Goal: Task Accomplishment & Management: Use online tool/utility

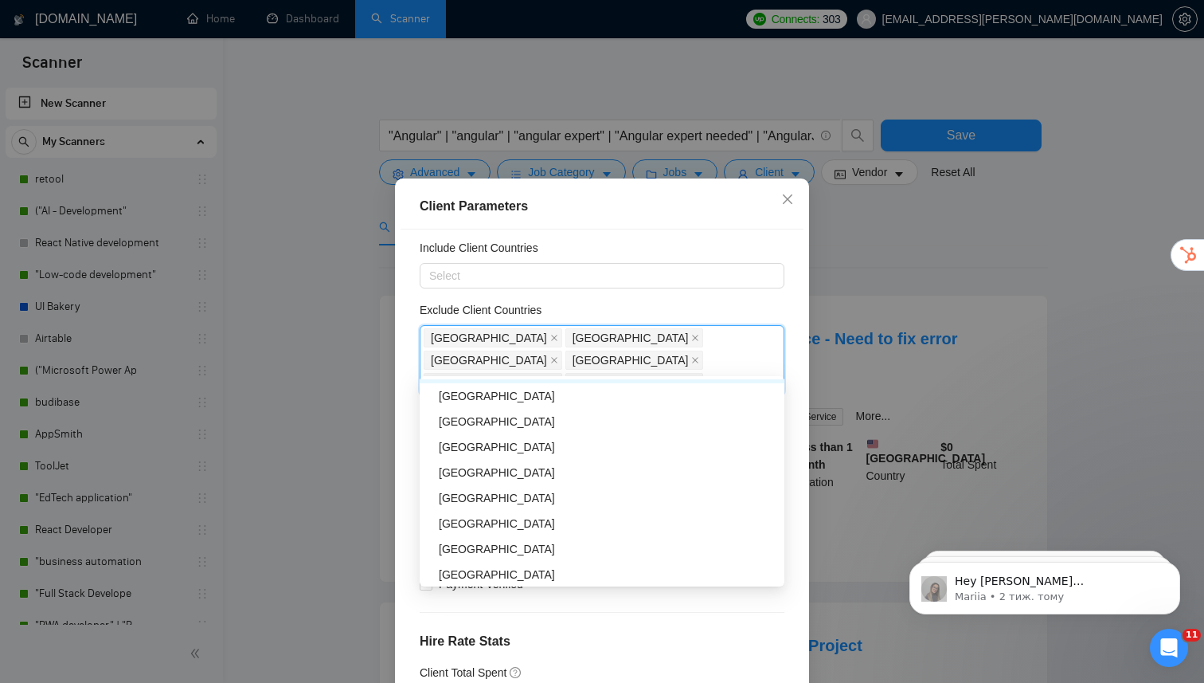
scroll to position [686, 0]
click at [483, 468] on div "[GEOGRAPHIC_DATA]" at bounding box center [607, 471] width 336 height 18
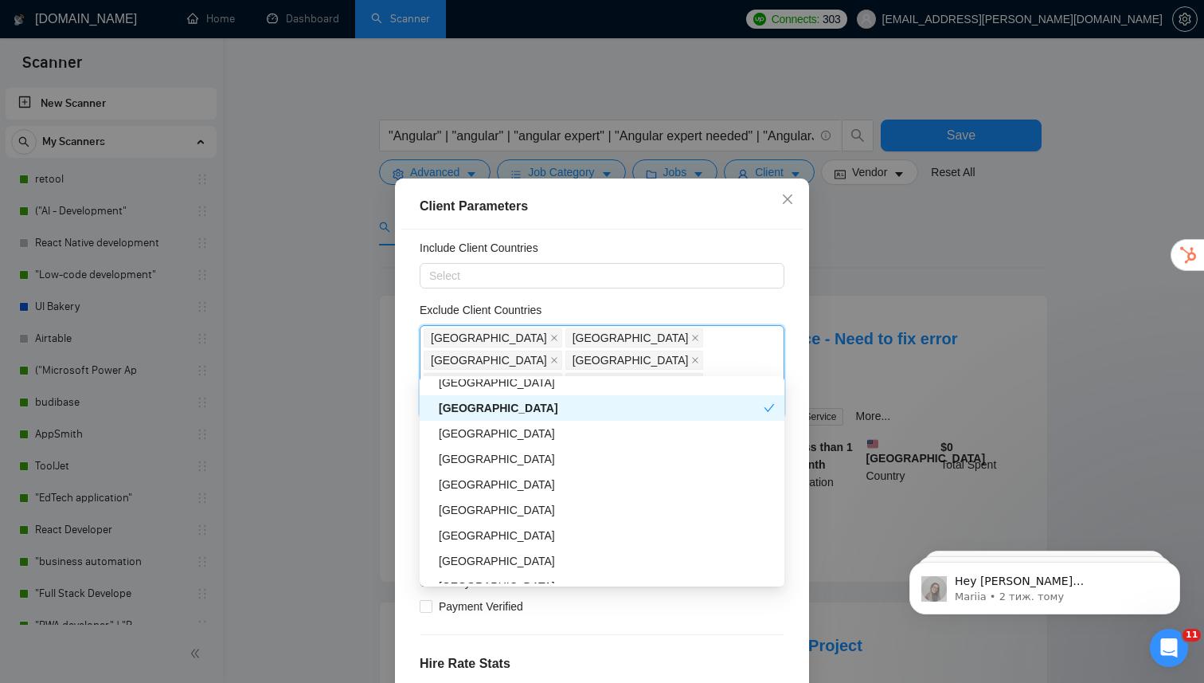
scroll to position [765, 0]
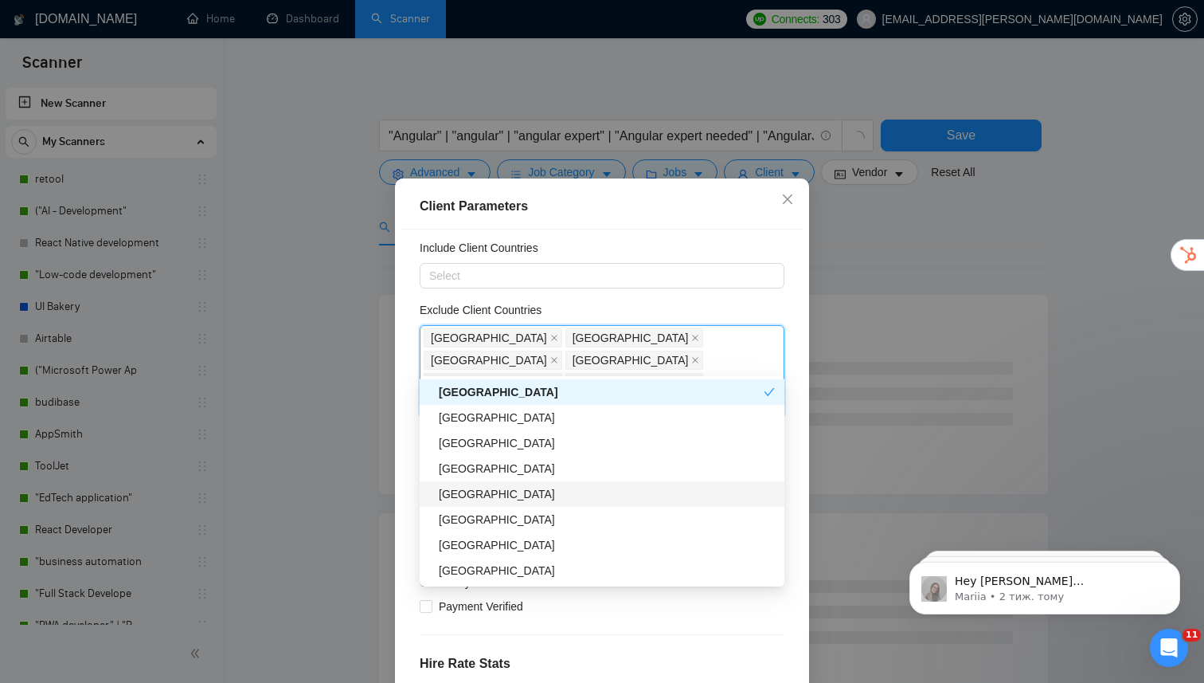
click at [483, 491] on div "[GEOGRAPHIC_DATA]" at bounding box center [607, 494] width 336 height 18
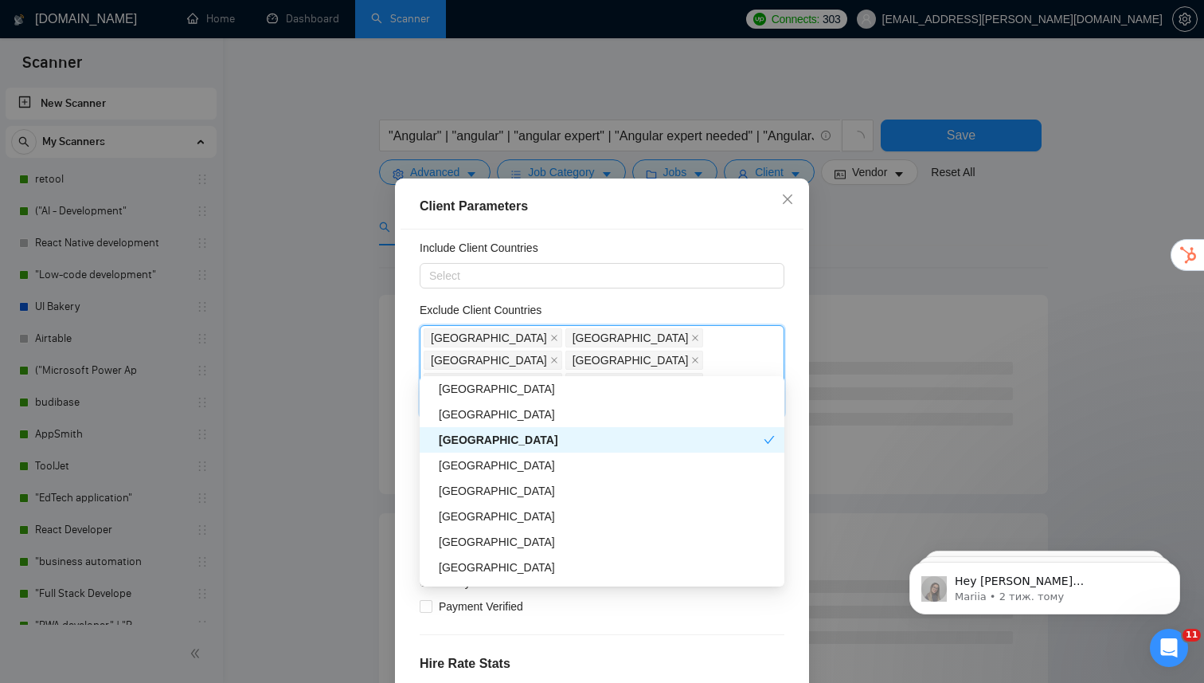
scroll to position [822, 0]
click at [483, 484] on div "[GEOGRAPHIC_DATA]" at bounding box center [607, 488] width 336 height 18
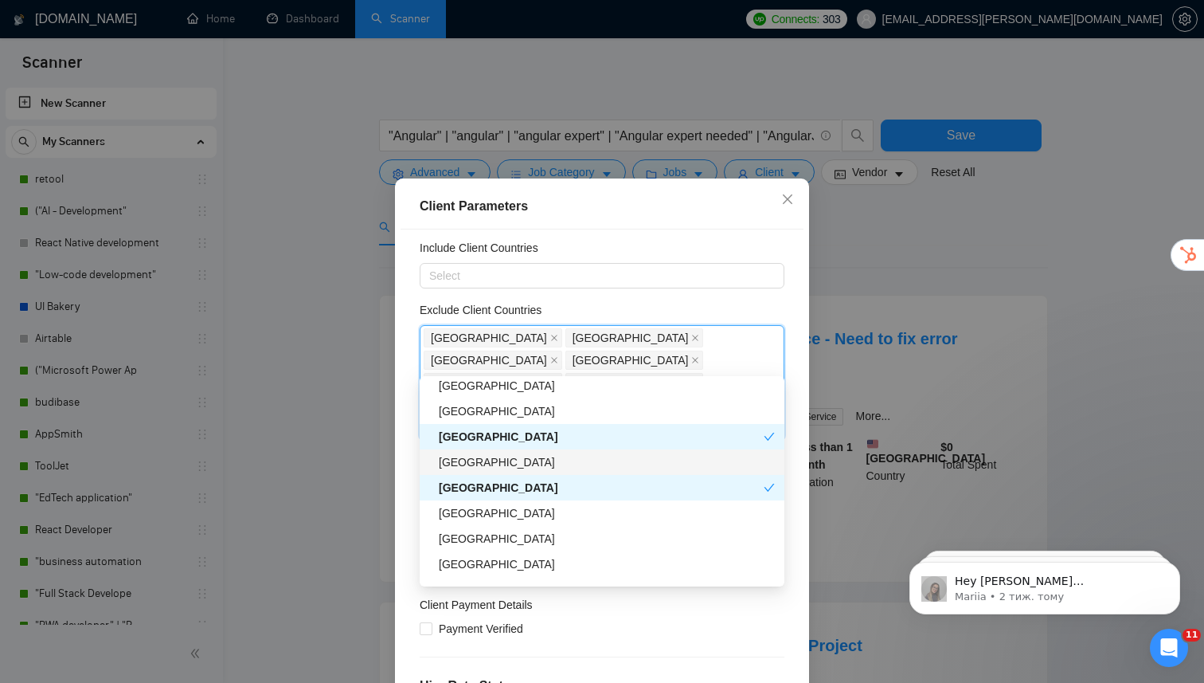
click at [484, 464] on div "[GEOGRAPHIC_DATA]" at bounding box center [607, 462] width 336 height 18
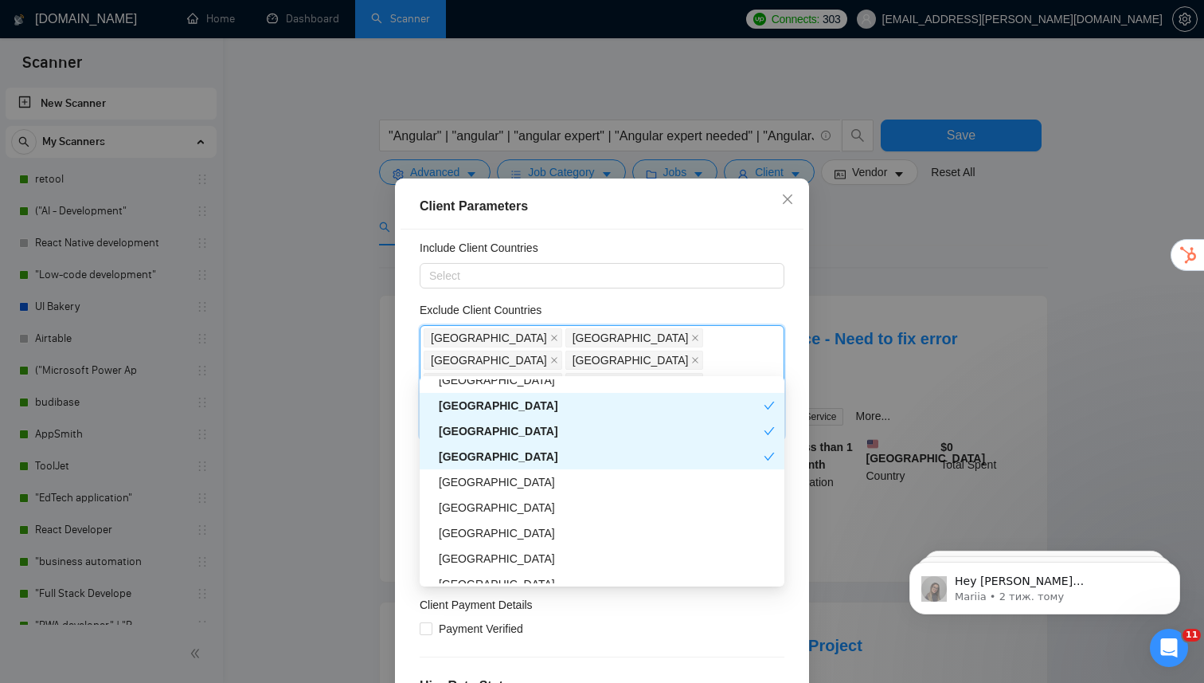
scroll to position [876, 0]
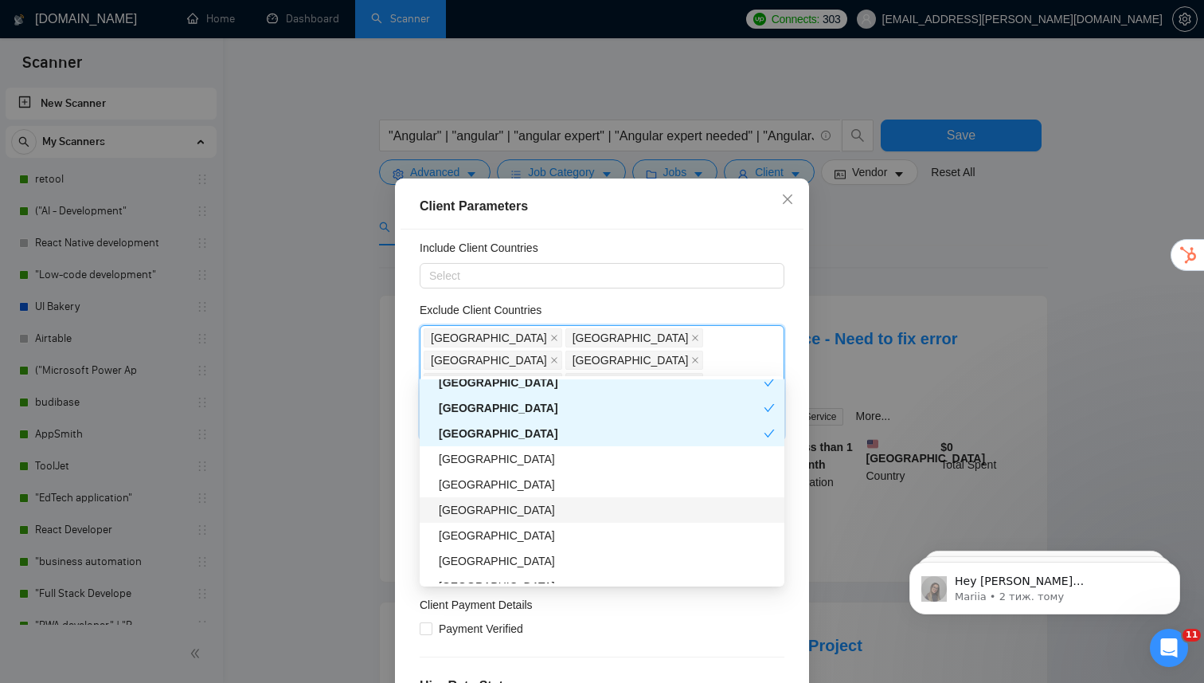
click at [485, 512] on div "[GEOGRAPHIC_DATA]" at bounding box center [607, 510] width 336 height 18
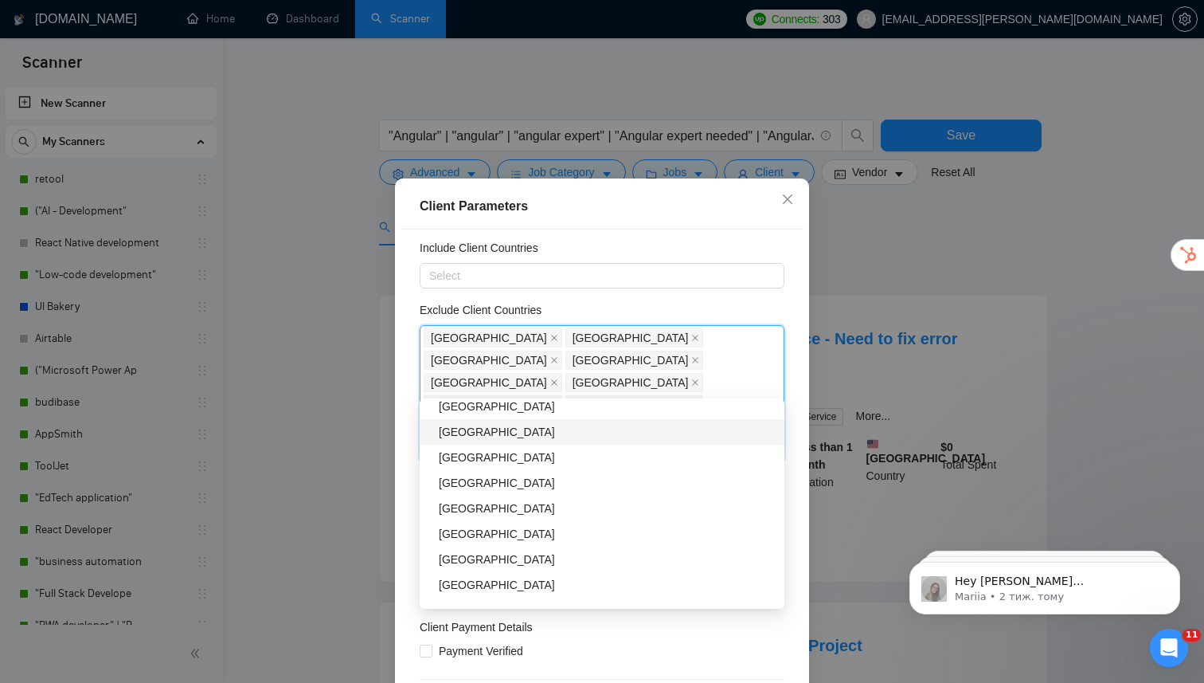
scroll to position [1094, 0]
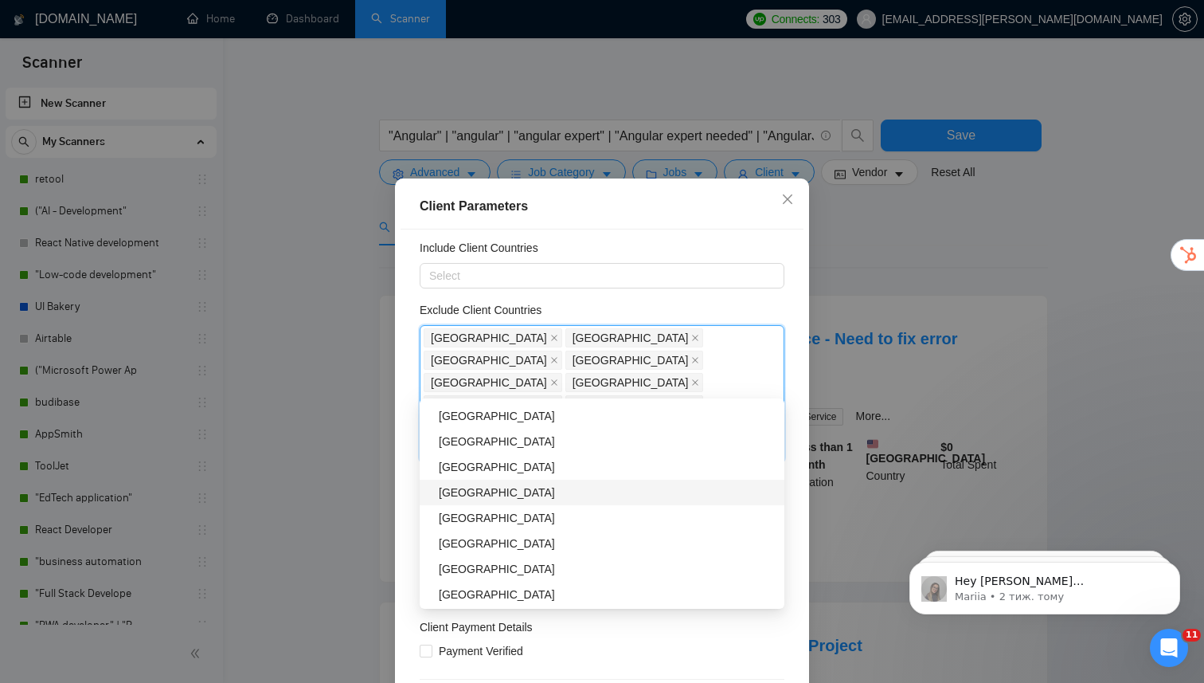
click at [487, 490] on div "[GEOGRAPHIC_DATA]" at bounding box center [607, 492] width 336 height 18
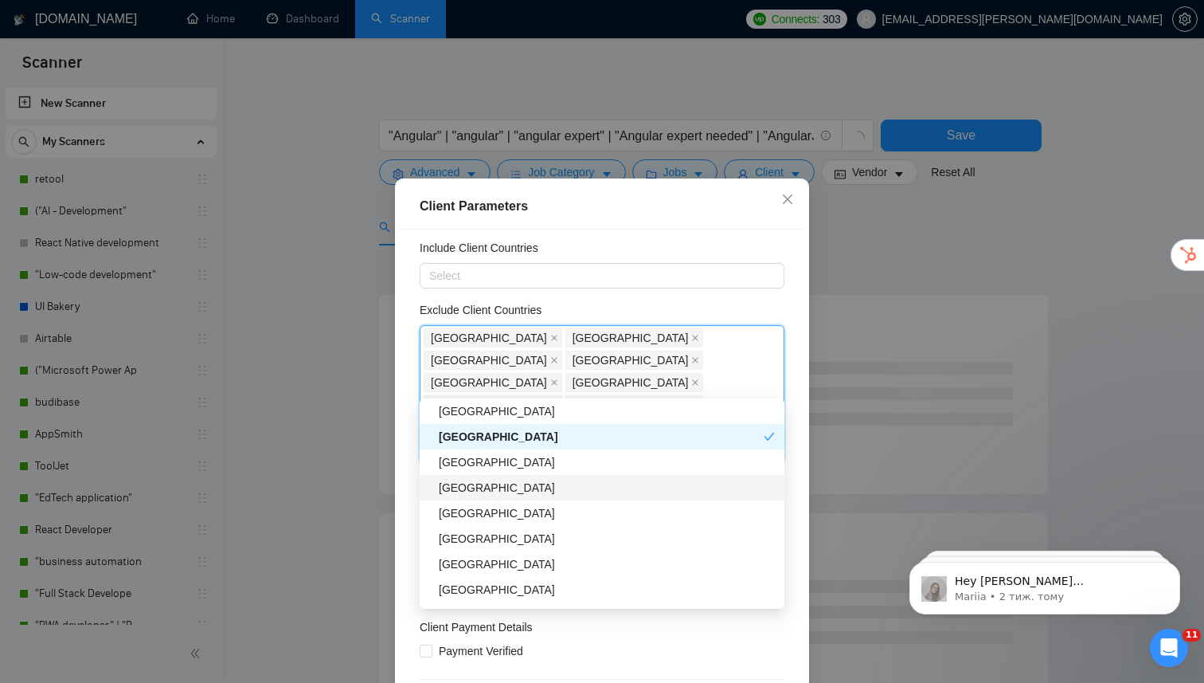
scroll to position [1151, 0]
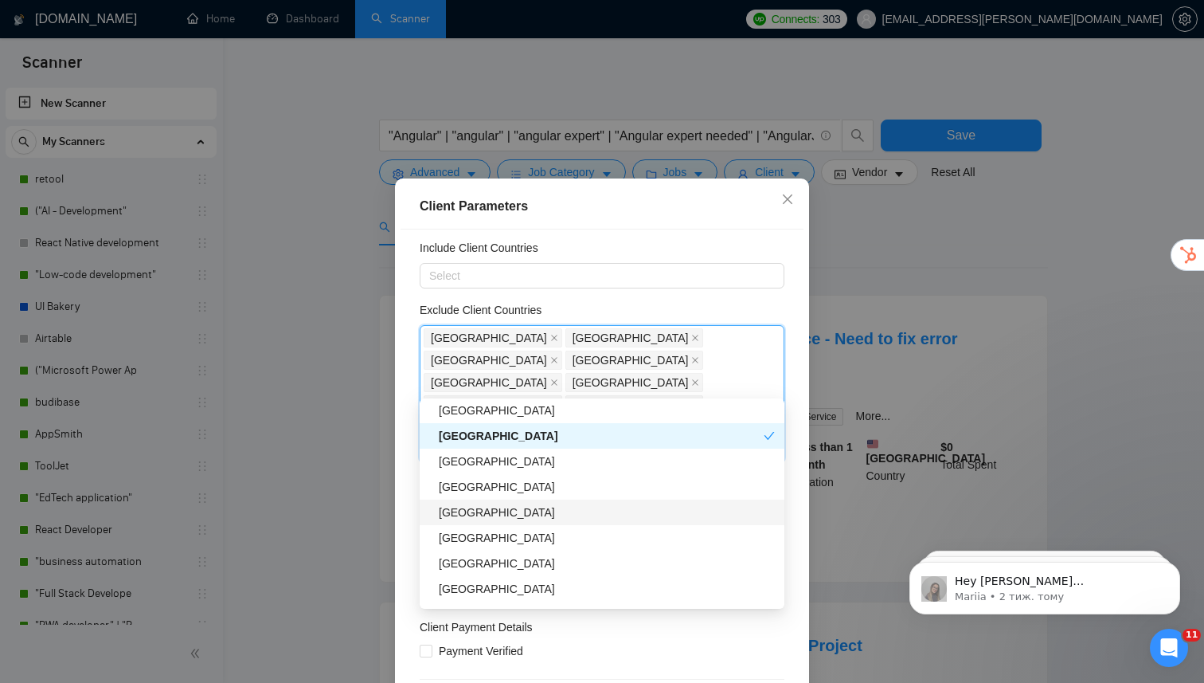
click at [482, 512] on div "[GEOGRAPHIC_DATA]" at bounding box center [607, 512] width 336 height 18
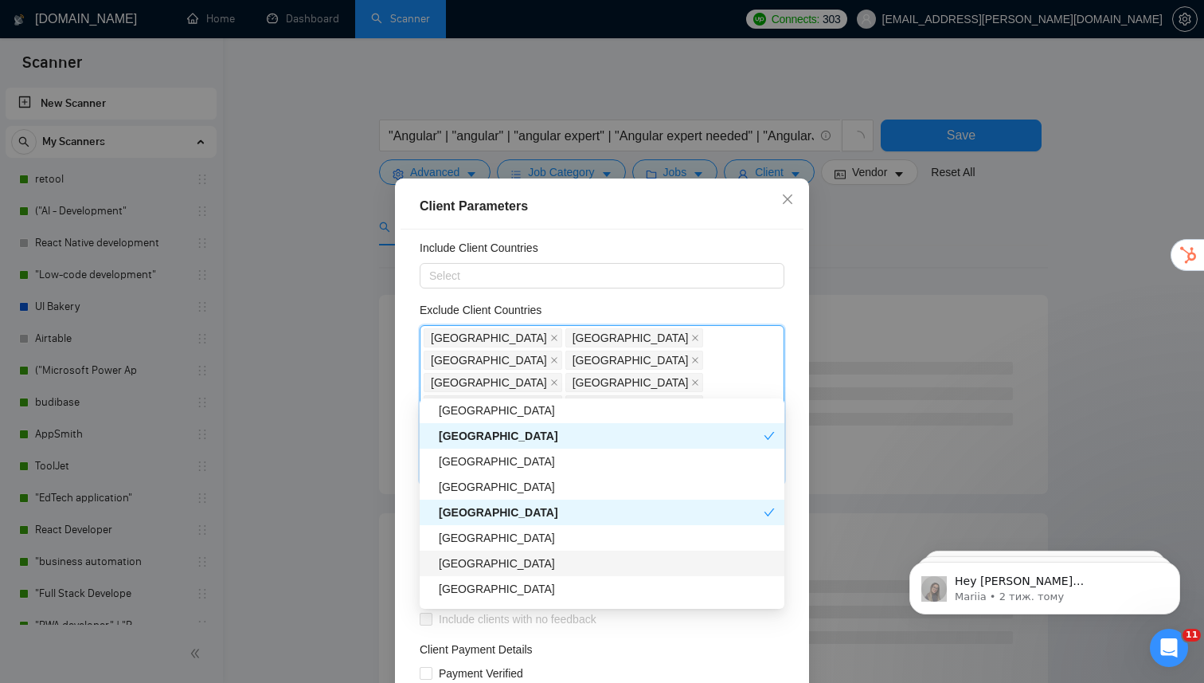
click at [479, 571] on div "[GEOGRAPHIC_DATA]" at bounding box center [607, 563] width 336 height 18
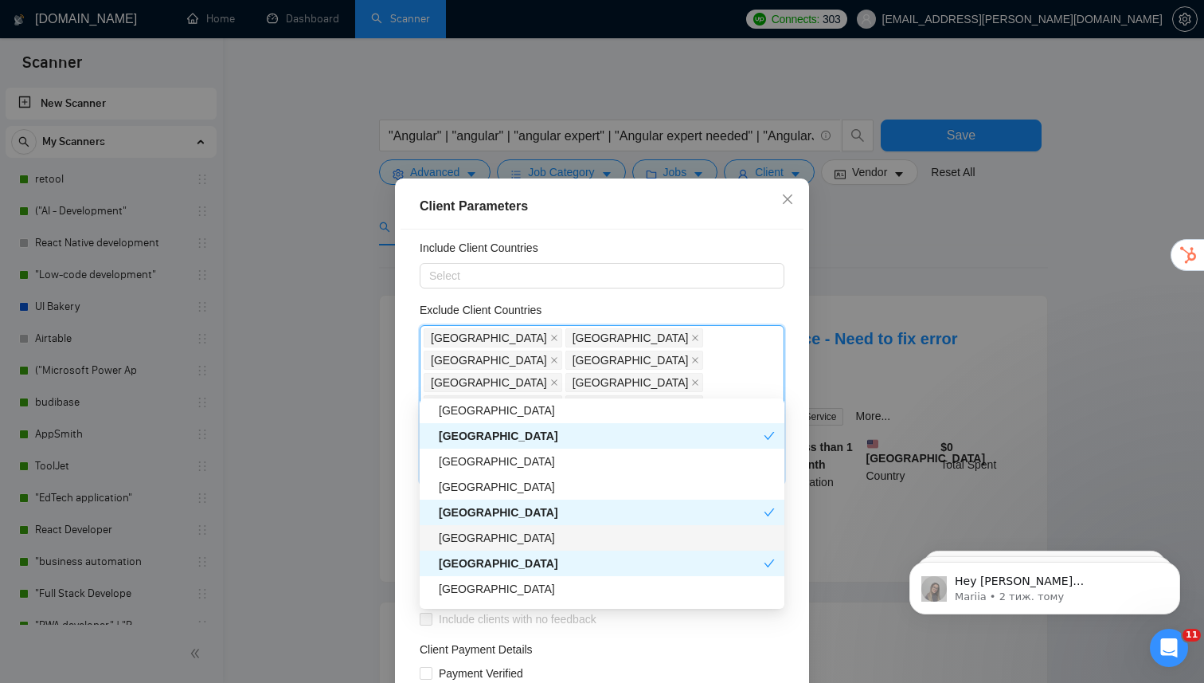
click at [483, 543] on div "[GEOGRAPHIC_DATA]" at bounding box center [607, 538] width 336 height 18
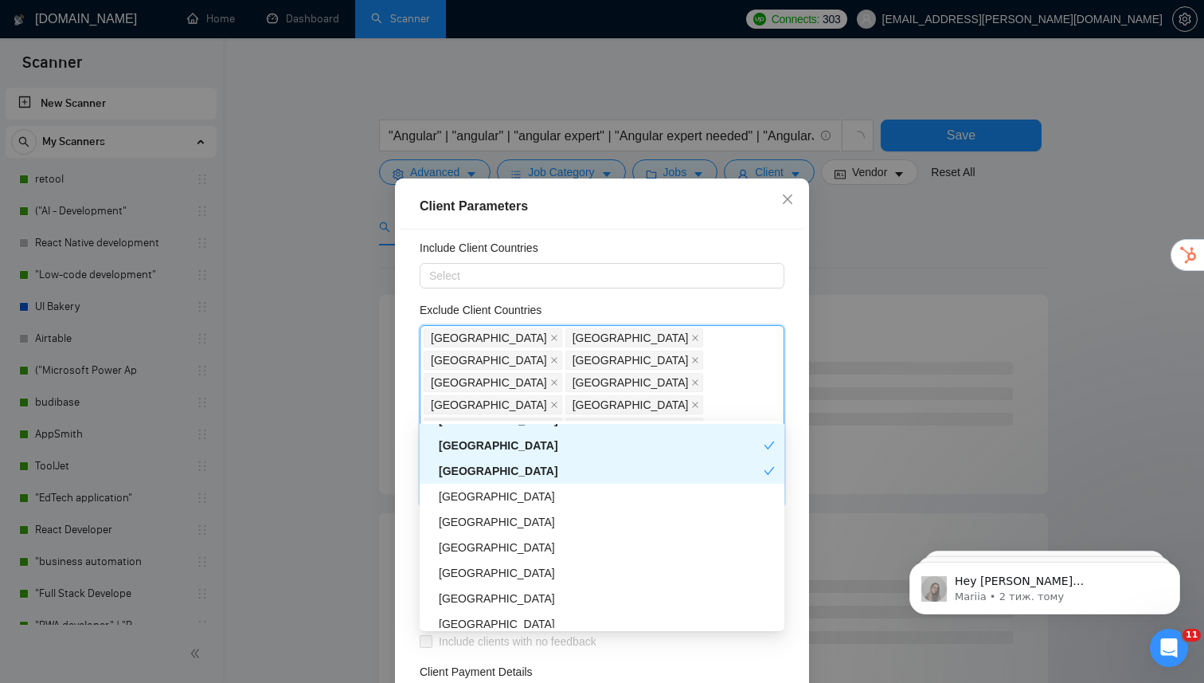
scroll to position [1267, 0]
click at [483, 497] on div "[GEOGRAPHIC_DATA]" at bounding box center [607, 495] width 336 height 18
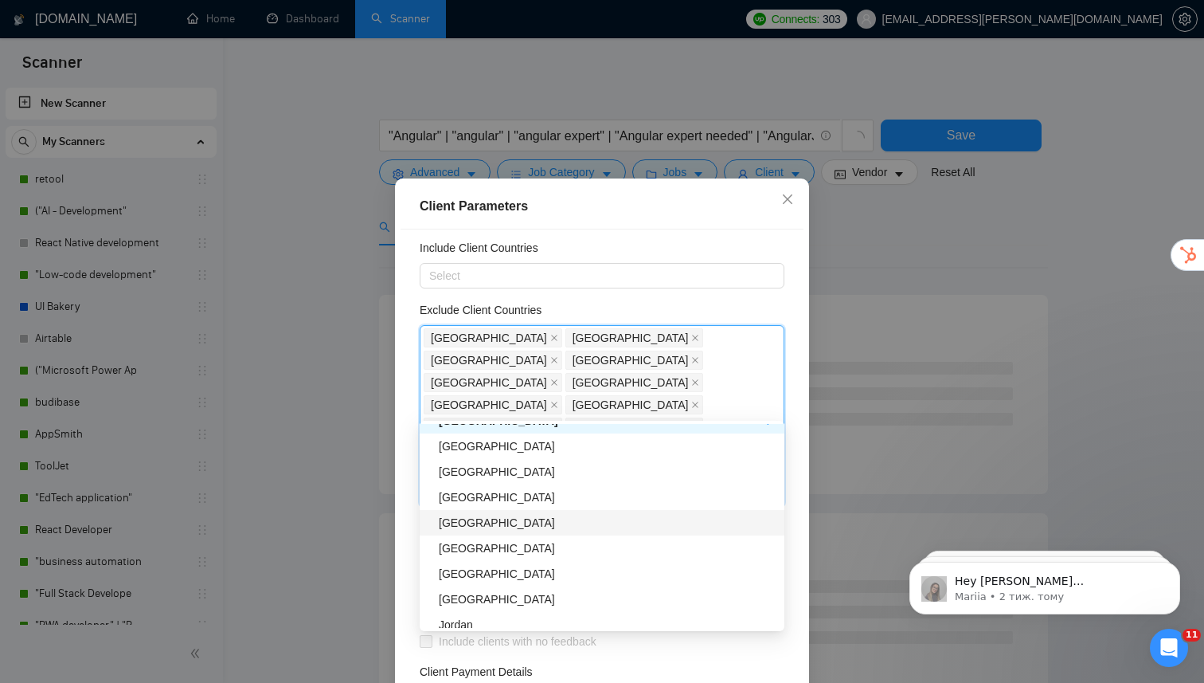
scroll to position [1346, 0]
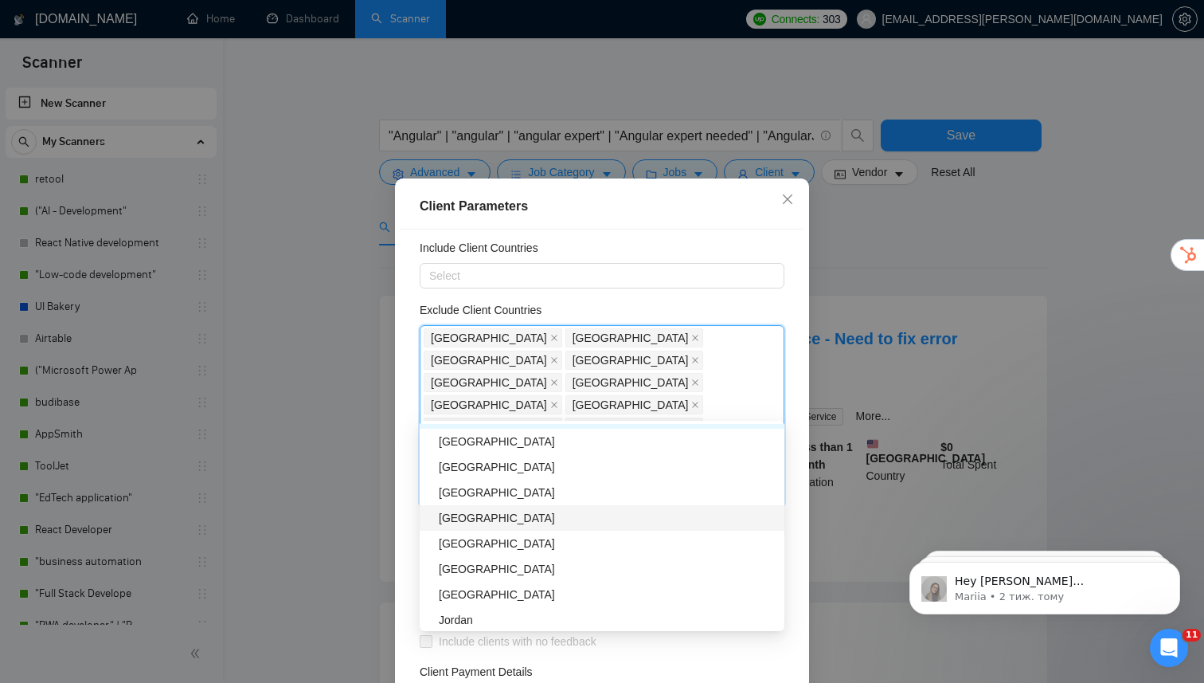
click at [490, 520] on div "[GEOGRAPHIC_DATA]" at bounding box center [607, 518] width 336 height 18
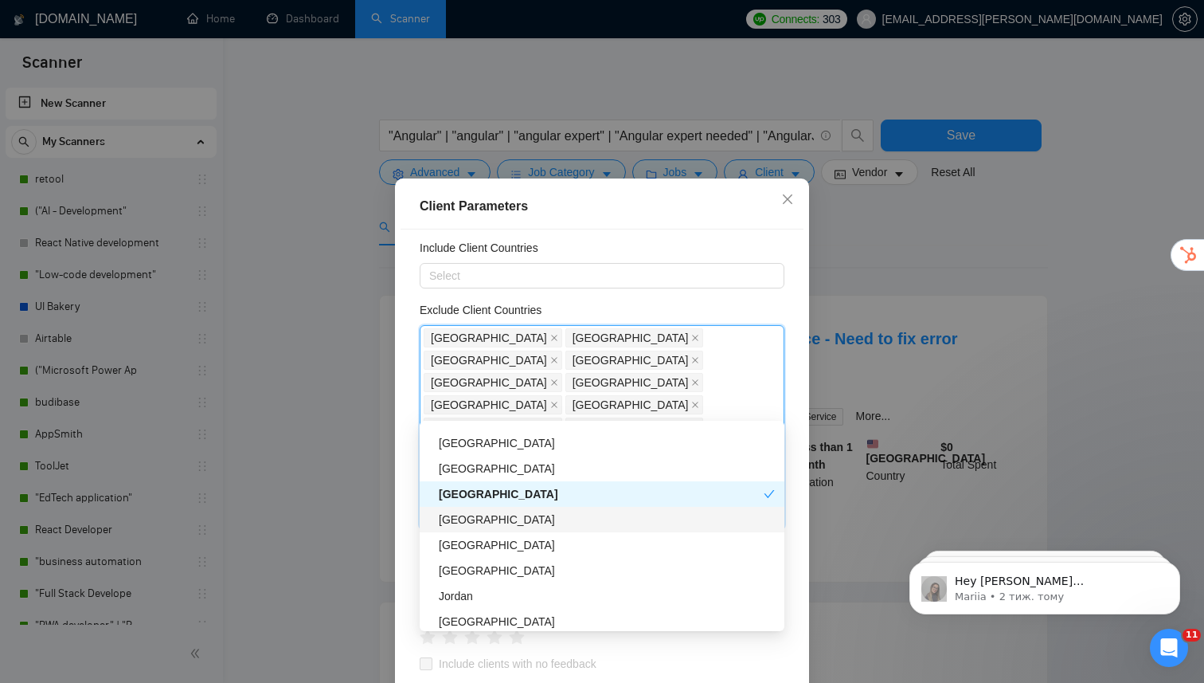
click at [491, 521] on div "[GEOGRAPHIC_DATA]" at bounding box center [607, 519] width 336 height 18
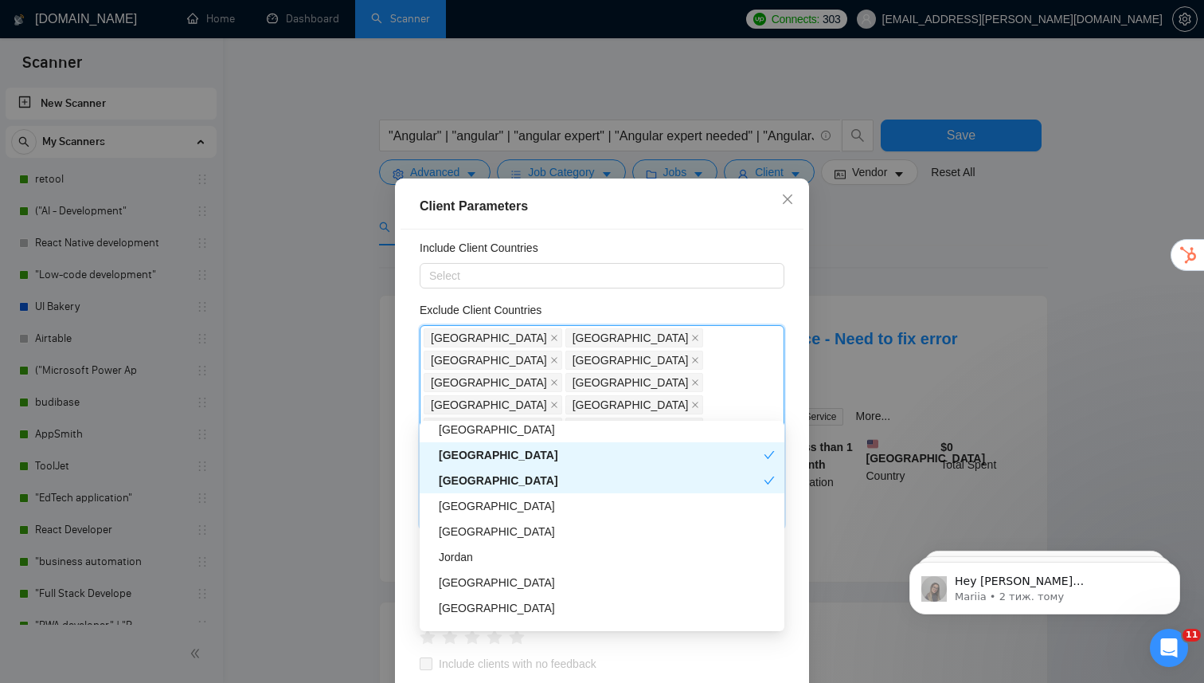
scroll to position [1410, 0]
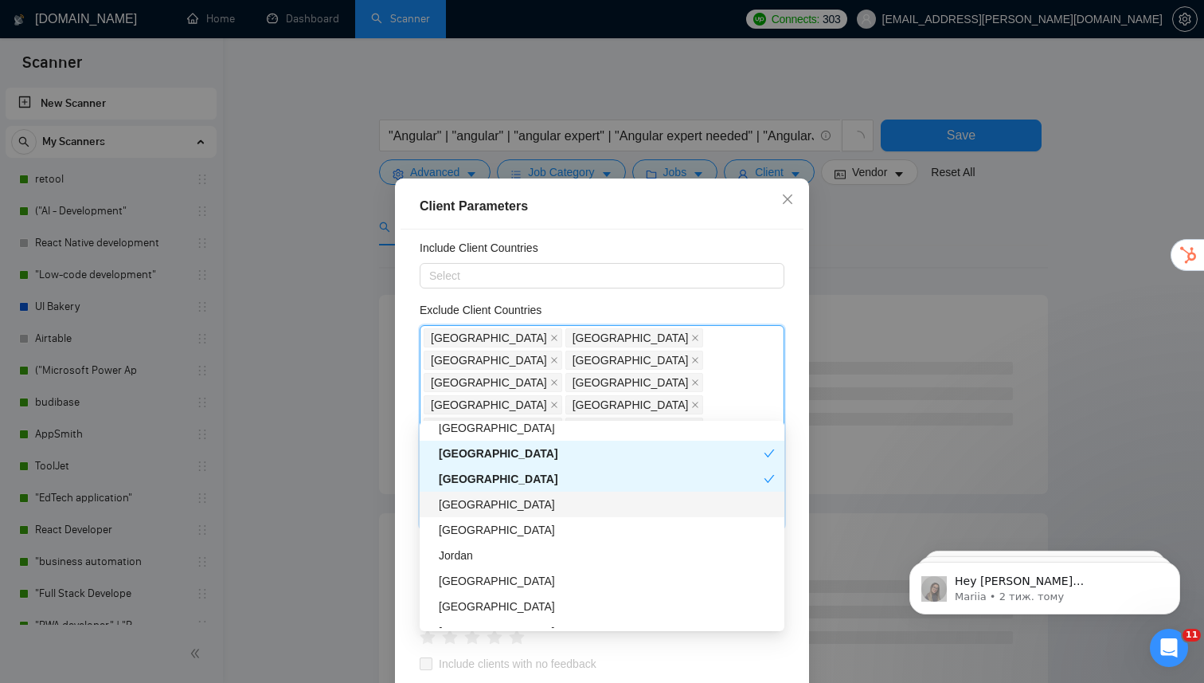
click at [500, 511] on div "[GEOGRAPHIC_DATA]" at bounding box center [607, 504] width 336 height 18
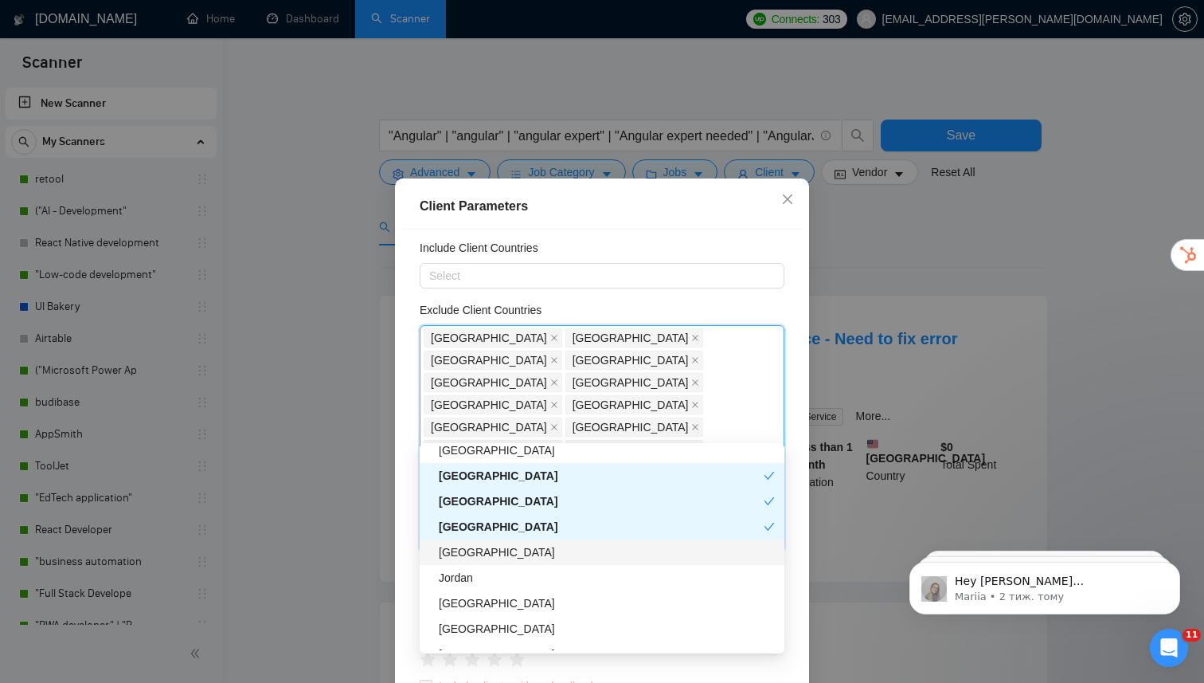
click at [490, 557] on div "[GEOGRAPHIC_DATA]" at bounding box center [607, 552] width 336 height 18
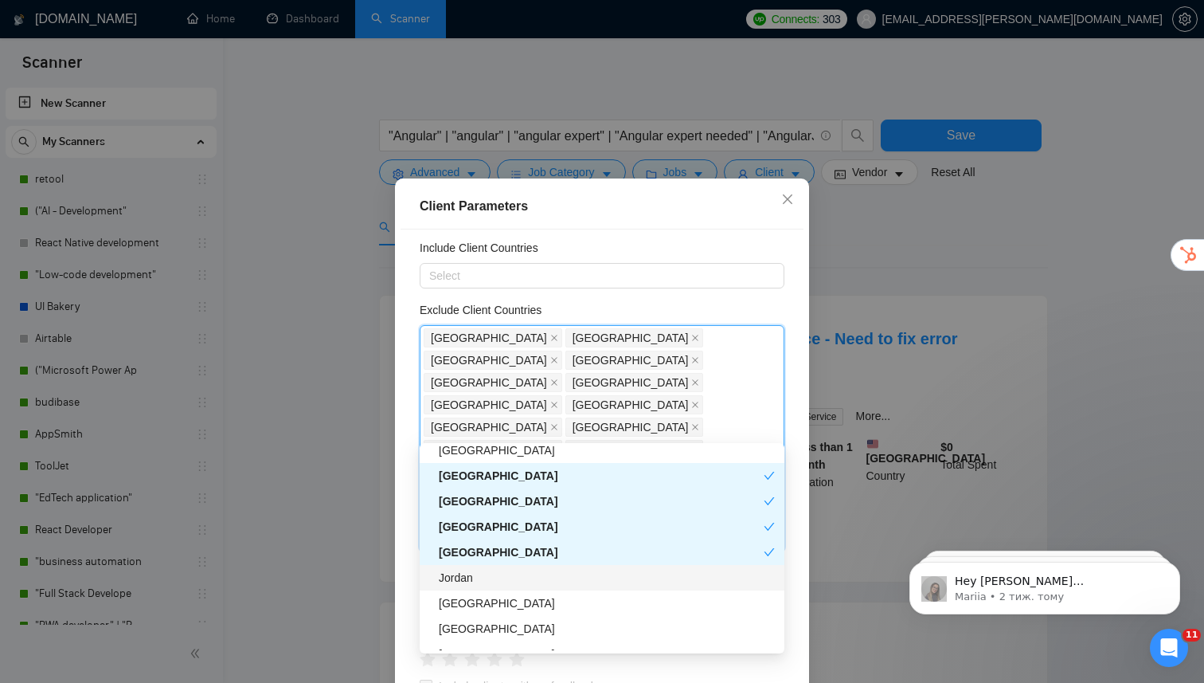
click at [489, 580] on div "Jordan" at bounding box center [607, 578] width 336 height 18
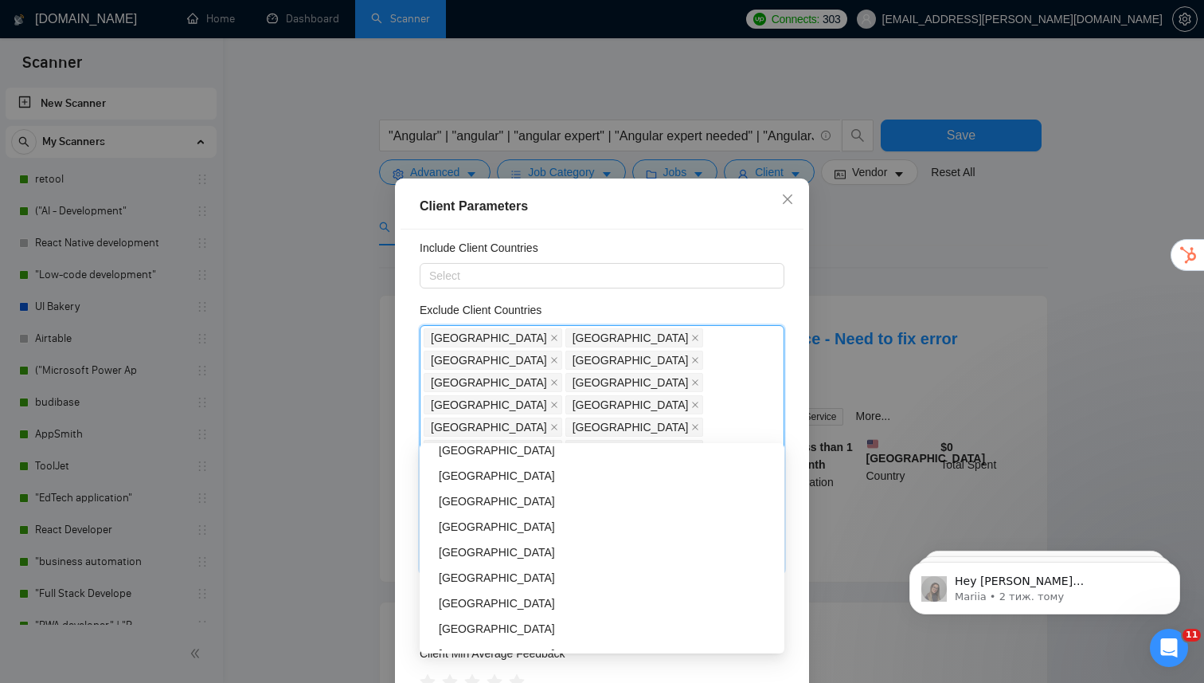
scroll to position [1744, 0]
click at [489, 530] on div "[GEOGRAPHIC_DATA]" at bounding box center [607, 524] width 336 height 18
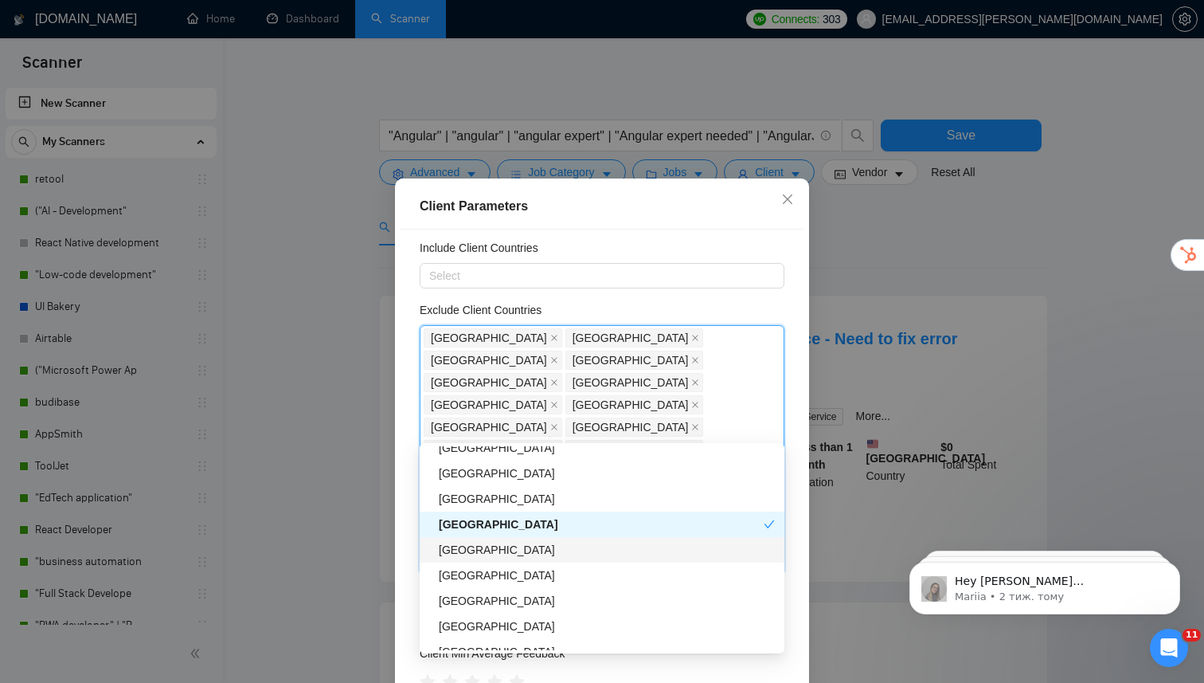
click at [481, 553] on div "[GEOGRAPHIC_DATA]" at bounding box center [607, 550] width 336 height 18
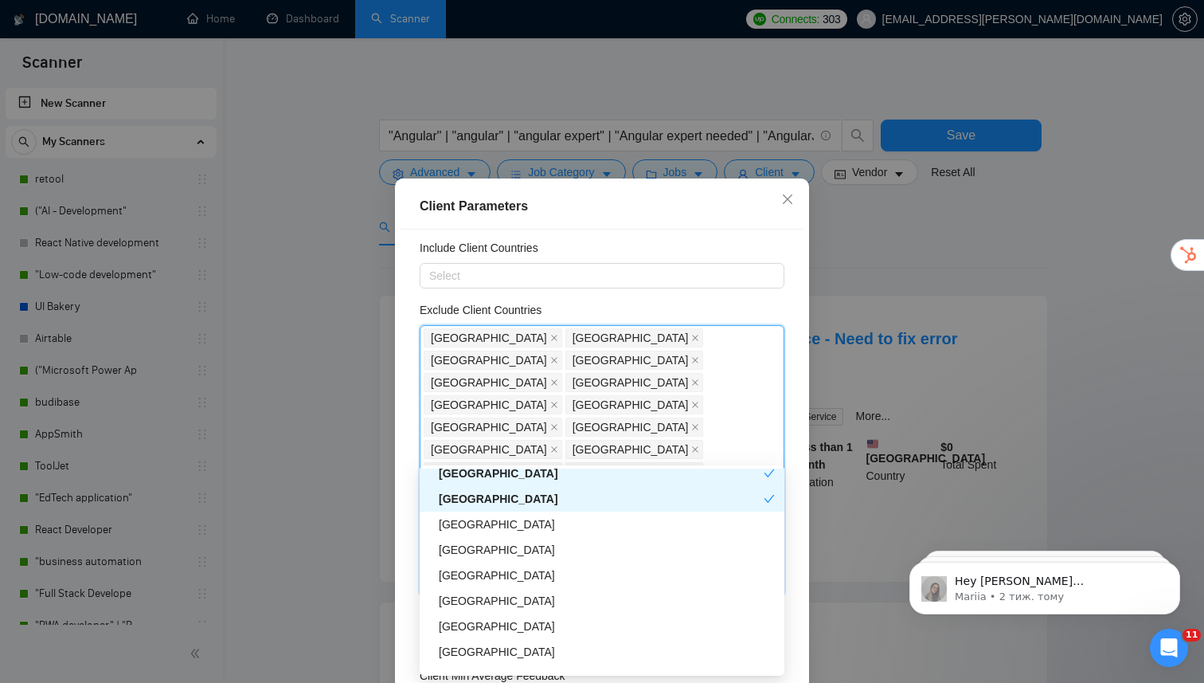
scroll to position [1827, 0]
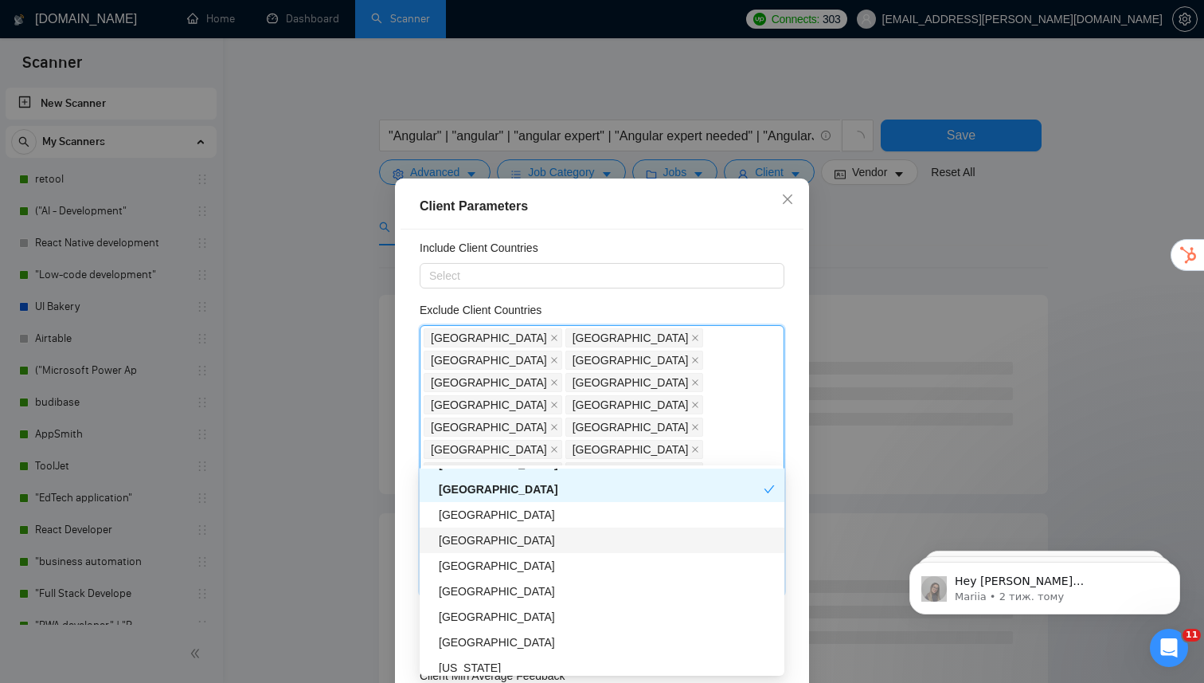
click at [483, 541] on div "[GEOGRAPHIC_DATA]" at bounding box center [607, 540] width 336 height 18
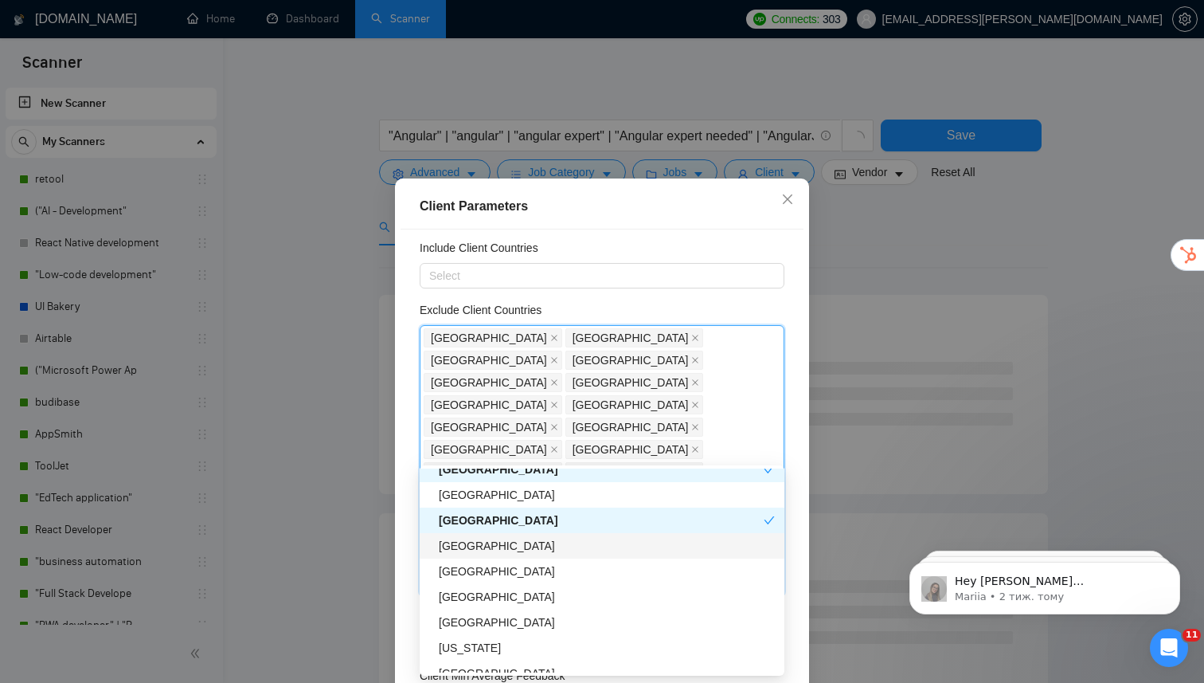
scroll to position [1848, 0]
click at [483, 550] on div "[GEOGRAPHIC_DATA]" at bounding box center [607, 545] width 336 height 18
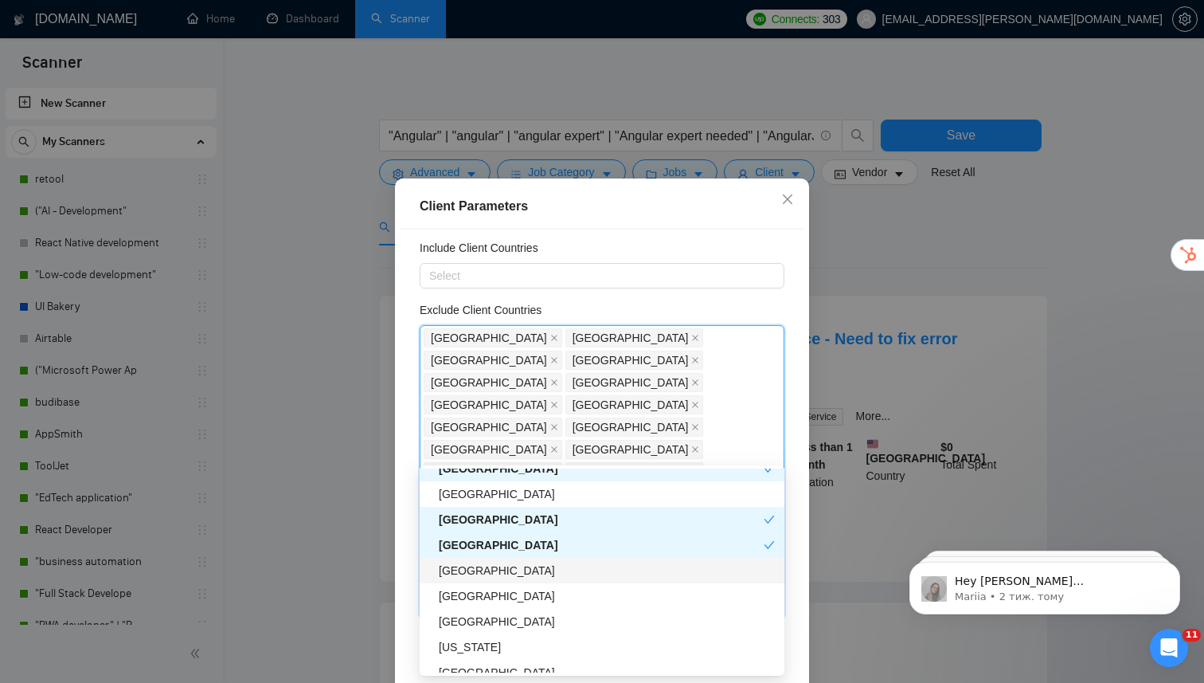
click at [483, 570] on div "[GEOGRAPHIC_DATA]" at bounding box center [607, 570] width 336 height 18
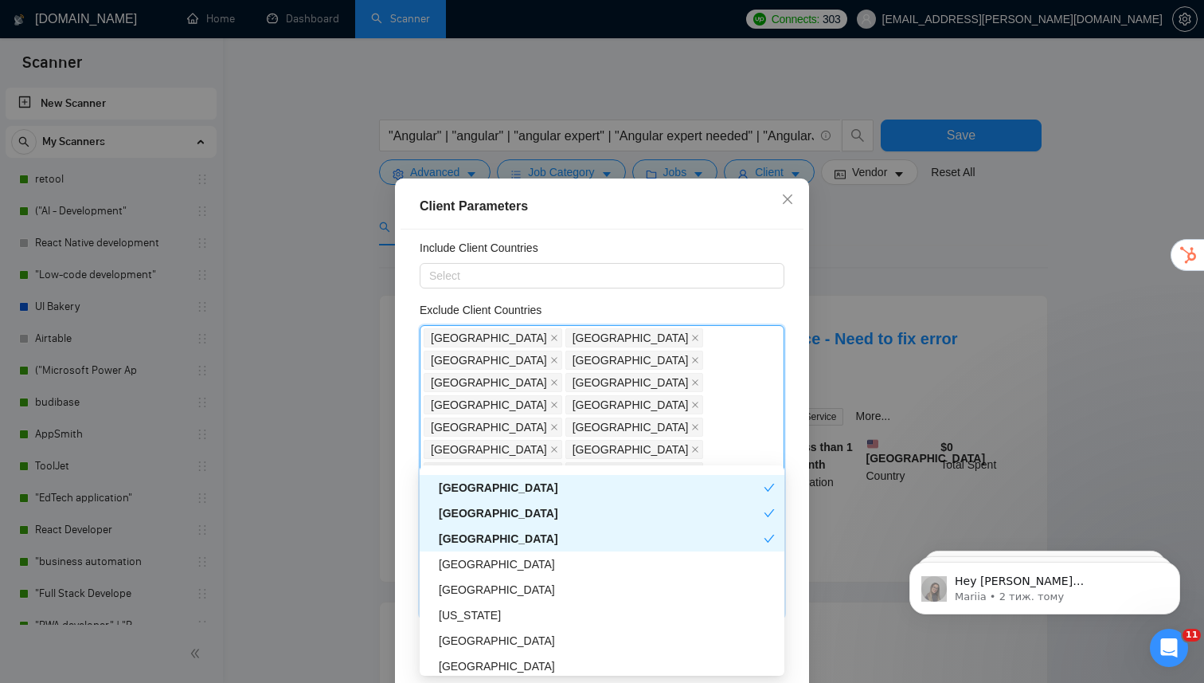
scroll to position [1882, 0]
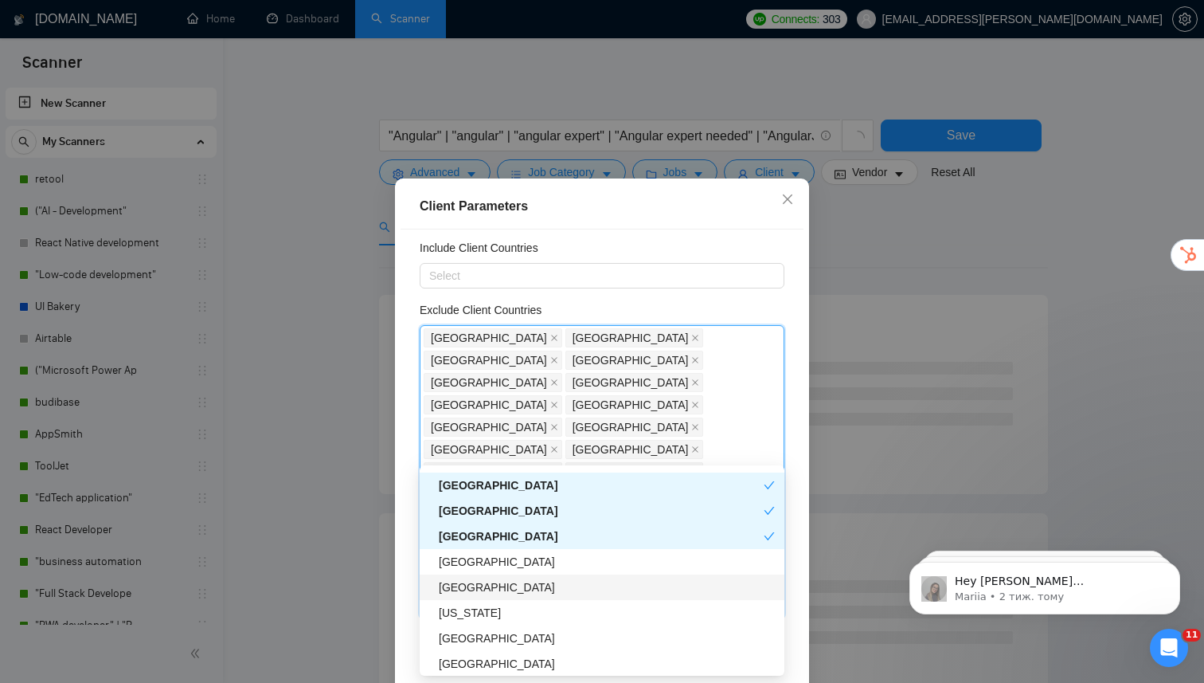
click at [479, 585] on div "[GEOGRAPHIC_DATA]" at bounding box center [607, 587] width 336 height 18
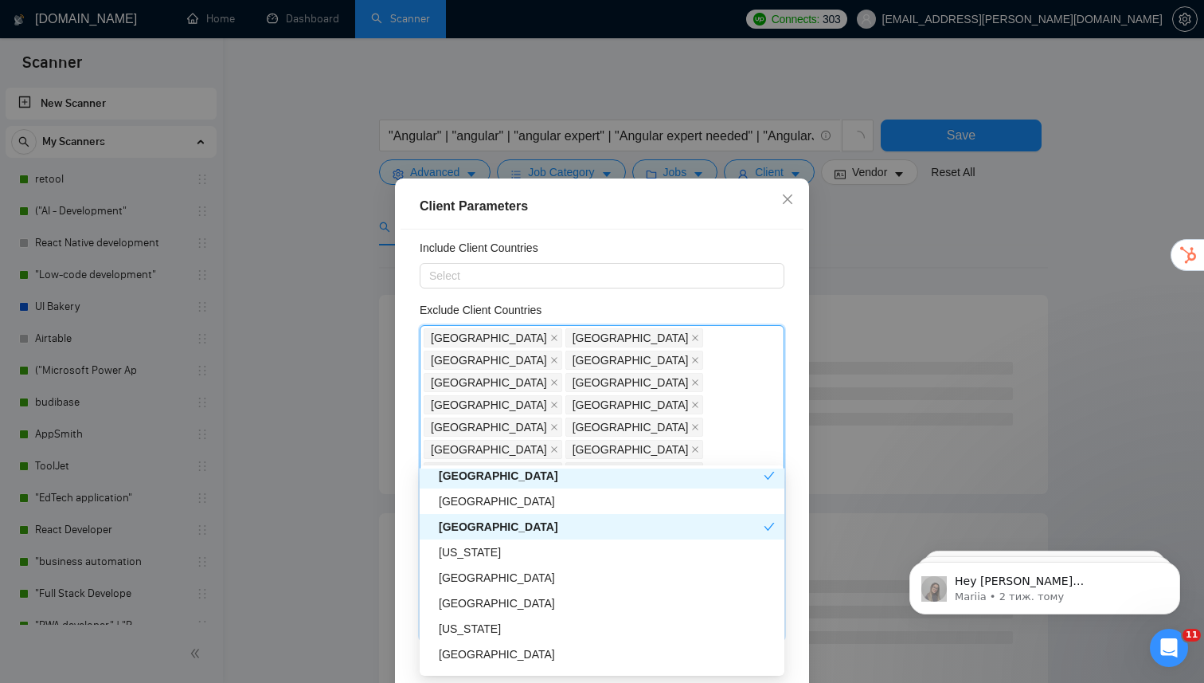
scroll to position [1947, 0]
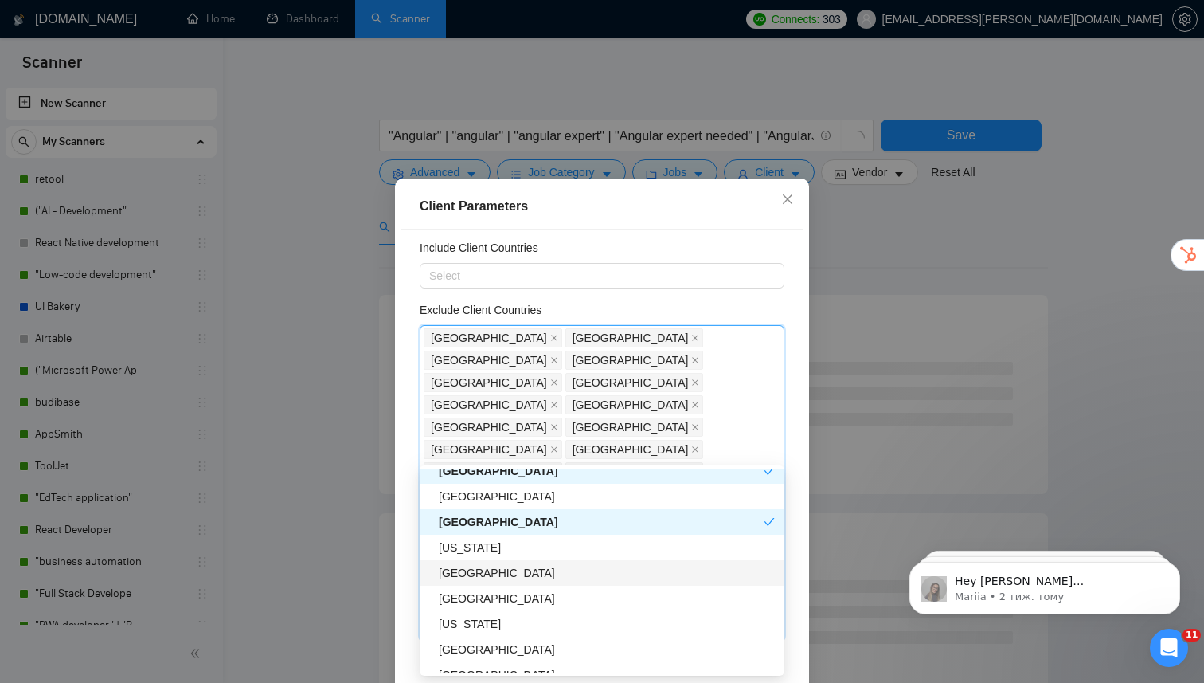
click at [481, 574] on div "[GEOGRAPHIC_DATA]" at bounding box center [607, 573] width 336 height 18
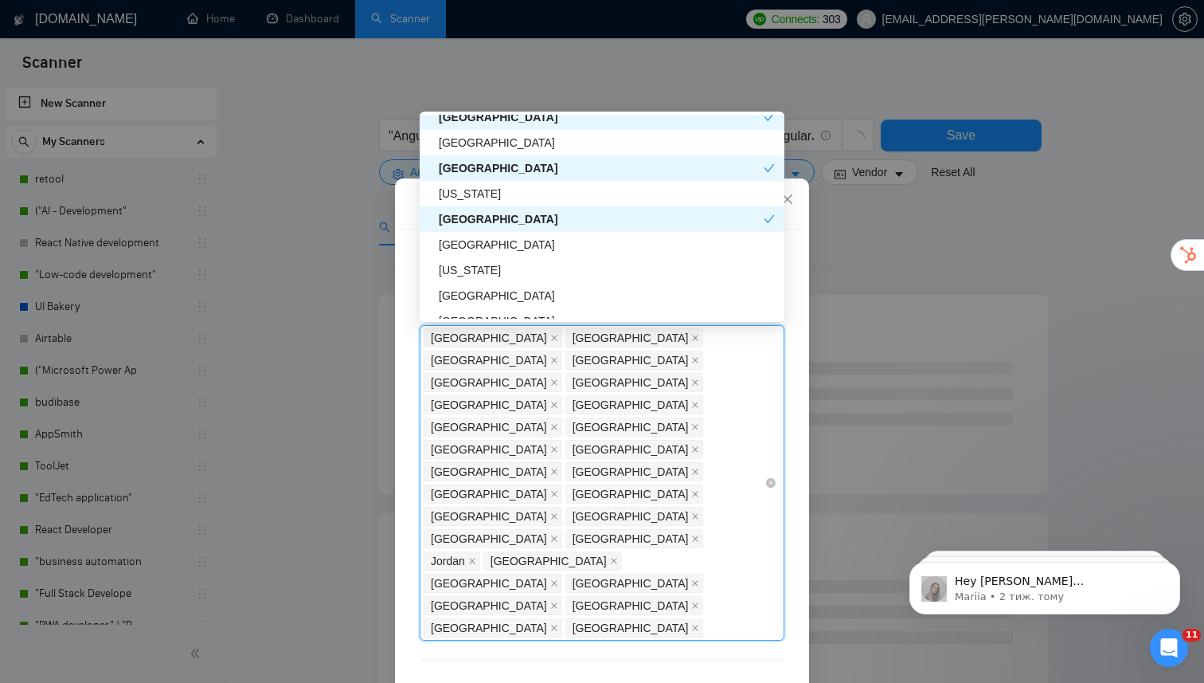
click at [503, 476] on div "[GEOGRAPHIC_DATA] [GEOGRAPHIC_DATA] [GEOGRAPHIC_DATA] [GEOGRAPHIC_DATA] [GEOGRA…" at bounding box center [594, 483] width 341 height 312
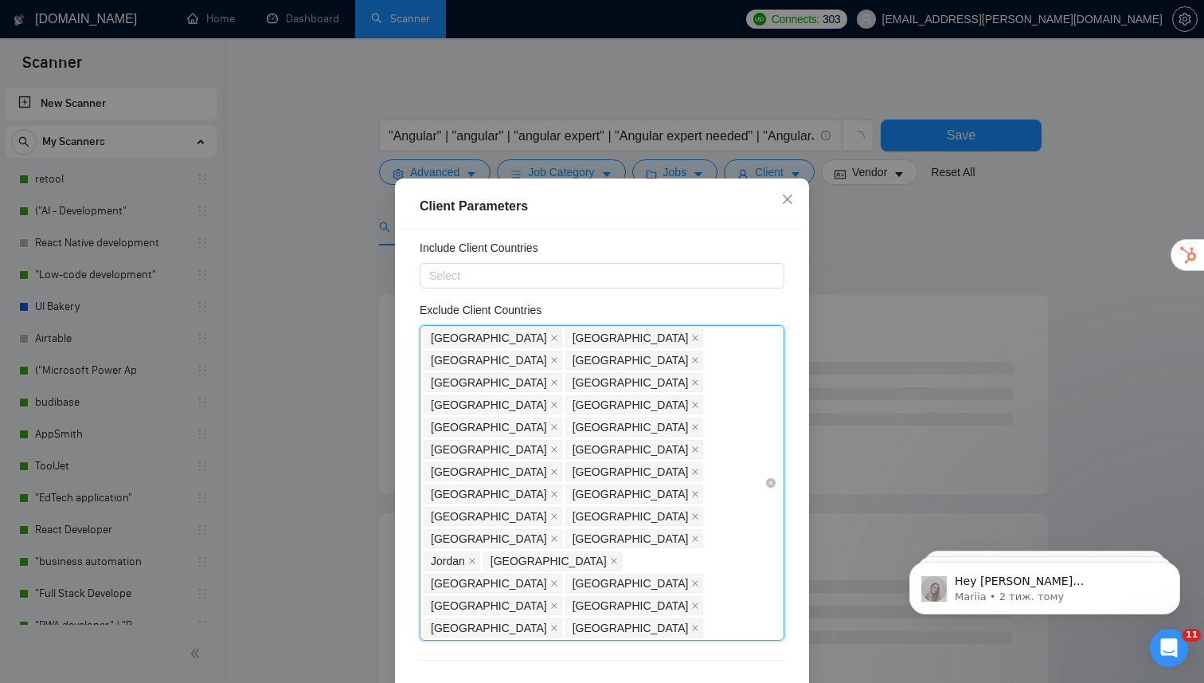
click at [503, 477] on div "[GEOGRAPHIC_DATA] [GEOGRAPHIC_DATA] [GEOGRAPHIC_DATA] [GEOGRAPHIC_DATA] [GEOGRA…" at bounding box center [594, 483] width 341 height 312
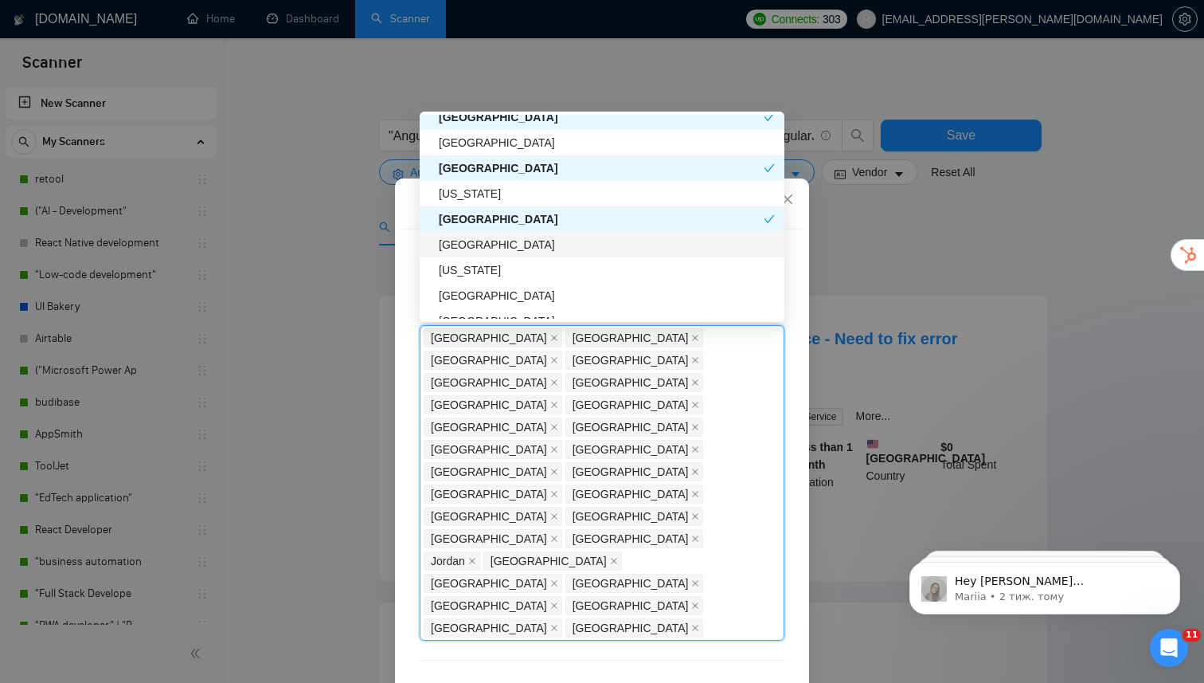
click at [487, 251] on div "[GEOGRAPHIC_DATA]" at bounding box center [607, 245] width 336 height 18
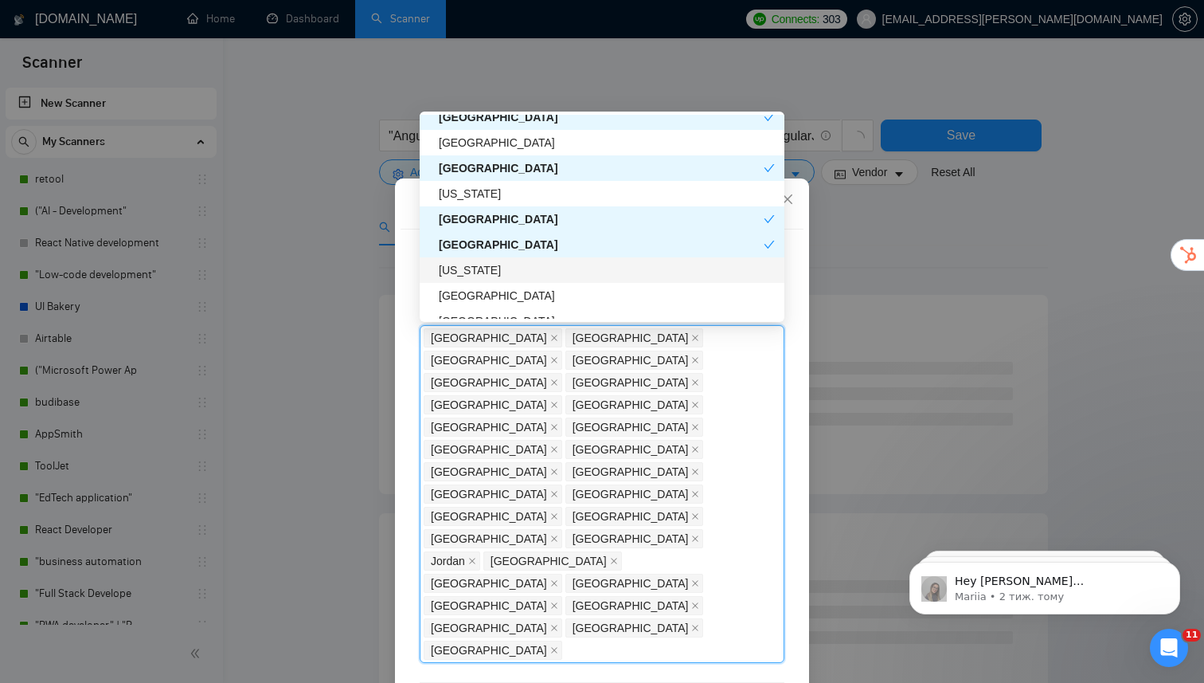
click at [487, 273] on div "[US_STATE]" at bounding box center [607, 270] width 336 height 18
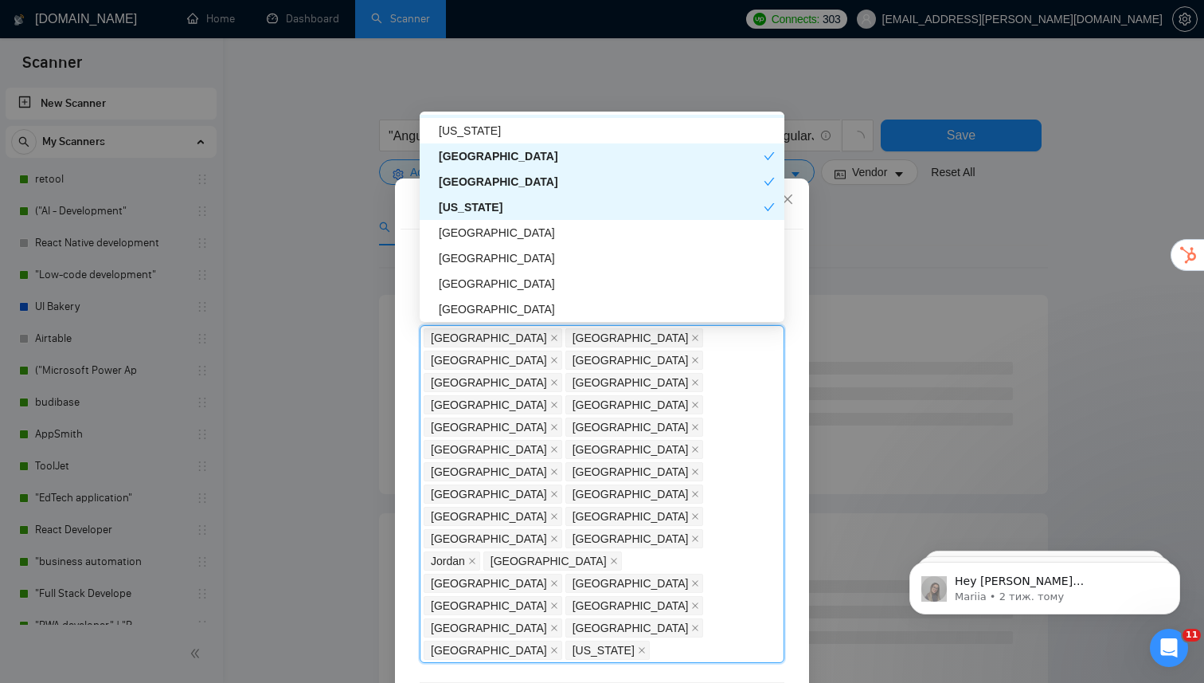
scroll to position [2017, 0]
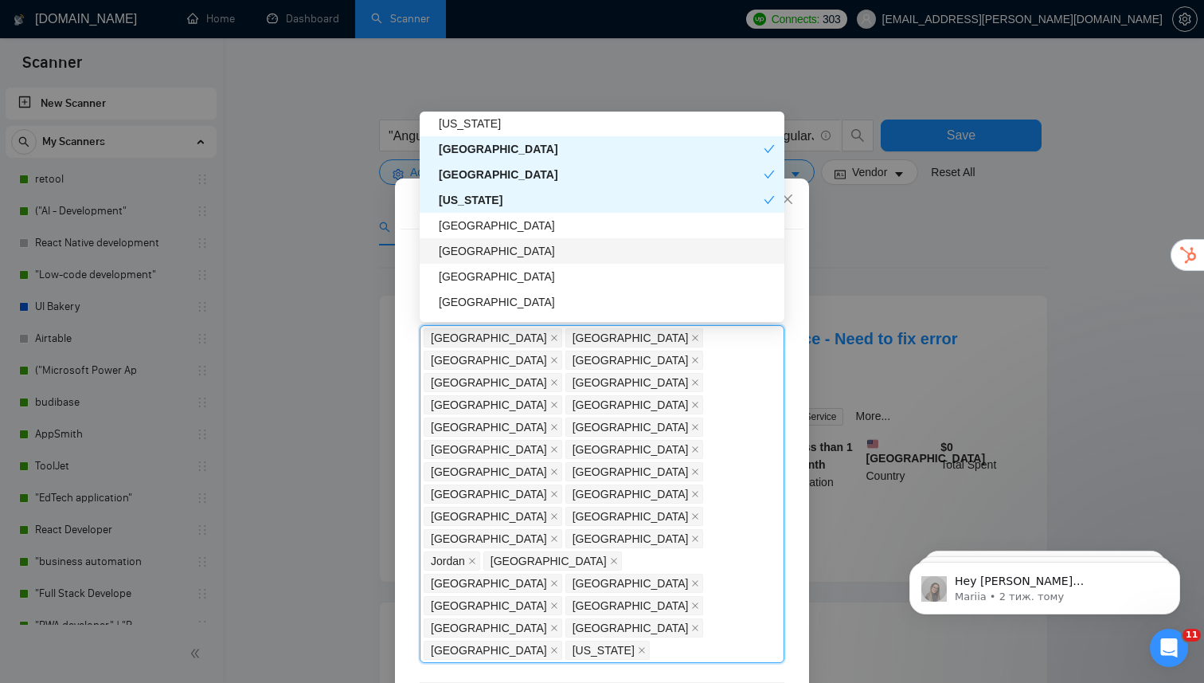
click at [486, 249] on div "[GEOGRAPHIC_DATA]" at bounding box center [607, 251] width 336 height 18
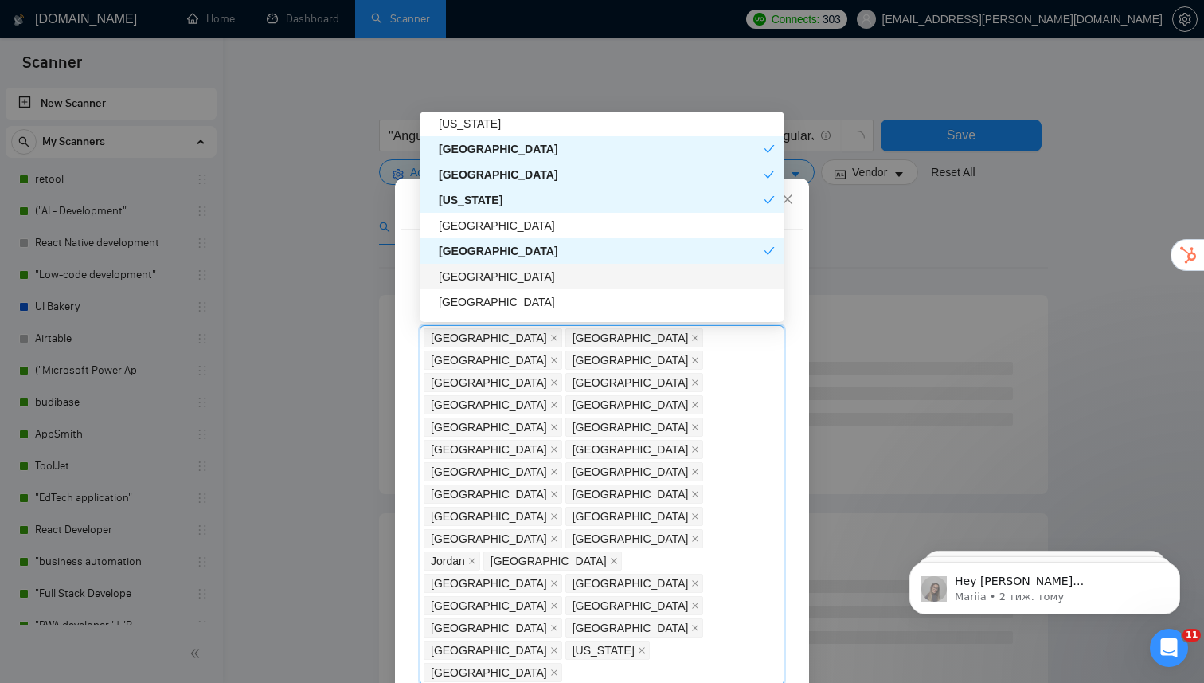
click at [483, 278] on div "[GEOGRAPHIC_DATA]" at bounding box center [607, 277] width 336 height 18
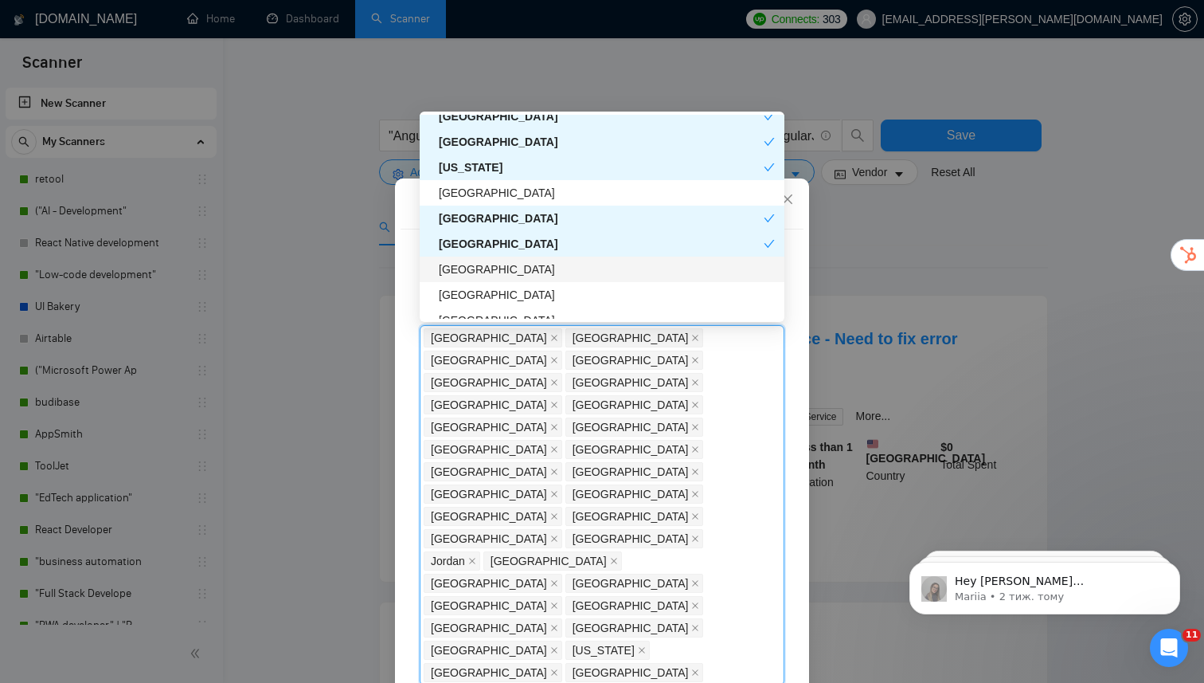
scroll to position [2056, 0]
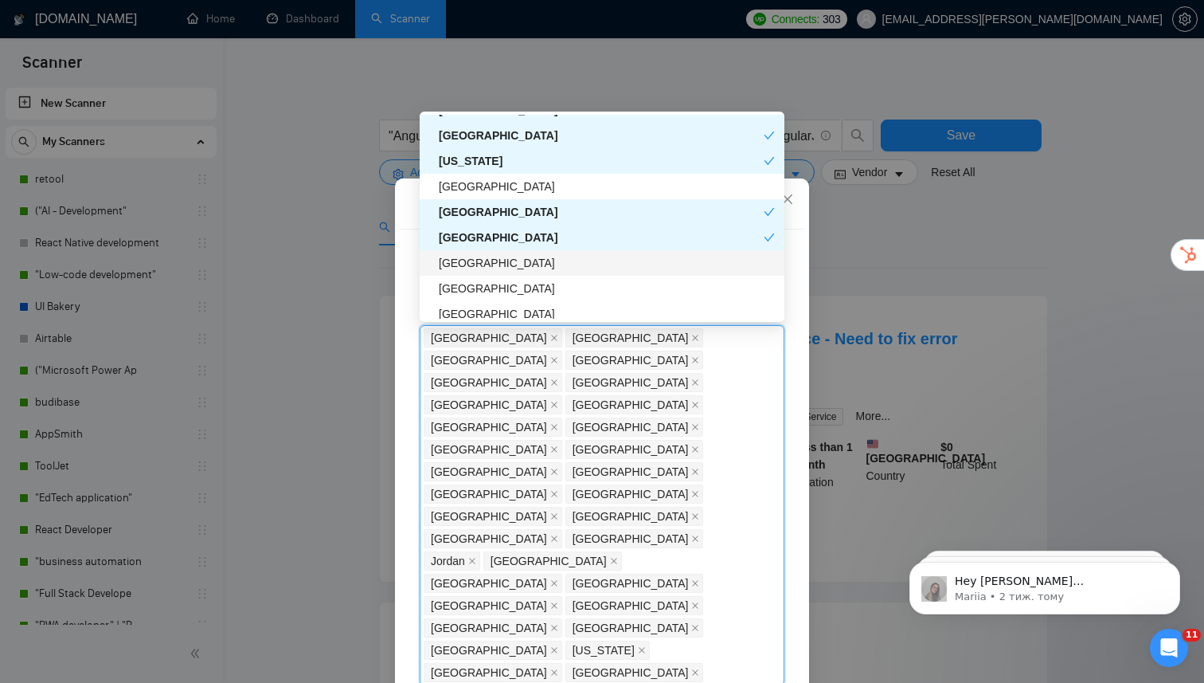
click at [478, 268] on div "[GEOGRAPHIC_DATA]" at bounding box center [607, 263] width 336 height 18
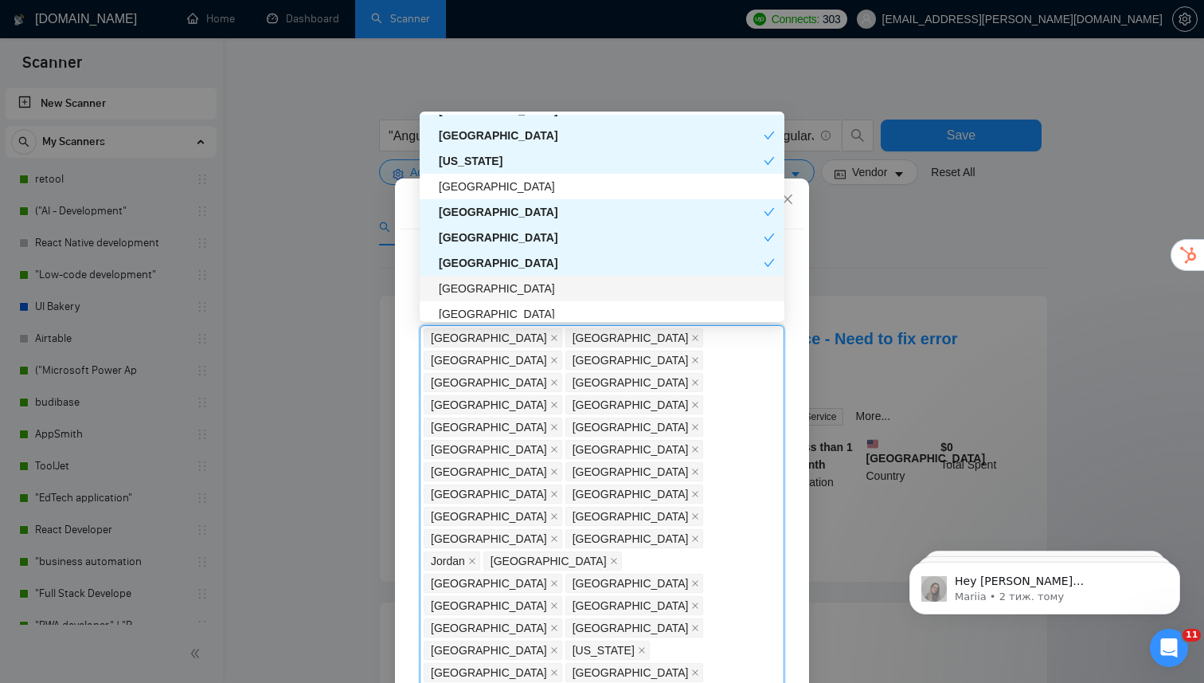
click at [478, 284] on div "[GEOGRAPHIC_DATA]" at bounding box center [607, 289] width 336 height 18
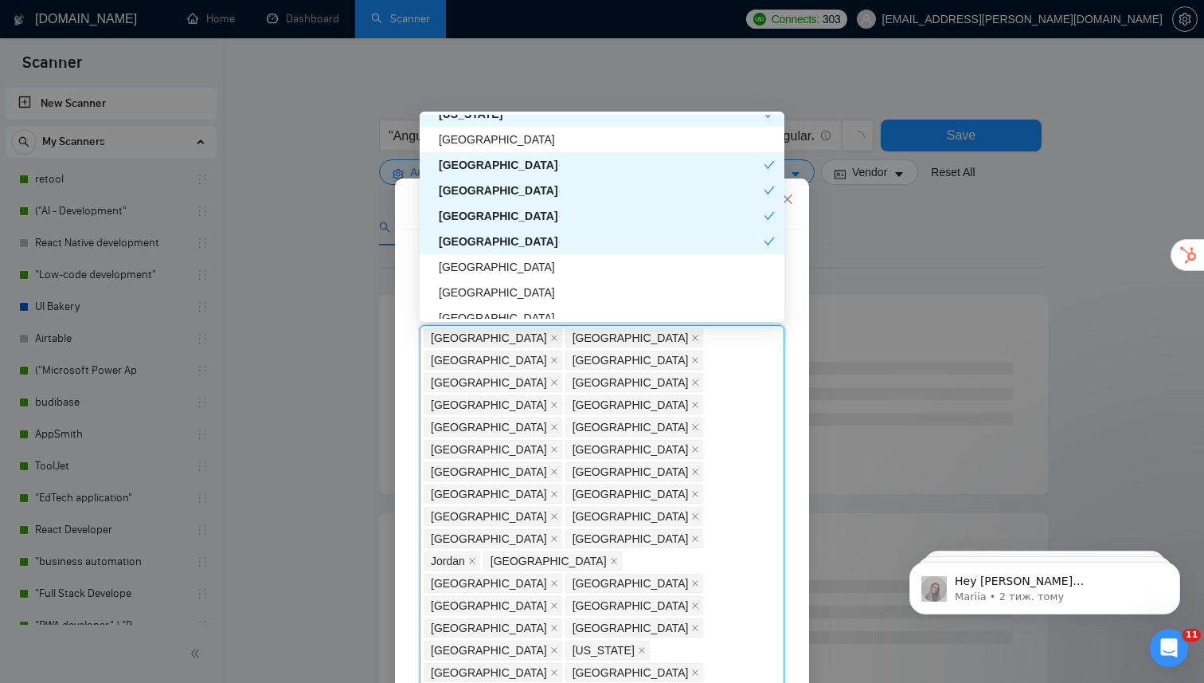
scroll to position [2105, 0]
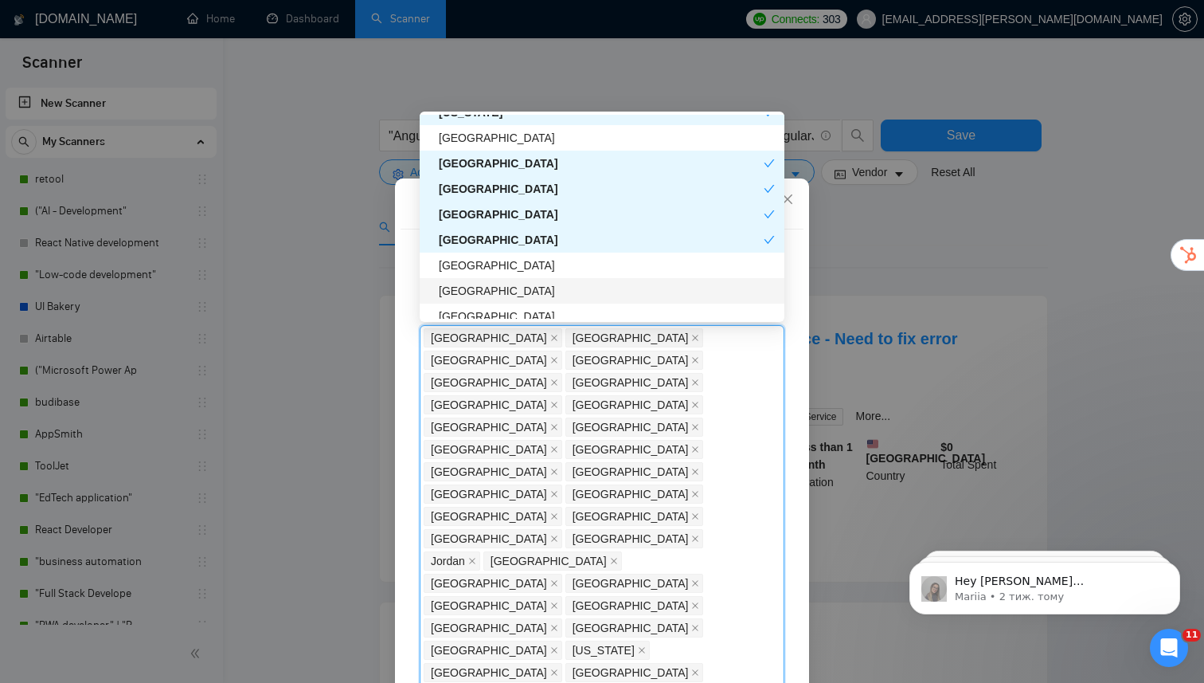
click at [478, 299] on div "[GEOGRAPHIC_DATA]" at bounding box center [607, 291] width 336 height 18
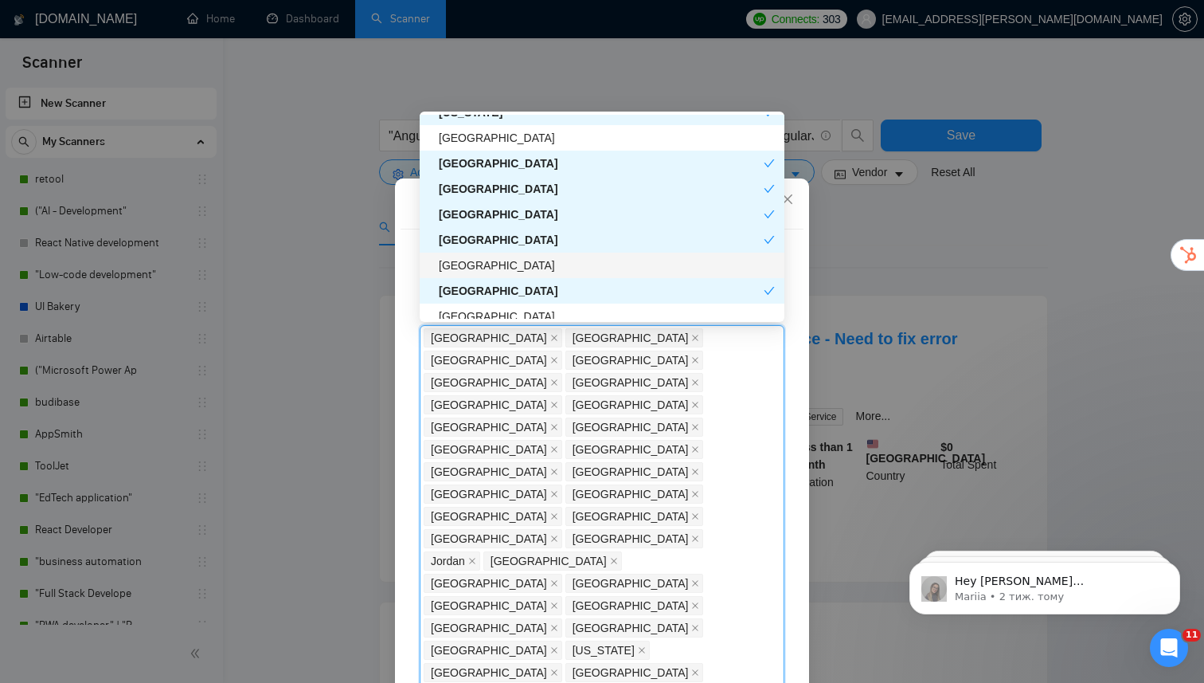
click at [487, 273] on div "[GEOGRAPHIC_DATA]" at bounding box center [607, 265] width 336 height 18
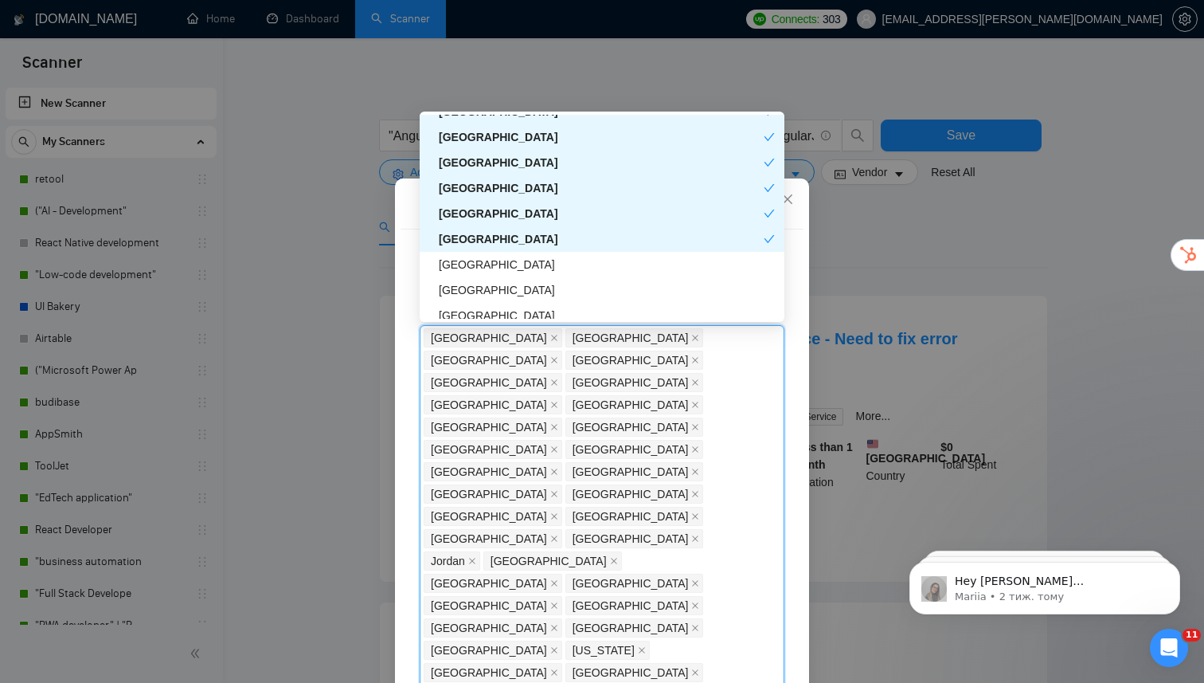
scroll to position [2168, 0]
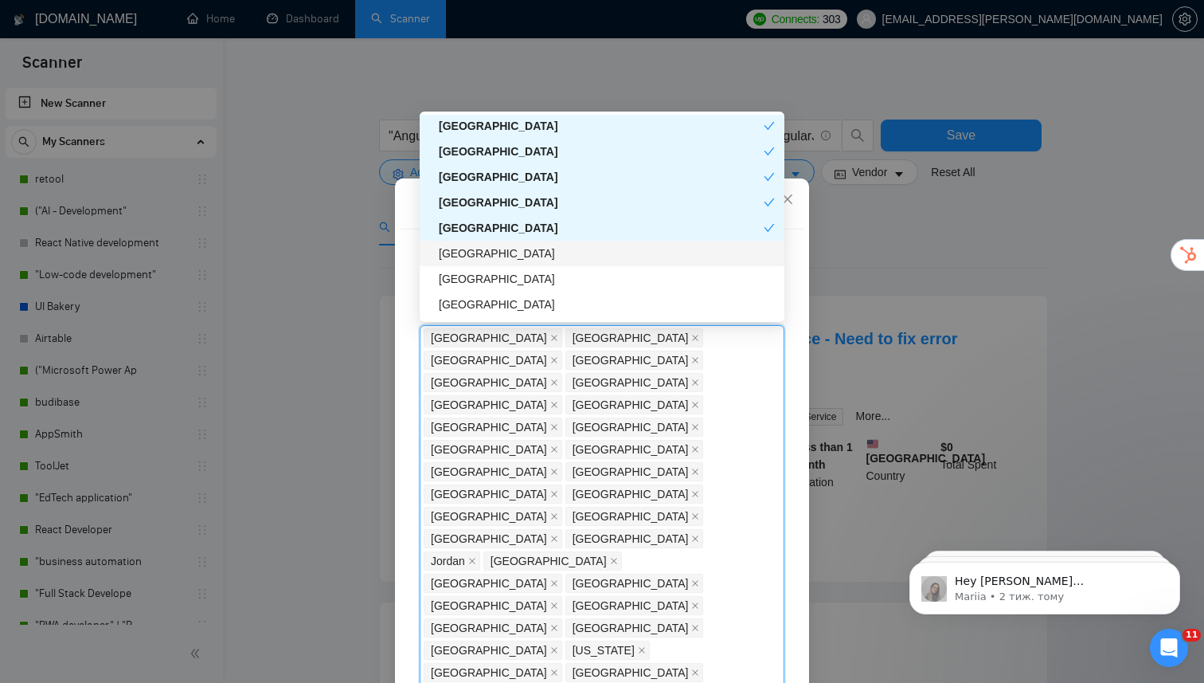
click at [495, 259] on div "[GEOGRAPHIC_DATA]" at bounding box center [607, 253] width 336 height 18
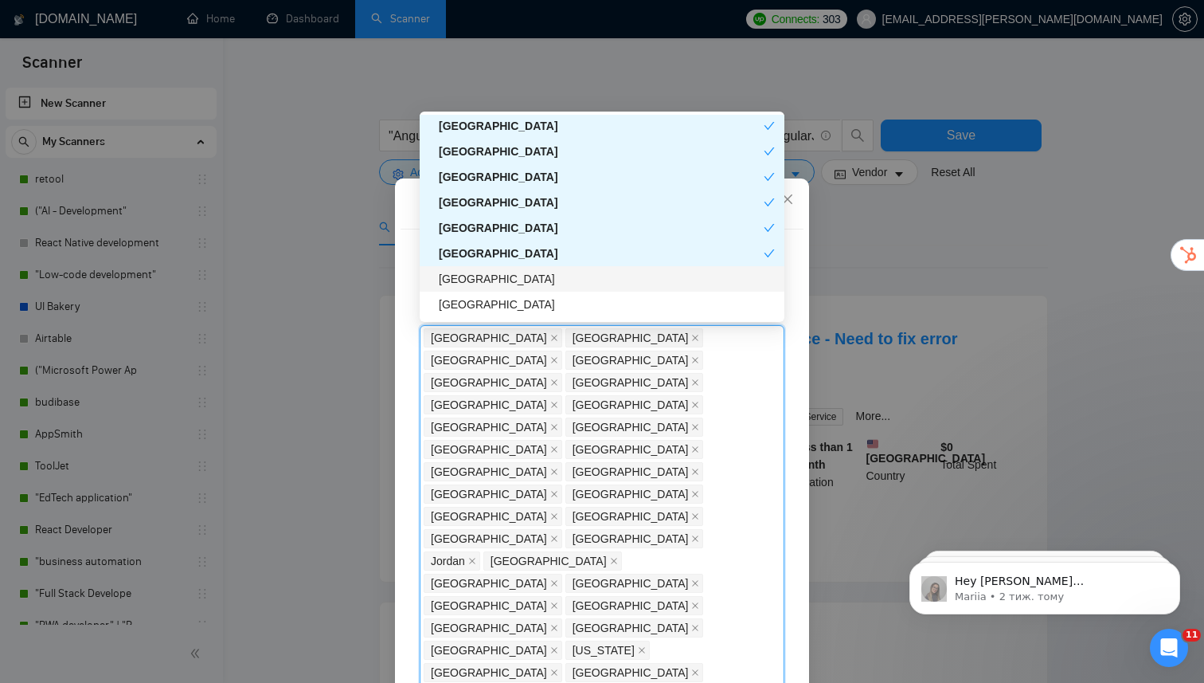
click at [491, 276] on div "[GEOGRAPHIC_DATA]" at bounding box center [607, 279] width 336 height 18
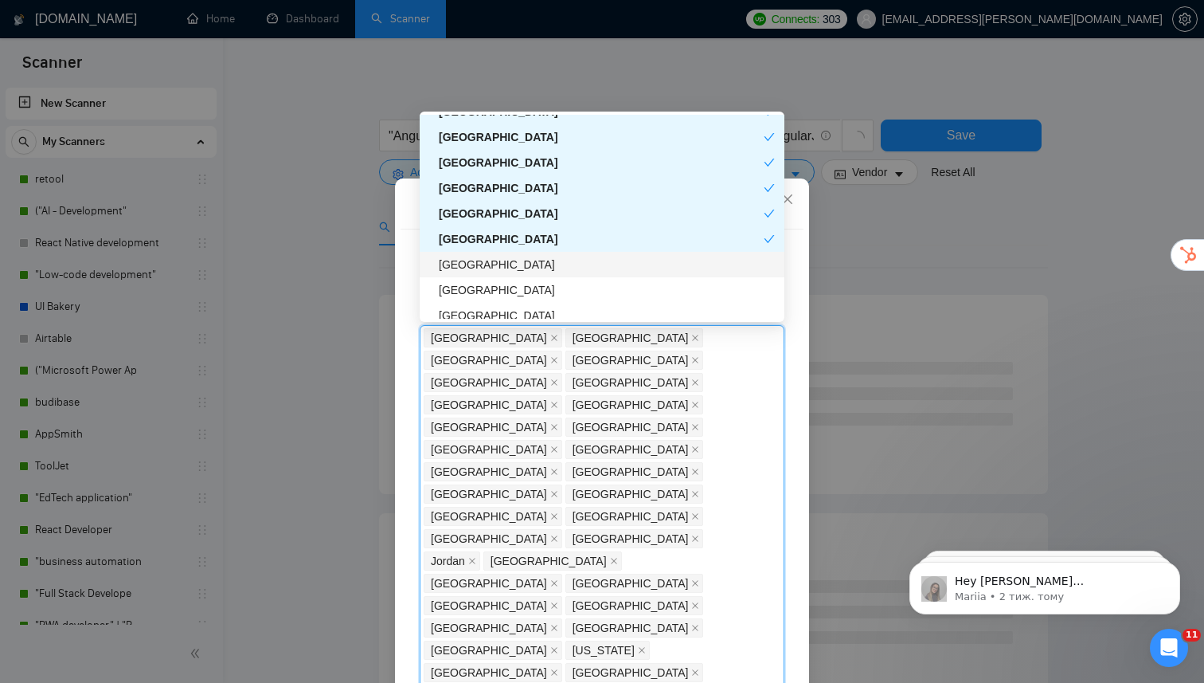
click at [497, 268] on div "[GEOGRAPHIC_DATA]" at bounding box center [607, 265] width 336 height 18
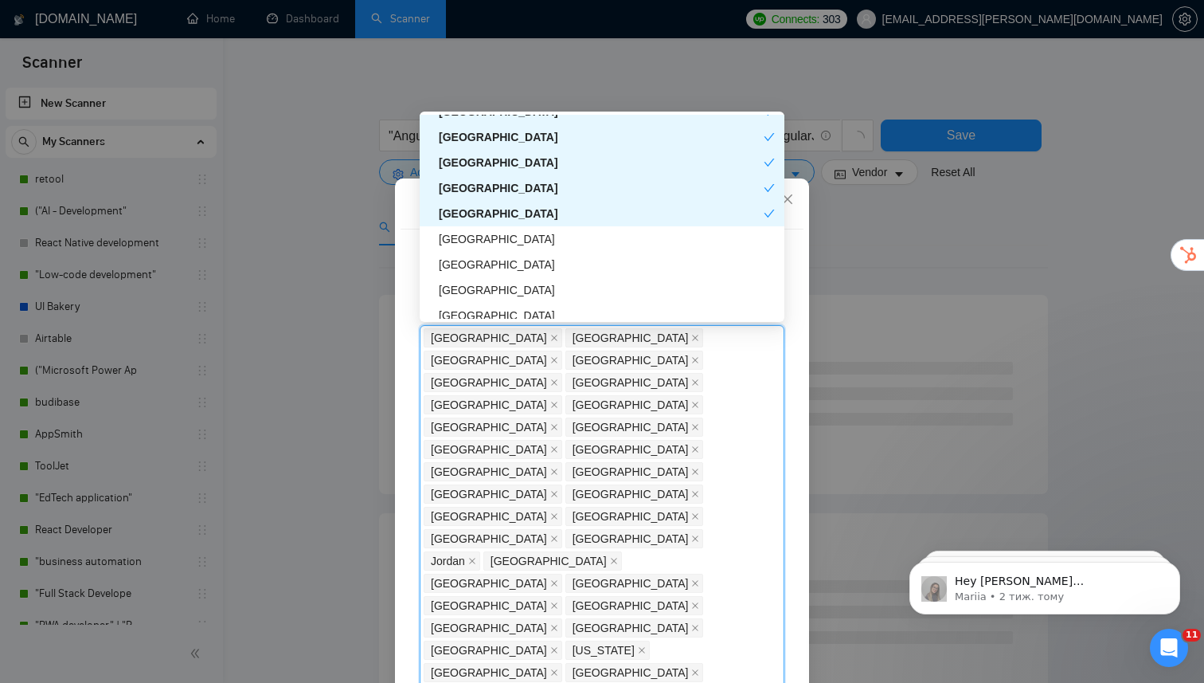
scroll to position [2259, 0]
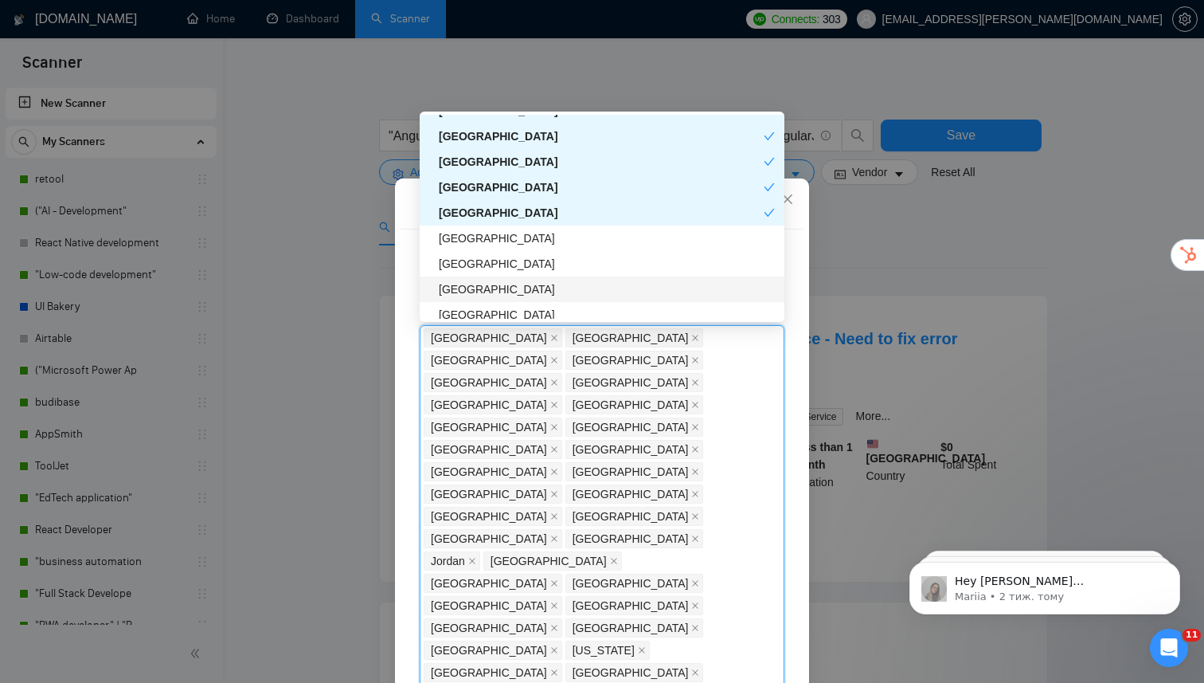
click at [500, 285] on div "[GEOGRAPHIC_DATA]" at bounding box center [607, 289] width 336 height 18
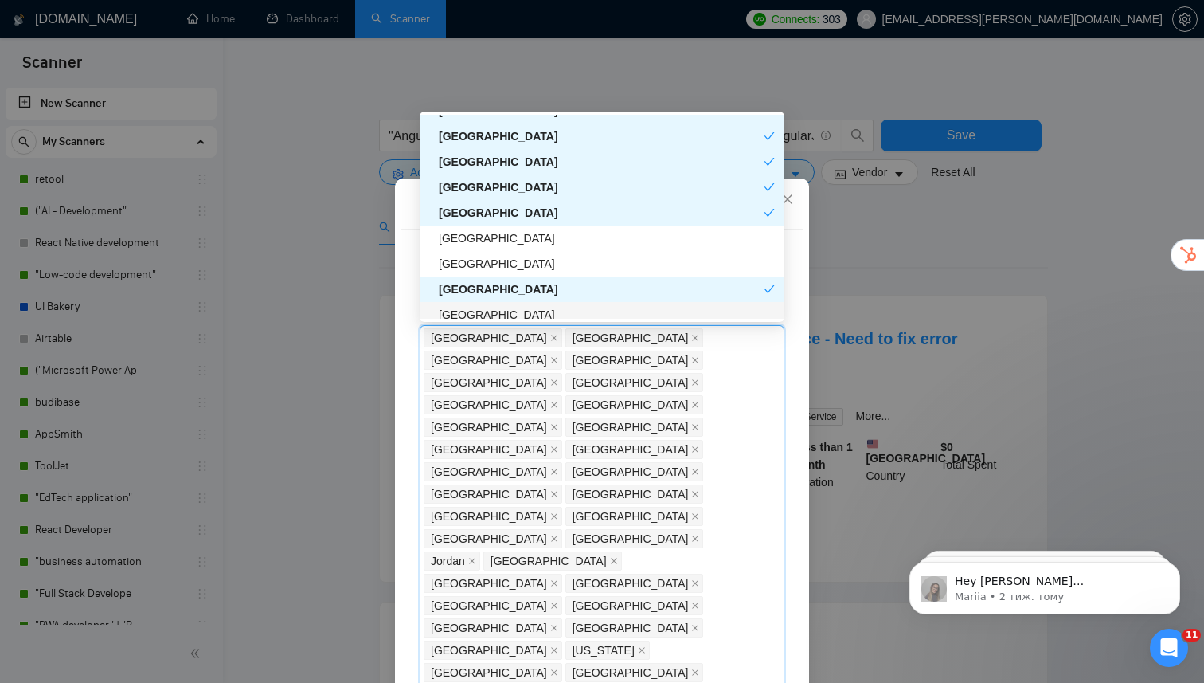
click at [487, 315] on div "[GEOGRAPHIC_DATA]" at bounding box center [607, 315] width 336 height 18
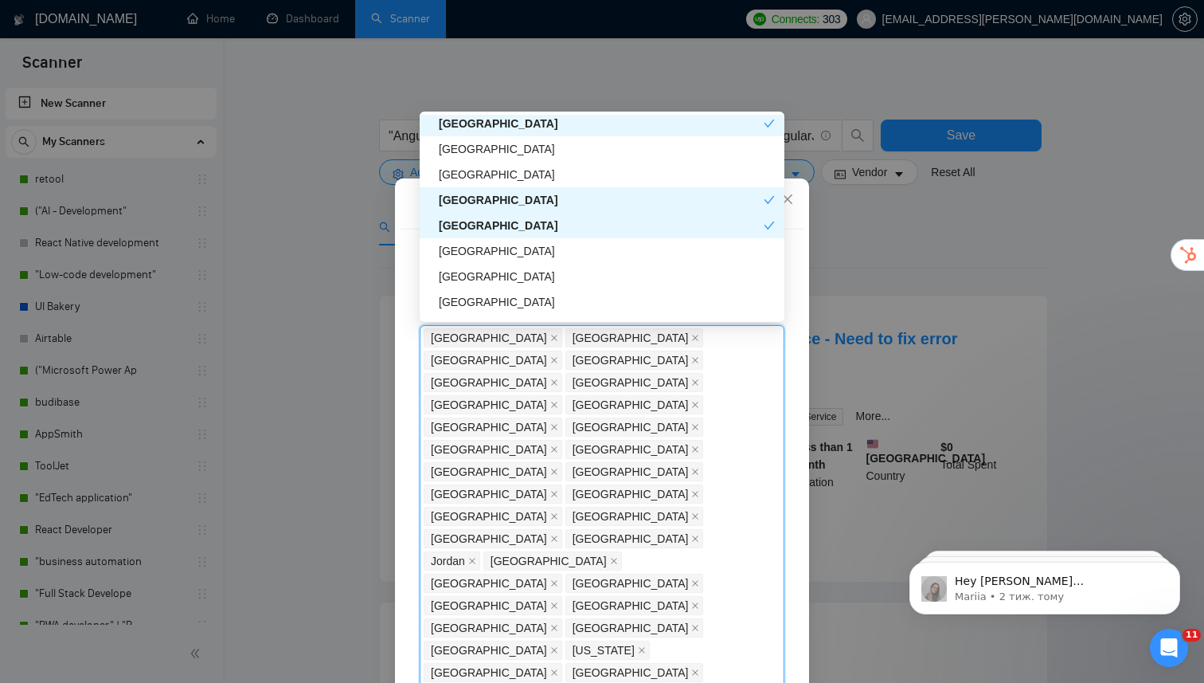
scroll to position [2355, 0]
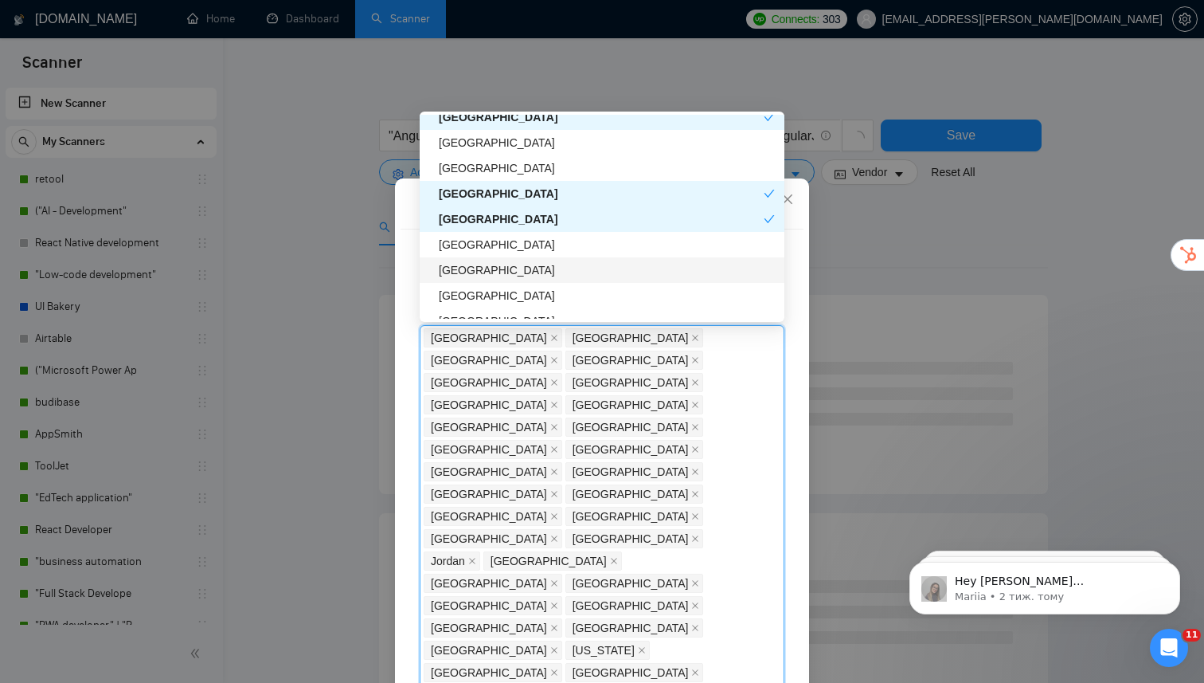
click at [495, 277] on div "[GEOGRAPHIC_DATA]" at bounding box center [607, 270] width 336 height 18
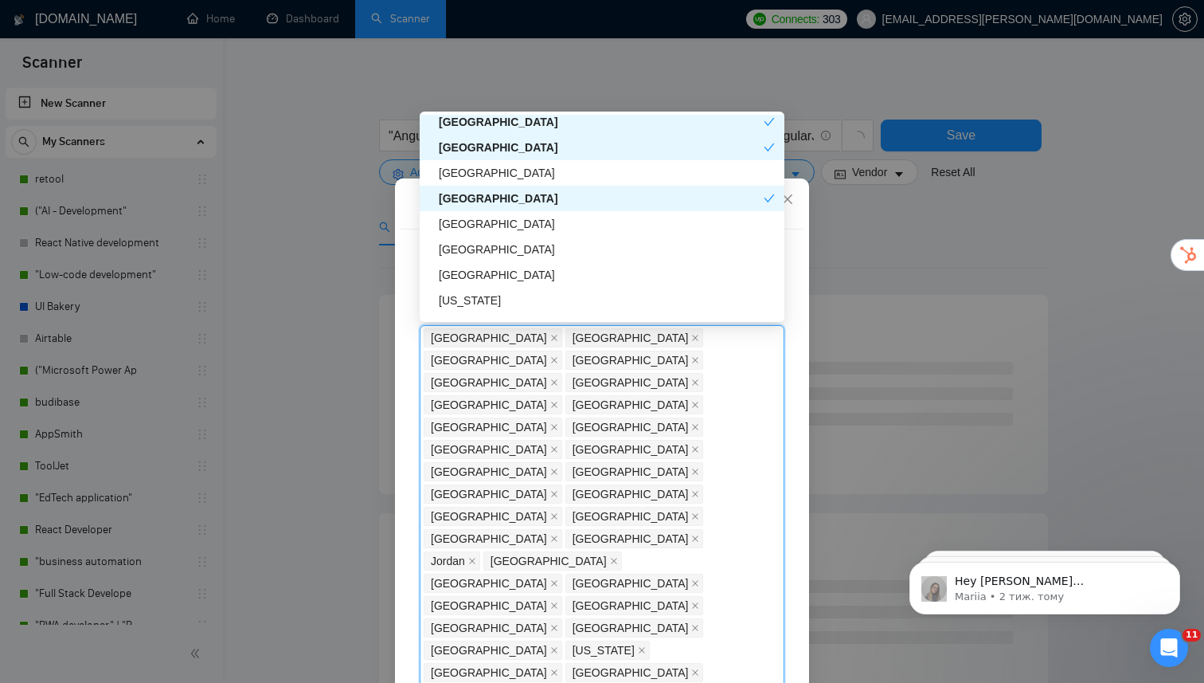
scroll to position [2430, 0]
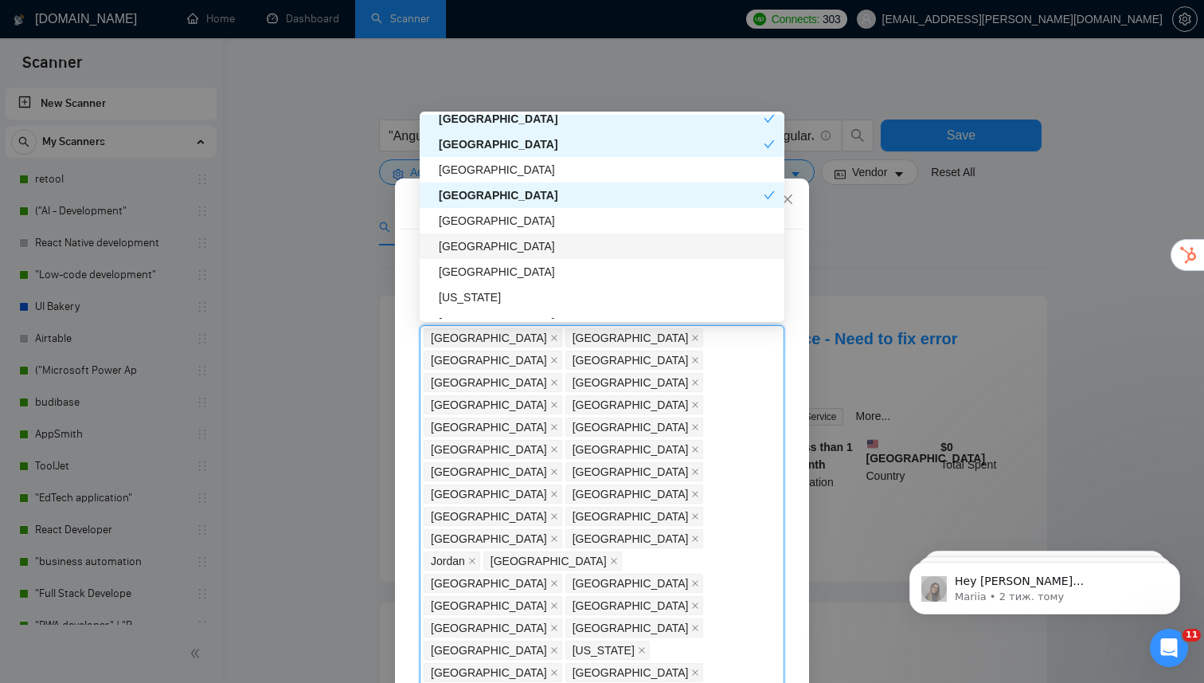
click at [495, 250] on div "[GEOGRAPHIC_DATA]" at bounding box center [607, 246] width 336 height 18
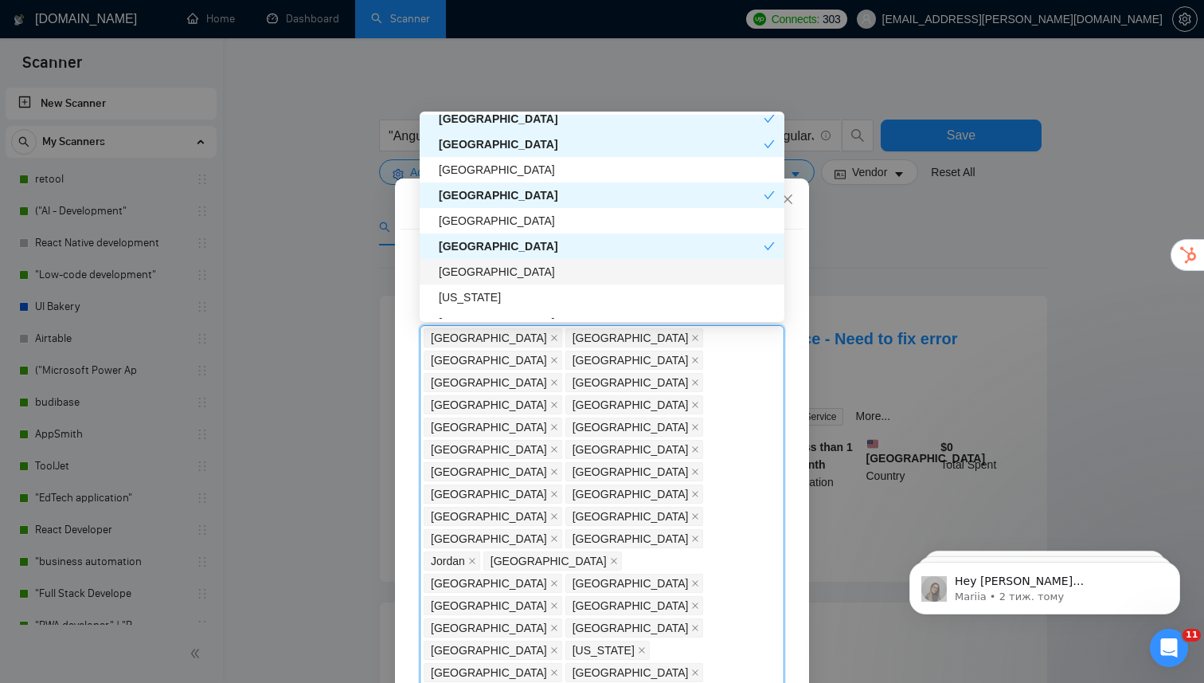
click at [494, 269] on div "[GEOGRAPHIC_DATA]" at bounding box center [607, 272] width 336 height 18
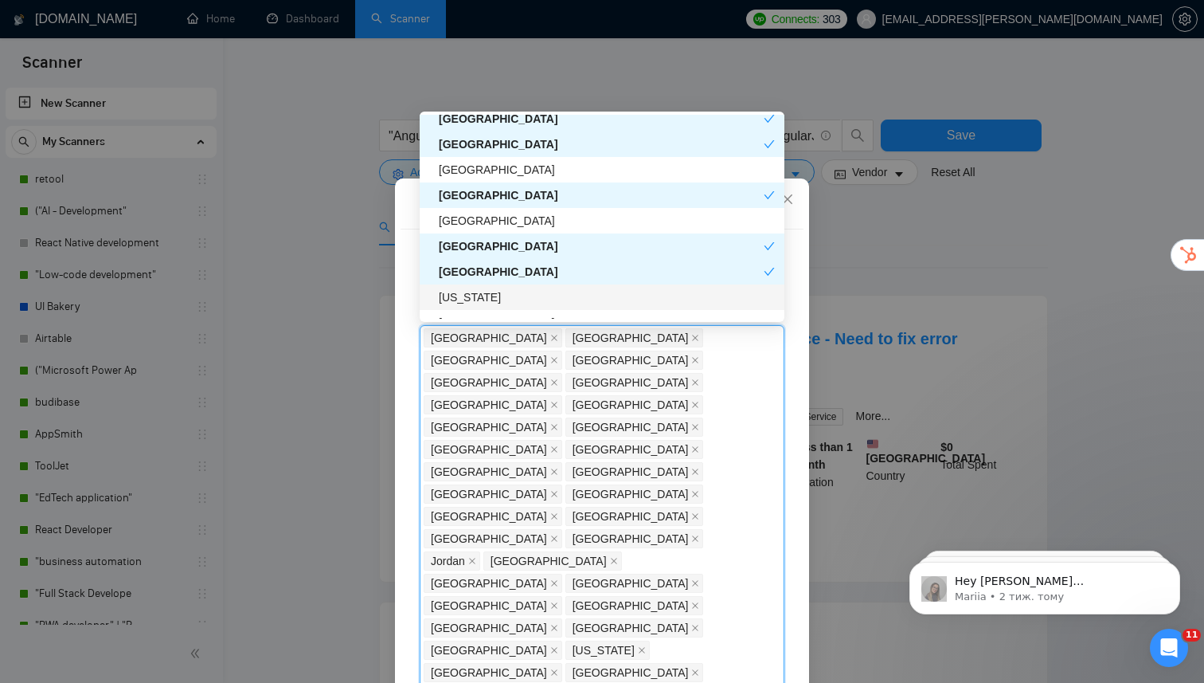
click at [494, 295] on div "[US_STATE]" at bounding box center [607, 297] width 336 height 18
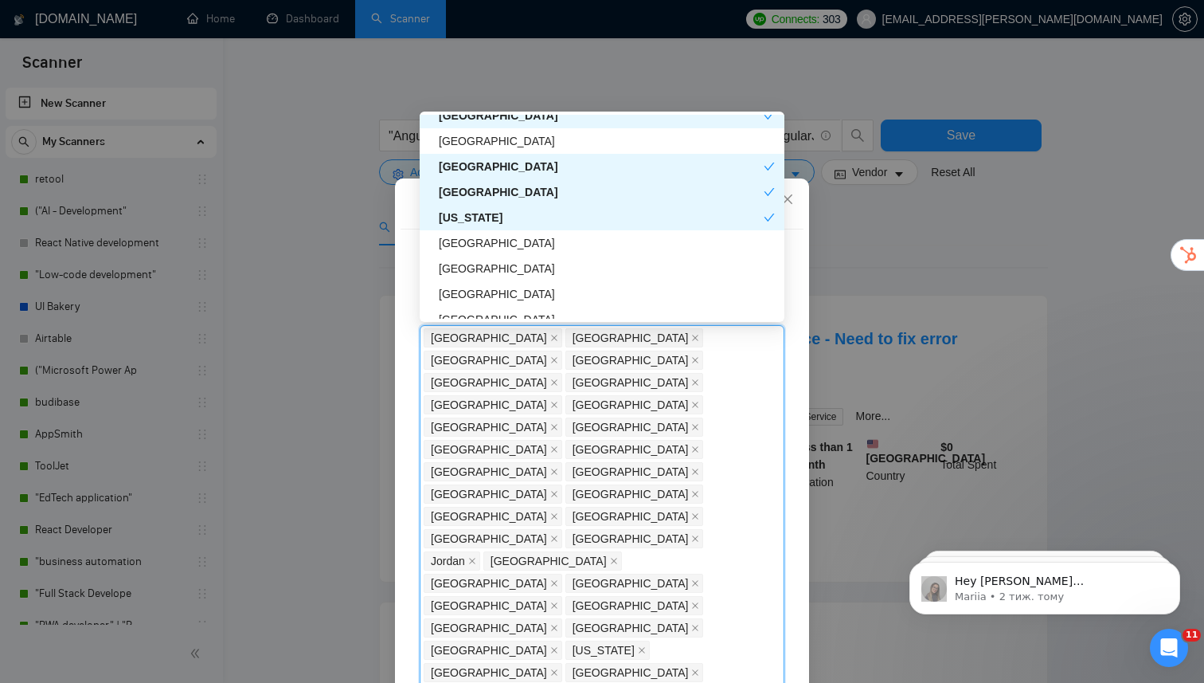
scroll to position [2513, 0]
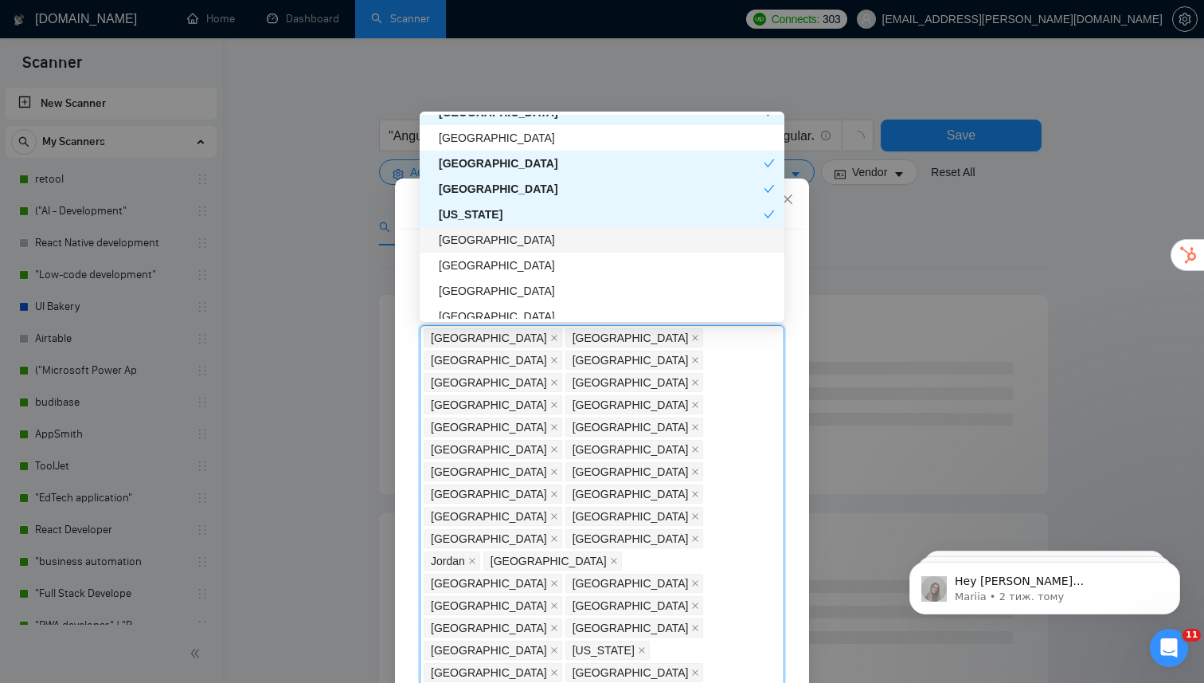
click at [504, 240] on div "[GEOGRAPHIC_DATA]" at bounding box center [607, 240] width 336 height 18
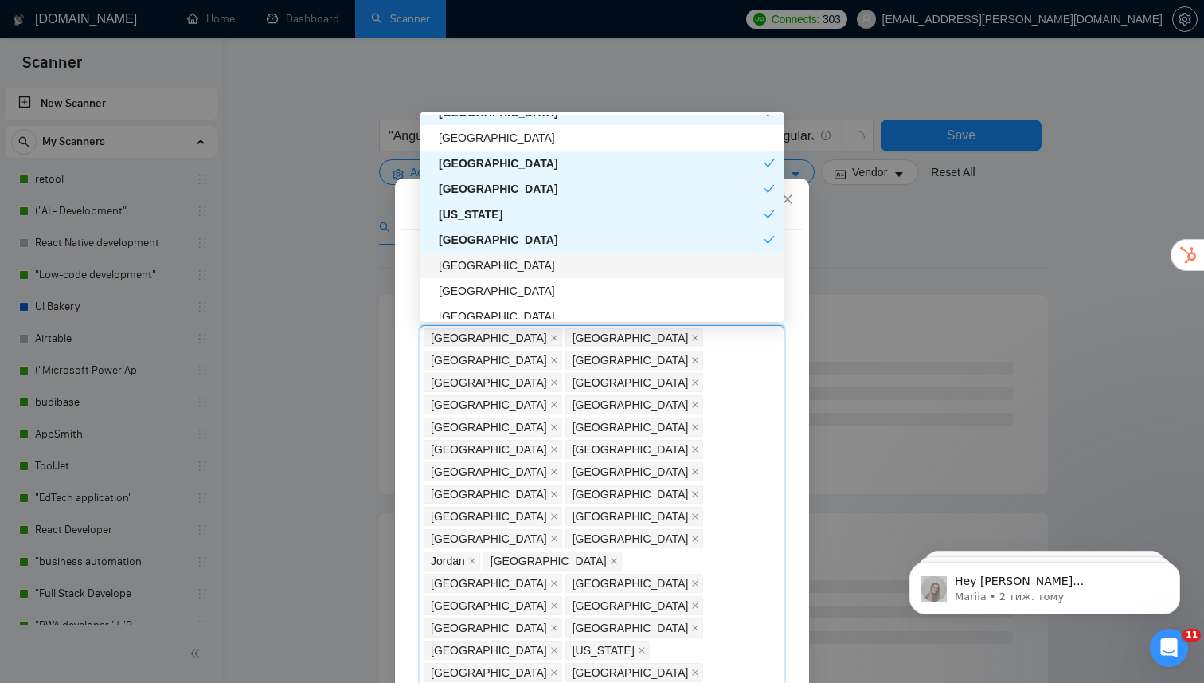
click at [479, 276] on div "[GEOGRAPHIC_DATA]" at bounding box center [602, 264] width 365 height 25
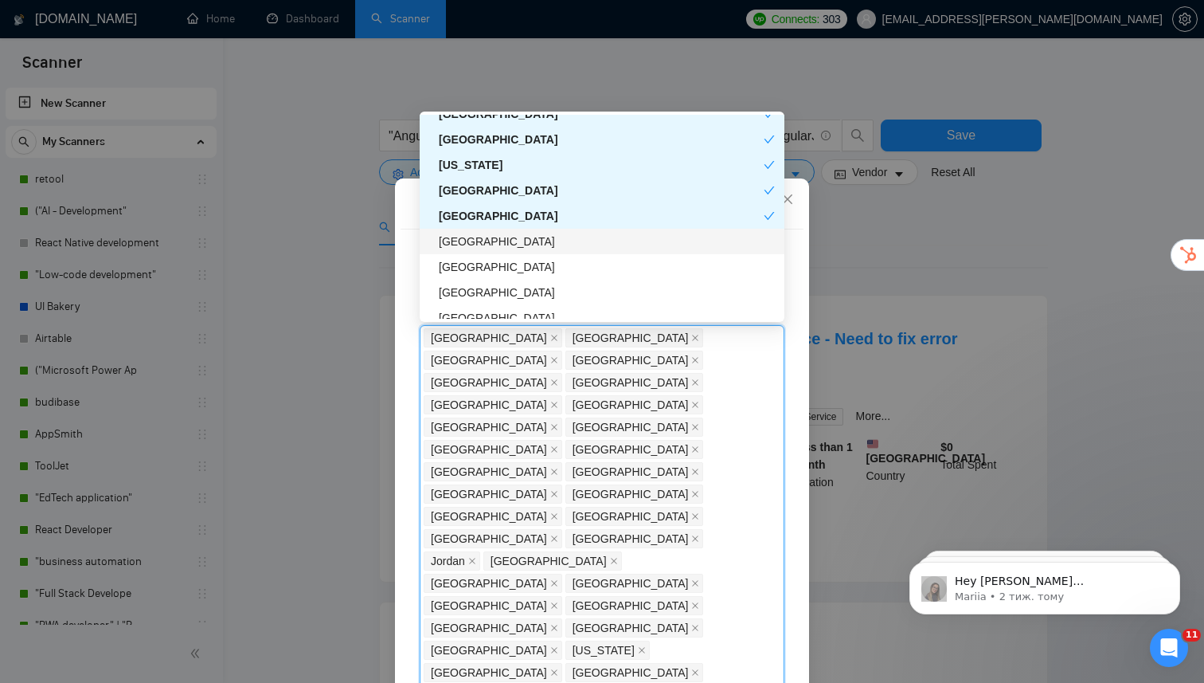
scroll to position [2570, 0]
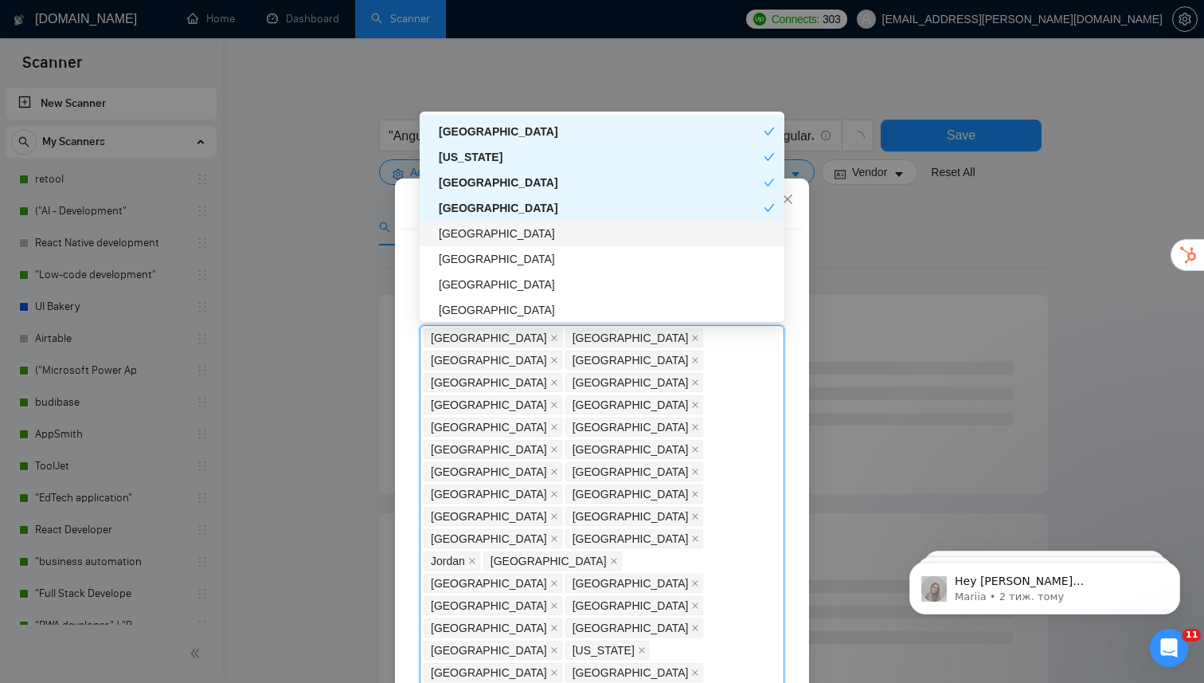
click at [486, 234] on div "[GEOGRAPHIC_DATA]" at bounding box center [607, 234] width 336 height 18
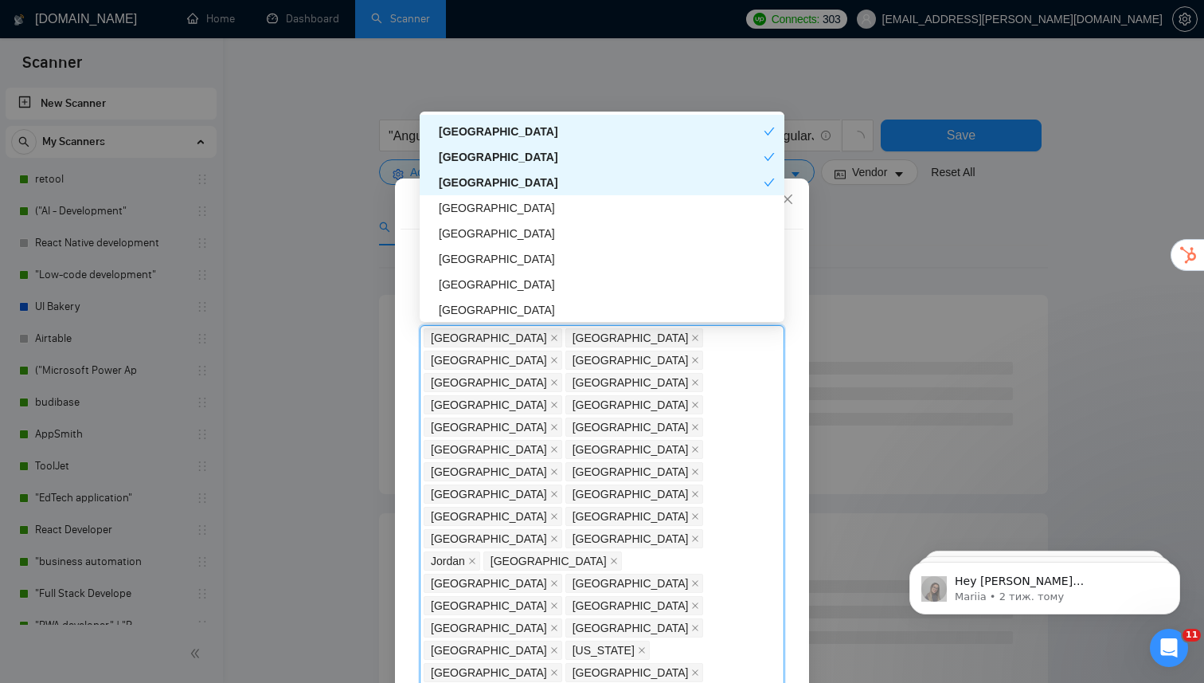
scroll to position [2623, 0]
click at [486, 237] on div "[GEOGRAPHIC_DATA]" at bounding box center [607, 232] width 336 height 18
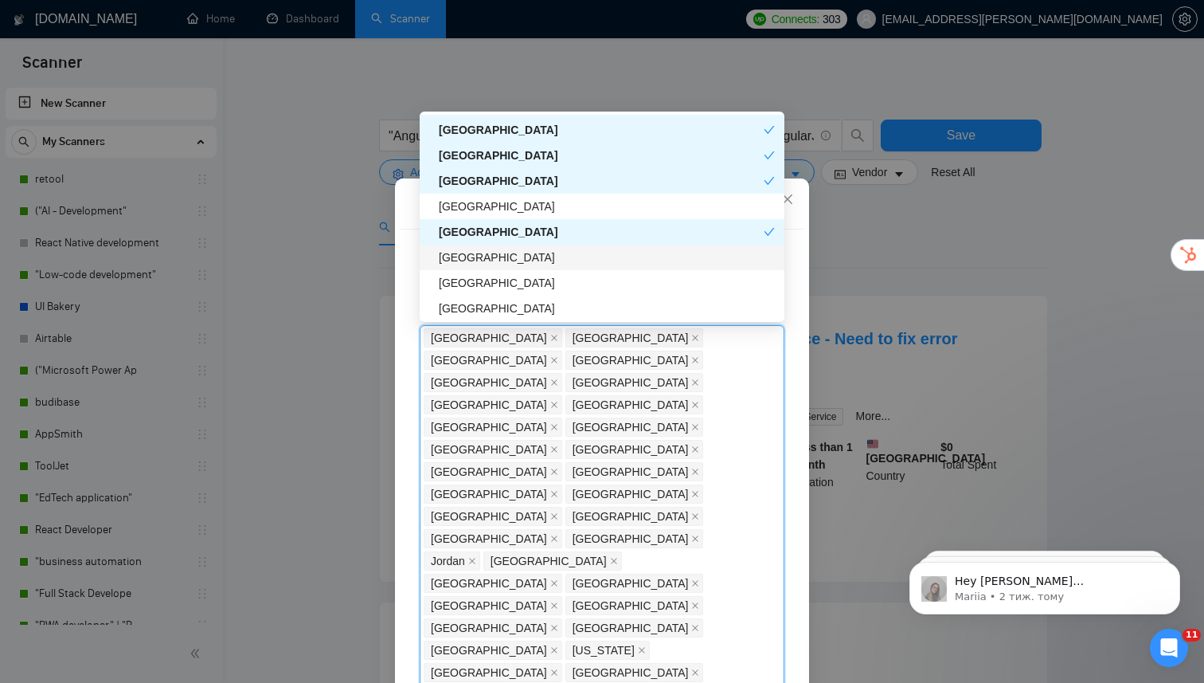
click at [486, 258] on div "[GEOGRAPHIC_DATA]" at bounding box center [607, 257] width 336 height 18
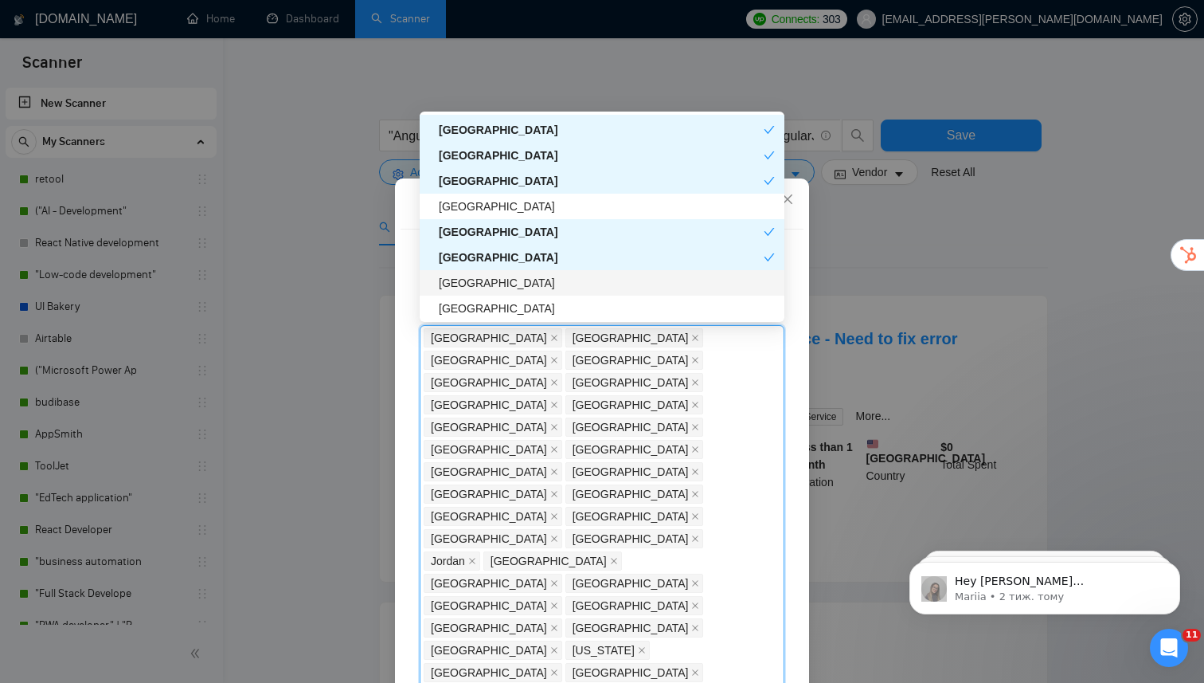
click at [484, 284] on div "[GEOGRAPHIC_DATA]" at bounding box center [607, 283] width 336 height 18
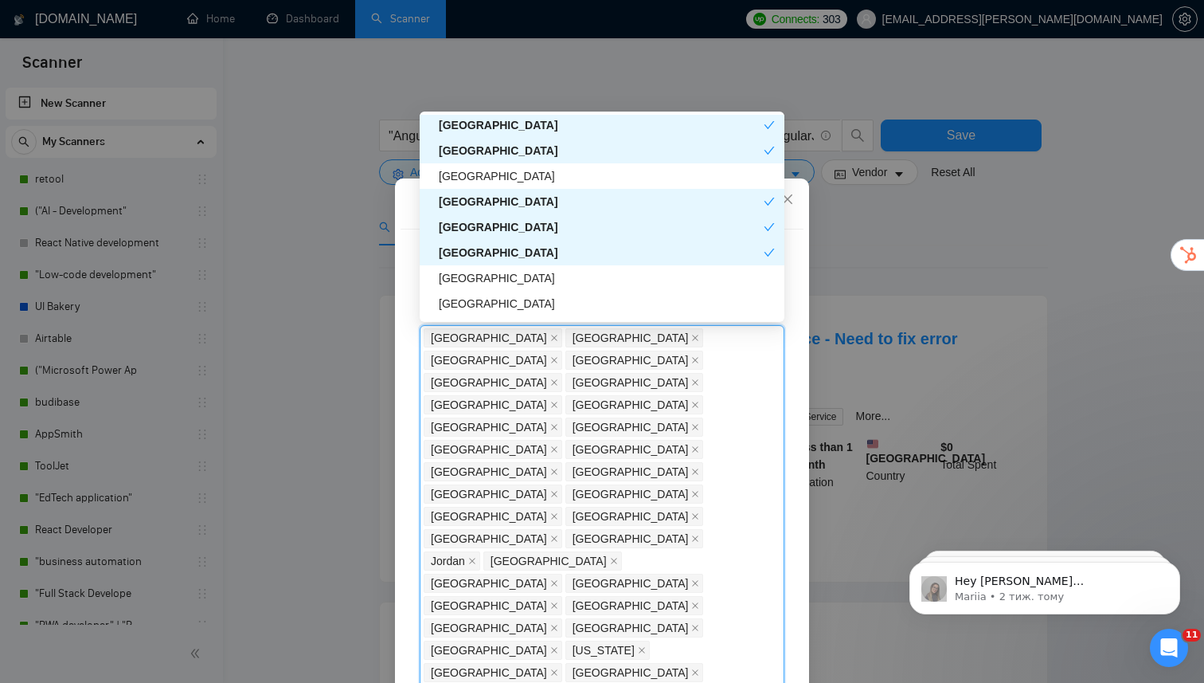
scroll to position [2660, 0]
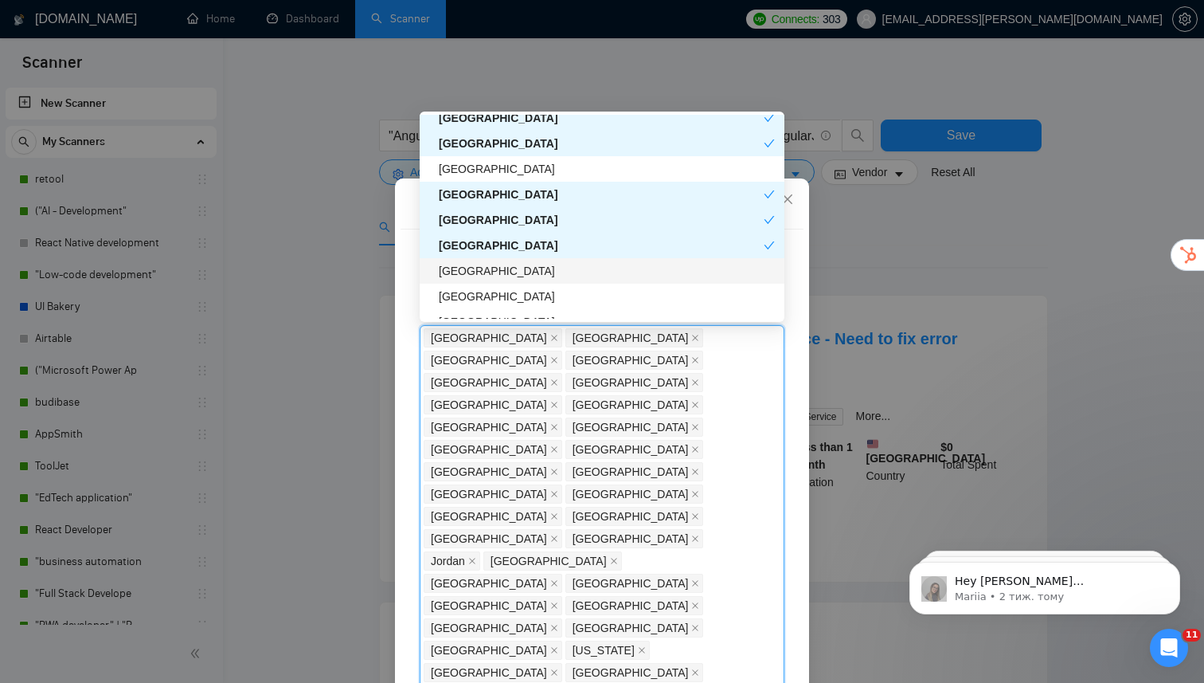
click at [489, 275] on div "[GEOGRAPHIC_DATA]" at bounding box center [607, 271] width 336 height 18
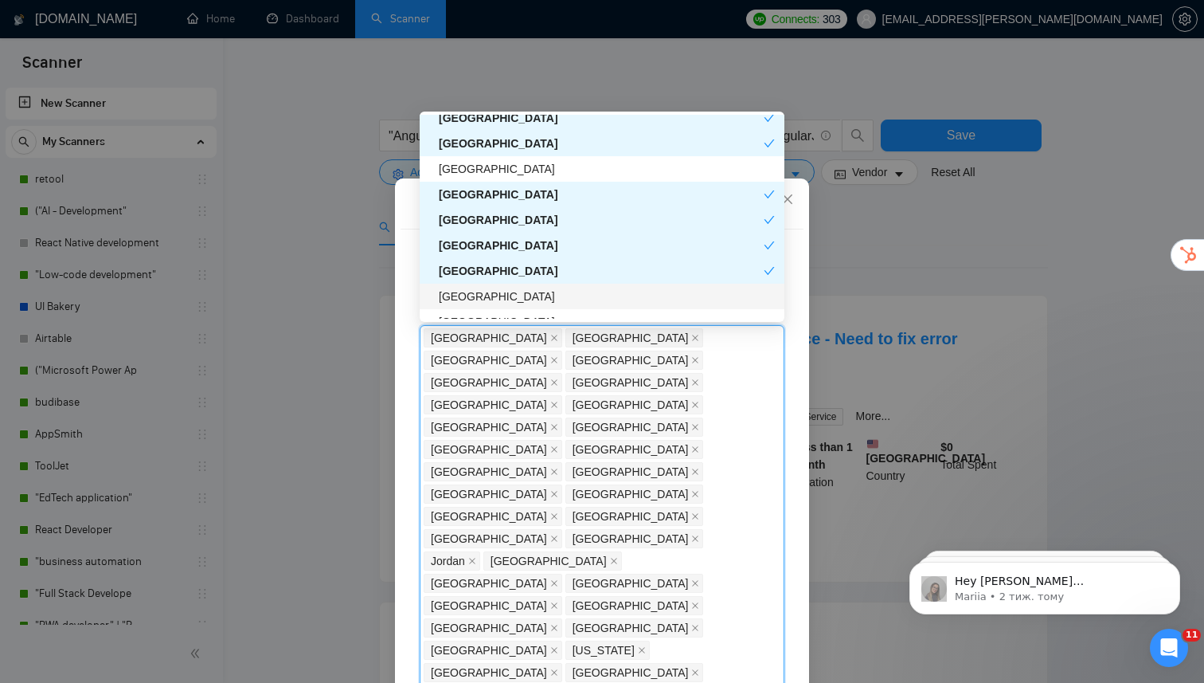
click at [489, 298] on div "[GEOGRAPHIC_DATA]" at bounding box center [607, 296] width 336 height 18
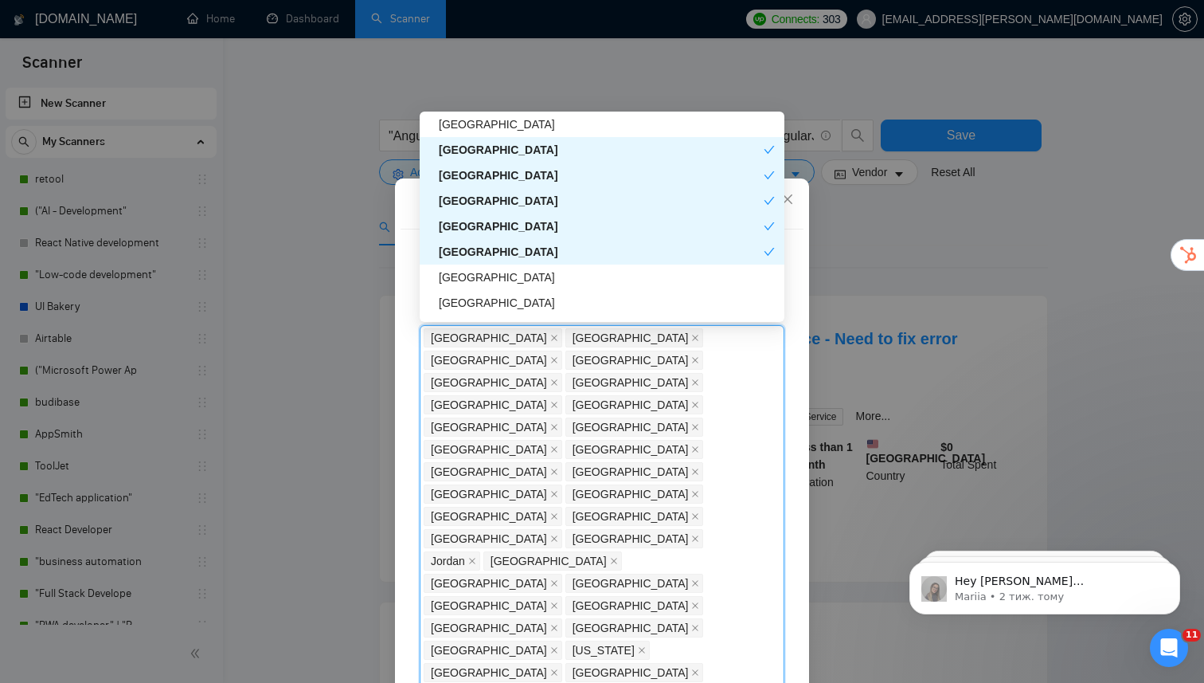
scroll to position [2728, 0]
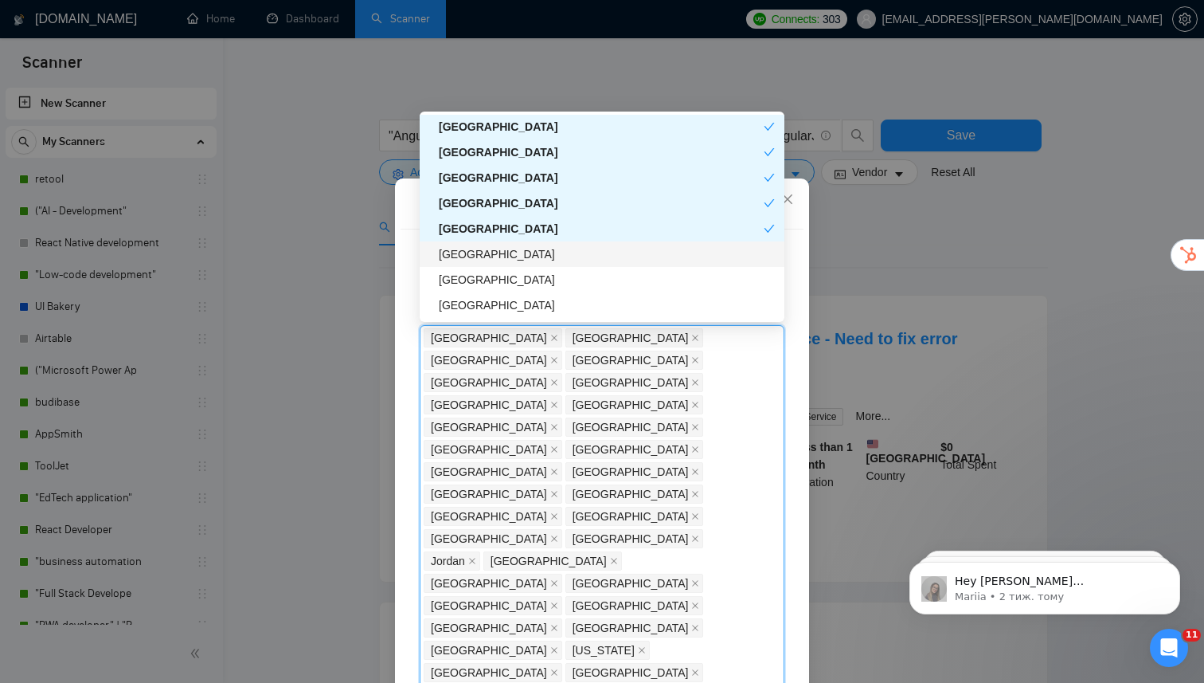
click at [495, 261] on div "[GEOGRAPHIC_DATA]" at bounding box center [607, 254] width 336 height 18
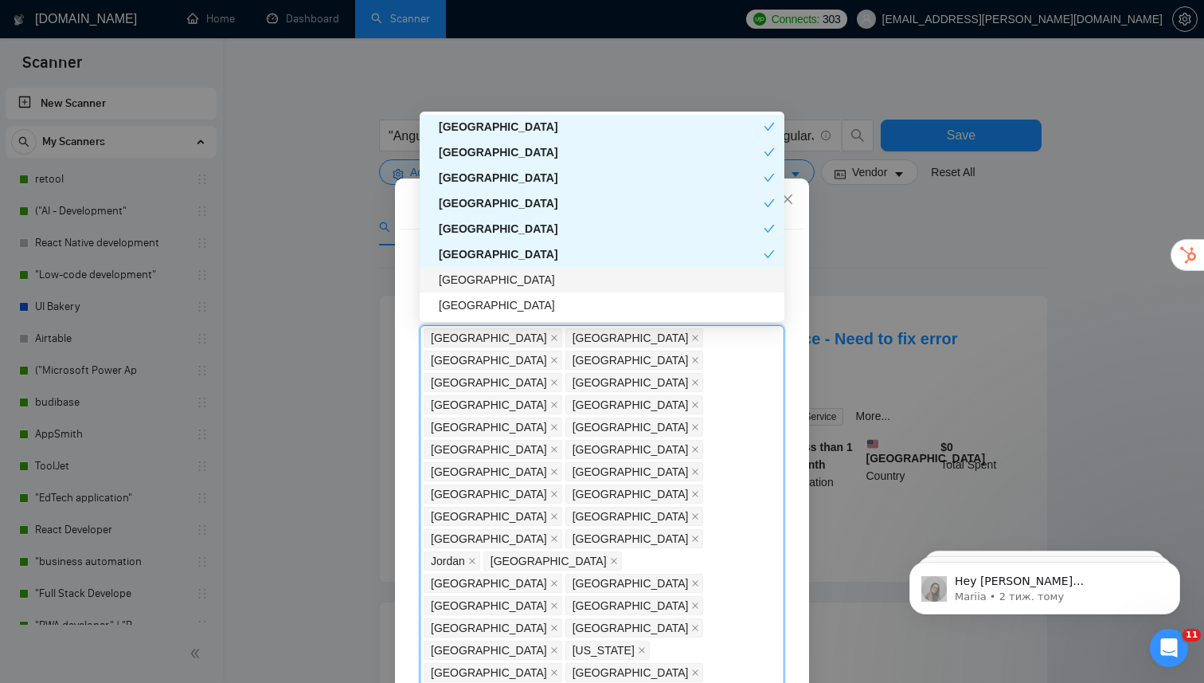
click at [495, 283] on div "[GEOGRAPHIC_DATA]" at bounding box center [607, 280] width 336 height 18
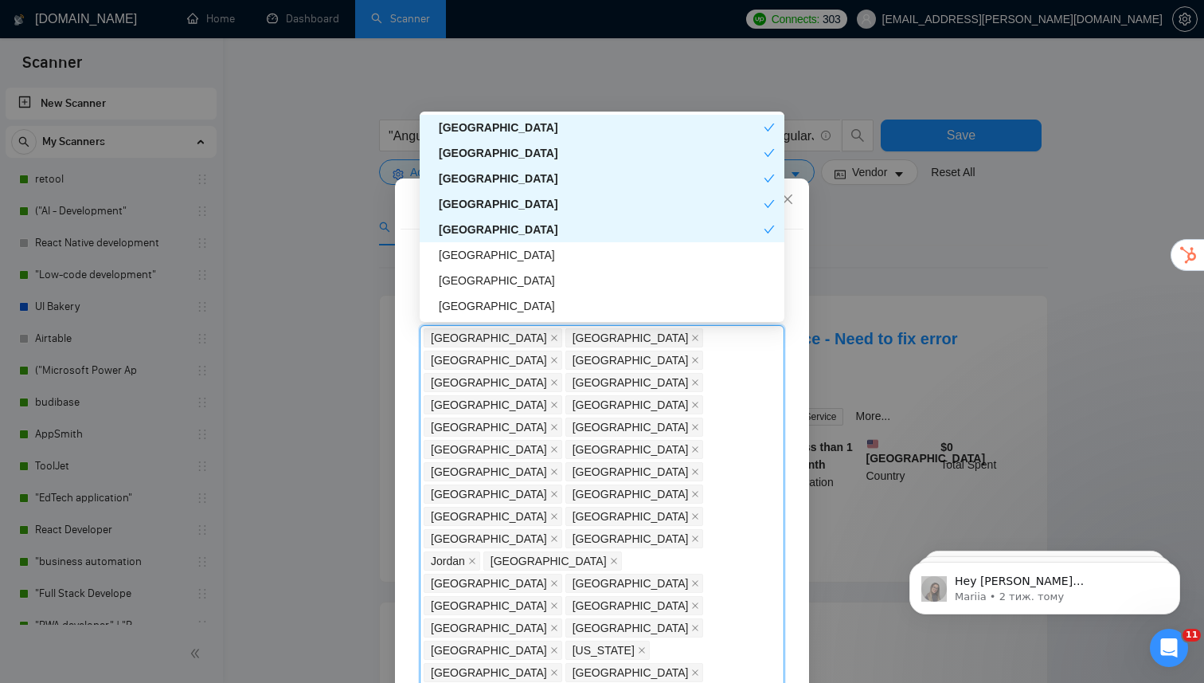
scroll to position [2779, 0]
click at [499, 253] on div "[GEOGRAPHIC_DATA]" at bounding box center [607, 253] width 336 height 18
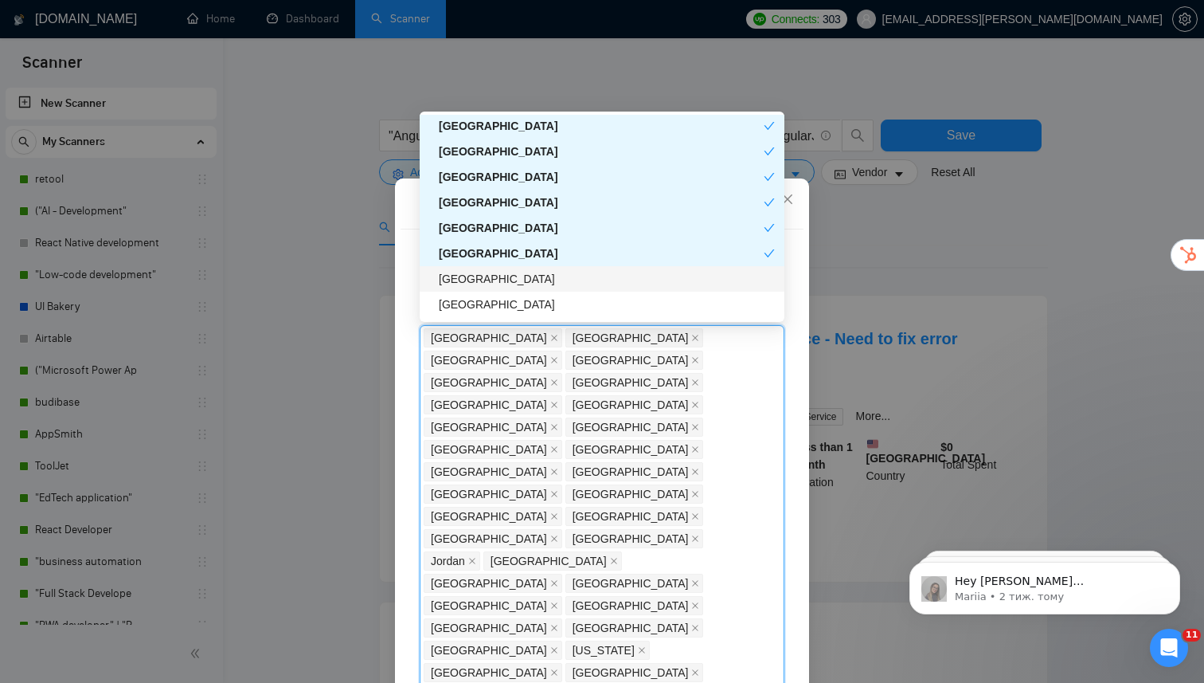
click at [499, 278] on div "[GEOGRAPHIC_DATA]" at bounding box center [607, 279] width 336 height 18
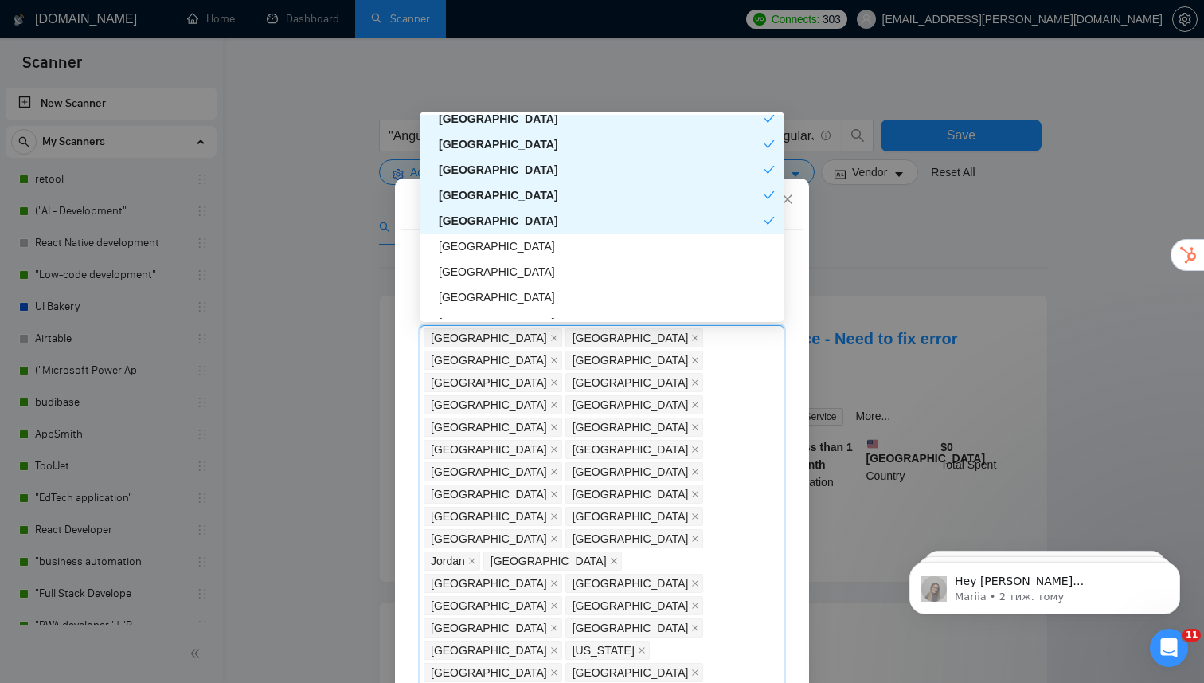
scroll to position [2838, 0]
click at [513, 242] on div "[GEOGRAPHIC_DATA]" at bounding box center [607, 246] width 336 height 18
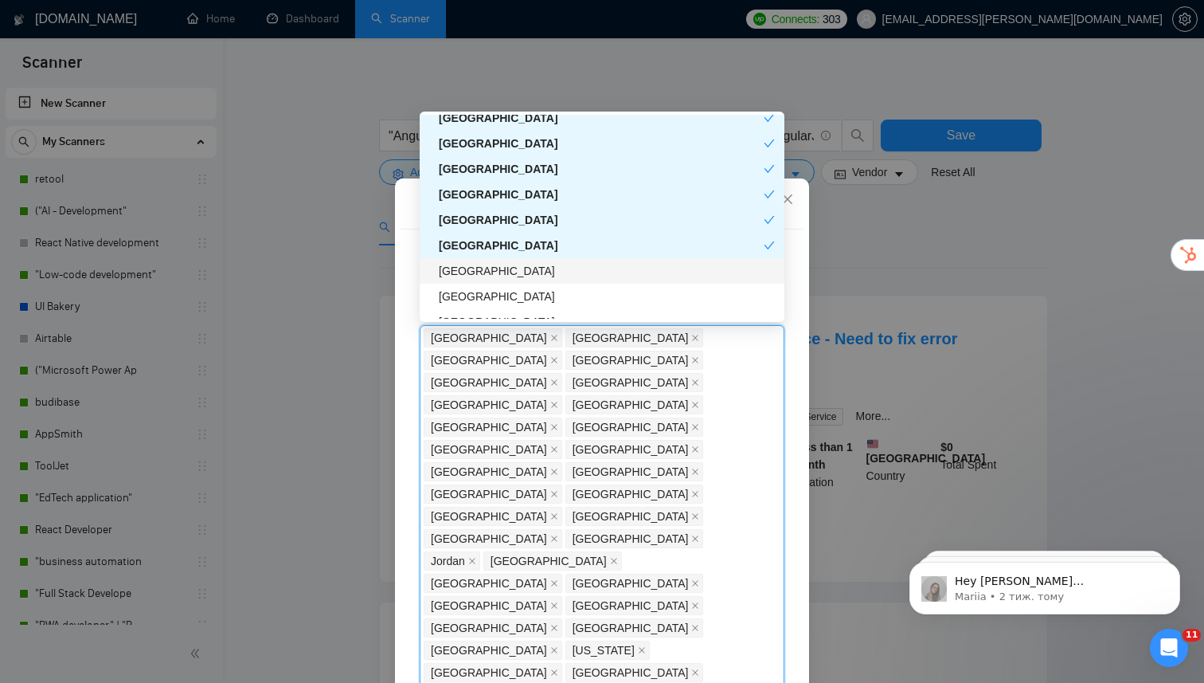
click at [505, 276] on div "[GEOGRAPHIC_DATA]" at bounding box center [607, 271] width 336 height 18
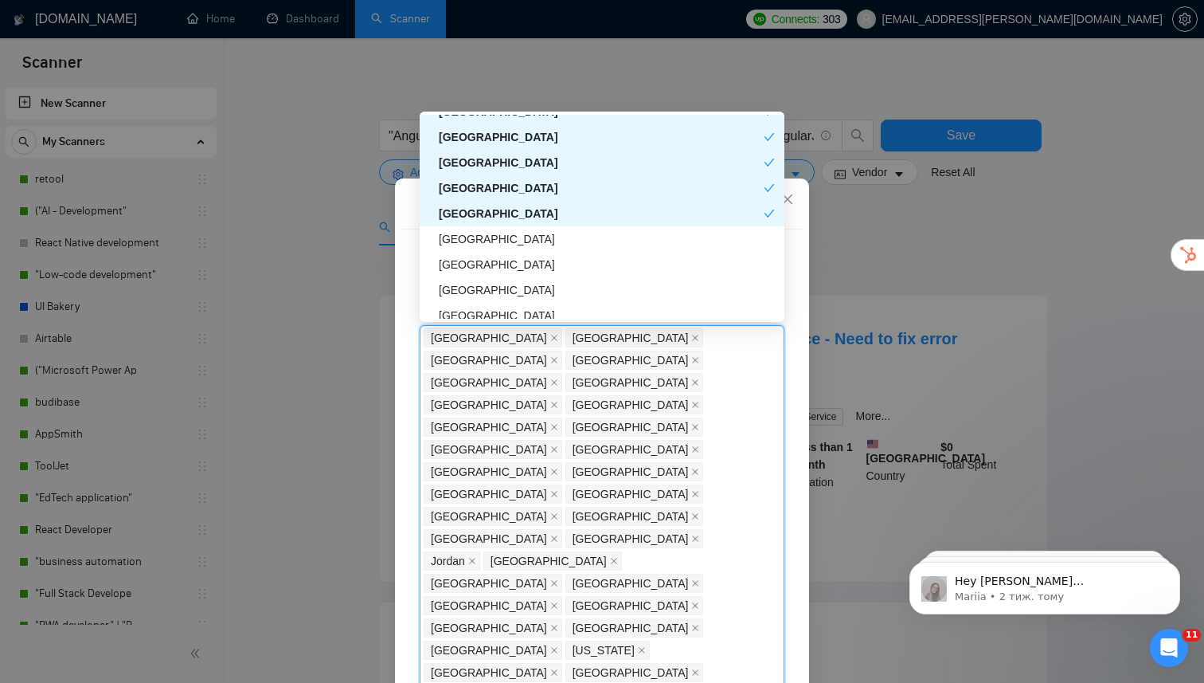
scroll to position [2896, 0]
click at [503, 239] on div "[GEOGRAPHIC_DATA]" at bounding box center [607, 239] width 336 height 18
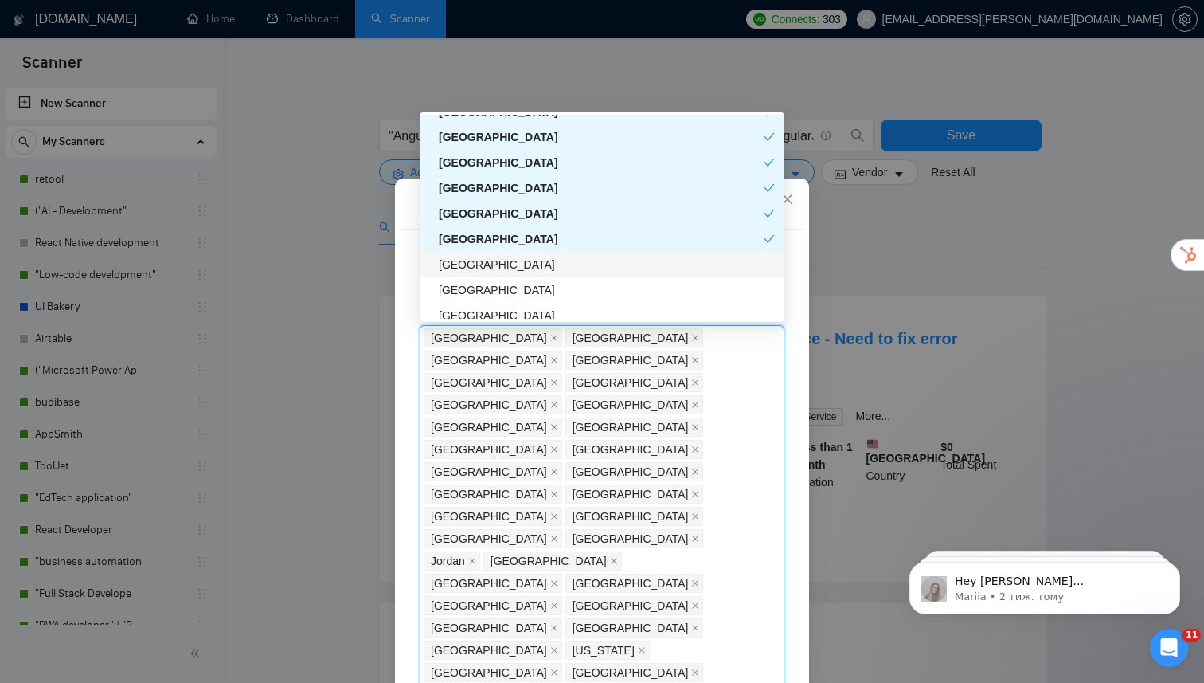
click at [503, 276] on div "[GEOGRAPHIC_DATA]" at bounding box center [602, 264] width 365 height 25
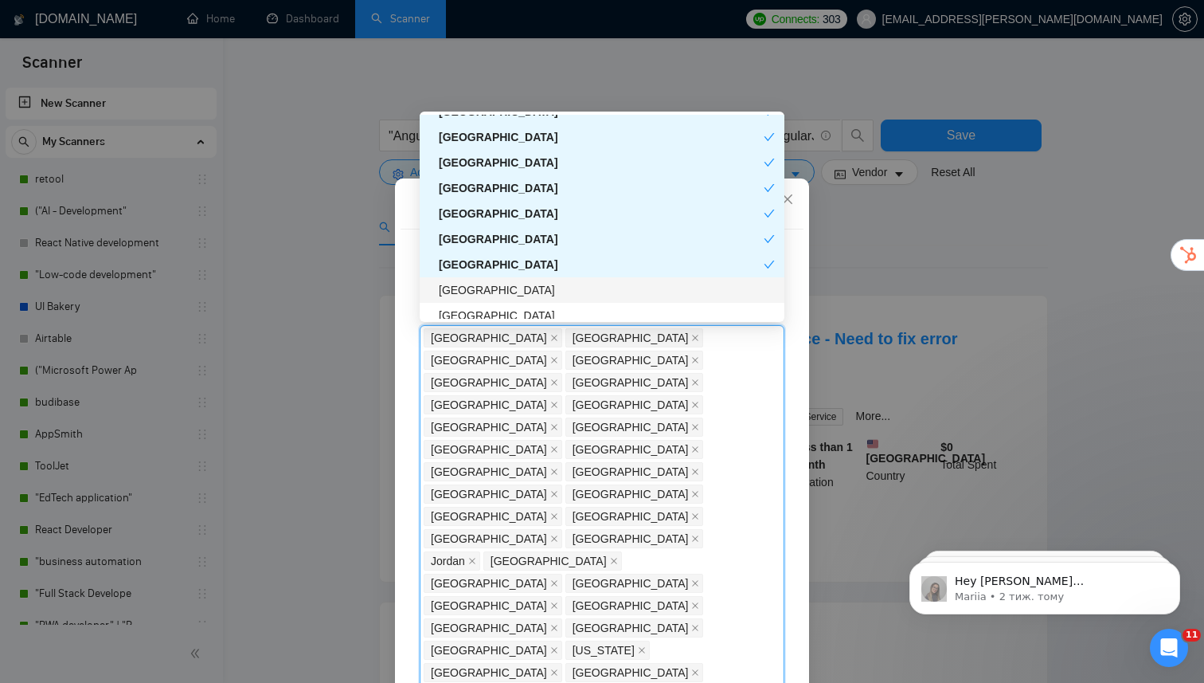
click at [502, 295] on div "[GEOGRAPHIC_DATA]" at bounding box center [607, 290] width 336 height 18
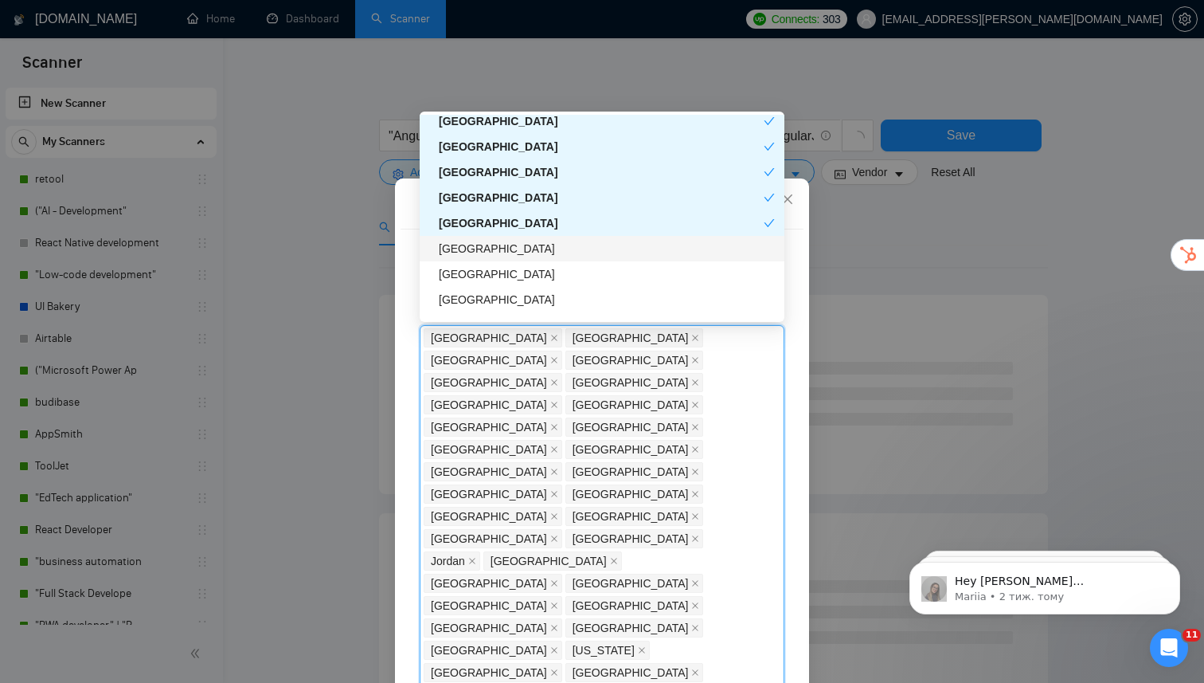
click at [513, 250] on div "[GEOGRAPHIC_DATA]" at bounding box center [607, 249] width 336 height 18
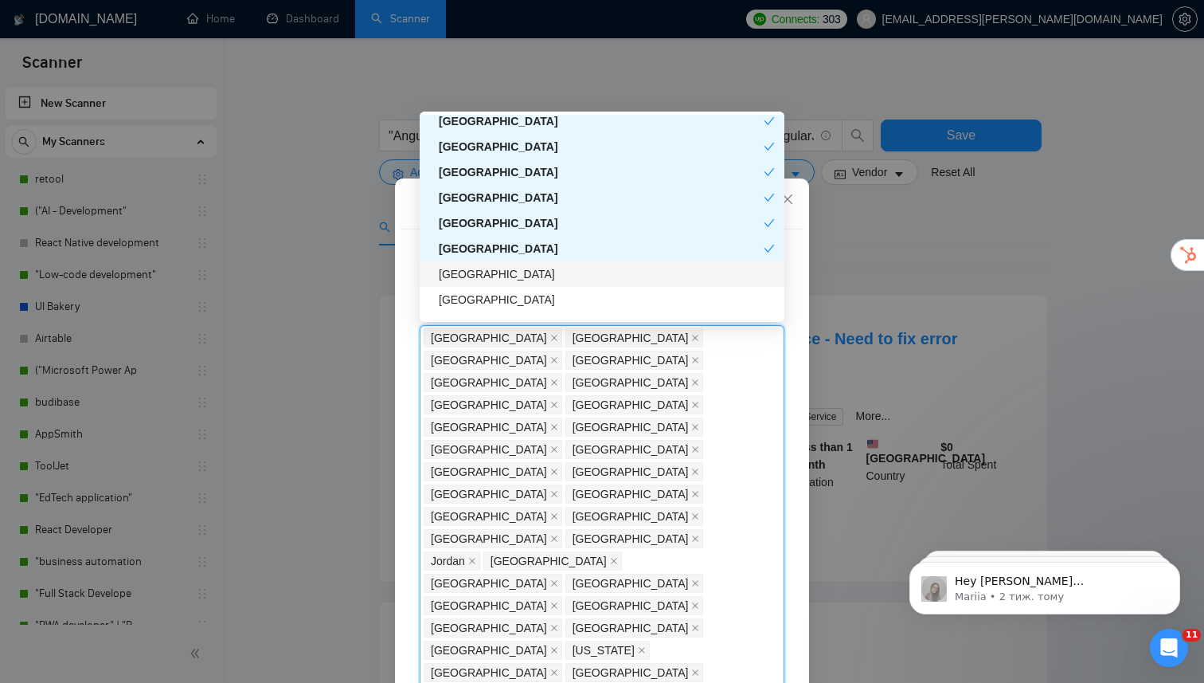
click at [510, 275] on div "[GEOGRAPHIC_DATA]" at bounding box center [607, 274] width 336 height 18
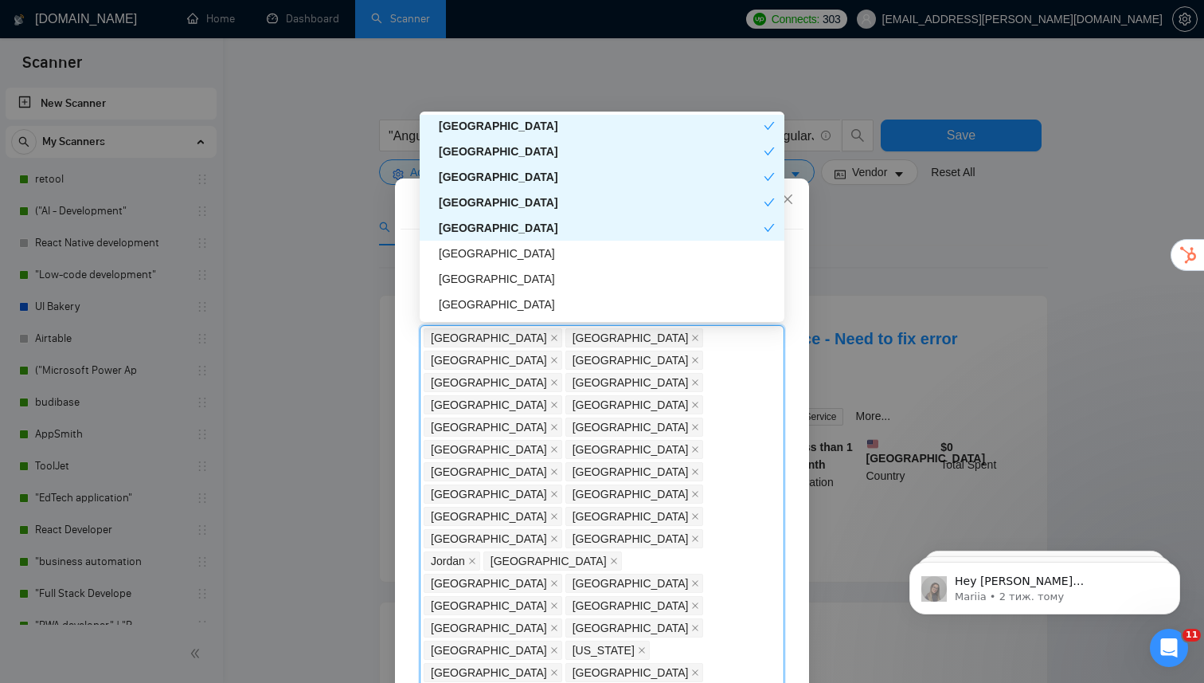
scroll to position [3010, 0]
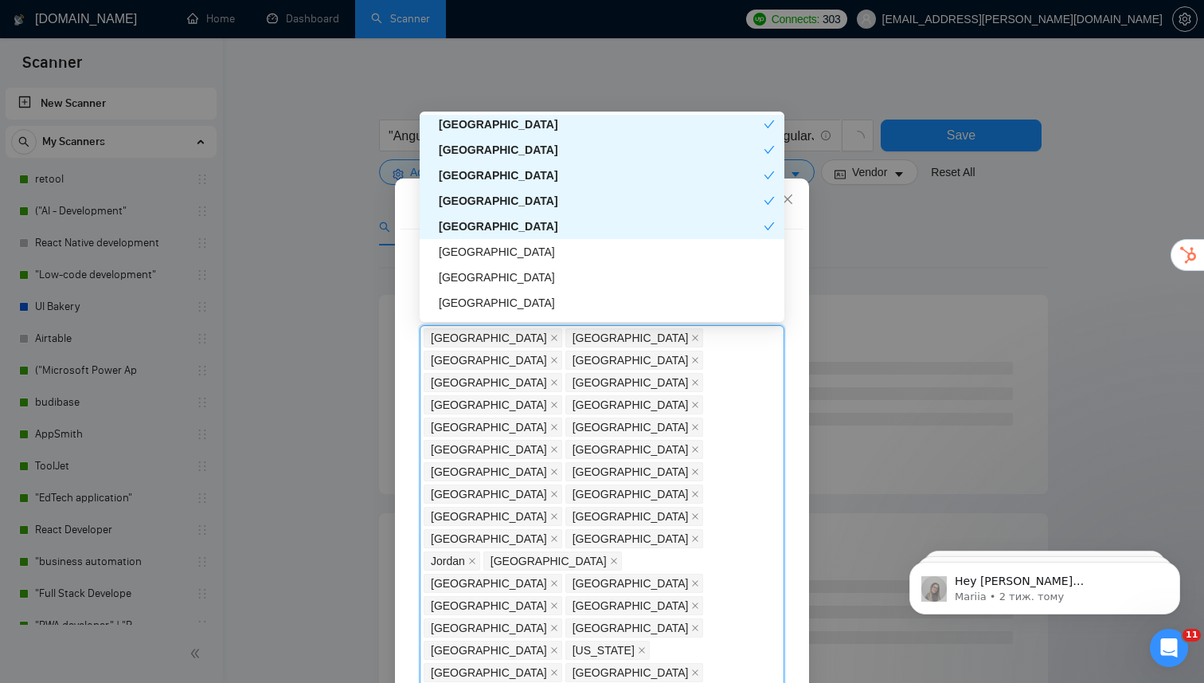
click at [530, 222] on div "[GEOGRAPHIC_DATA]" at bounding box center [601, 226] width 325 height 18
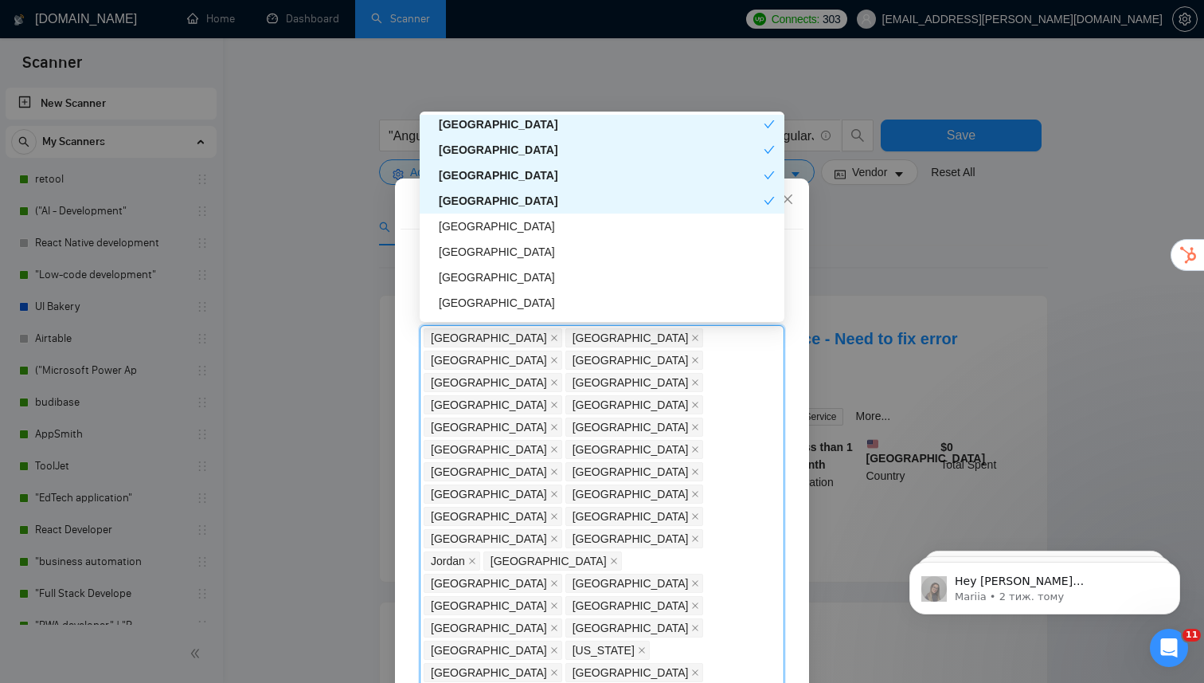
click at [532, 202] on div "[GEOGRAPHIC_DATA]" at bounding box center [601, 201] width 325 height 18
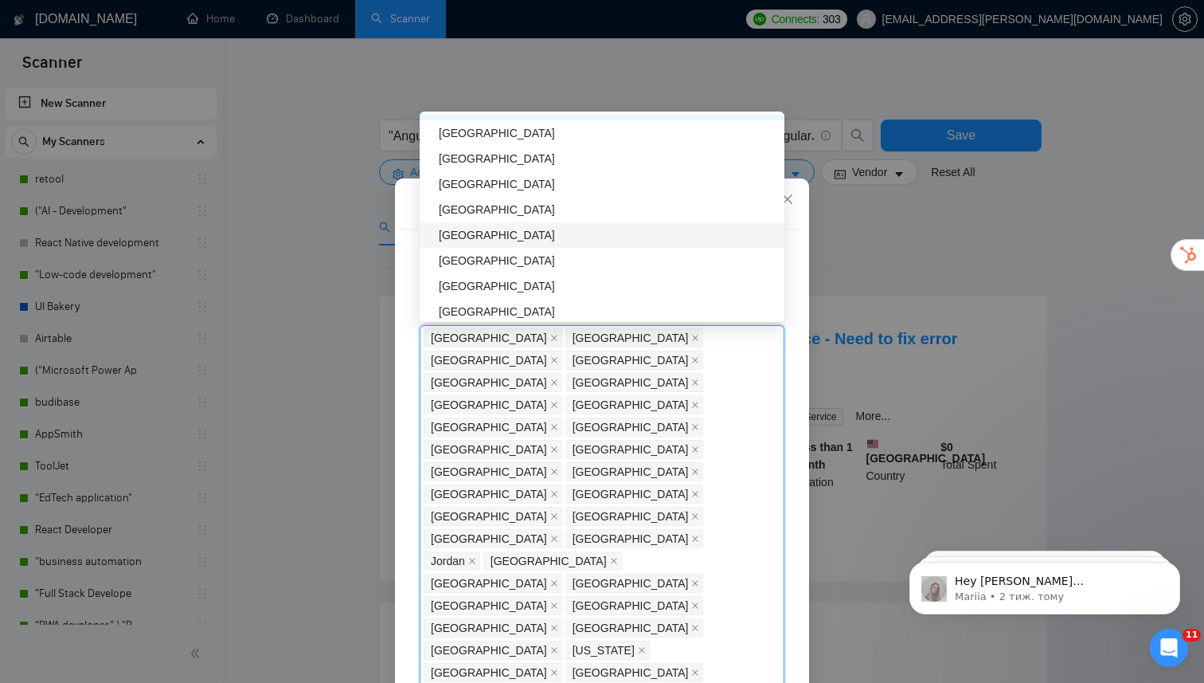
scroll to position [3079, 0]
click at [516, 265] on div "[GEOGRAPHIC_DATA]" at bounding box center [607, 260] width 336 height 18
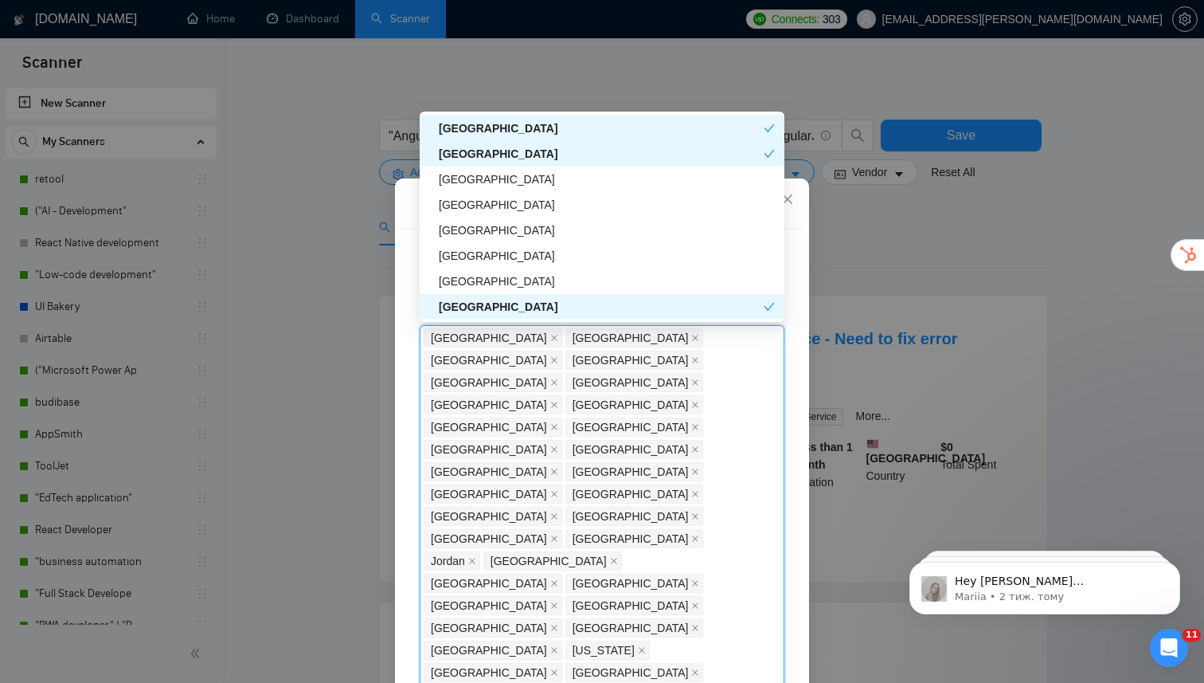
scroll to position [3033, 0]
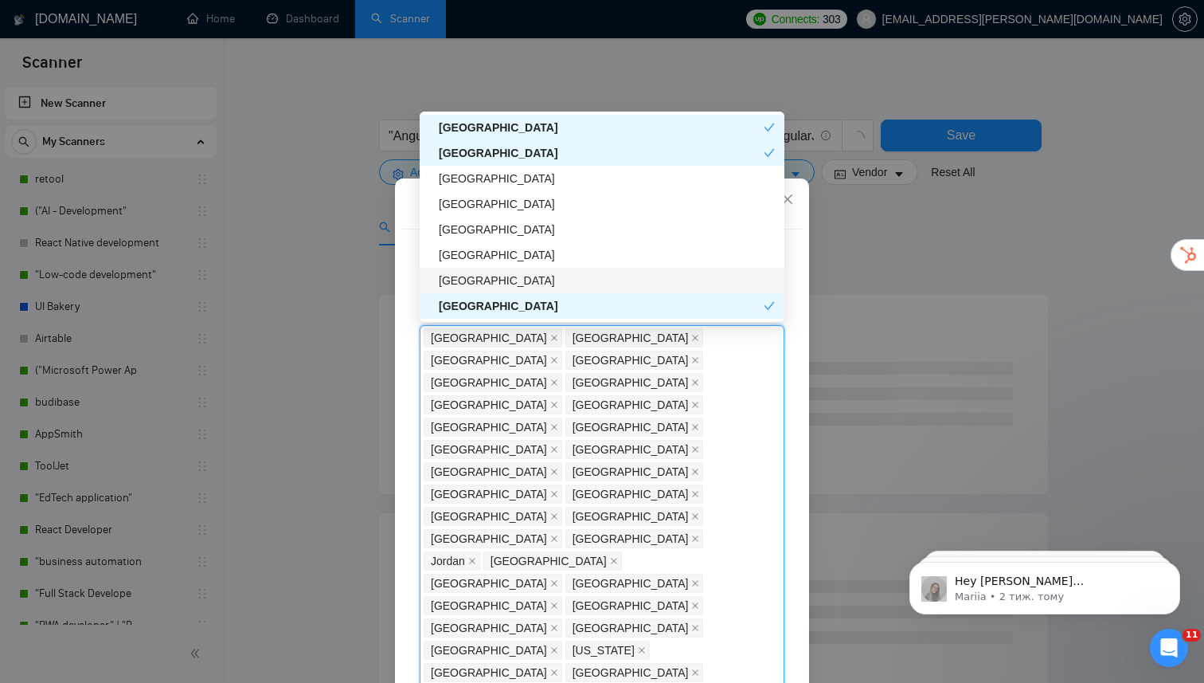
click at [519, 280] on div "[GEOGRAPHIC_DATA]" at bounding box center [607, 281] width 336 height 18
click at [521, 230] on div "[GEOGRAPHIC_DATA]" at bounding box center [607, 230] width 336 height 18
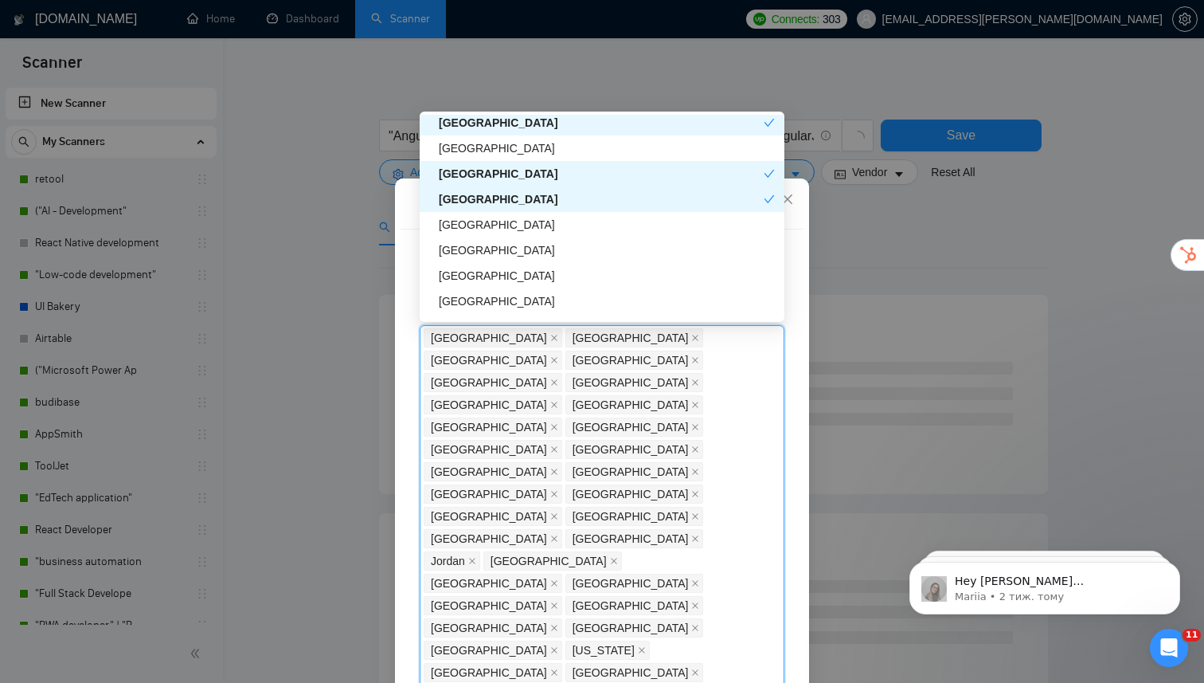
scroll to position [3140, 0]
click at [521, 230] on div "[GEOGRAPHIC_DATA]" at bounding box center [607, 224] width 336 height 18
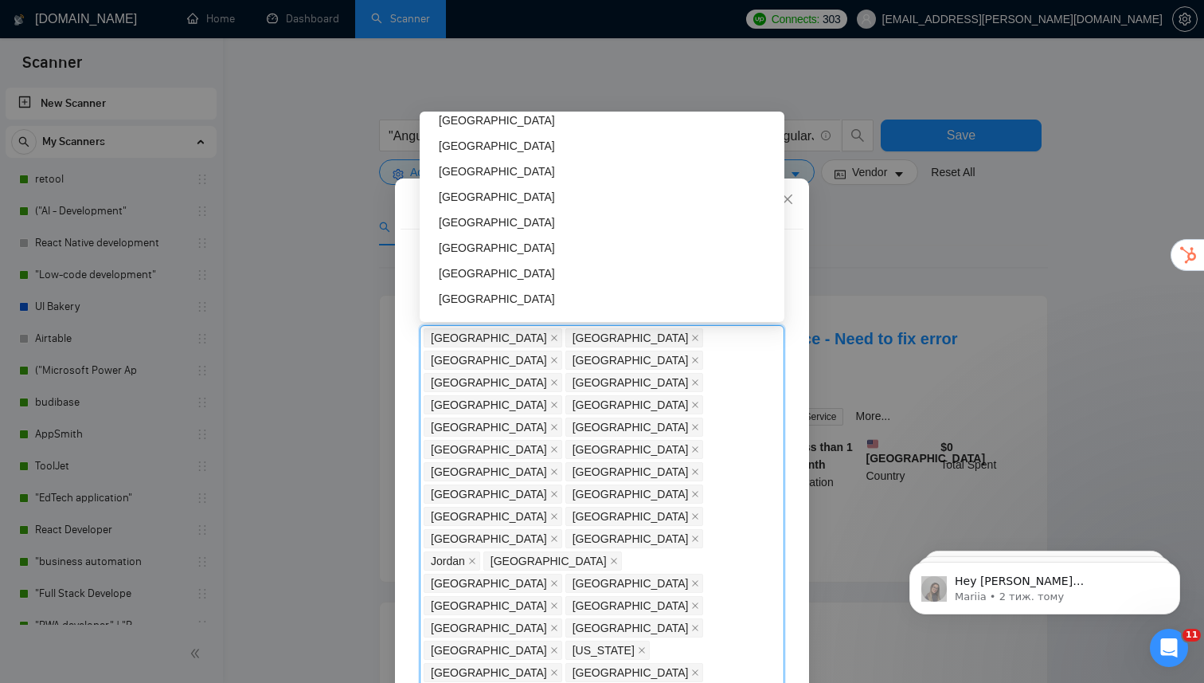
scroll to position [3270, 0]
click at [529, 201] on div "[GEOGRAPHIC_DATA]" at bounding box center [607, 196] width 336 height 18
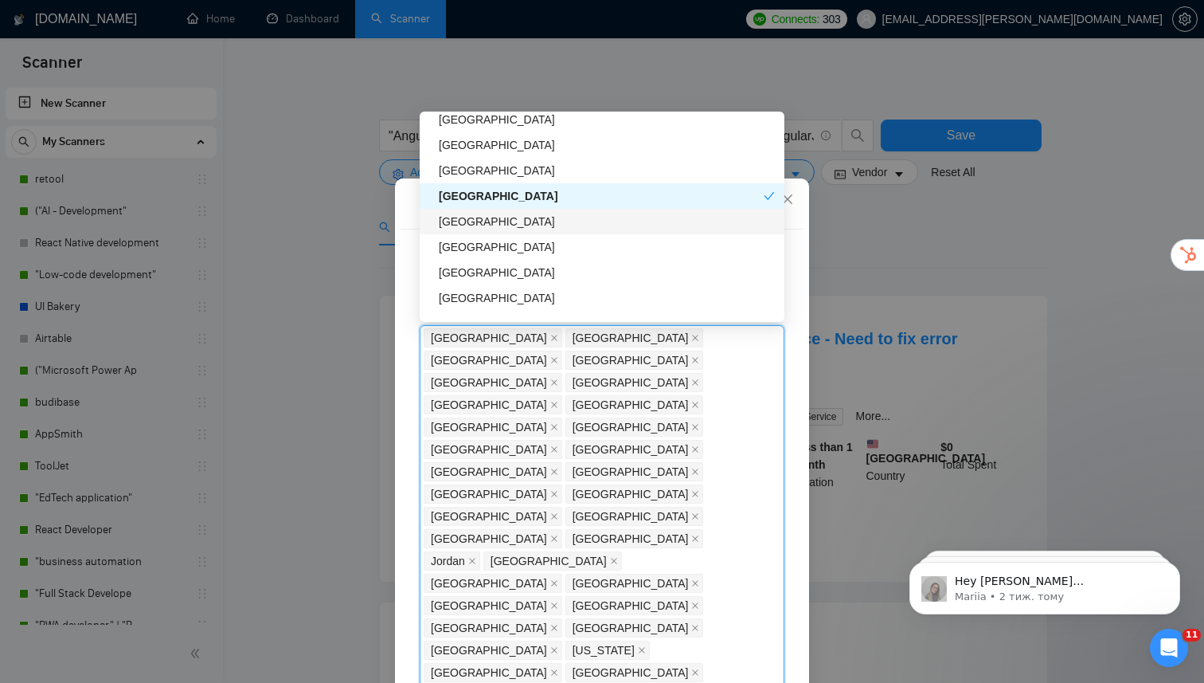
click at [528, 215] on div "[GEOGRAPHIC_DATA]" at bounding box center [607, 222] width 336 height 18
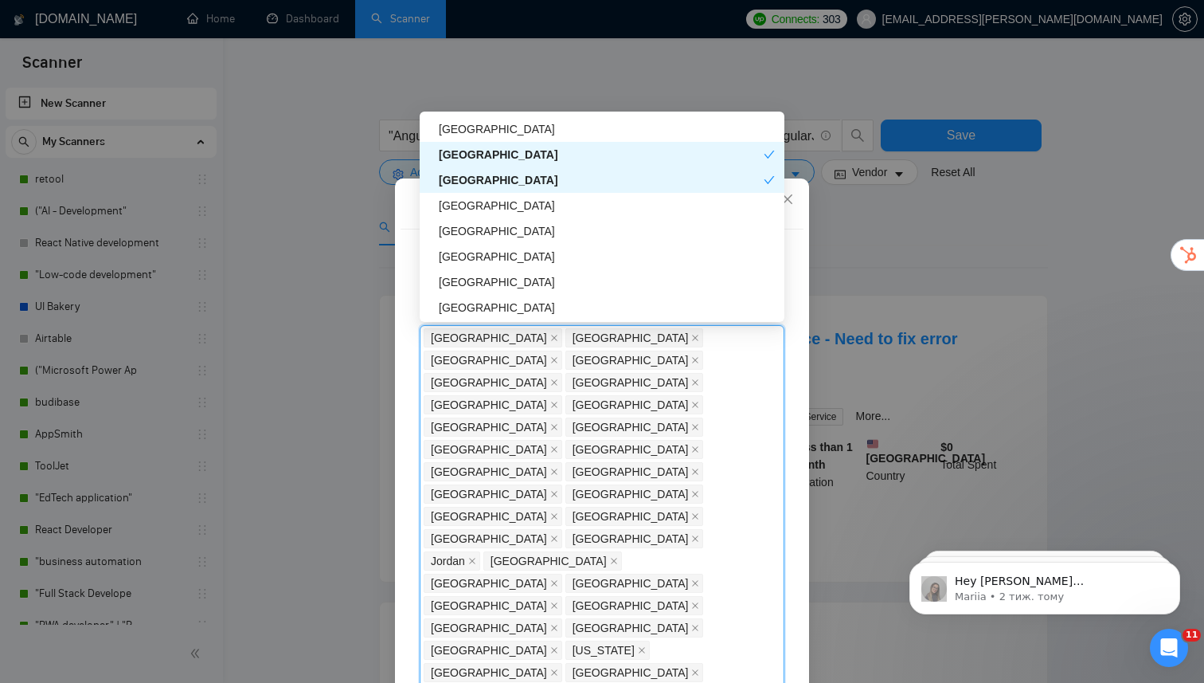
scroll to position [3316, 0]
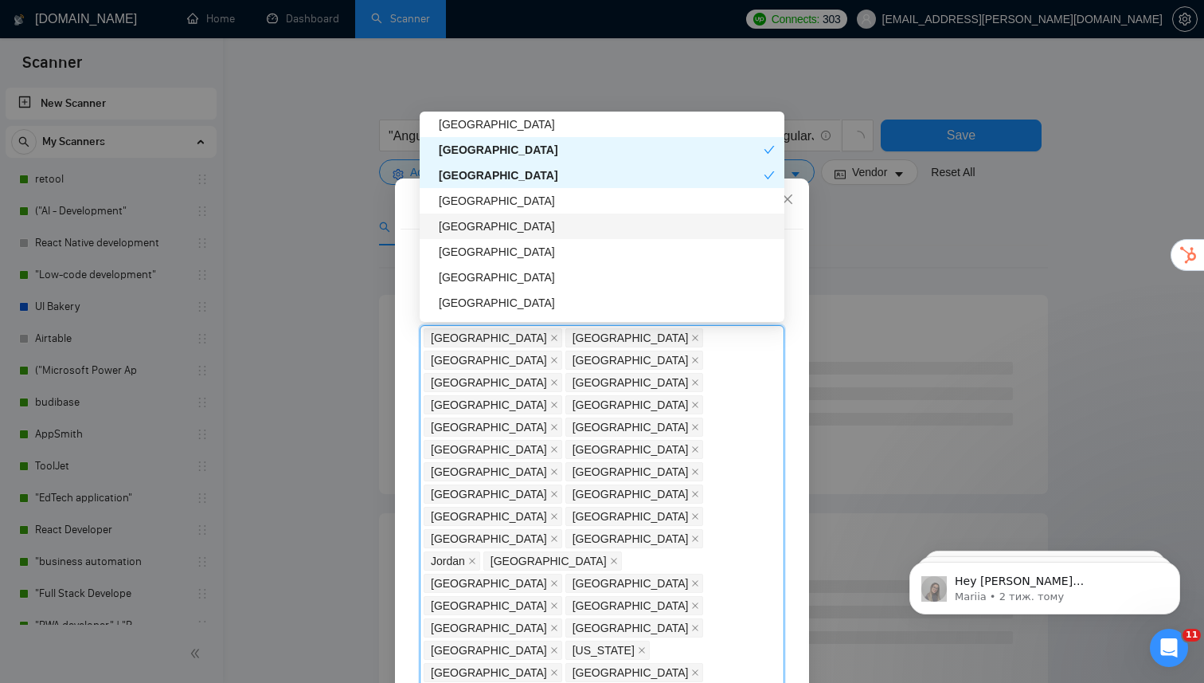
click at [531, 228] on div "[GEOGRAPHIC_DATA]" at bounding box center [607, 226] width 336 height 18
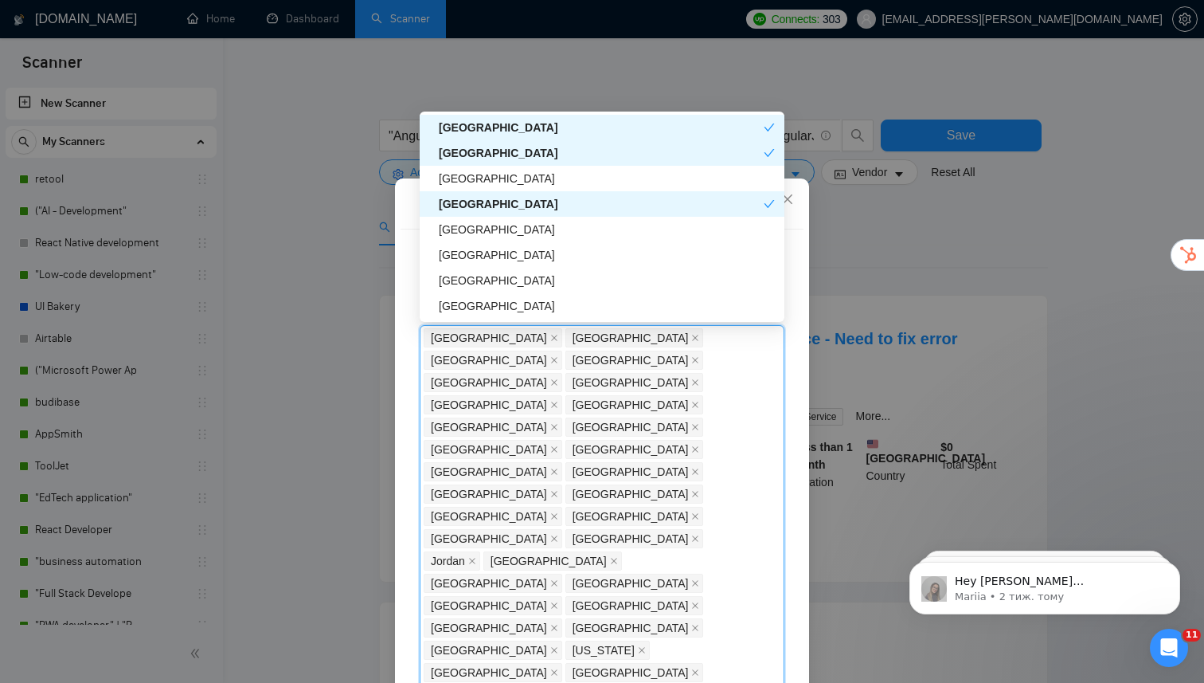
scroll to position [3339, 0]
click at [537, 231] on div "[GEOGRAPHIC_DATA]" at bounding box center [607, 229] width 336 height 18
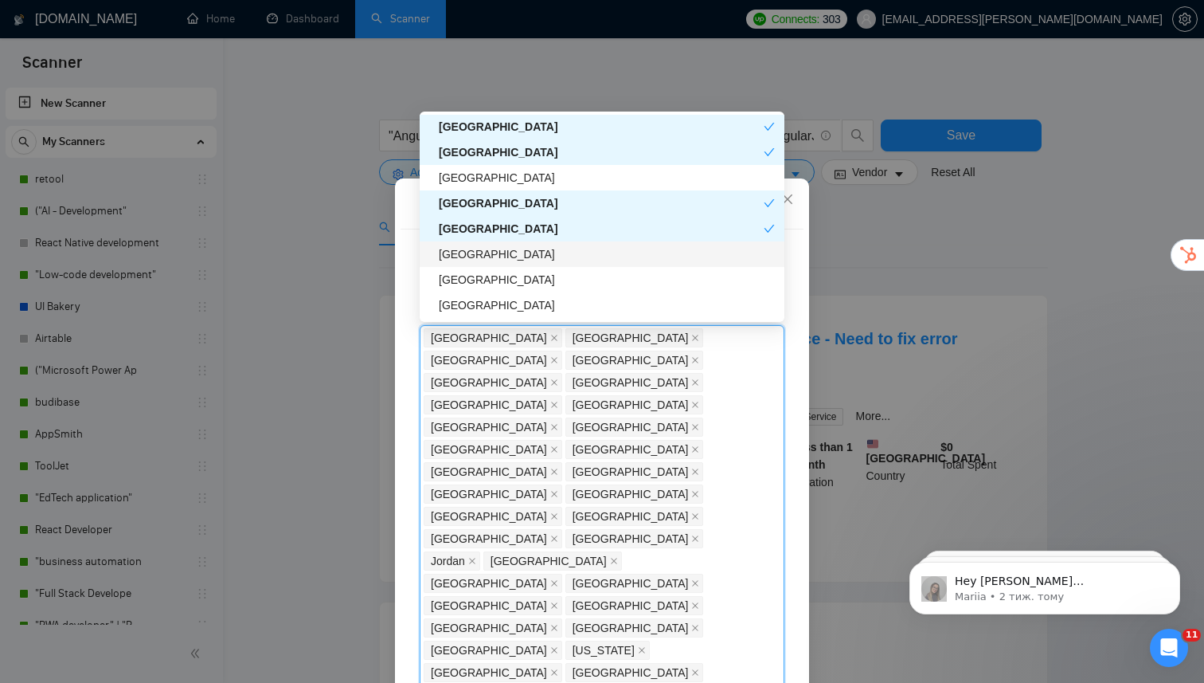
click at [539, 253] on div "[GEOGRAPHIC_DATA]" at bounding box center [607, 254] width 336 height 18
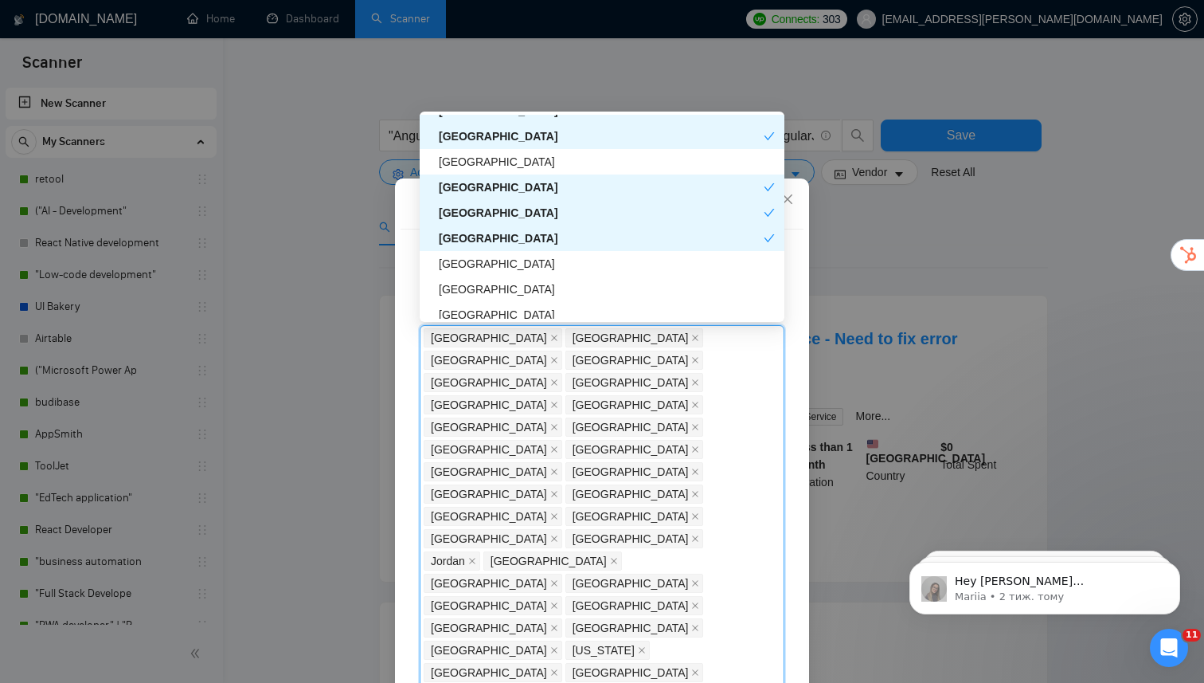
scroll to position [3366, 0]
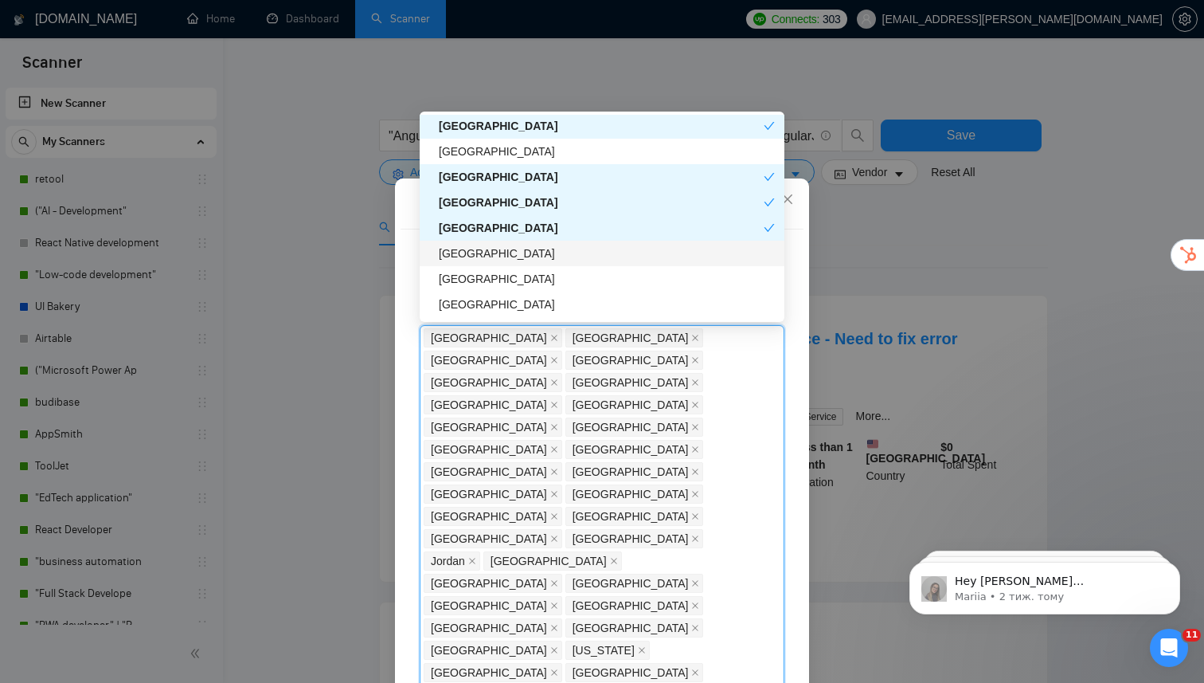
click at [537, 256] on div "[GEOGRAPHIC_DATA]" at bounding box center [607, 253] width 336 height 18
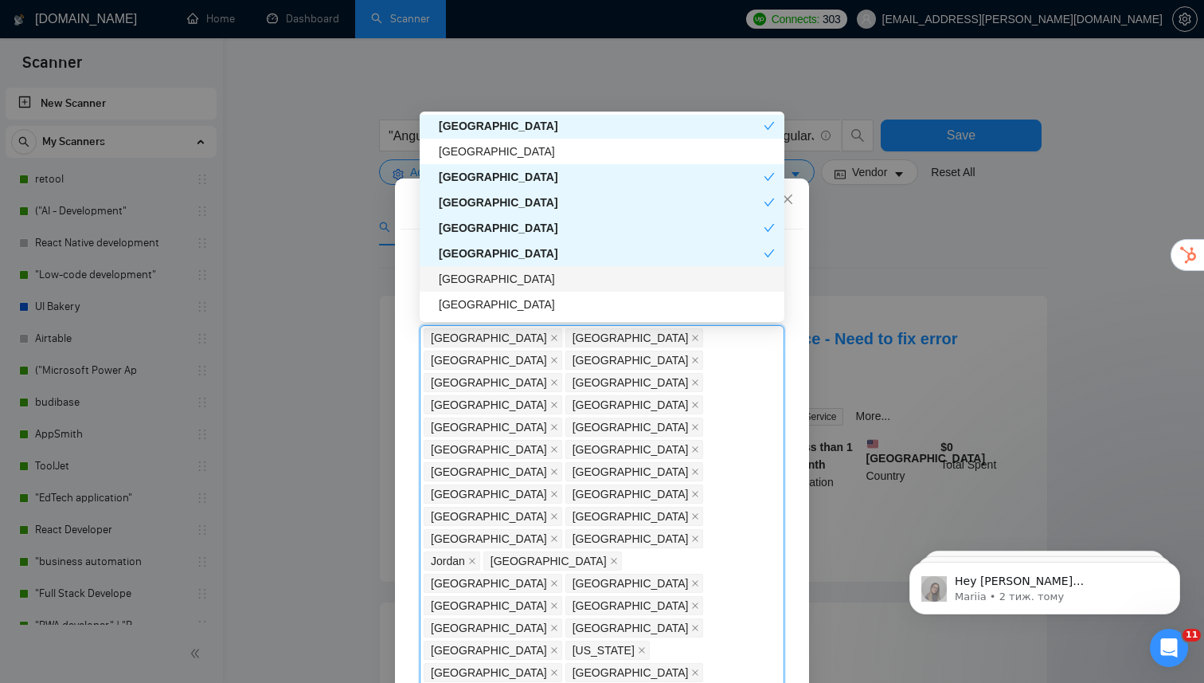
click at [539, 280] on div "[GEOGRAPHIC_DATA]" at bounding box center [607, 279] width 336 height 18
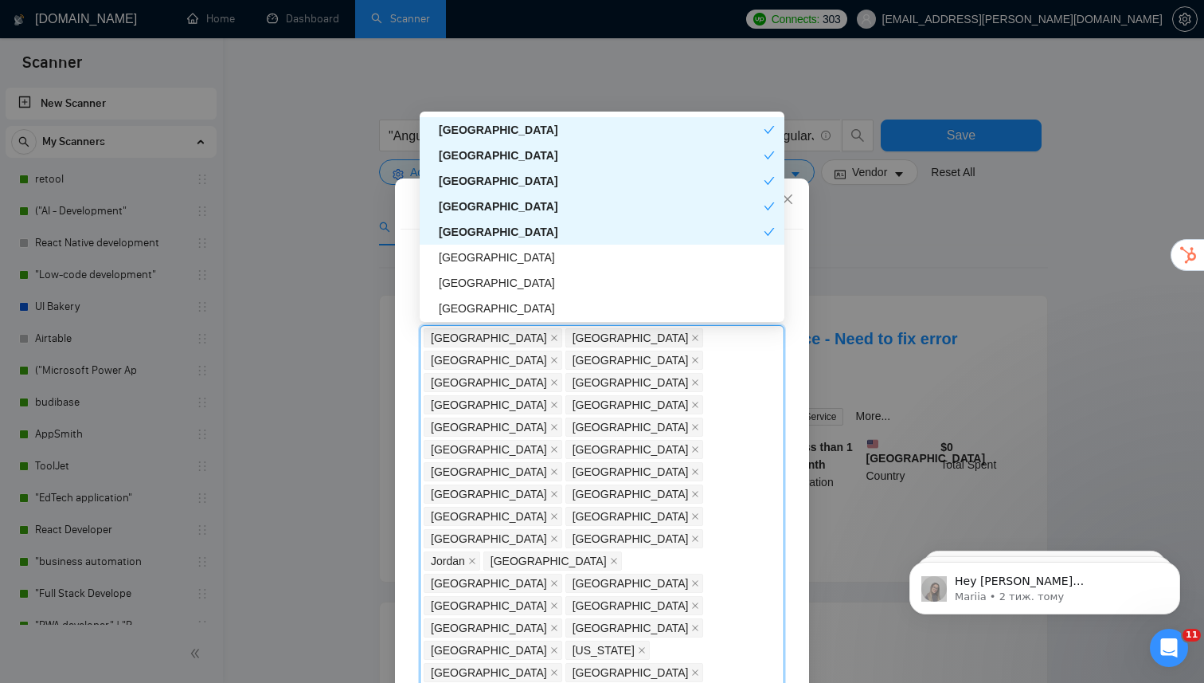
scroll to position [3431, 0]
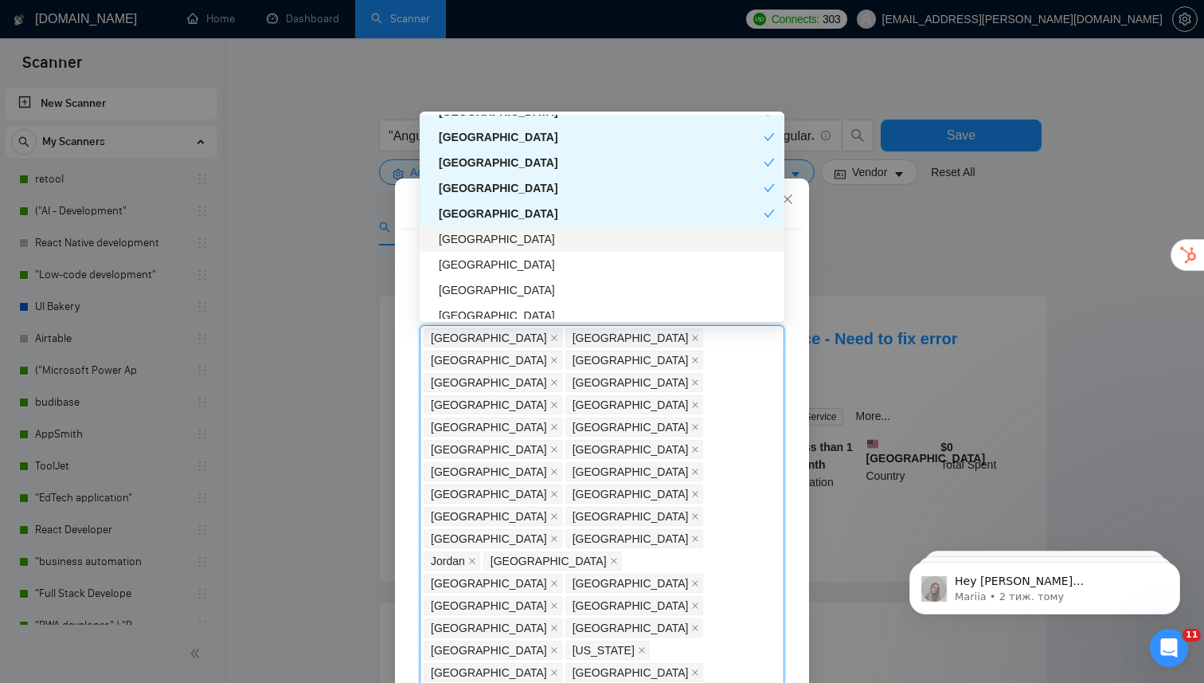
click at [546, 241] on div "[GEOGRAPHIC_DATA]" at bounding box center [607, 239] width 336 height 18
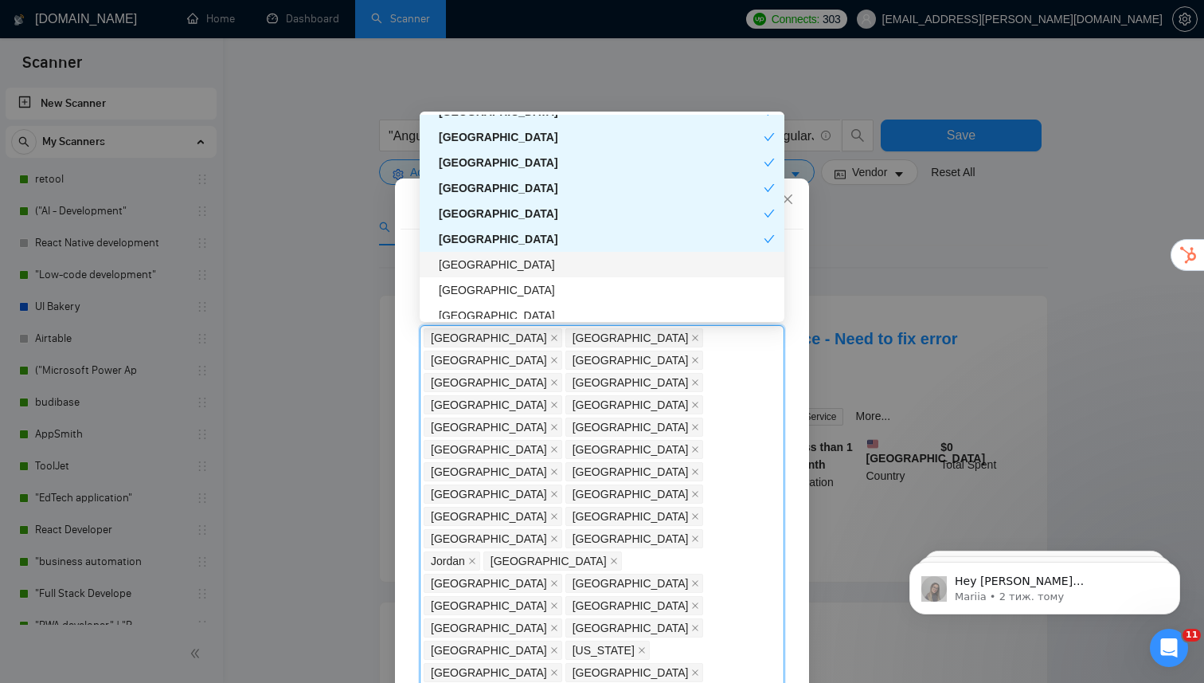
click at [547, 266] on div "[GEOGRAPHIC_DATA]" at bounding box center [607, 265] width 336 height 18
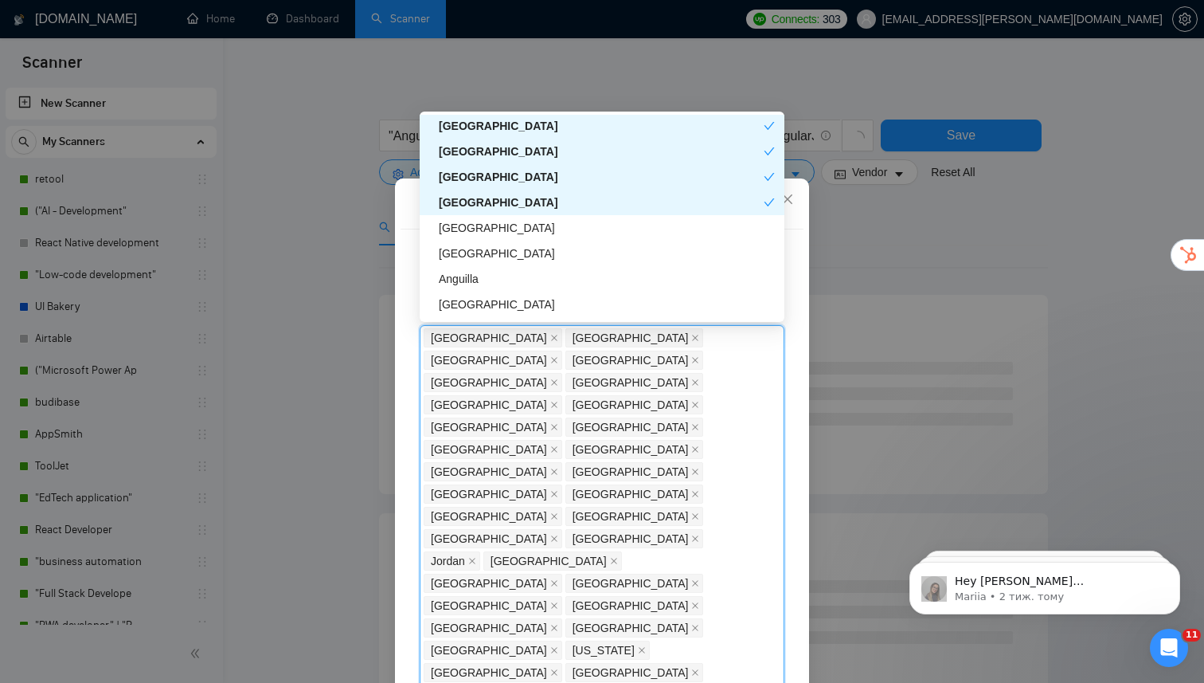
scroll to position [3501, 0]
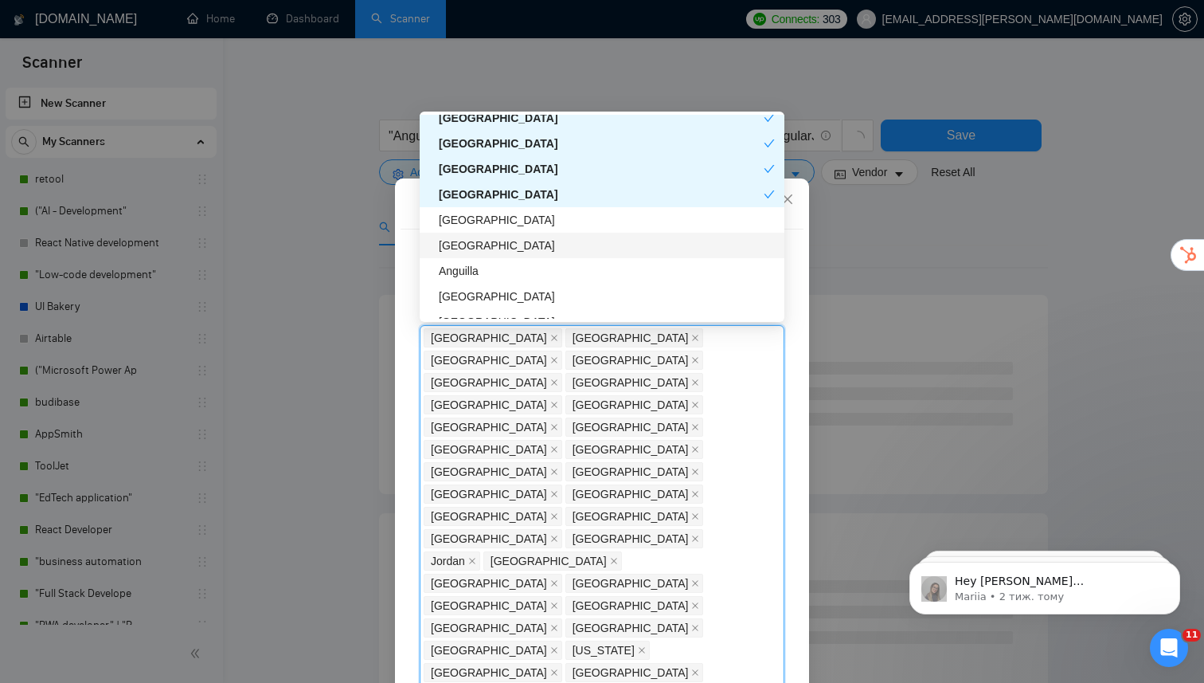
click at [552, 246] on div "[GEOGRAPHIC_DATA]" at bounding box center [607, 246] width 336 height 18
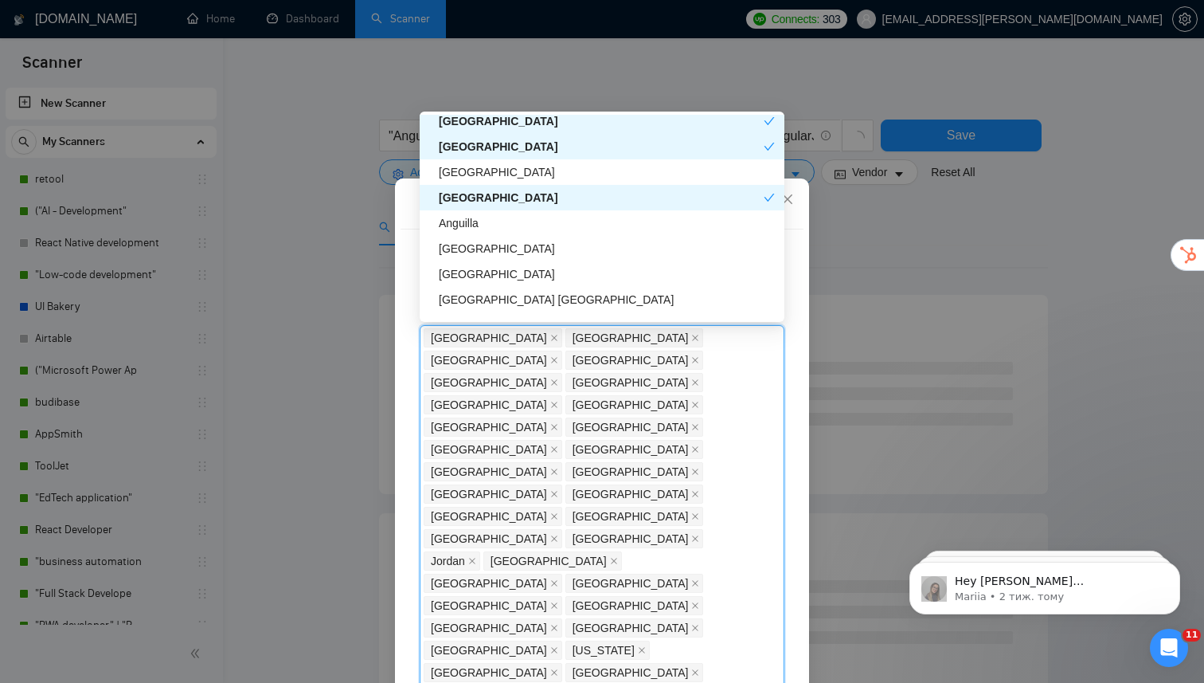
scroll to position [3558, 0]
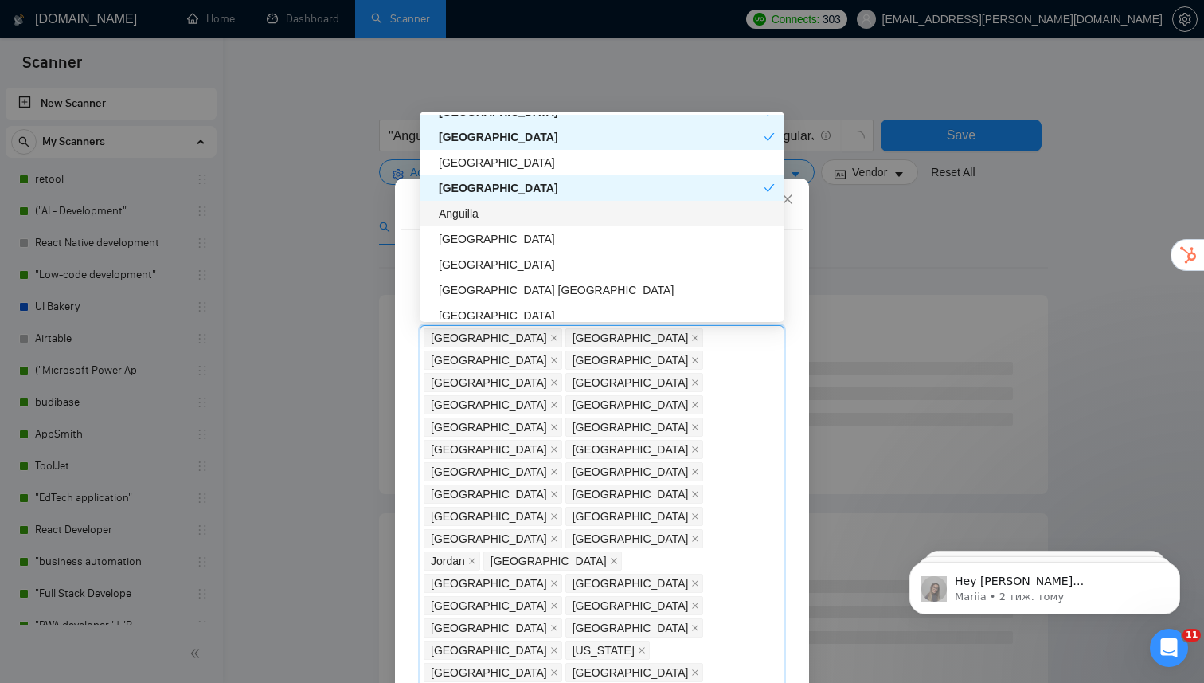
click at [557, 222] on div "Anguilla" at bounding box center [602, 213] width 365 height 25
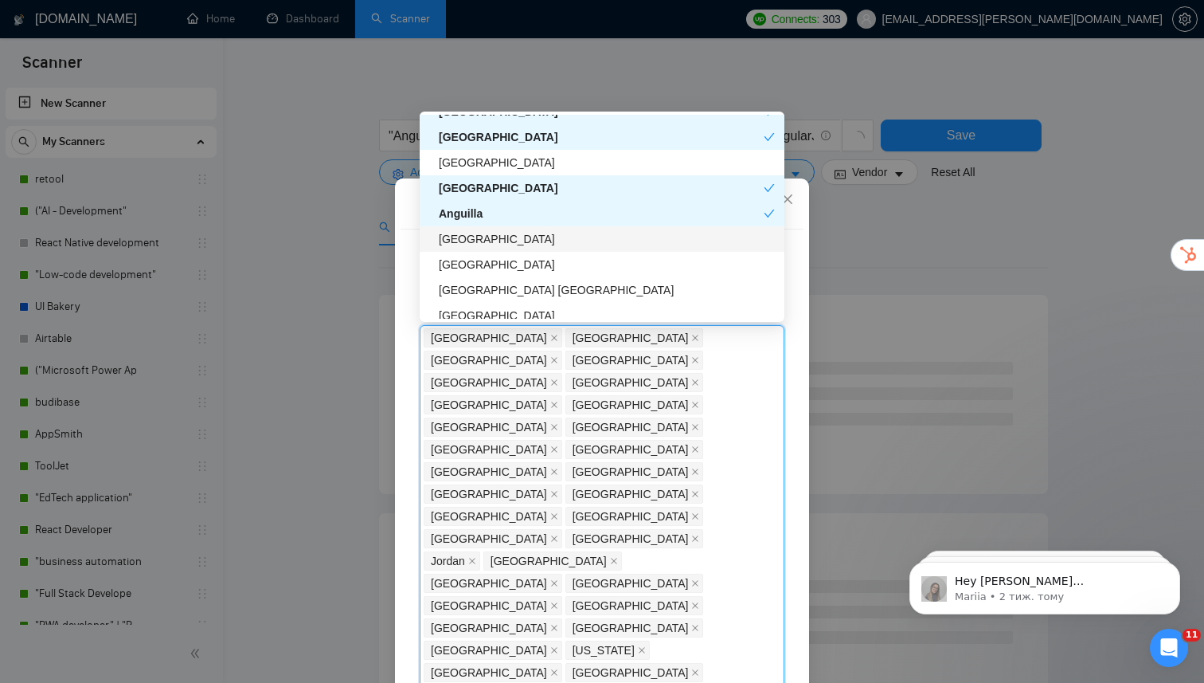
click at [557, 237] on div "[GEOGRAPHIC_DATA]" at bounding box center [607, 239] width 336 height 18
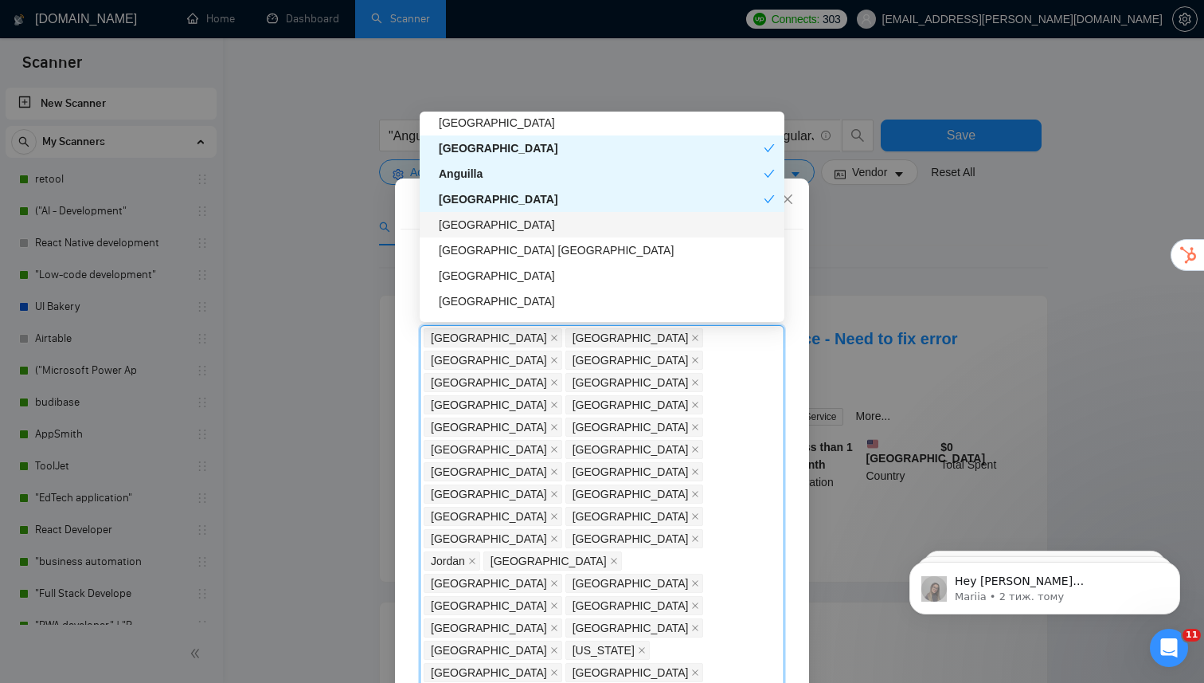
scroll to position [3603, 0]
click at [565, 224] on div "[GEOGRAPHIC_DATA]" at bounding box center [607, 220] width 336 height 18
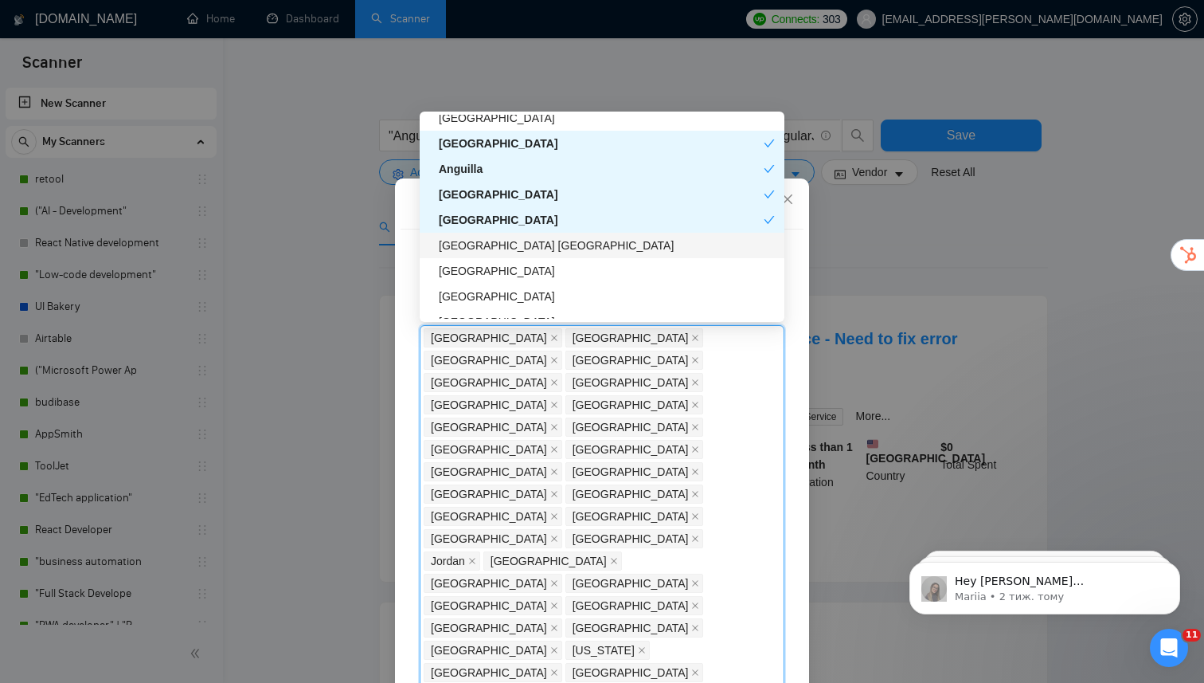
click at [566, 246] on div "[GEOGRAPHIC_DATA] [GEOGRAPHIC_DATA]" at bounding box center [607, 246] width 336 height 18
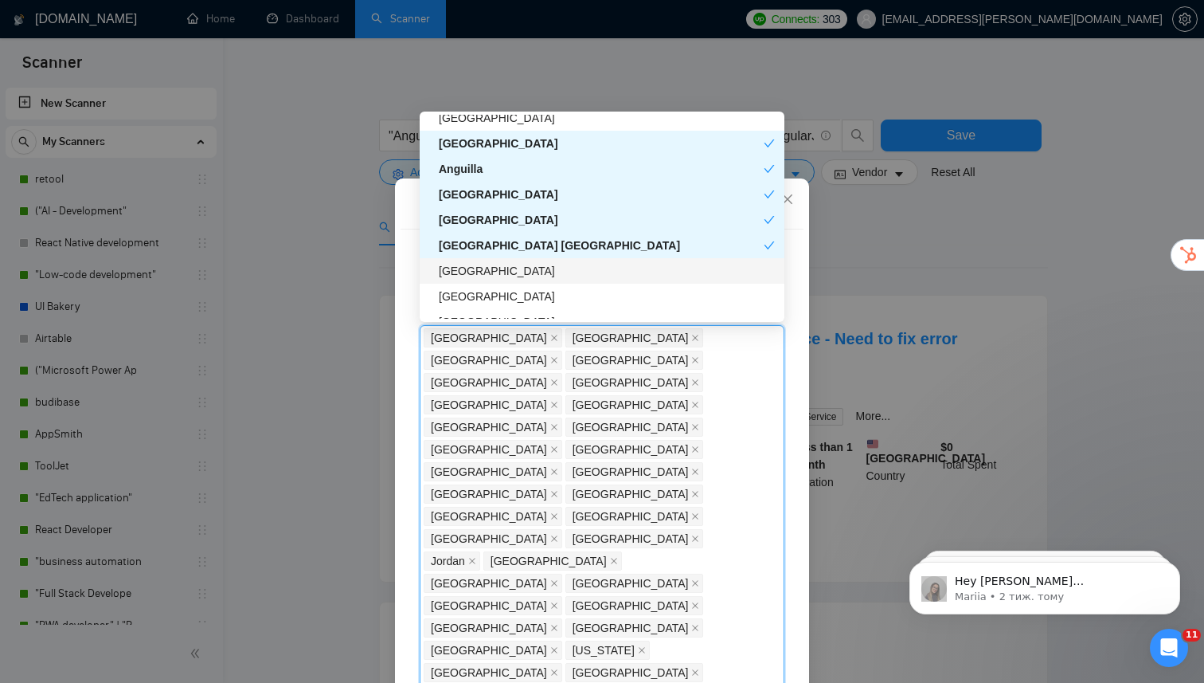
click at [560, 270] on div "[GEOGRAPHIC_DATA]" at bounding box center [607, 271] width 336 height 18
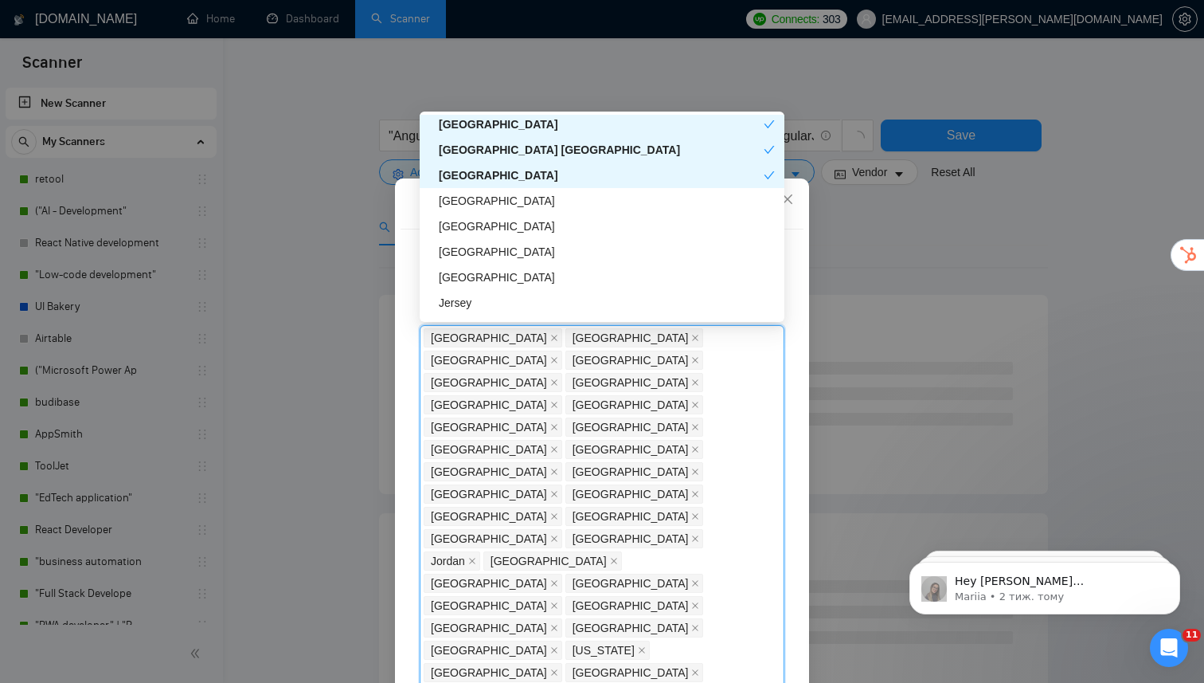
scroll to position [3705, 0]
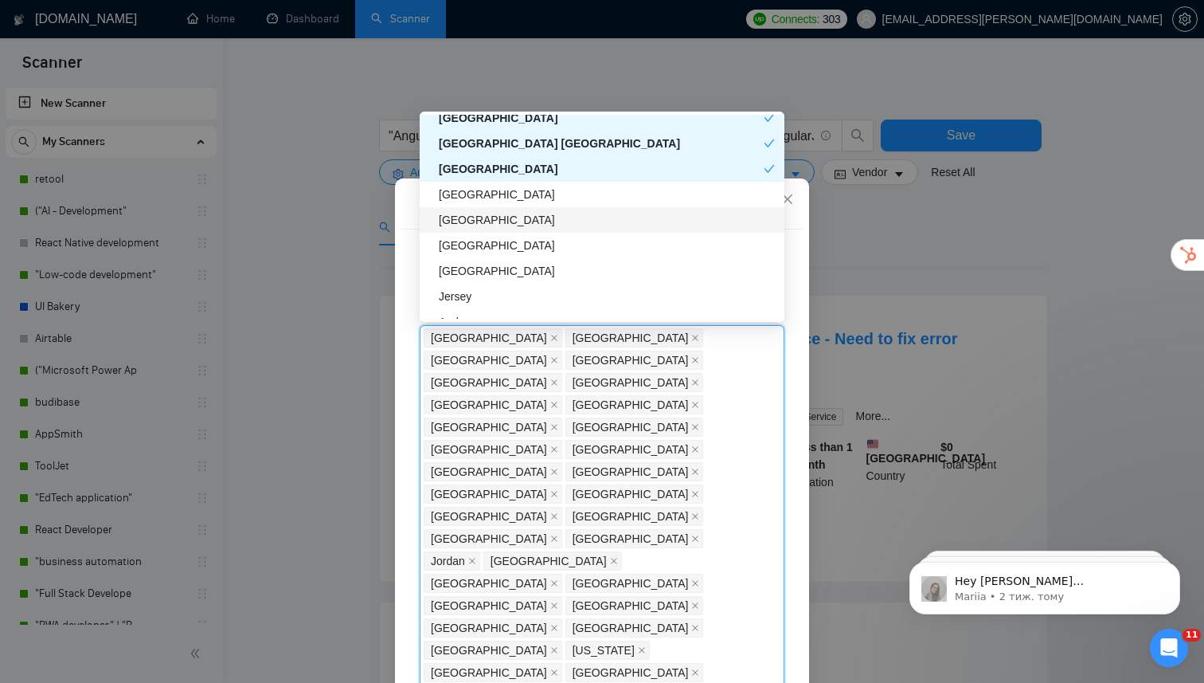
click at [523, 225] on div "[GEOGRAPHIC_DATA]" at bounding box center [607, 220] width 336 height 18
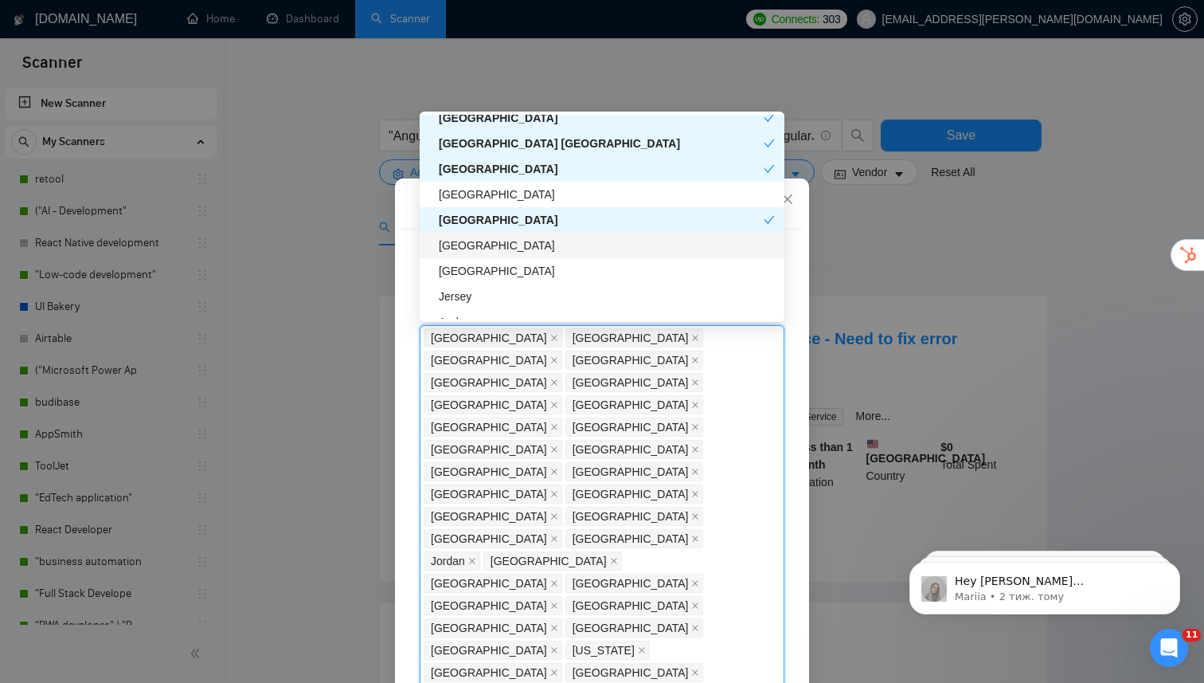
click at [521, 253] on div "[GEOGRAPHIC_DATA]" at bounding box center [607, 246] width 336 height 18
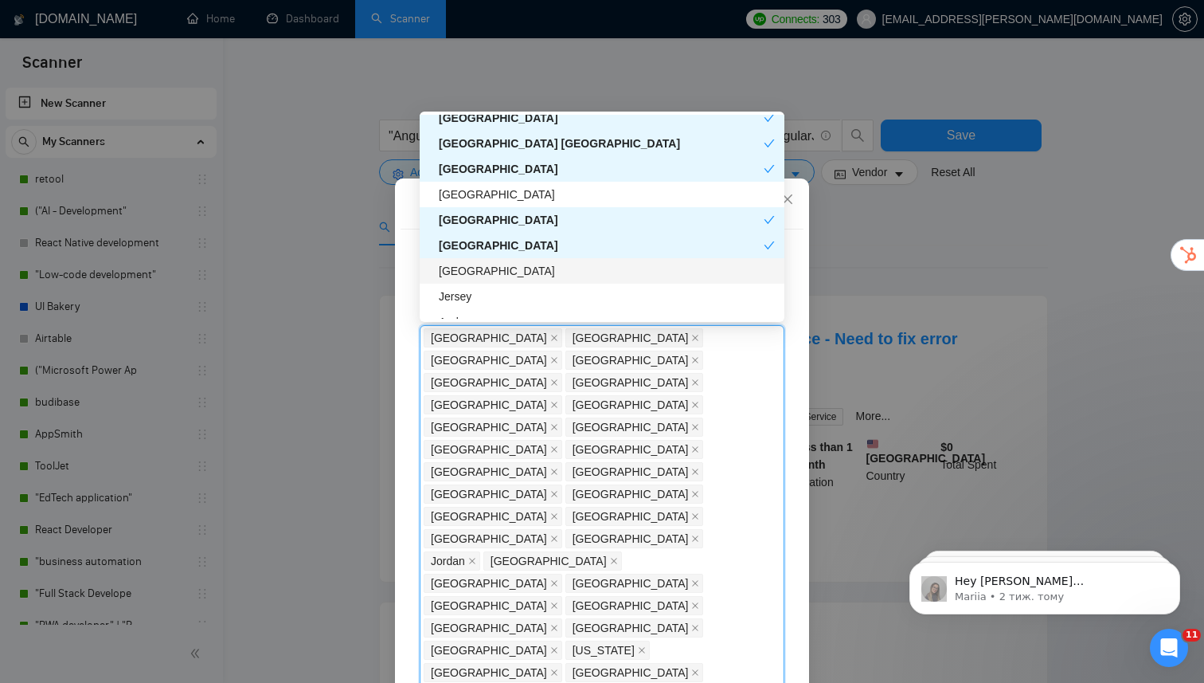
click at [521, 279] on div "[GEOGRAPHIC_DATA]" at bounding box center [607, 271] width 336 height 18
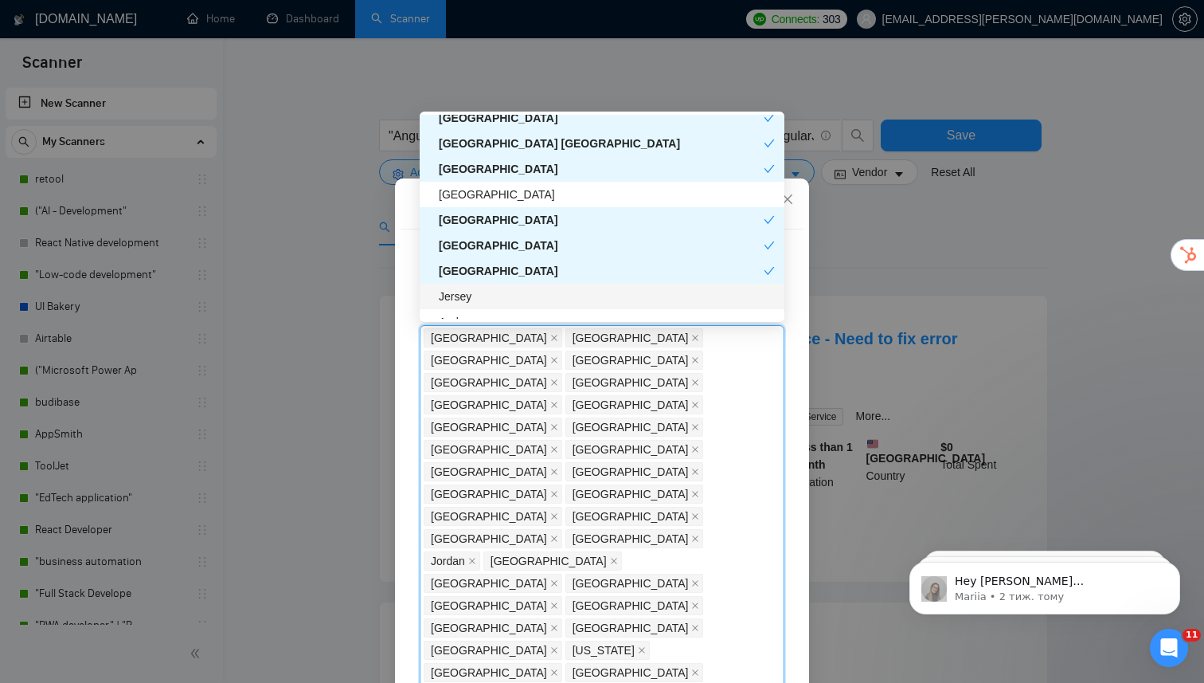
click at [521, 307] on div "Jersey" at bounding box center [602, 296] width 365 height 25
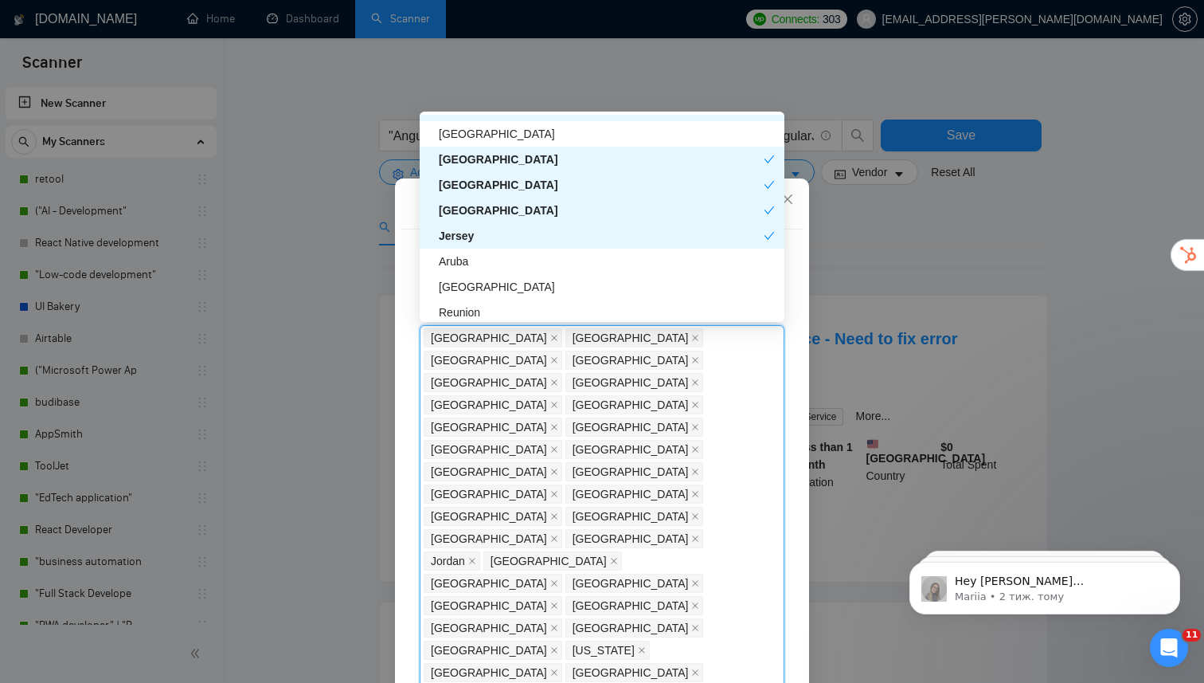
scroll to position [3780, 0]
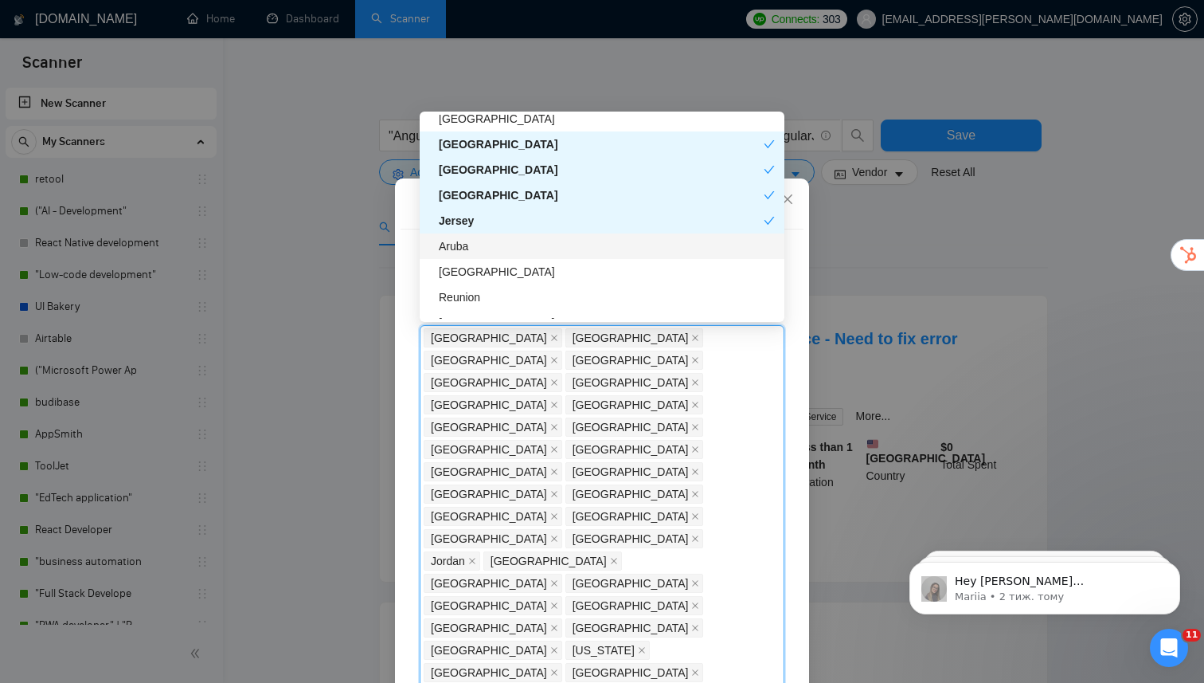
click at [523, 248] on div "Aruba" at bounding box center [607, 246] width 336 height 18
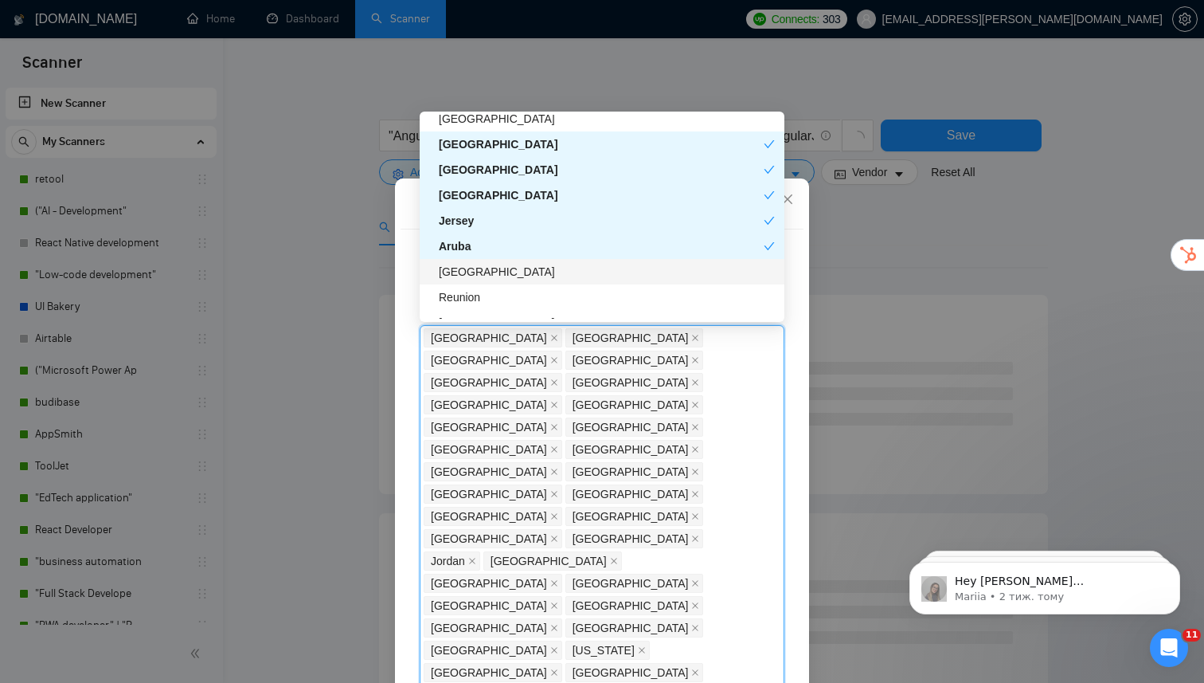
click at [523, 281] on div "[GEOGRAPHIC_DATA]" at bounding box center [602, 271] width 365 height 25
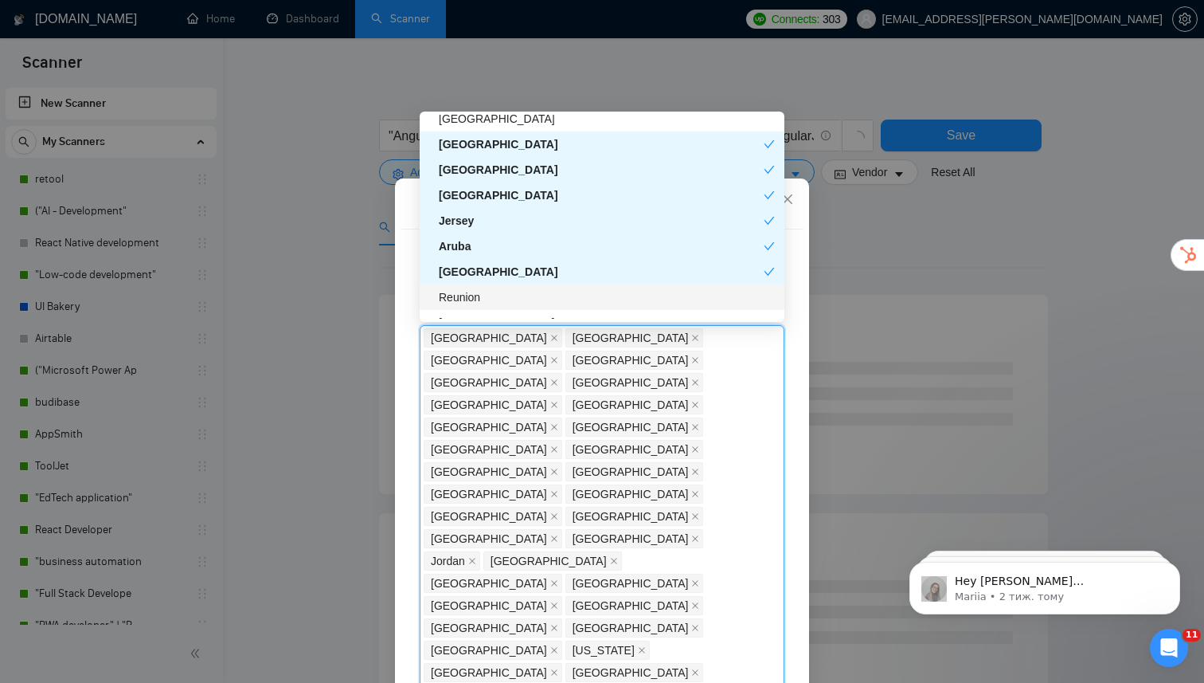
click at [523, 300] on div "Reunion" at bounding box center [607, 297] width 336 height 18
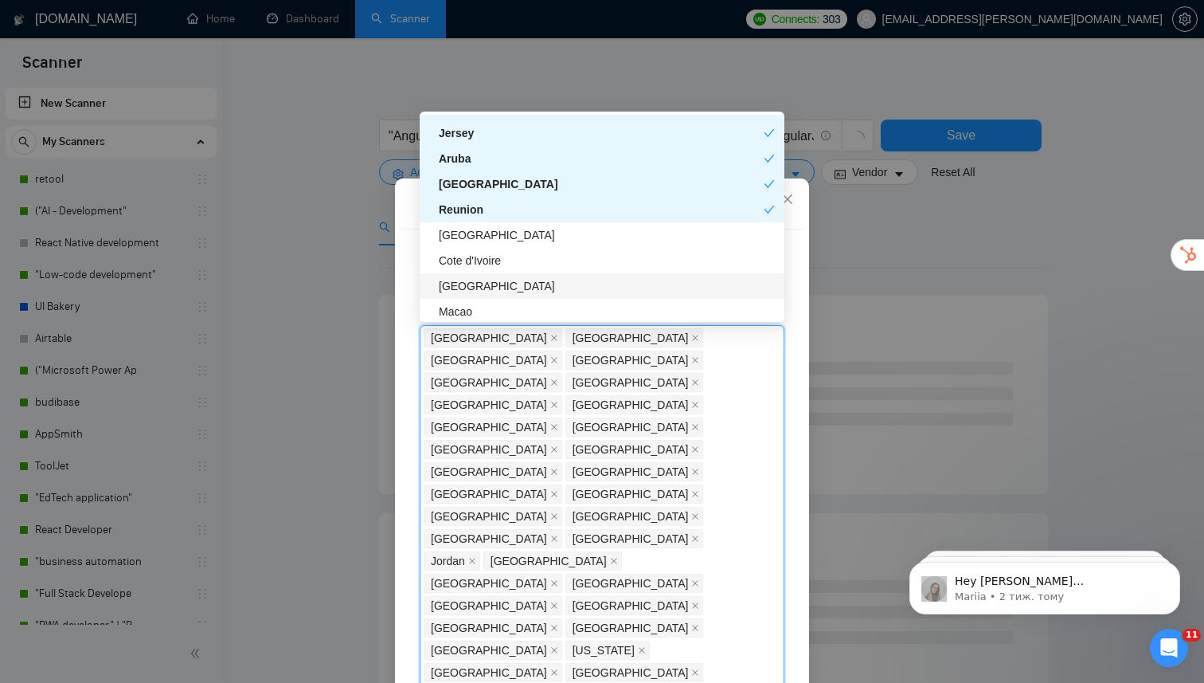
scroll to position [3870, 0]
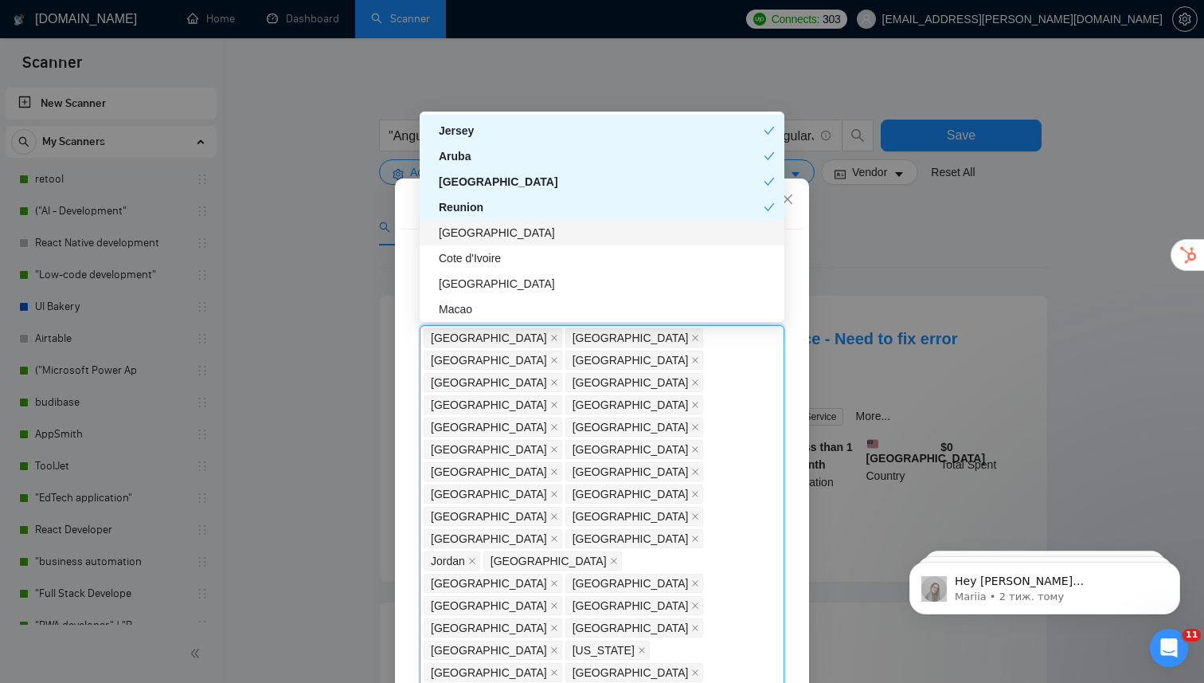
click at [537, 240] on div "[GEOGRAPHIC_DATA]" at bounding box center [607, 233] width 336 height 18
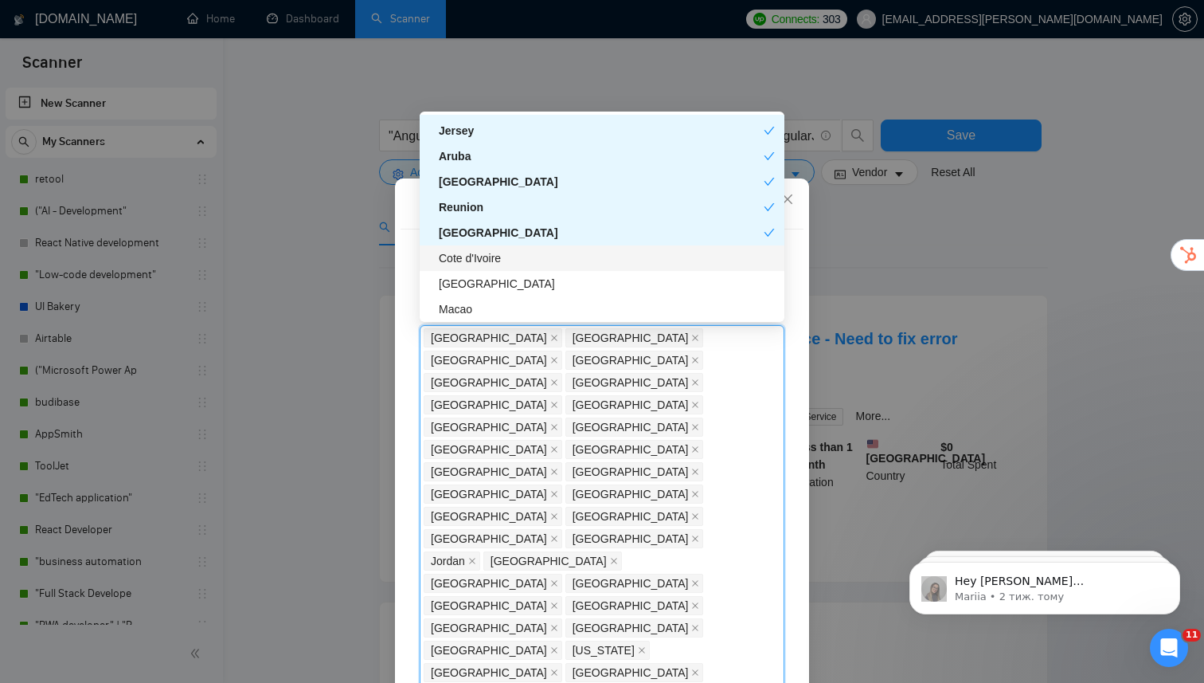
click at [536, 264] on div "Cote d'Ivoire" at bounding box center [607, 258] width 336 height 18
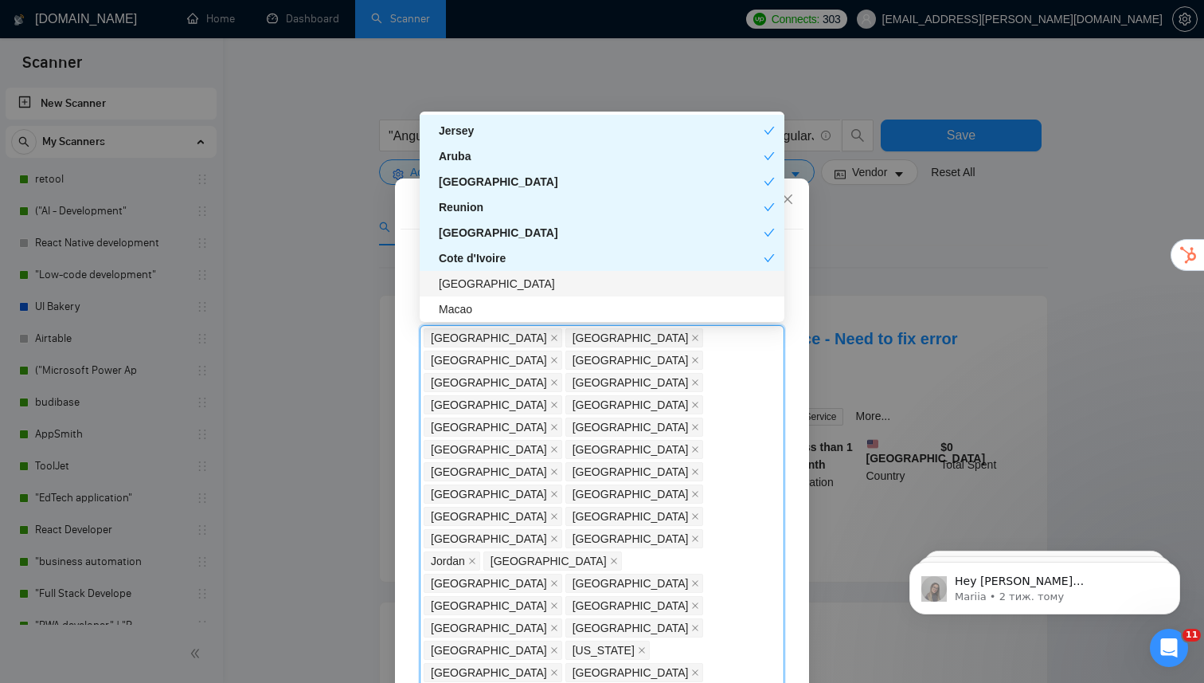
click at [534, 294] on div "[GEOGRAPHIC_DATA]" at bounding box center [602, 283] width 365 height 25
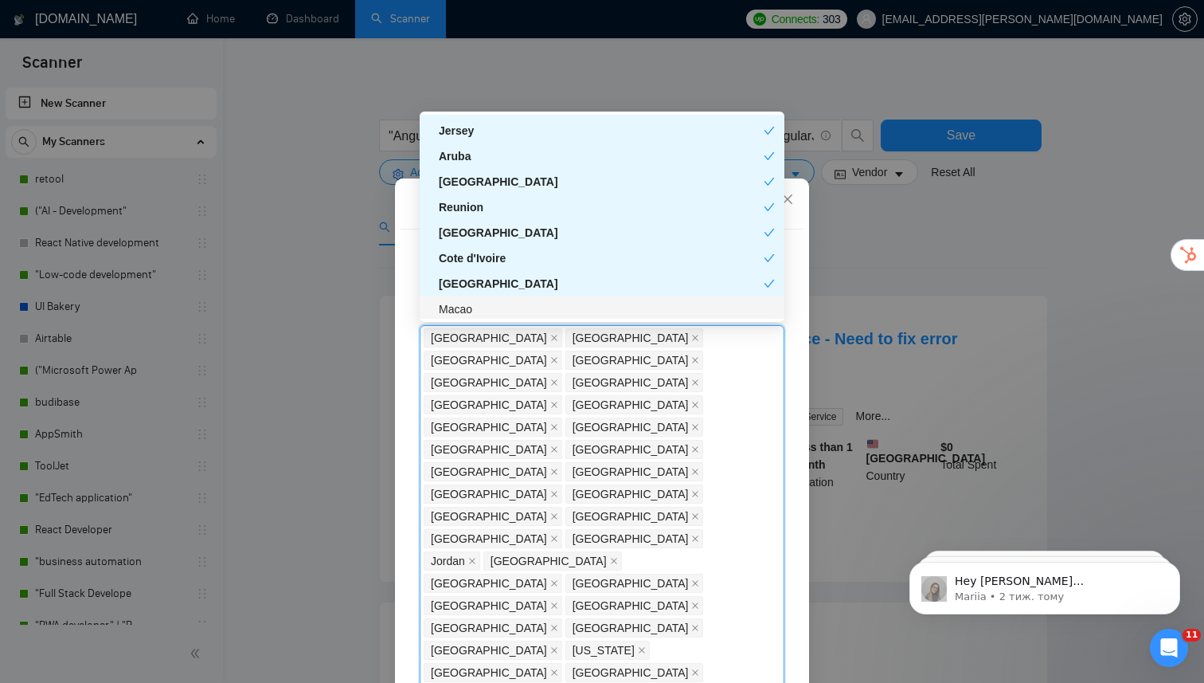
click at [535, 309] on div "Macao" at bounding box center [607, 309] width 336 height 18
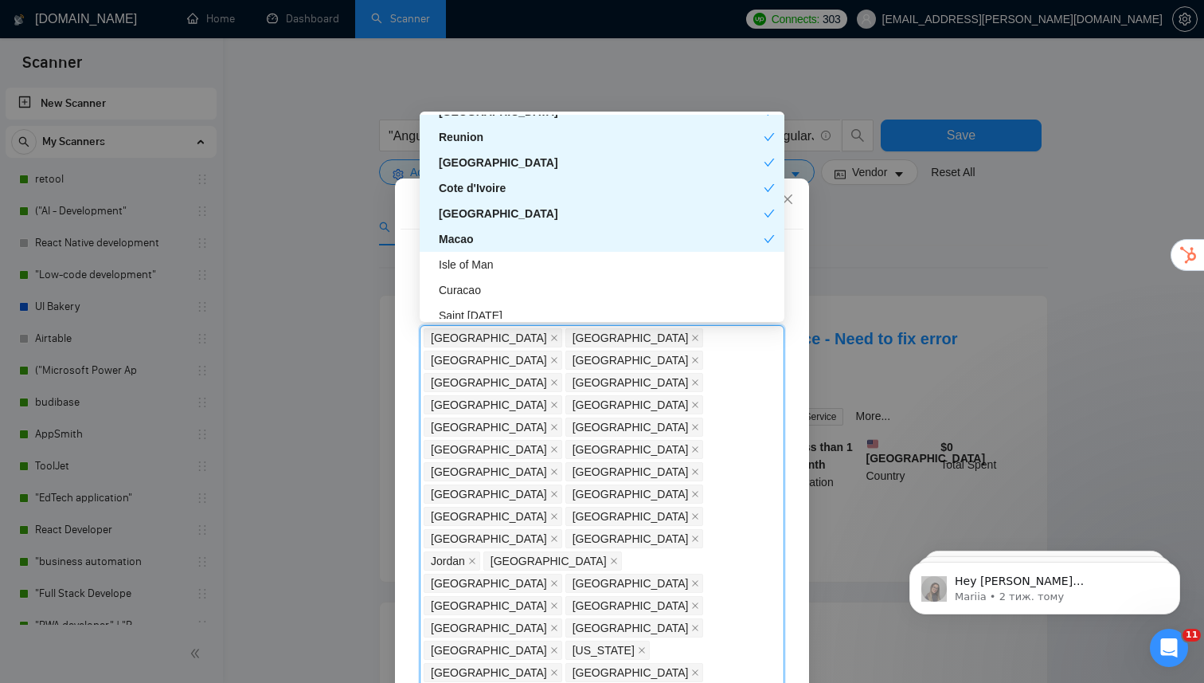
scroll to position [3945, 0]
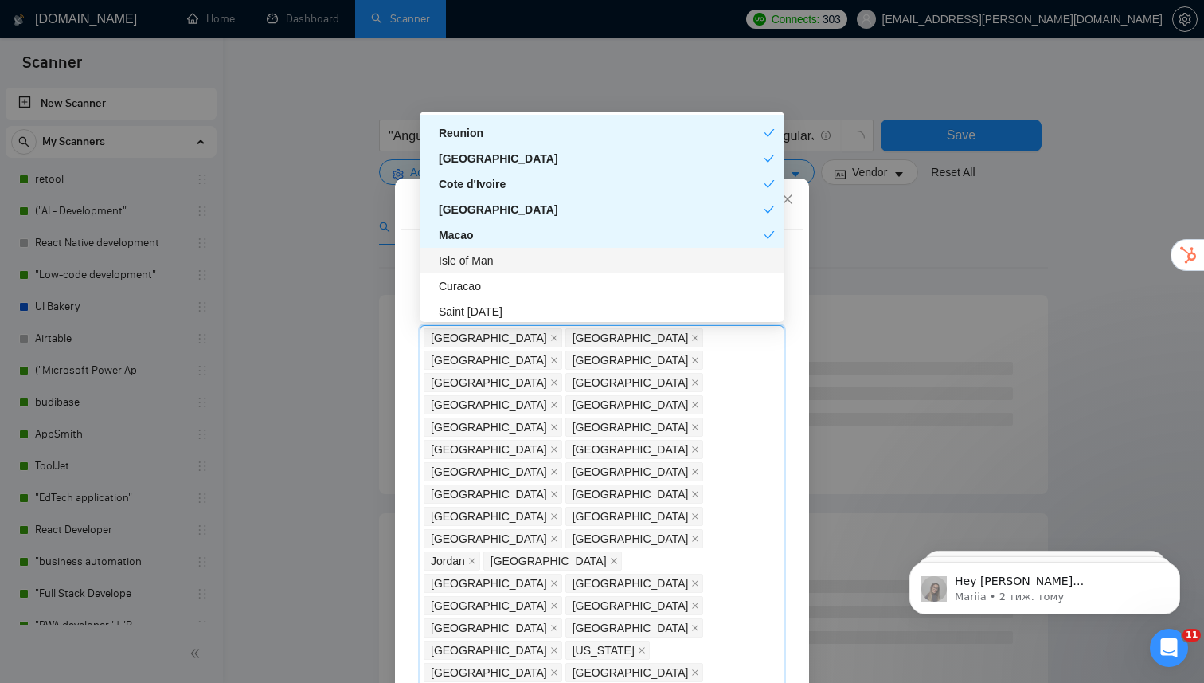
click at [541, 262] on div "Isle of Man" at bounding box center [607, 261] width 336 height 18
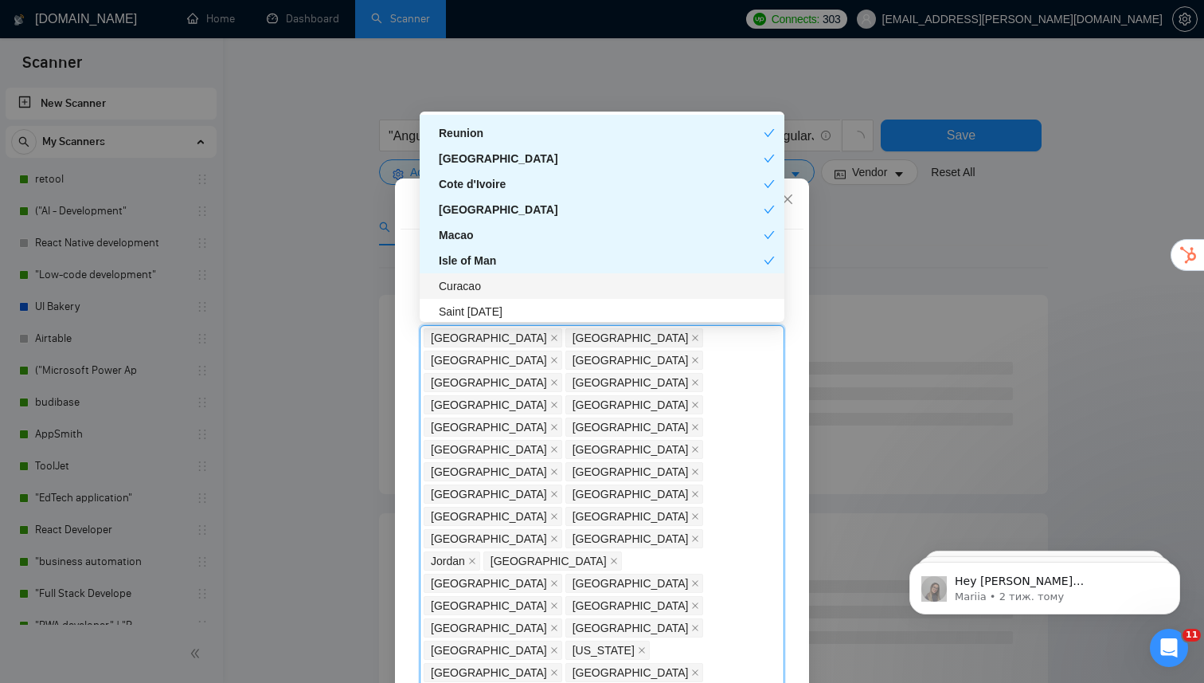
click at [541, 288] on div "Curacao" at bounding box center [607, 286] width 336 height 18
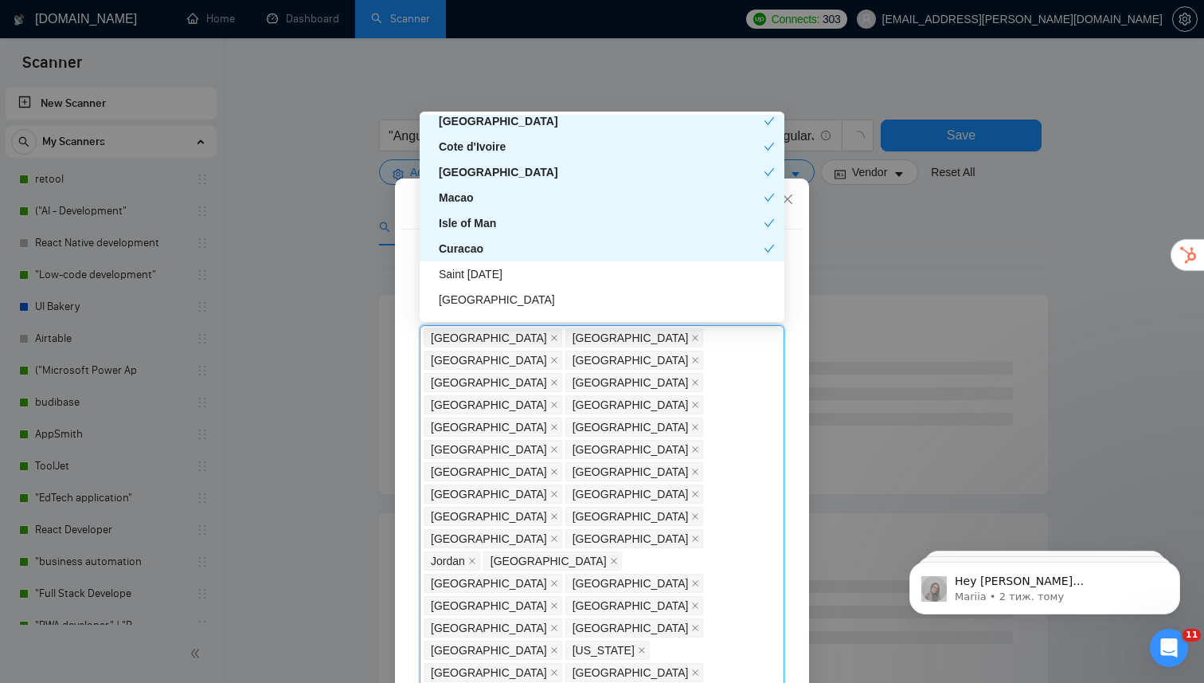
scroll to position [3994, 0]
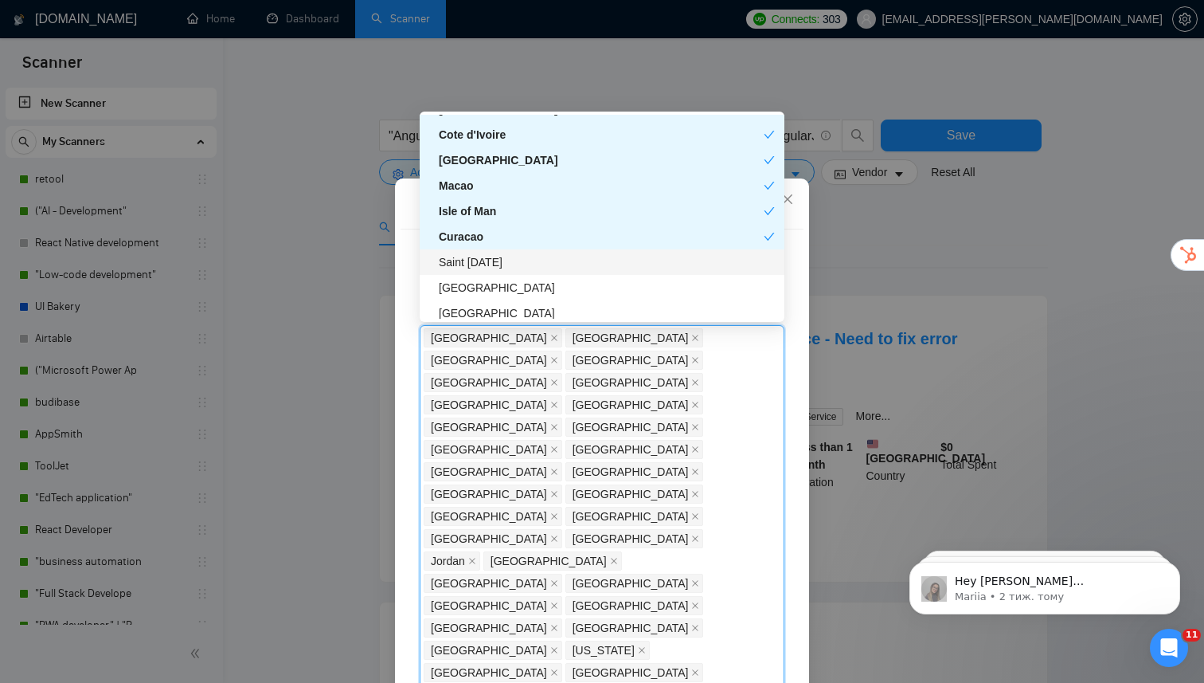
click at [541, 271] on div "Saint [DATE]" at bounding box center [602, 261] width 365 height 25
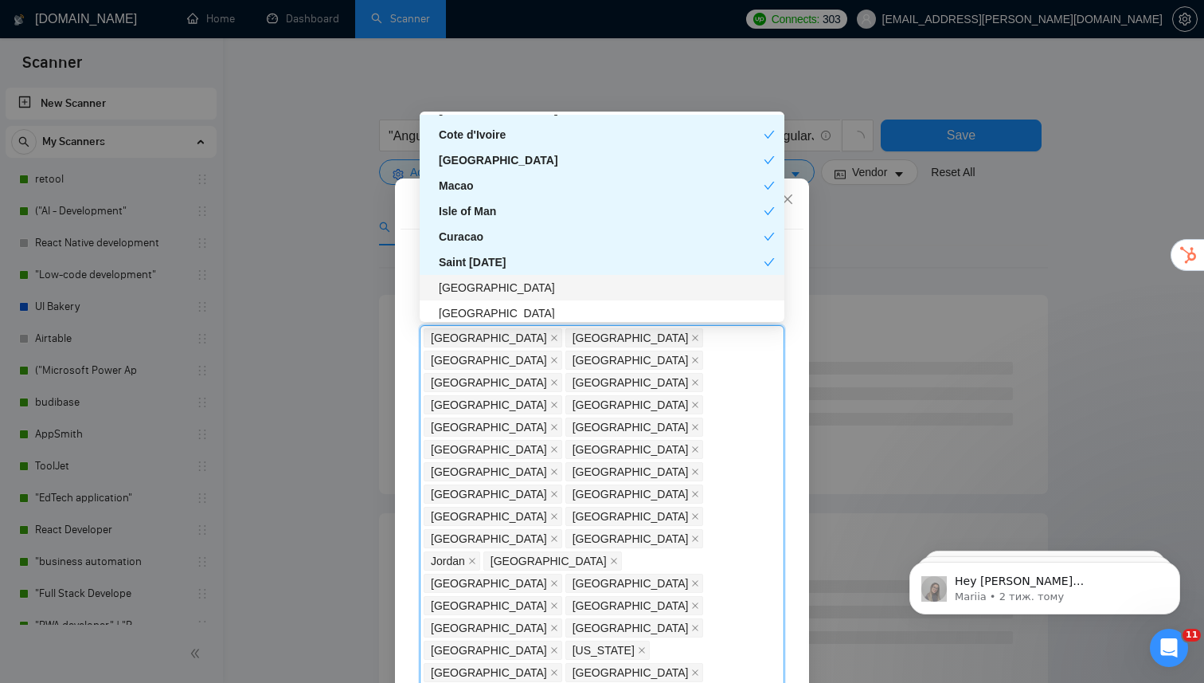
click at [541, 284] on div "[GEOGRAPHIC_DATA]" at bounding box center [607, 288] width 336 height 18
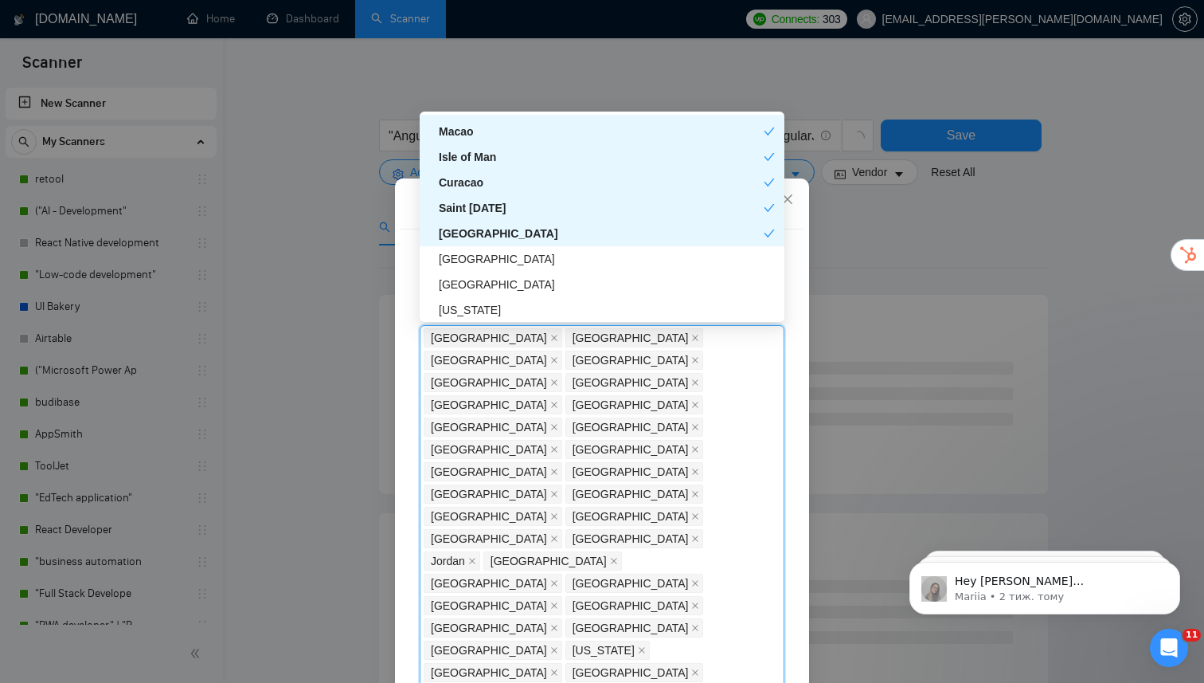
scroll to position [4049, 0]
click at [540, 274] on div "[GEOGRAPHIC_DATA]" at bounding box center [602, 283] width 365 height 25
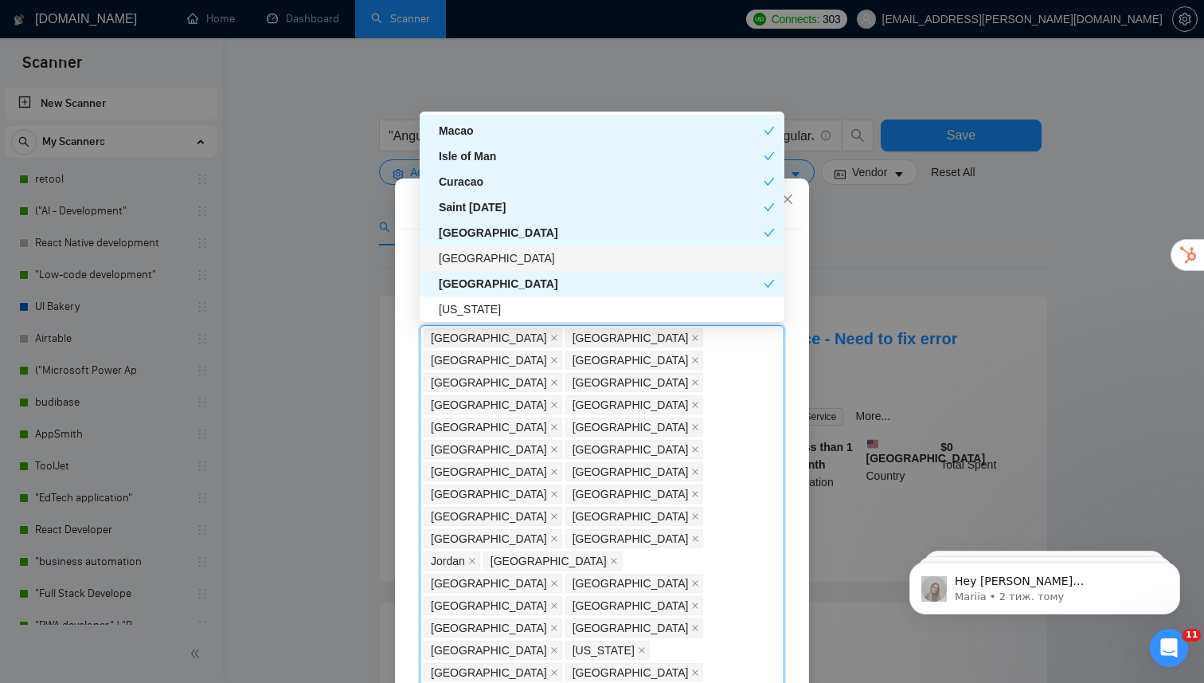
click at [541, 267] on div "[GEOGRAPHIC_DATA]" at bounding box center [602, 257] width 365 height 25
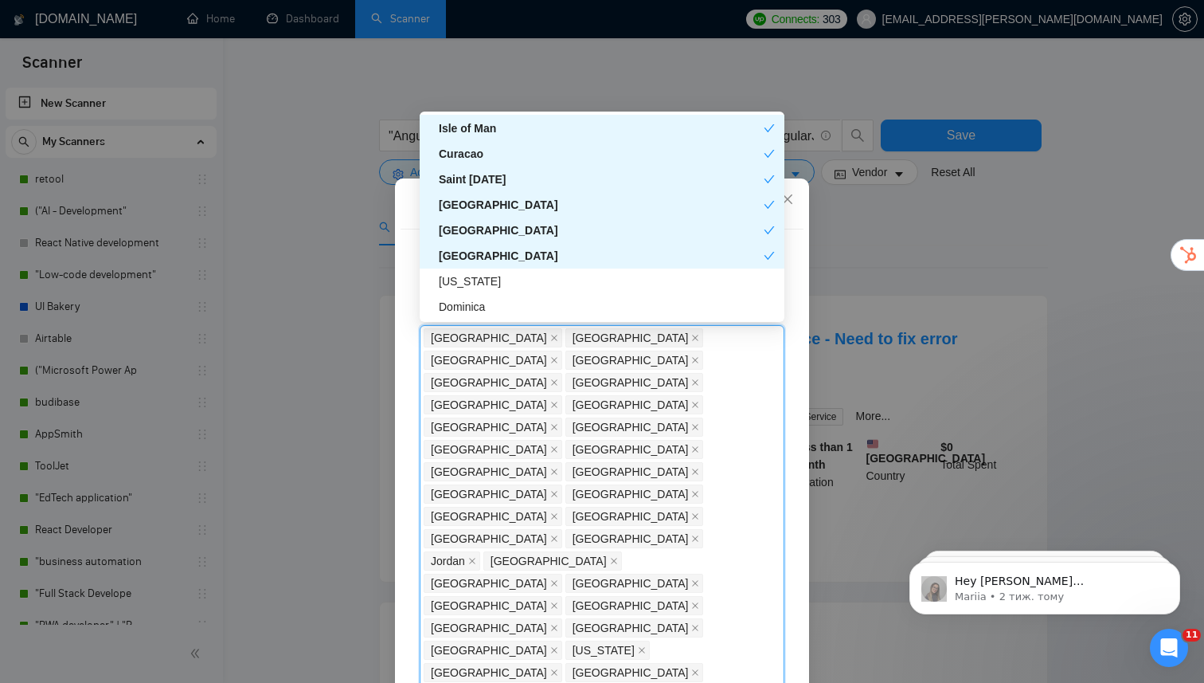
scroll to position [4083, 0]
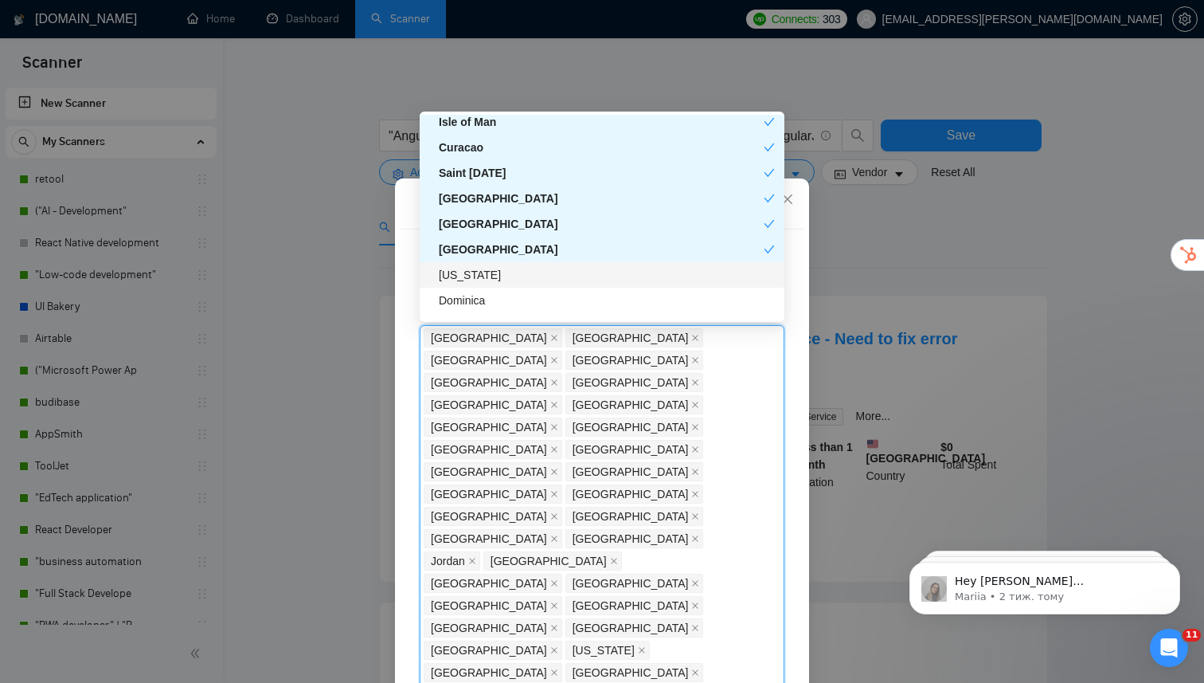
click at [543, 276] on div "[US_STATE]" at bounding box center [607, 275] width 336 height 18
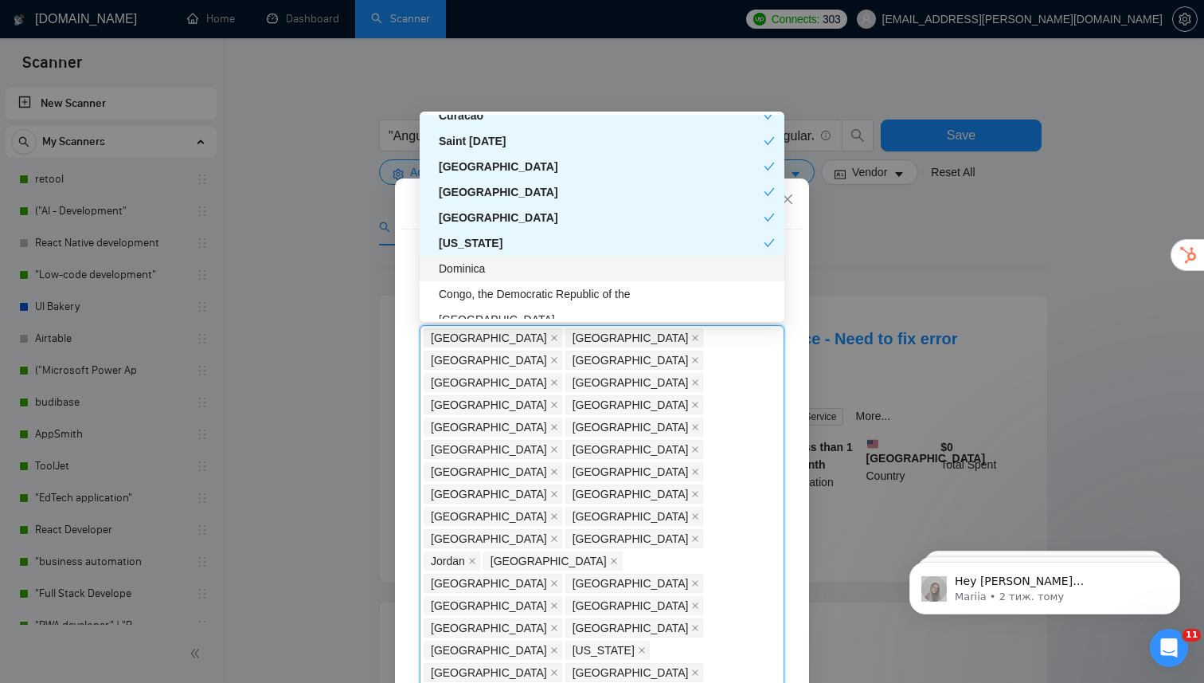
click at [543, 272] on div "Dominica" at bounding box center [607, 269] width 336 height 18
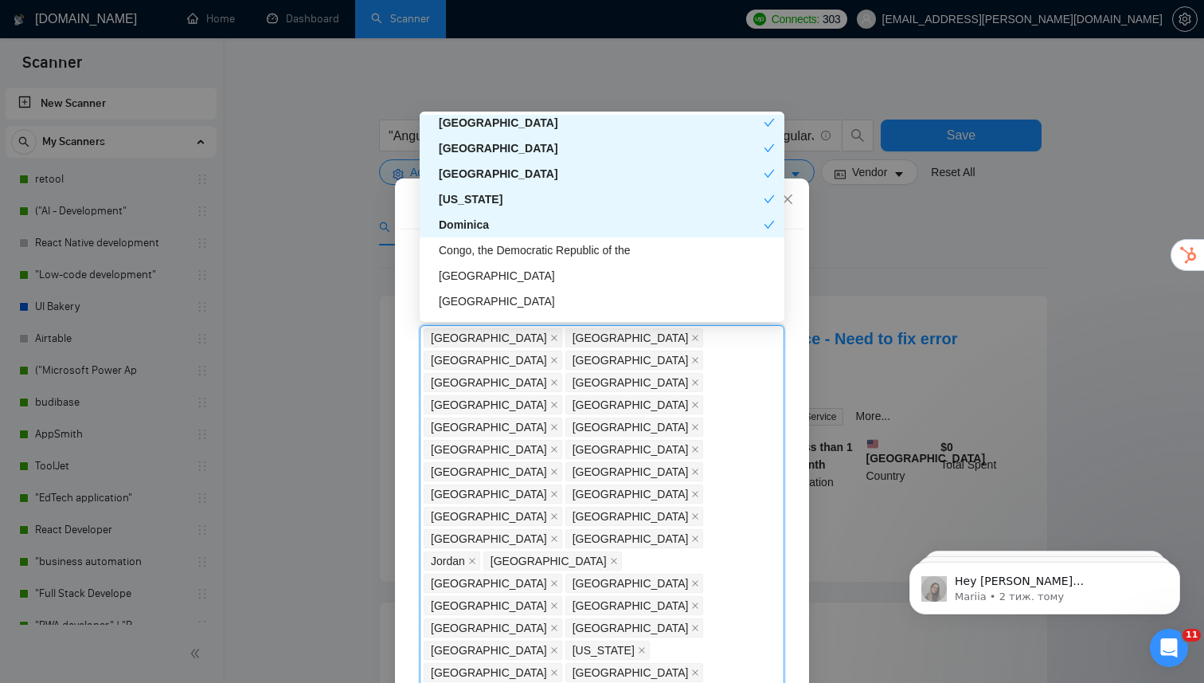
scroll to position [4162, 0]
click at [549, 252] on div "Congo, the Democratic Republic of the" at bounding box center [607, 247] width 336 height 18
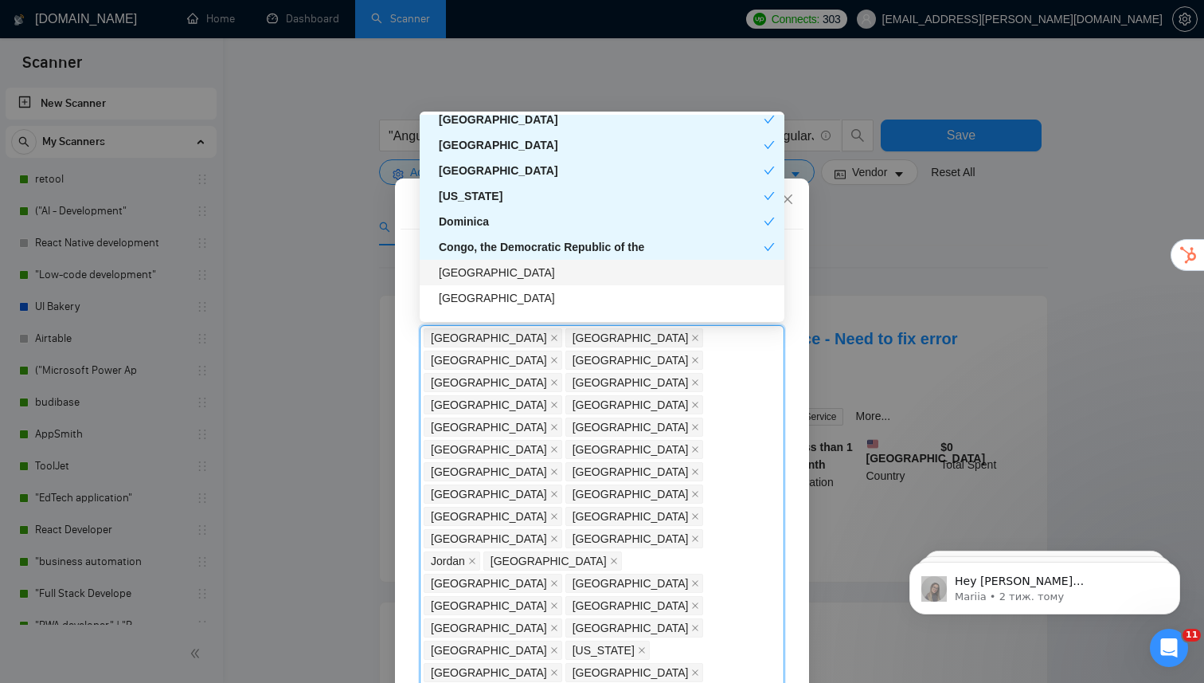
click at [549, 270] on div "[GEOGRAPHIC_DATA]" at bounding box center [607, 273] width 336 height 18
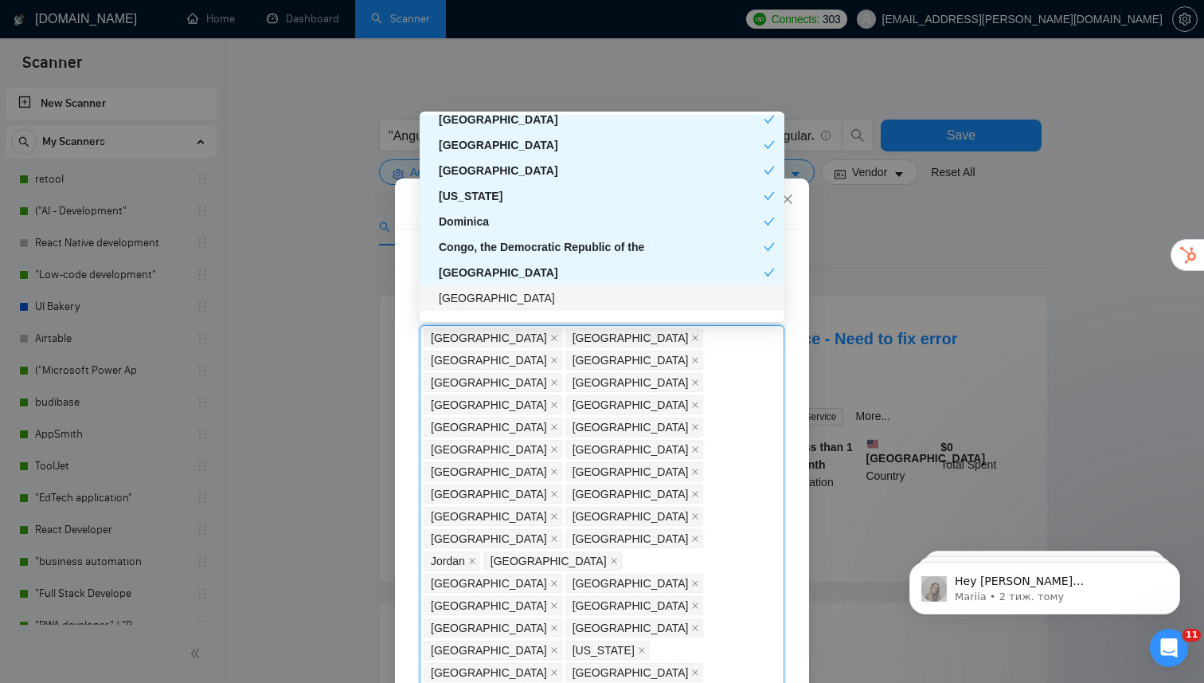
click at [549, 295] on div "[GEOGRAPHIC_DATA]" at bounding box center [607, 298] width 336 height 18
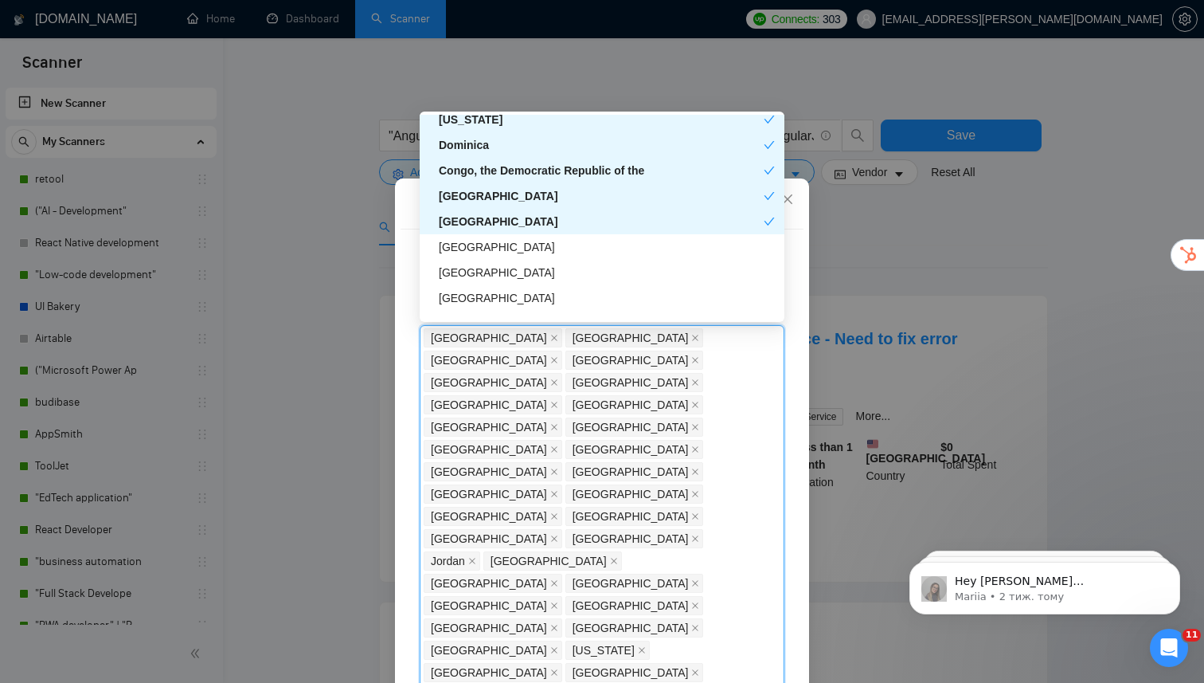
scroll to position [4257, 0]
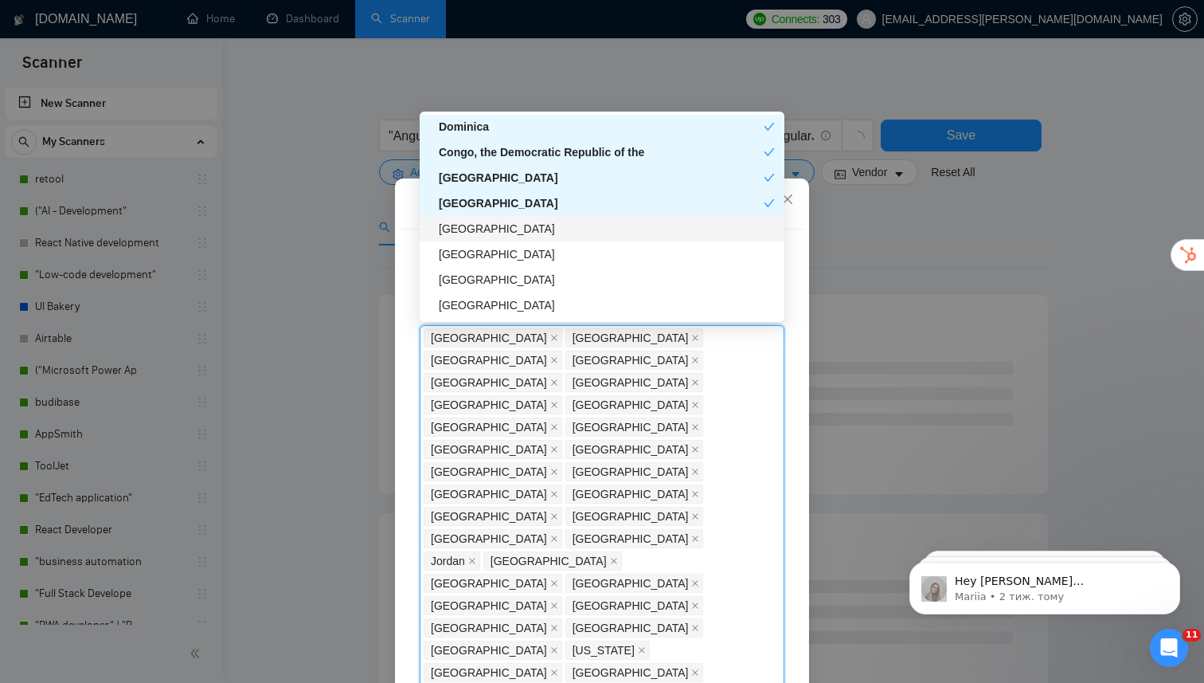
click at [551, 229] on div "[GEOGRAPHIC_DATA]" at bounding box center [607, 229] width 336 height 18
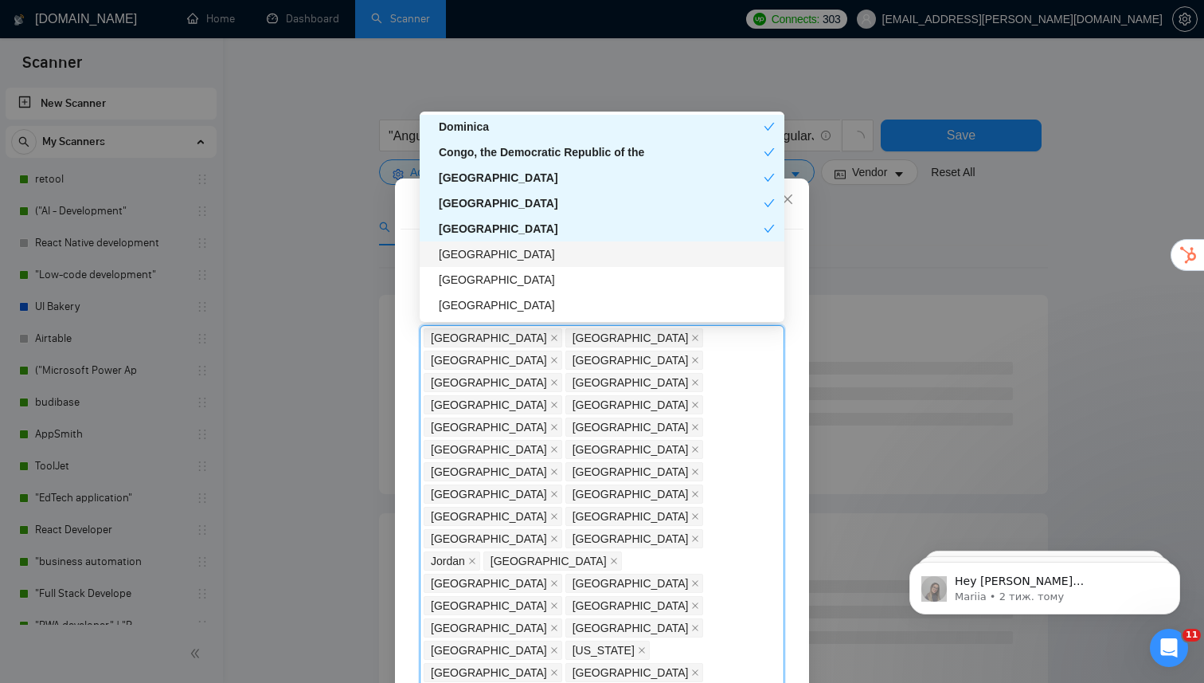
click at [550, 267] on div "[GEOGRAPHIC_DATA]" at bounding box center [602, 279] width 365 height 25
click at [546, 261] on div "[GEOGRAPHIC_DATA]" at bounding box center [607, 254] width 336 height 18
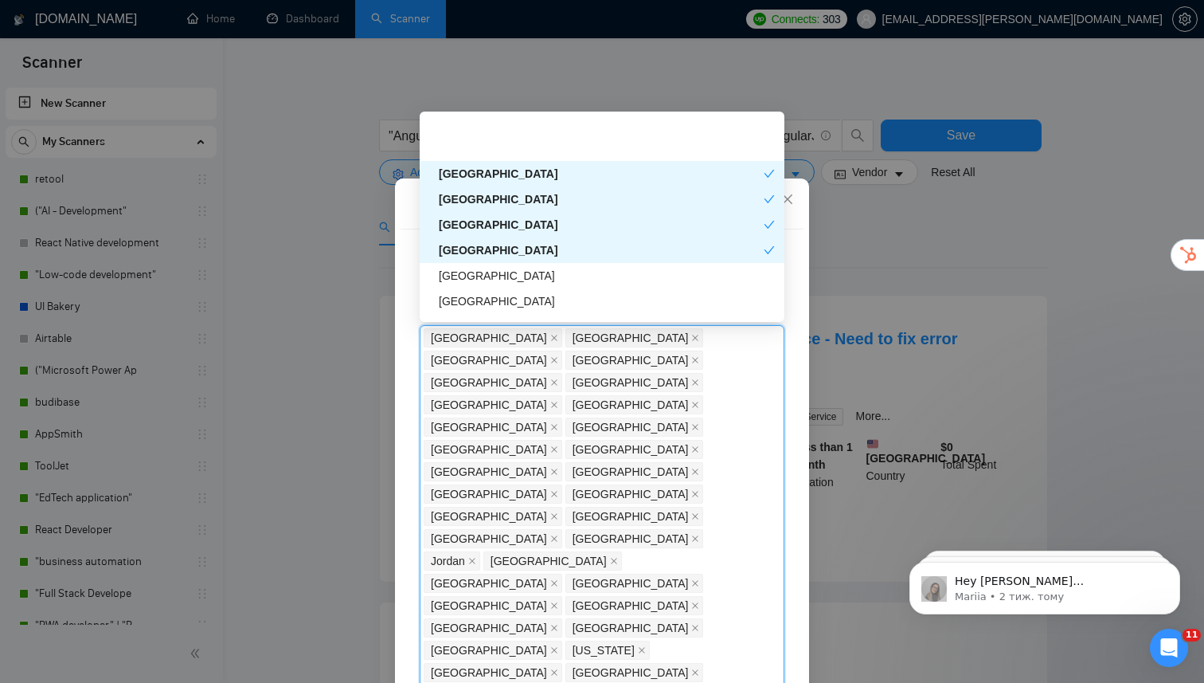
scroll to position [4335, 0]
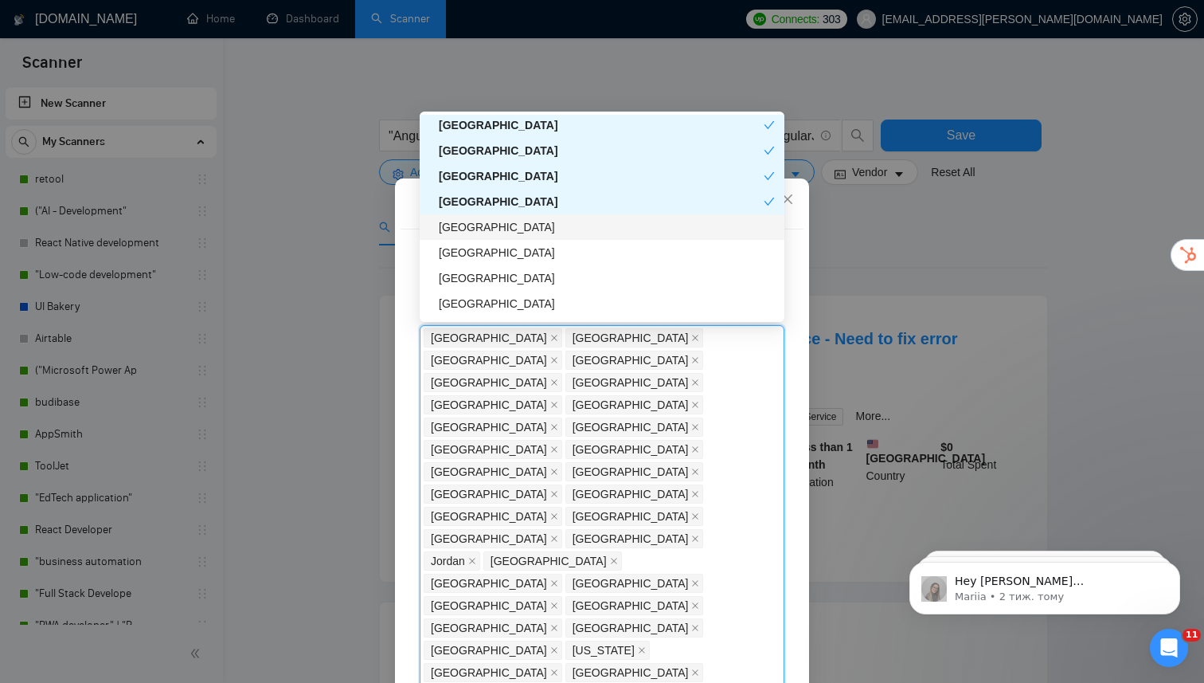
click at [530, 238] on div "[GEOGRAPHIC_DATA]" at bounding box center [602, 226] width 365 height 25
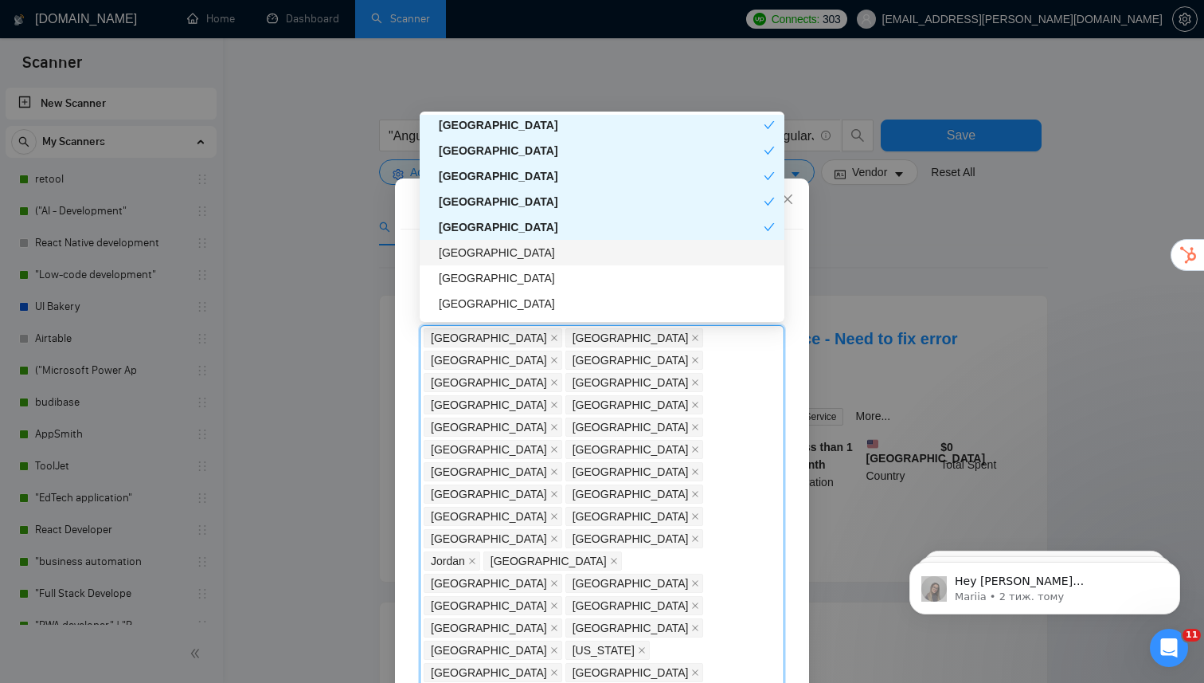
click at [530, 252] on div "[GEOGRAPHIC_DATA]" at bounding box center [607, 253] width 336 height 18
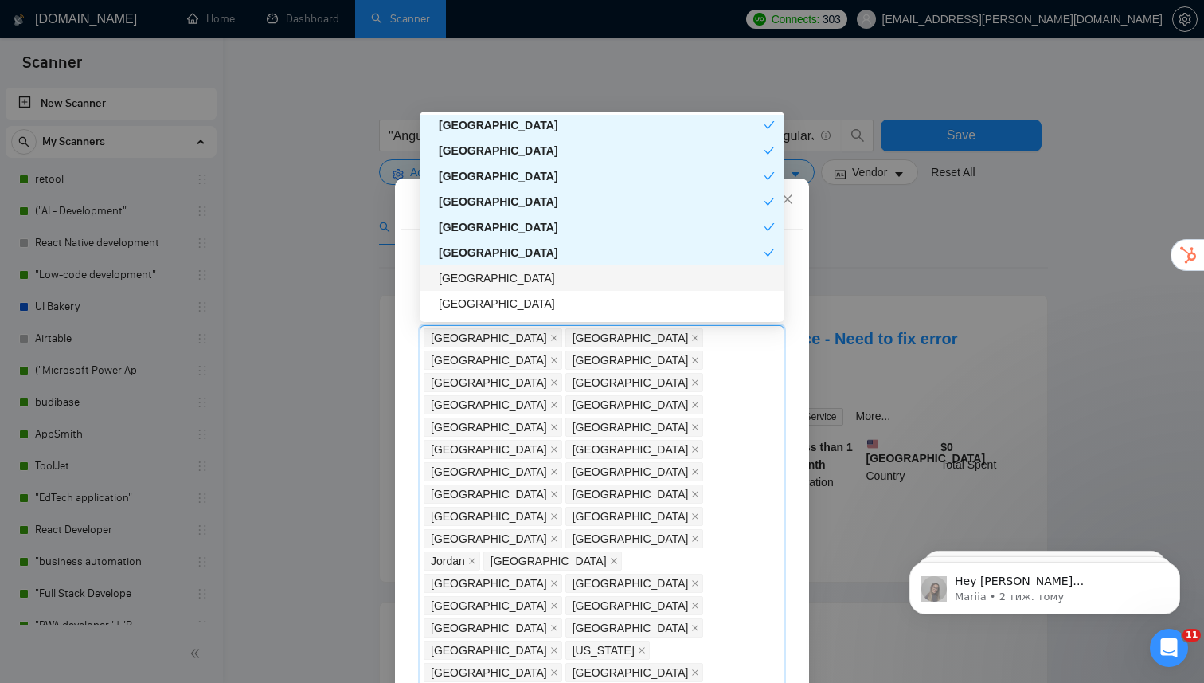
click at [530, 286] on div "[GEOGRAPHIC_DATA]" at bounding box center [607, 278] width 336 height 18
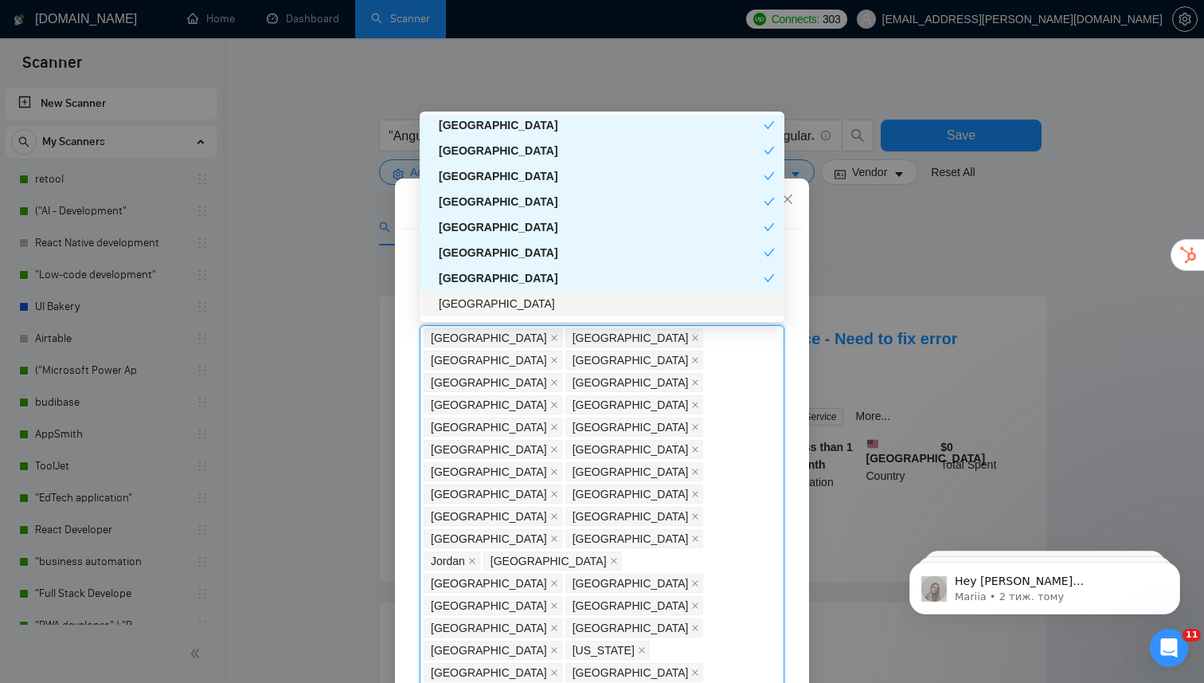
click at [527, 309] on div "[GEOGRAPHIC_DATA]" at bounding box center [607, 304] width 336 height 18
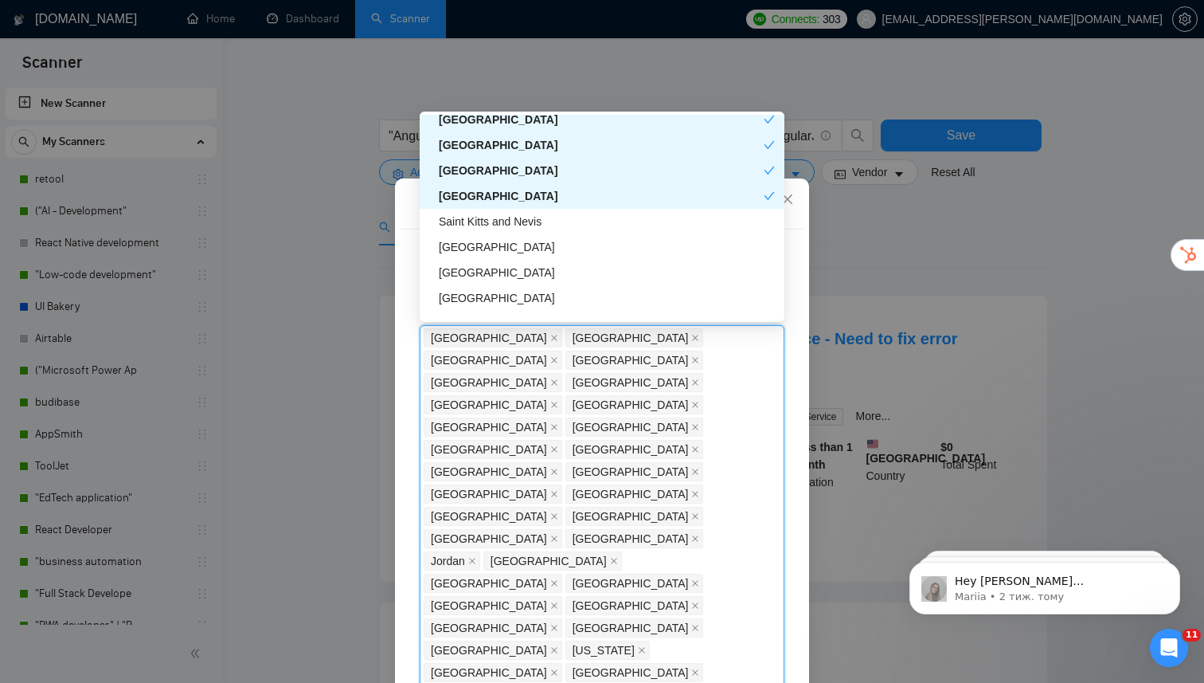
scroll to position [4449, 0]
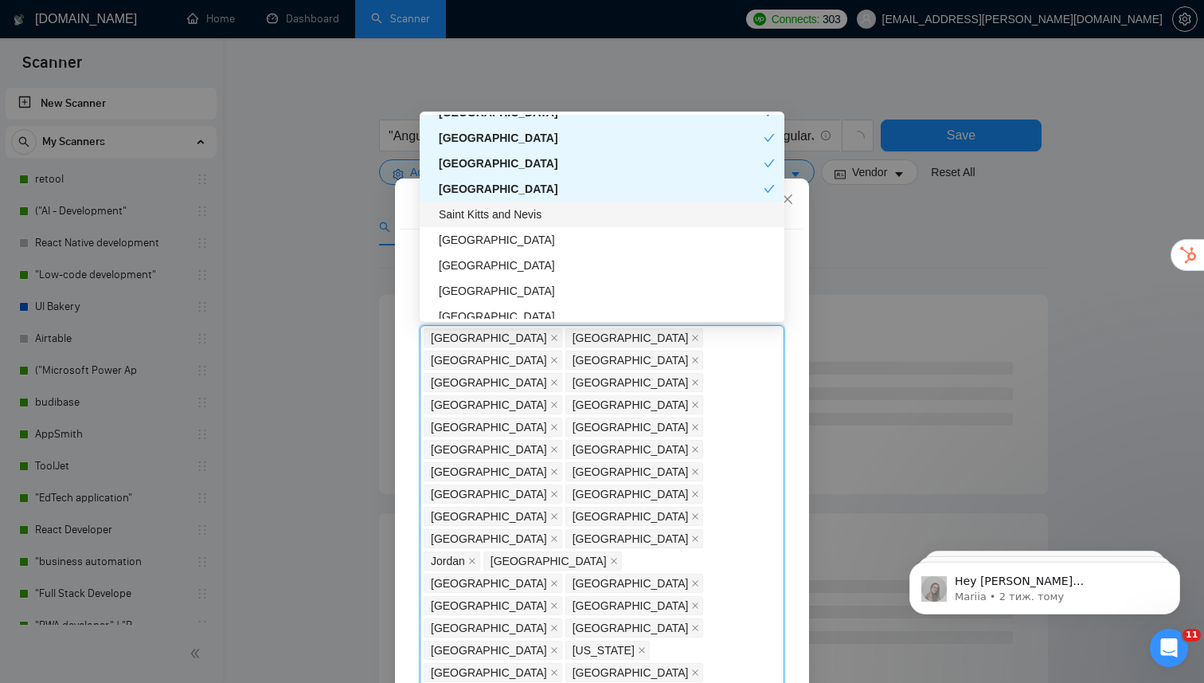
click at [539, 221] on div "Saint Kitts and Nevis" at bounding box center [607, 214] width 336 height 18
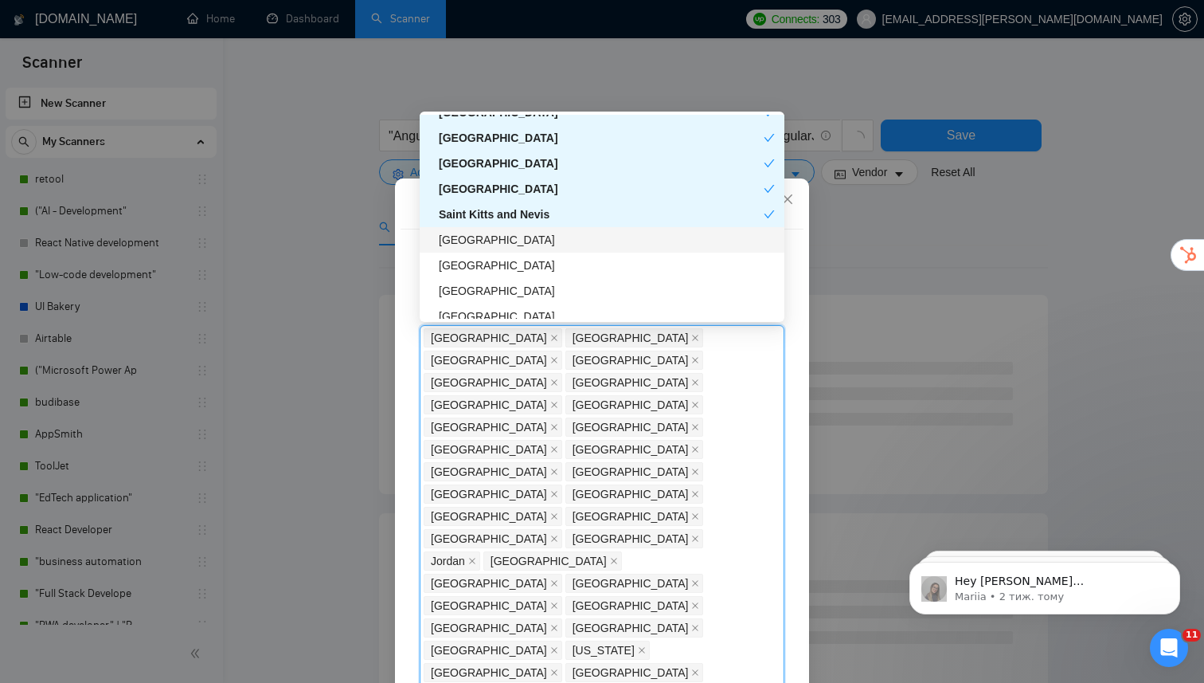
click at [536, 237] on div "[GEOGRAPHIC_DATA]" at bounding box center [607, 240] width 336 height 18
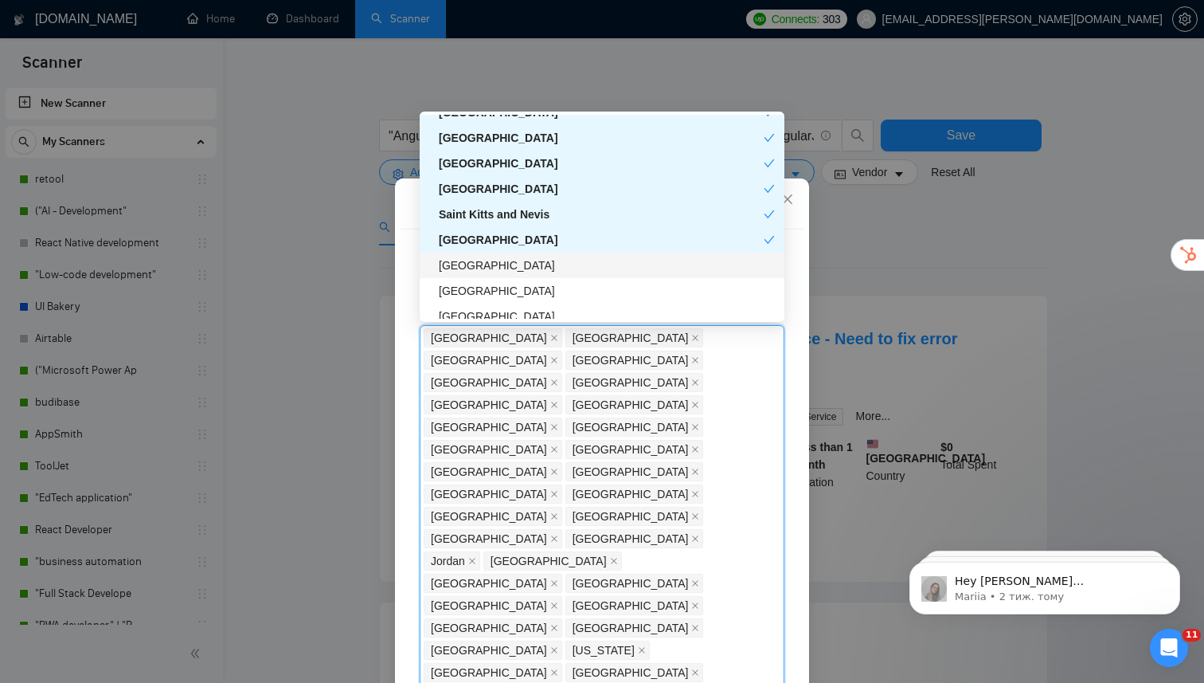
click at [535, 264] on div "[GEOGRAPHIC_DATA]" at bounding box center [607, 265] width 336 height 18
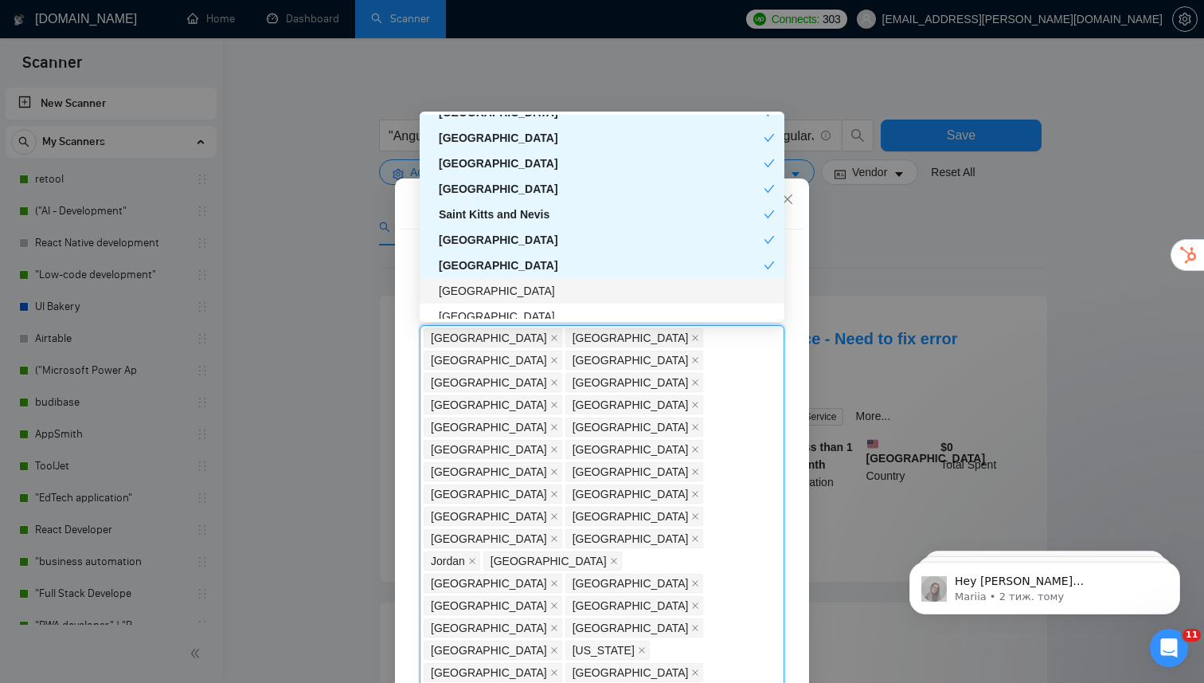
click at [535, 294] on div "[GEOGRAPHIC_DATA]" at bounding box center [607, 291] width 336 height 18
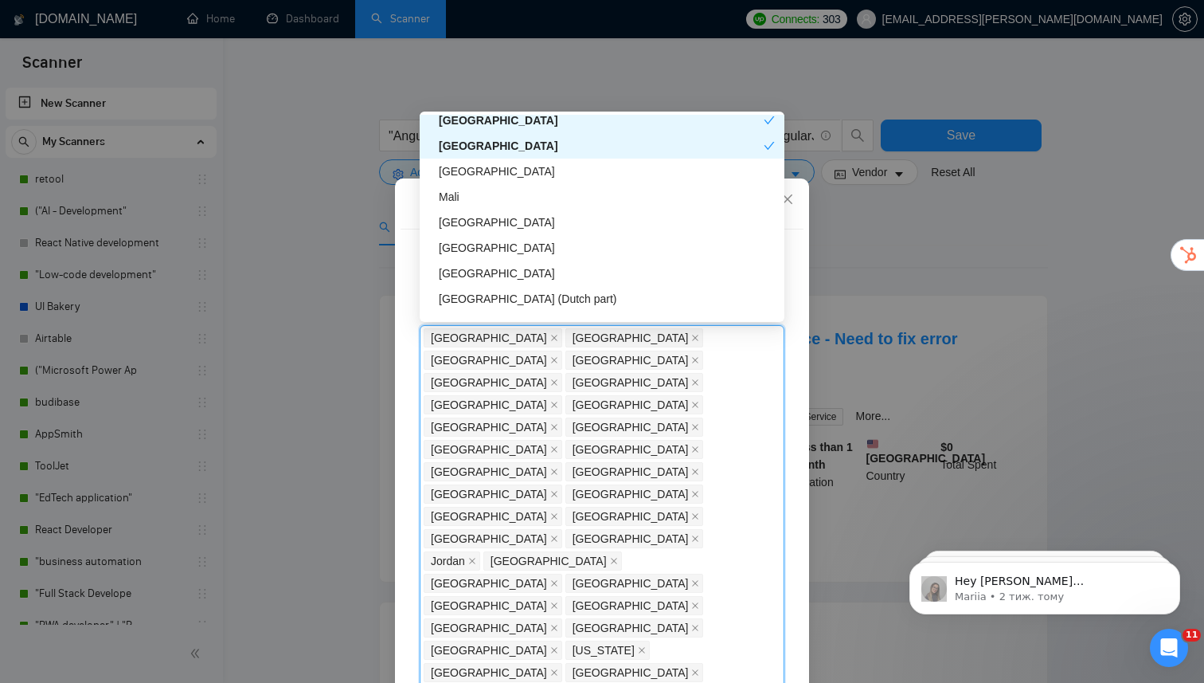
scroll to position [4595, 0]
click at [532, 178] on div "[GEOGRAPHIC_DATA]" at bounding box center [607, 171] width 336 height 18
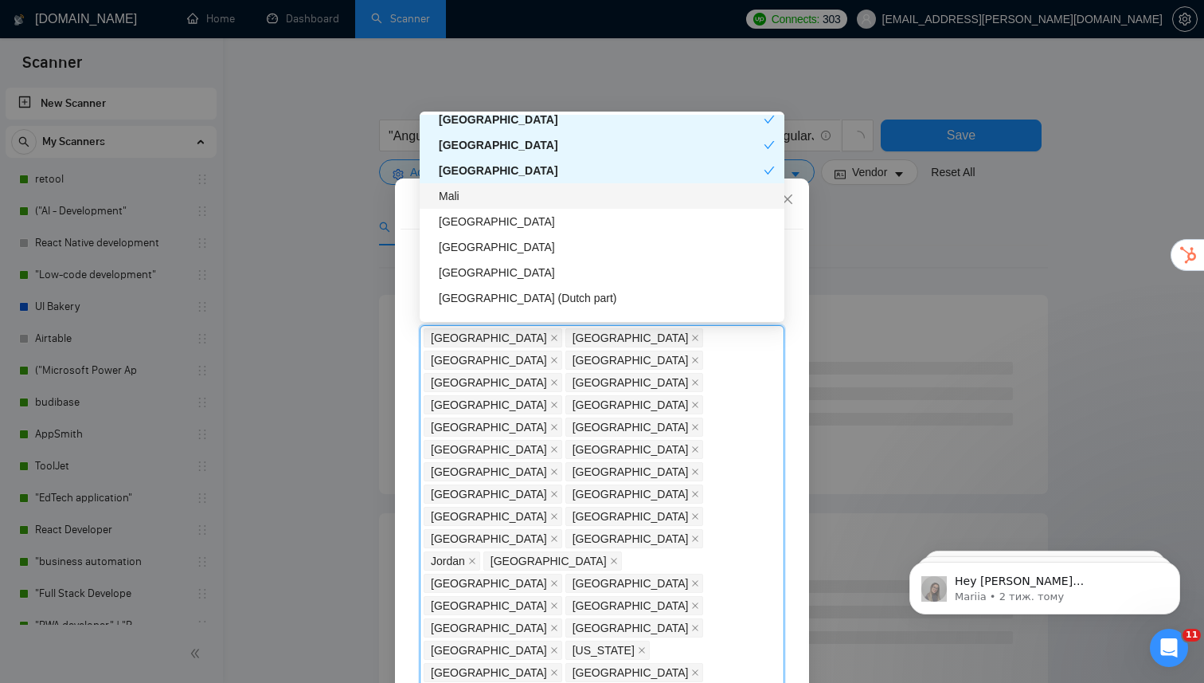
click at [532, 199] on div "Mali" at bounding box center [607, 196] width 336 height 18
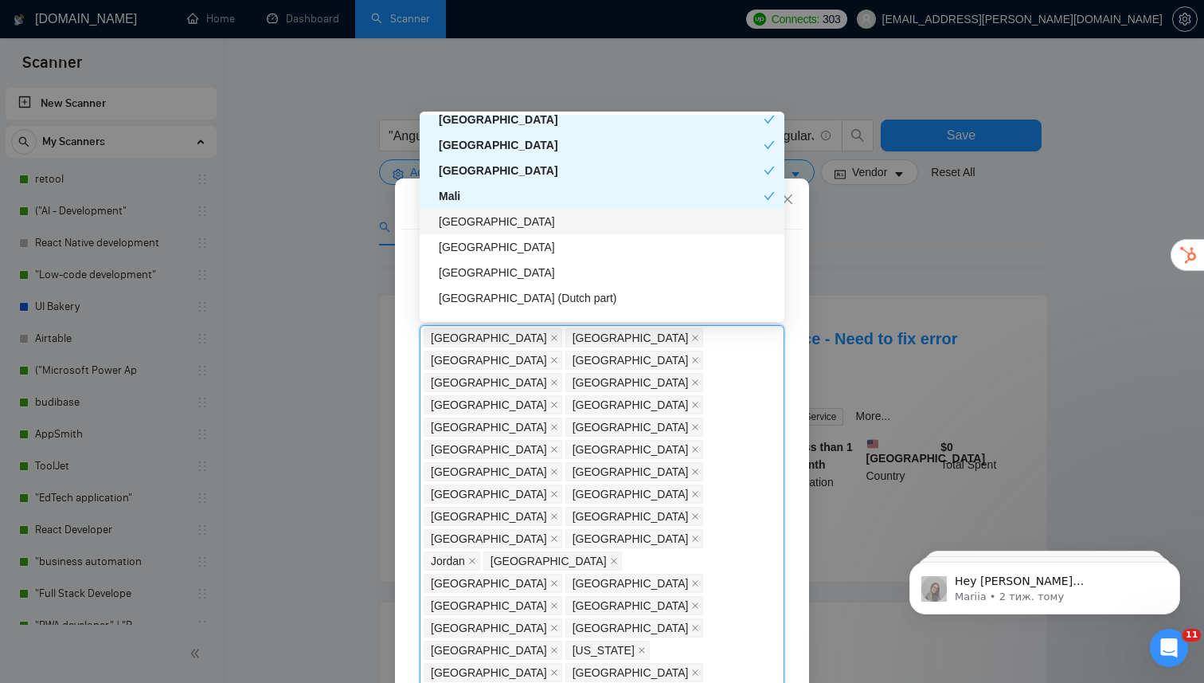
click at [530, 230] on div "[GEOGRAPHIC_DATA]" at bounding box center [602, 221] width 365 height 25
click at [530, 264] on div "[GEOGRAPHIC_DATA]" at bounding box center [607, 273] width 336 height 18
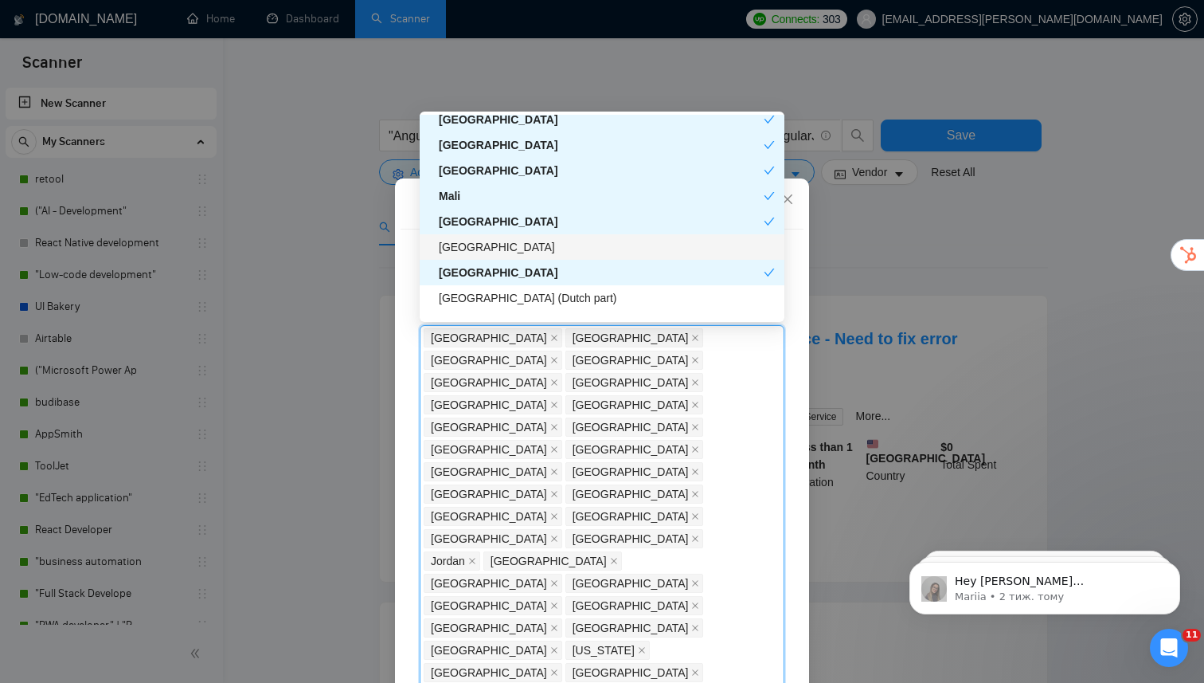
click at [530, 247] on div "[GEOGRAPHIC_DATA]" at bounding box center [607, 247] width 336 height 18
click at [530, 301] on div "[GEOGRAPHIC_DATA] (Dutch part)" at bounding box center [607, 298] width 336 height 18
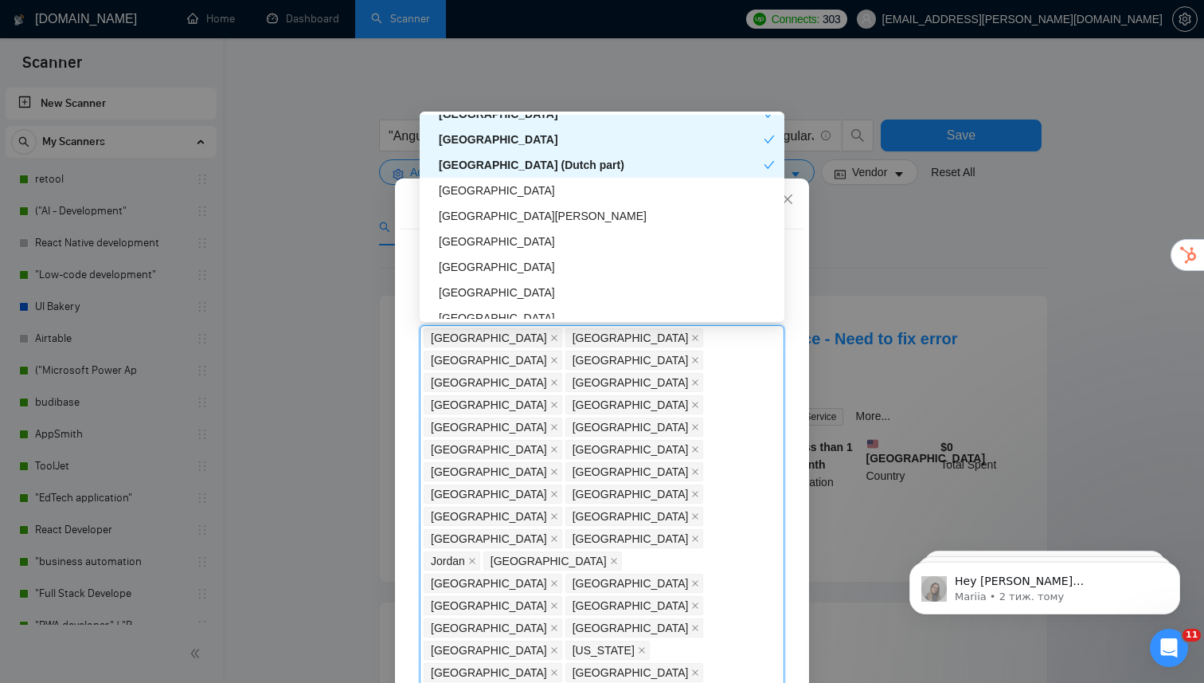
scroll to position [4740, 0]
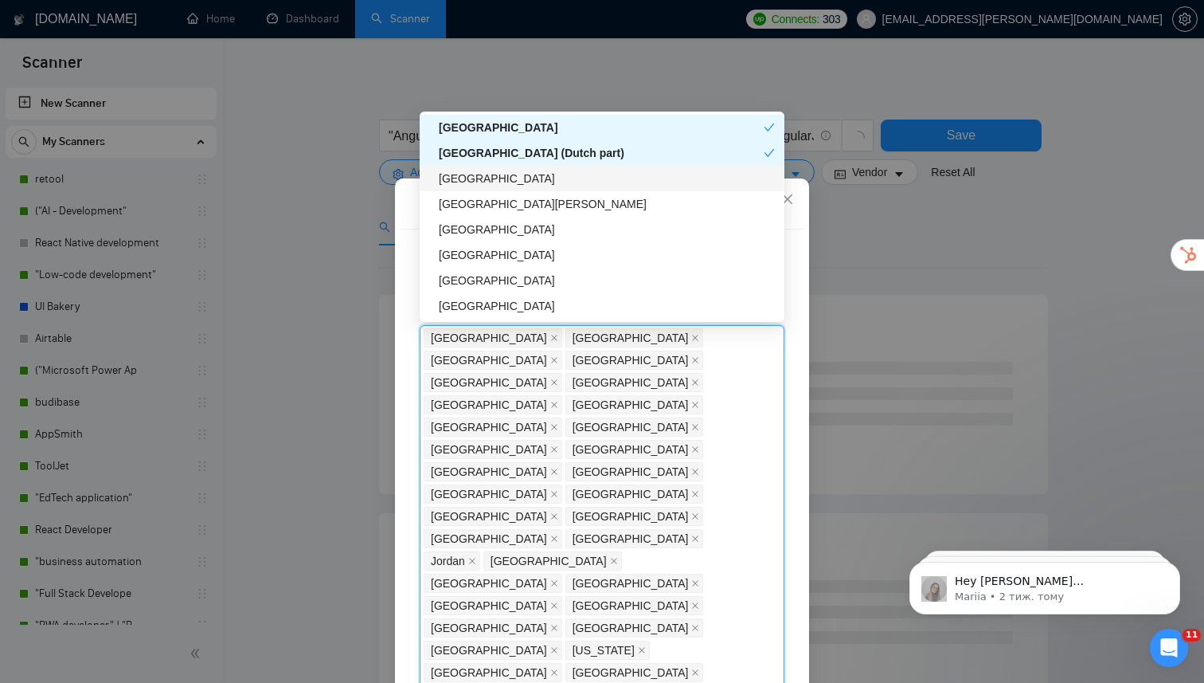
click at [538, 173] on div "[GEOGRAPHIC_DATA]" at bounding box center [607, 179] width 336 height 18
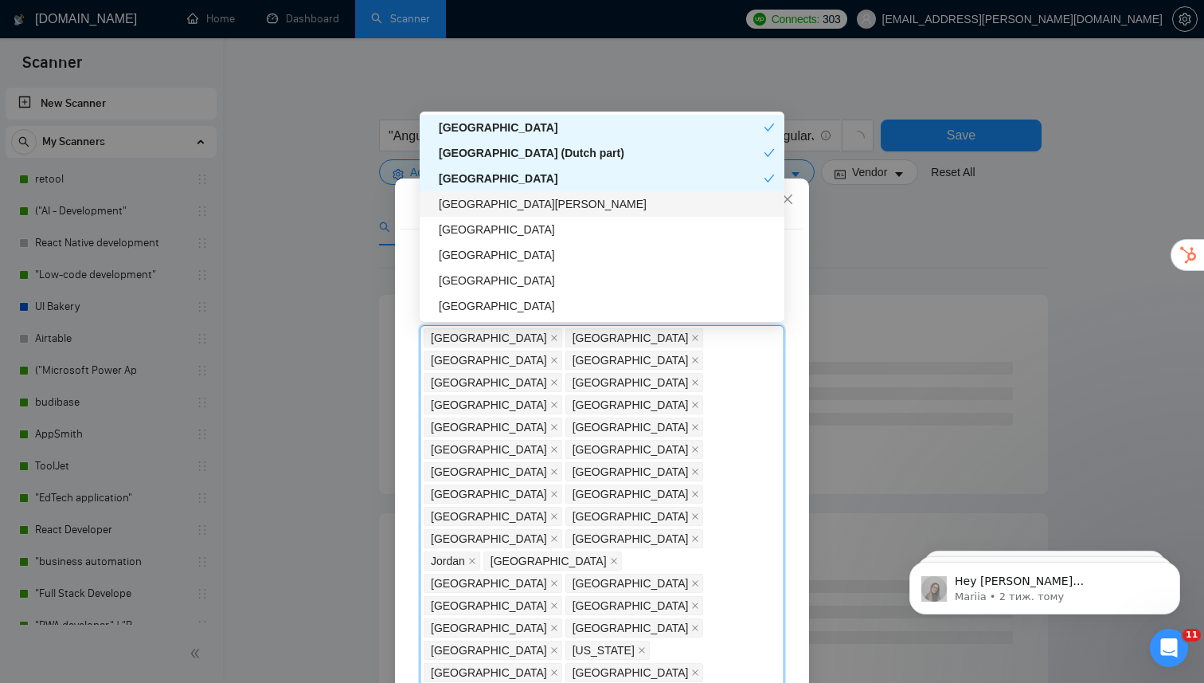
click at [538, 213] on div "[GEOGRAPHIC_DATA][PERSON_NAME]" at bounding box center [602, 203] width 365 height 25
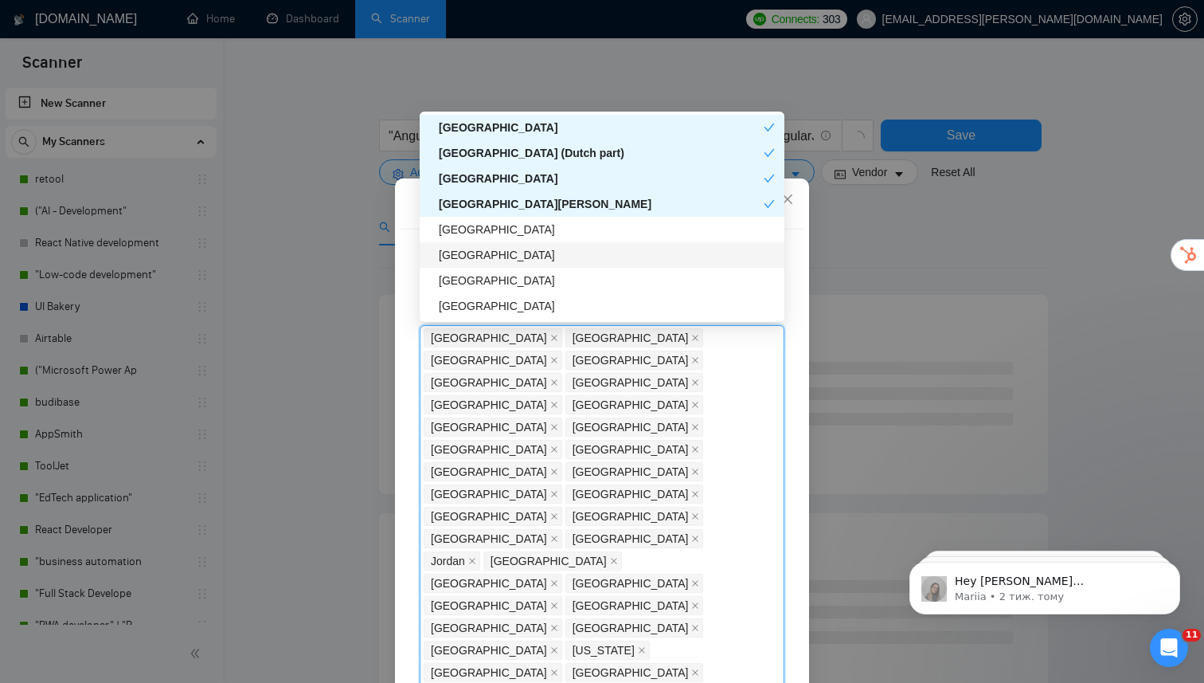
click at [526, 245] on div "[GEOGRAPHIC_DATA]" at bounding box center [602, 254] width 365 height 25
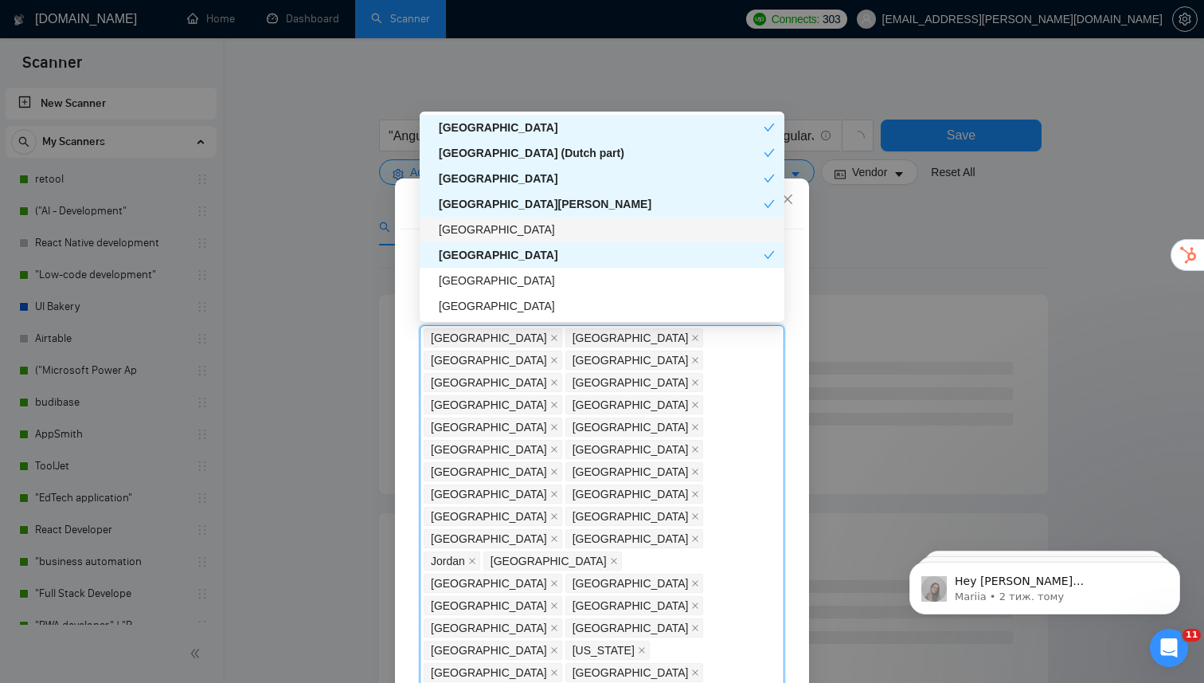
click at [526, 235] on div "[GEOGRAPHIC_DATA]" at bounding box center [607, 230] width 336 height 18
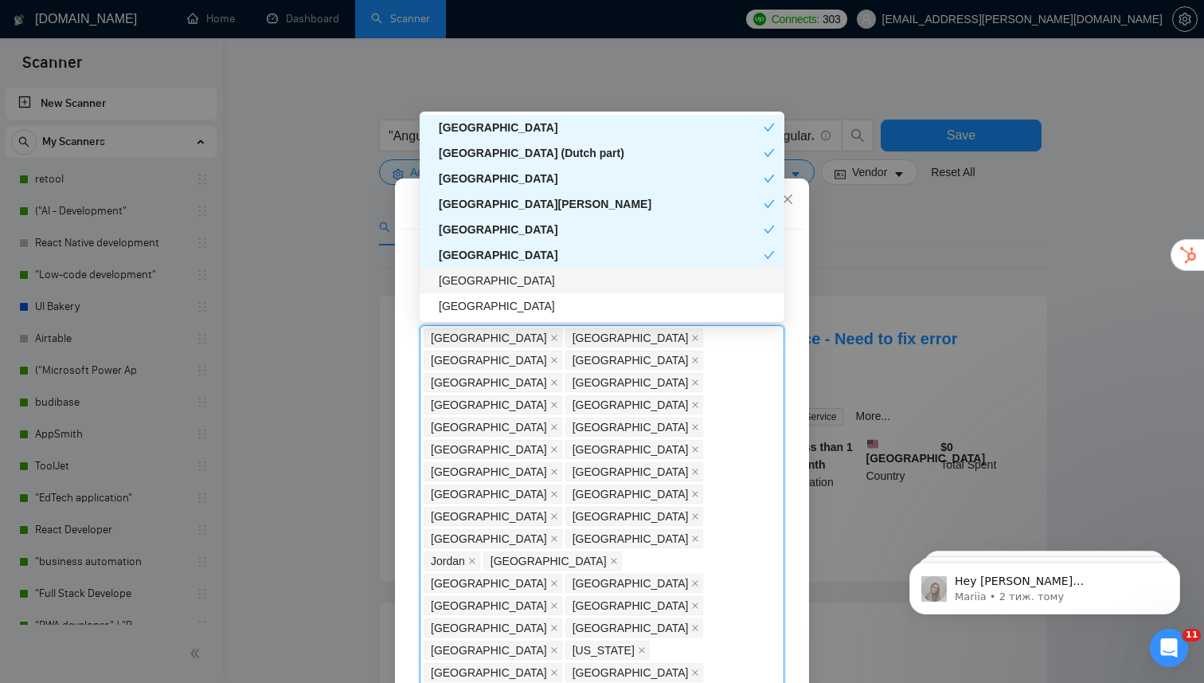
click at [526, 286] on div "[GEOGRAPHIC_DATA]" at bounding box center [607, 281] width 336 height 18
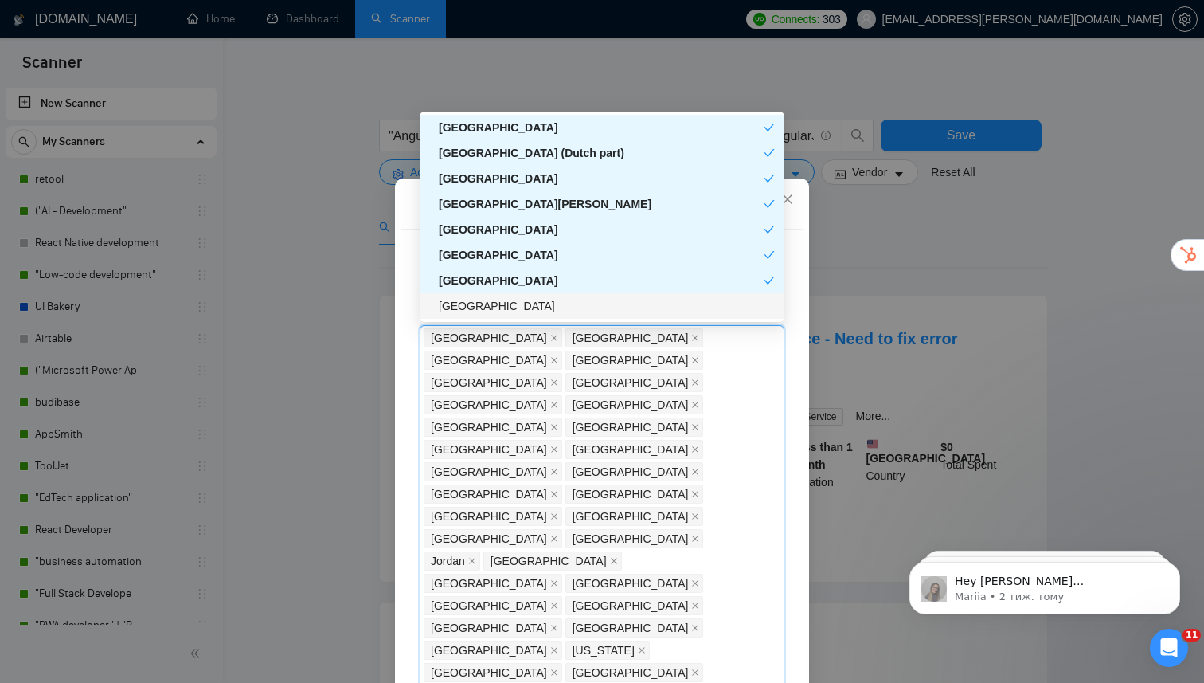
click at [526, 311] on div "[GEOGRAPHIC_DATA]" at bounding box center [607, 306] width 336 height 18
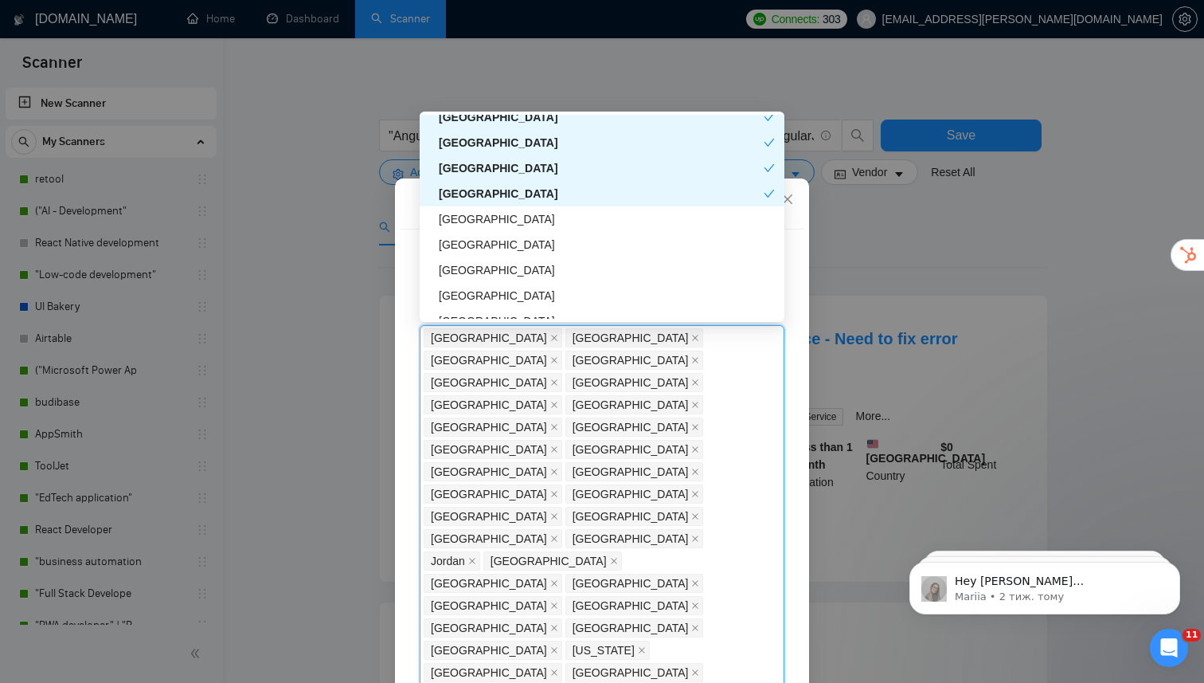
scroll to position [4857, 0]
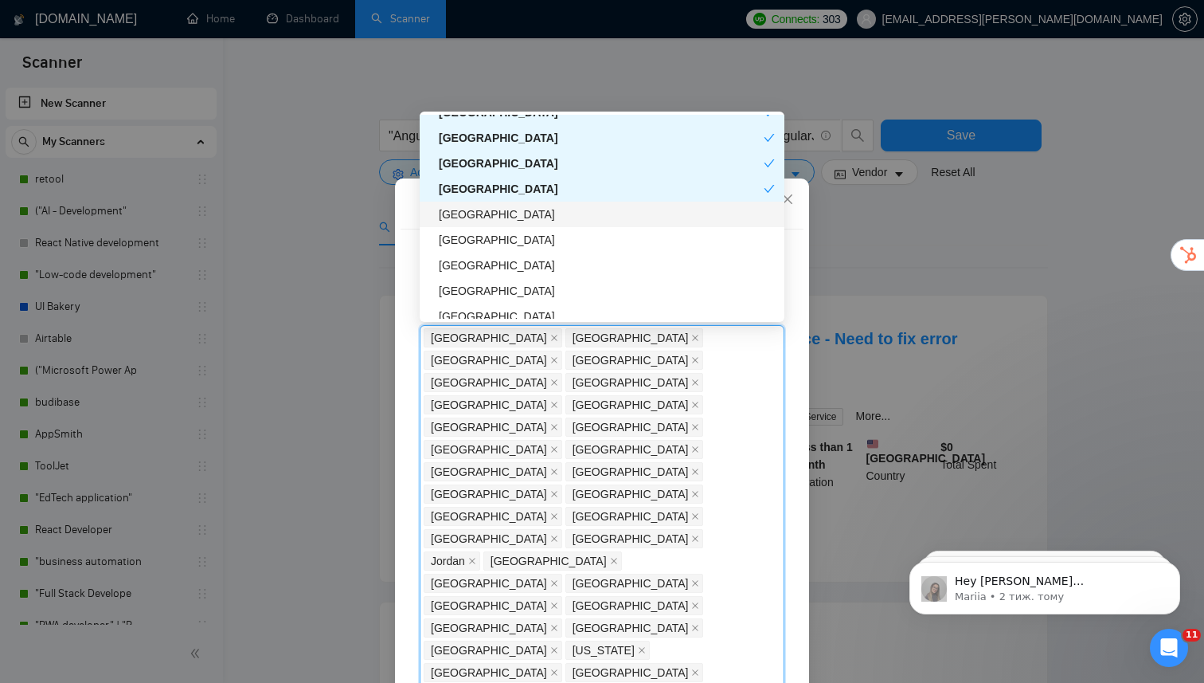
click at [530, 220] on div "[GEOGRAPHIC_DATA]" at bounding box center [607, 214] width 336 height 18
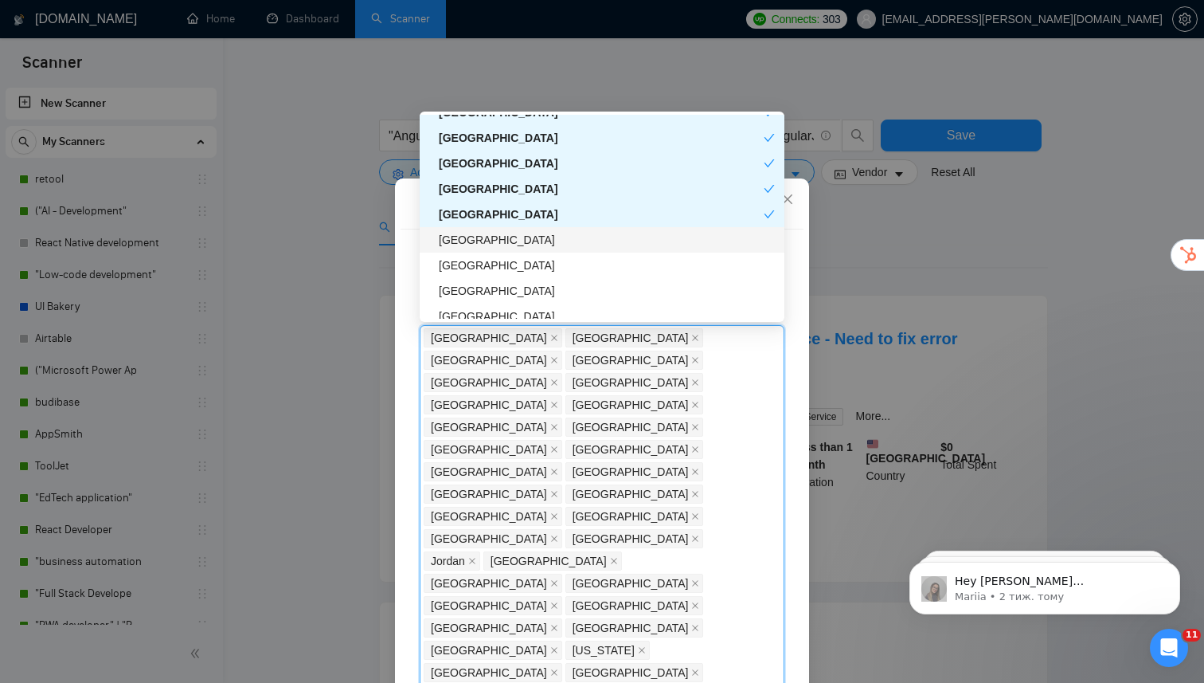
click at [530, 238] on div "[GEOGRAPHIC_DATA]" at bounding box center [607, 240] width 336 height 18
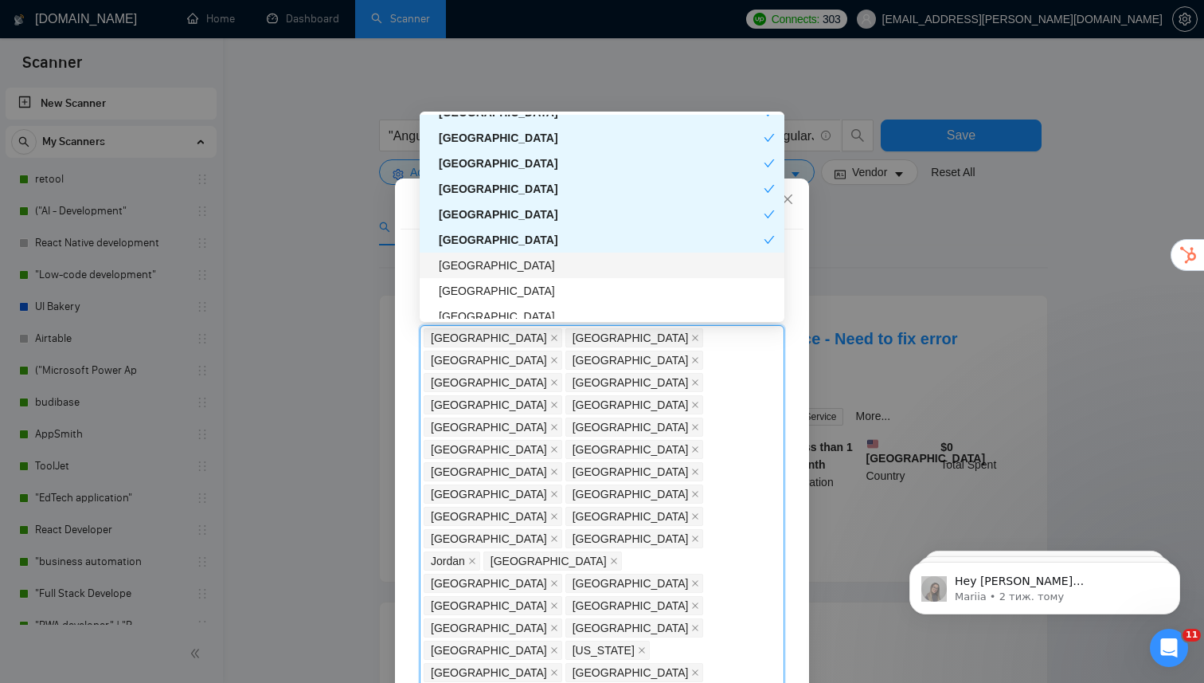
click at [520, 266] on div "[GEOGRAPHIC_DATA]" at bounding box center [607, 265] width 336 height 18
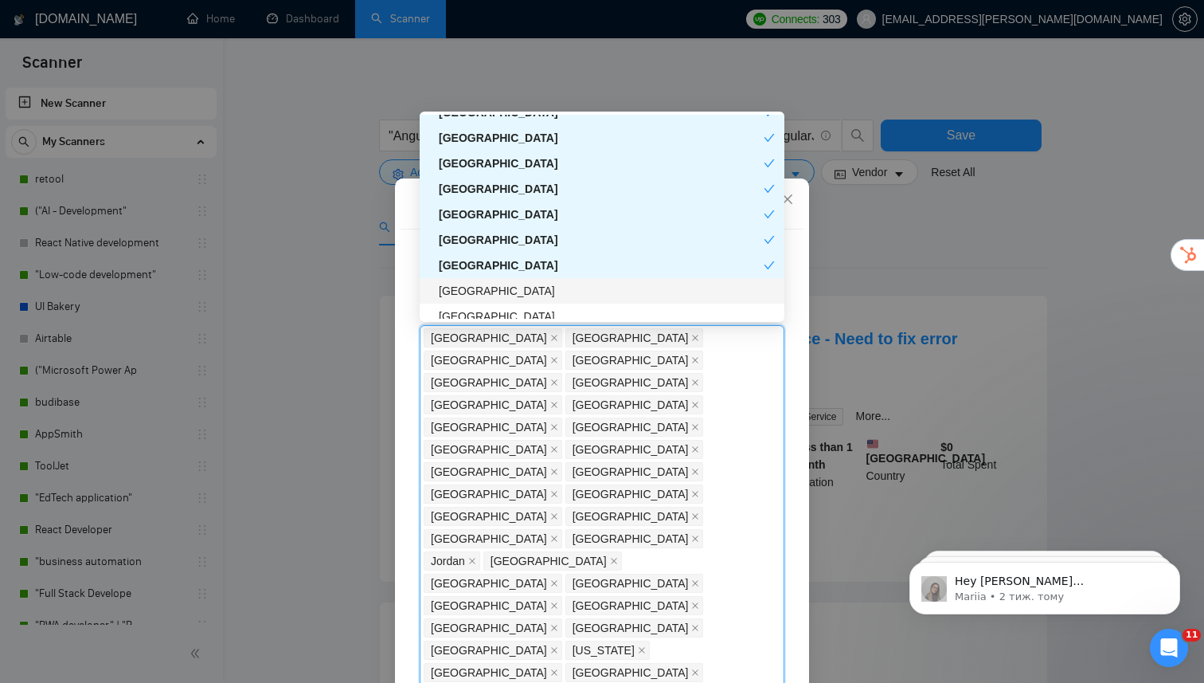
click at [520, 288] on div "[GEOGRAPHIC_DATA]" at bounding box center [607, 291] width 336 height 18
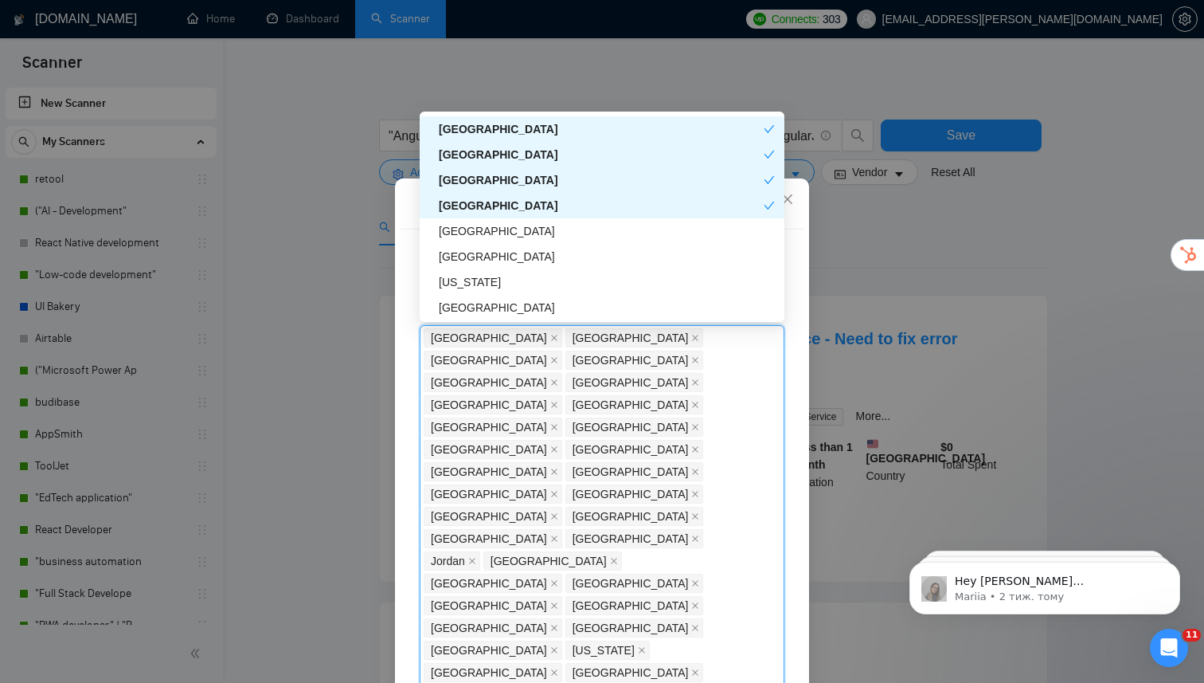
scroll to position [4967, 0]
click at [525, 210] on div "[GEOGRAPHIC_DATA]" at bounding box center [607, 207] width 336 height 18
click at [520, 244] on div "[US_STATE]" at bounding box center [602, 256] width 365 height 25
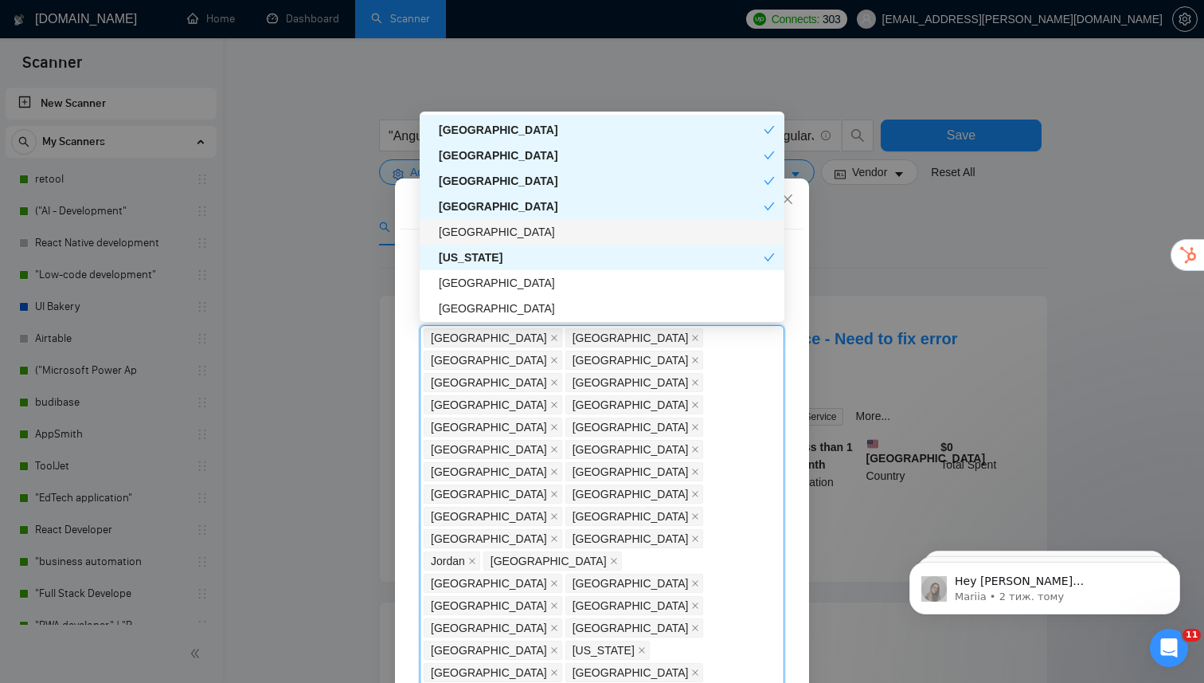
click at [519, 241] on div "[GEOGRAPHIC_DATA]" at bounding box center [602, 231] width 365 height 25
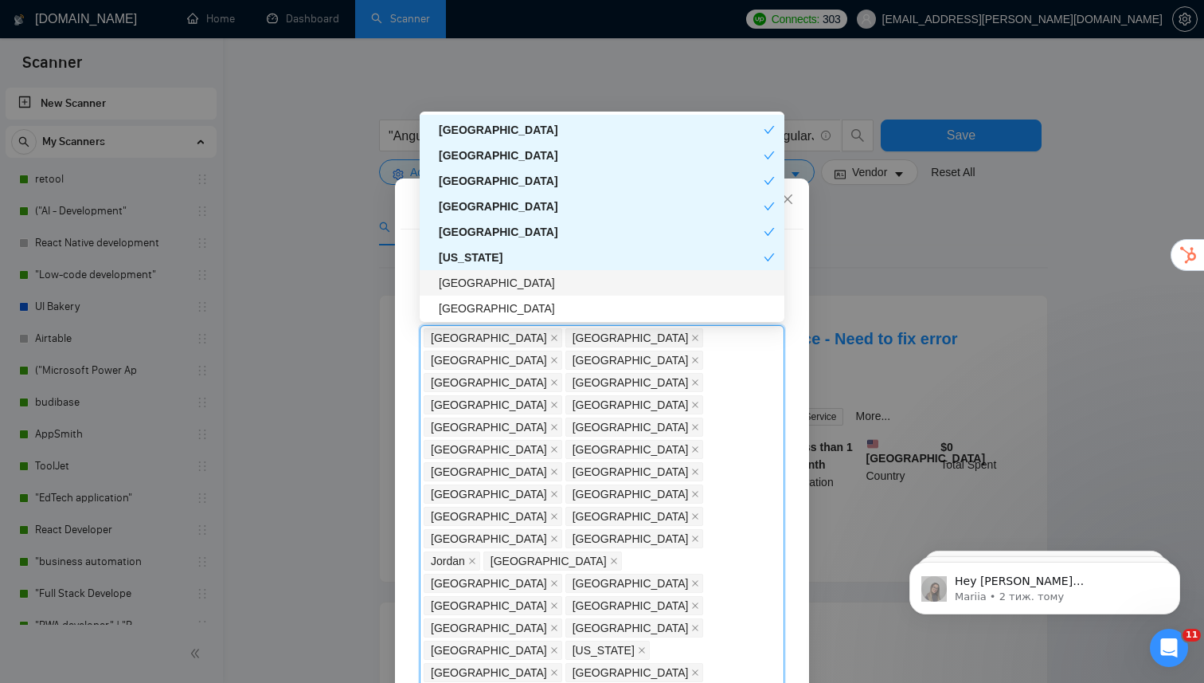
click at [519, 284] on div "[GEOGRAPHIC_DATA]" at bounding box center [607, 283] width 336 height 18
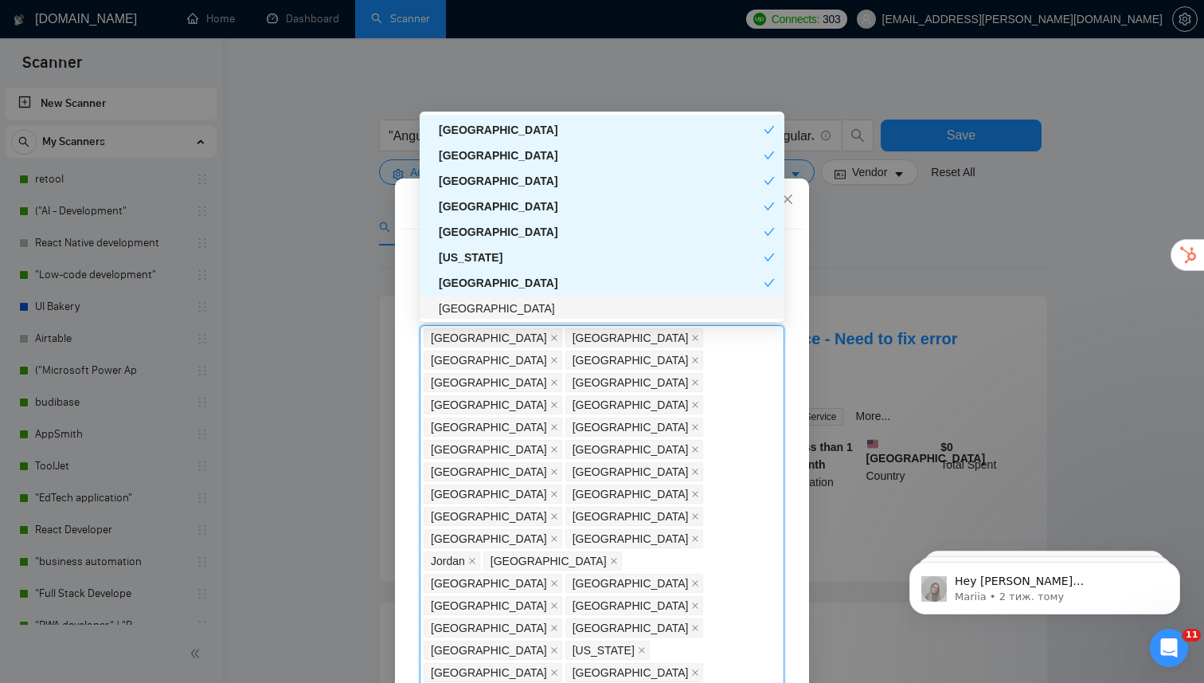
click at [519, 304] on div "[GEOGRAPHIC_DATA]" at bounding box center [607, 308] width 336 height 18
click at [519, 304] on div "[GEOGRAPHIC_DATA]" at bounding box center [601, 308] width 325 height 18
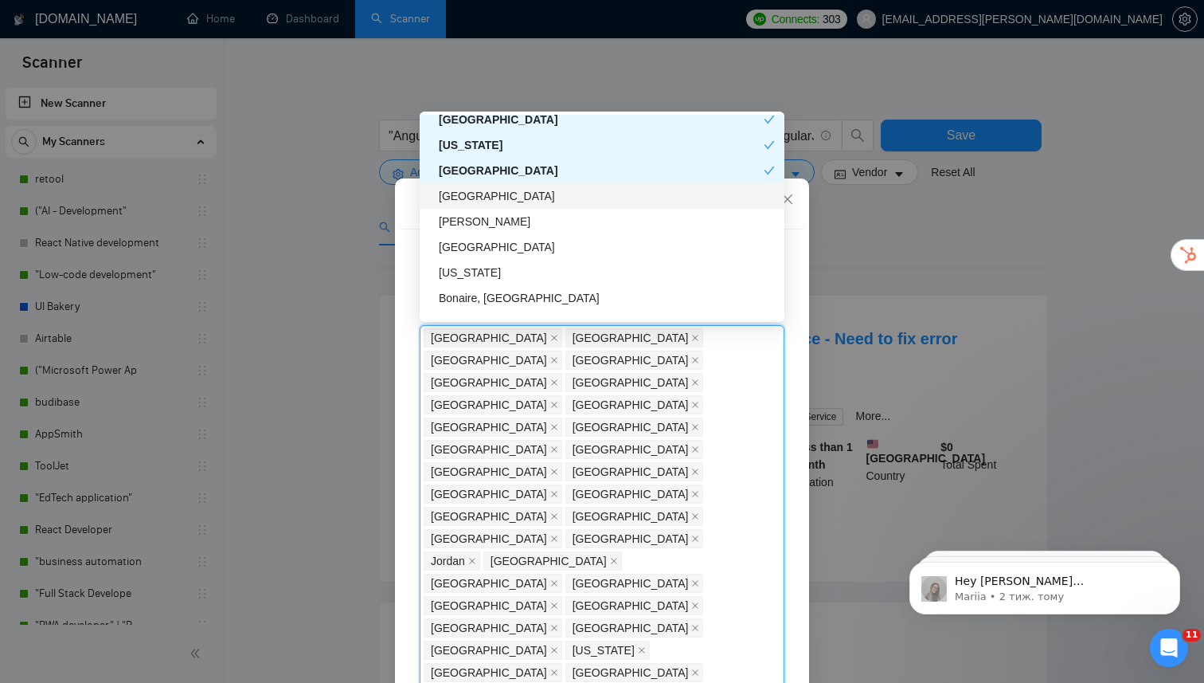
scroll to position [5089, 0]
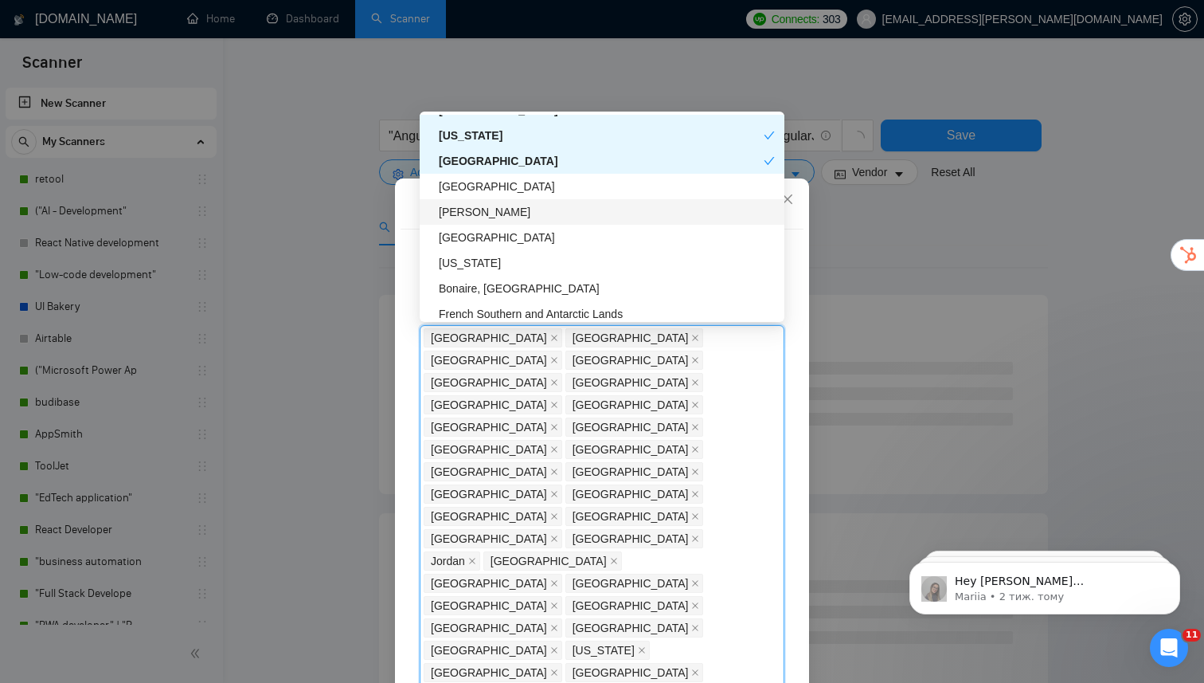
click at [514, 212] on div "[PERSON_NAME]" at bounding box center [607, 212] width 336 height 18
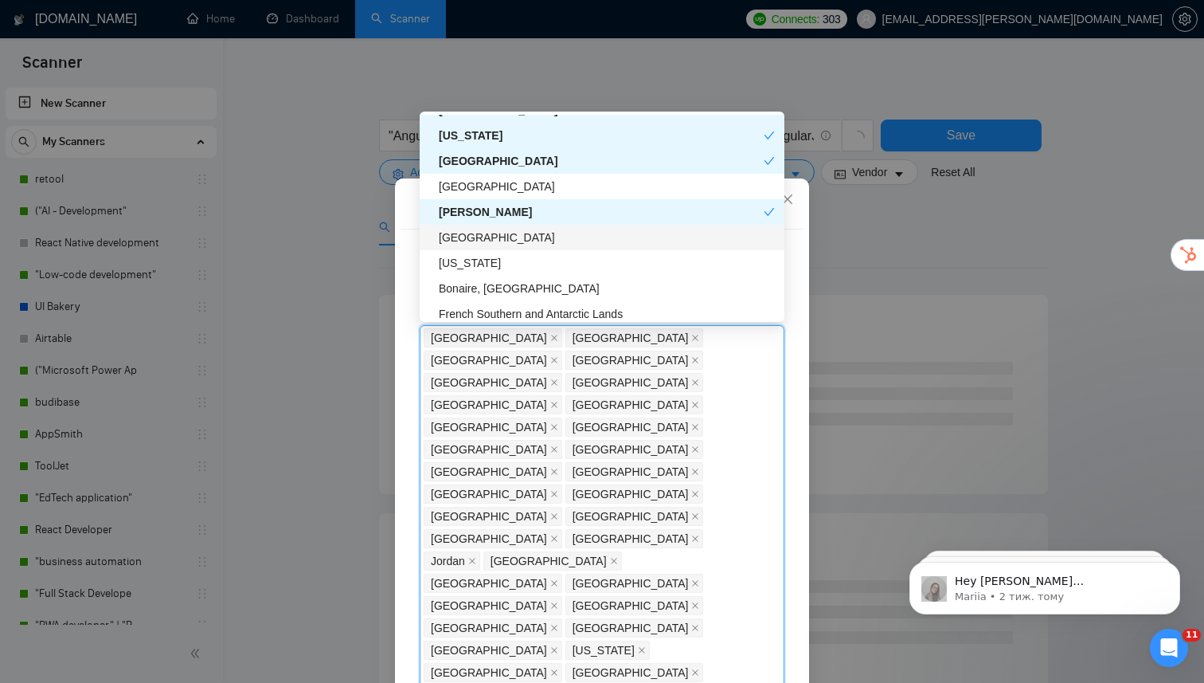
click at [513, 241] on div "[GEOGRAPHIC_DATA]" at bounding box center [607, 238] width 336 height 18
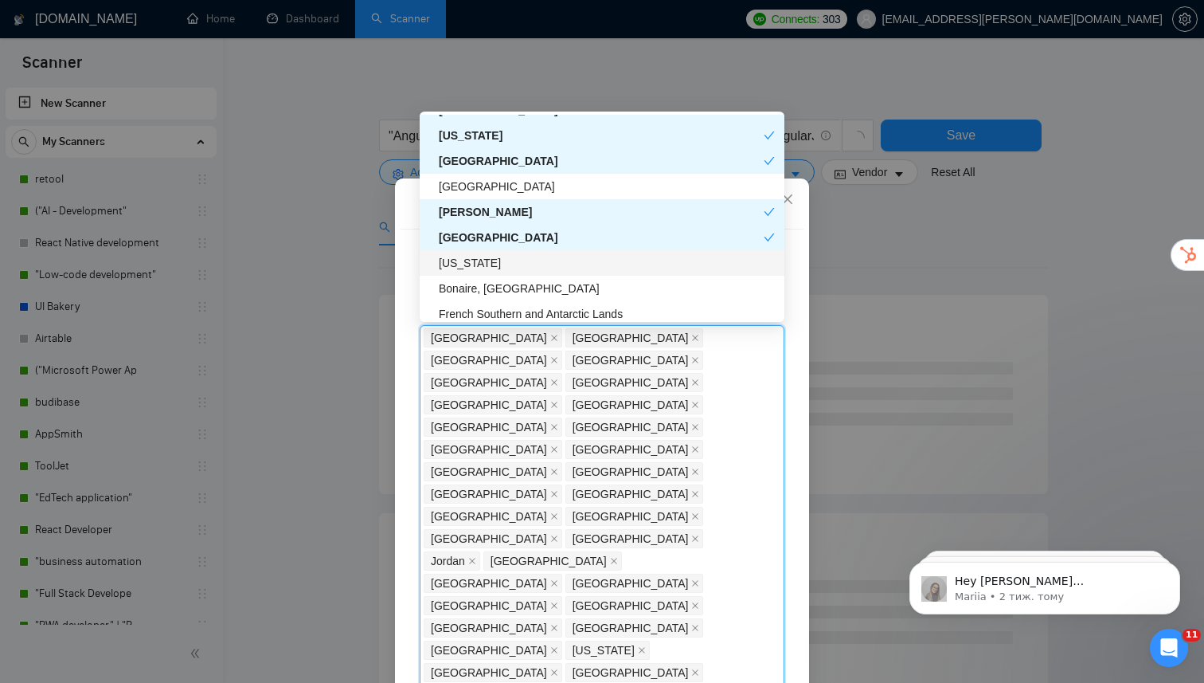
click at [512, 271] on div "[US_STATE]" at bounding box center [607, 263] width 336 height 18
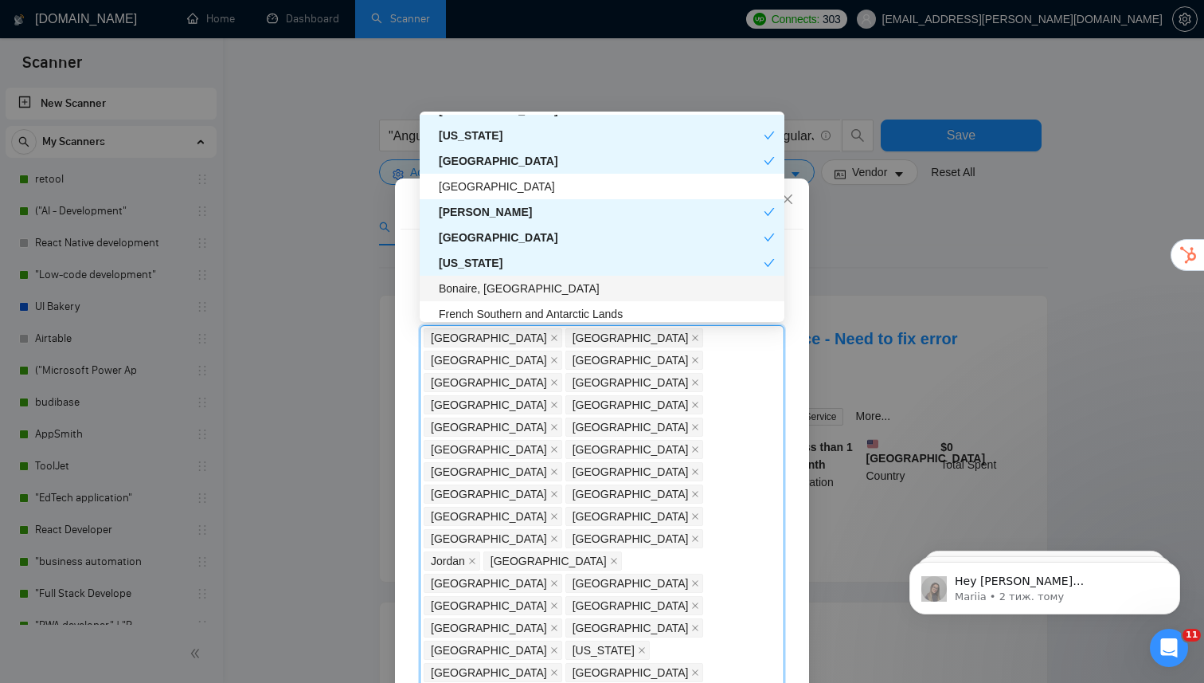
click at [512, 291] on div "Bonaire, [GEOGRAPHIC_DATA]" at bounding box center [607, 289] width 336 height 18
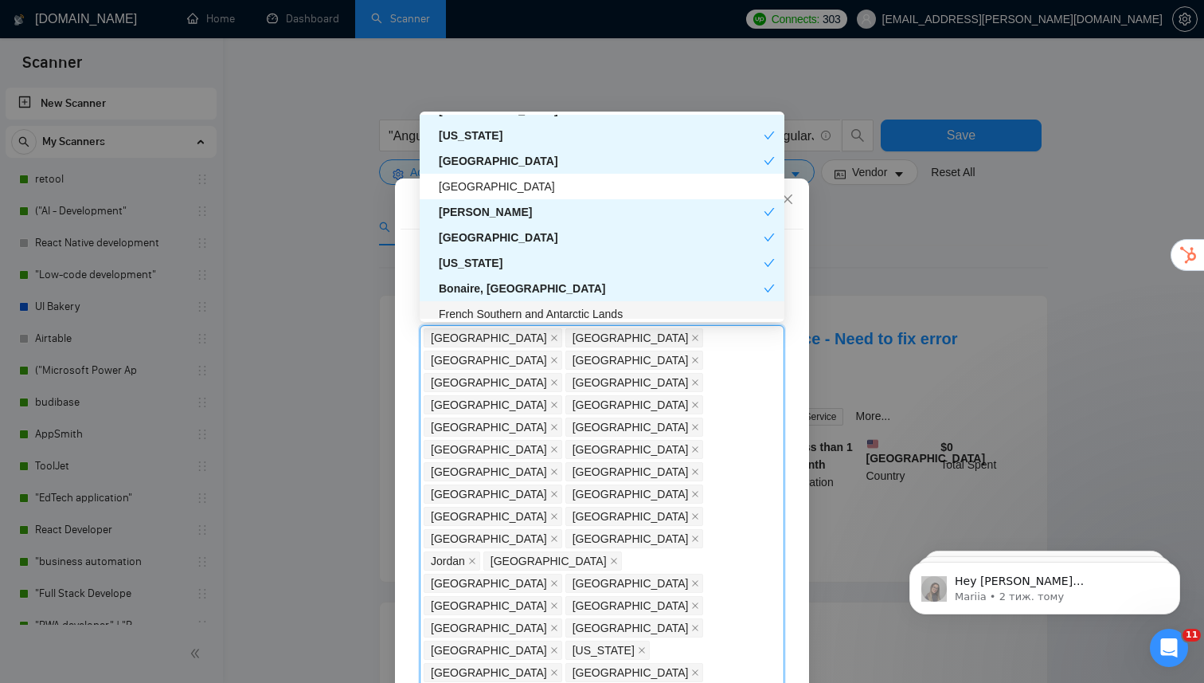
click at [512, 305] on div "French Southern and Antarctic Lands" at bounding box center [607, 314] width 336 height 18
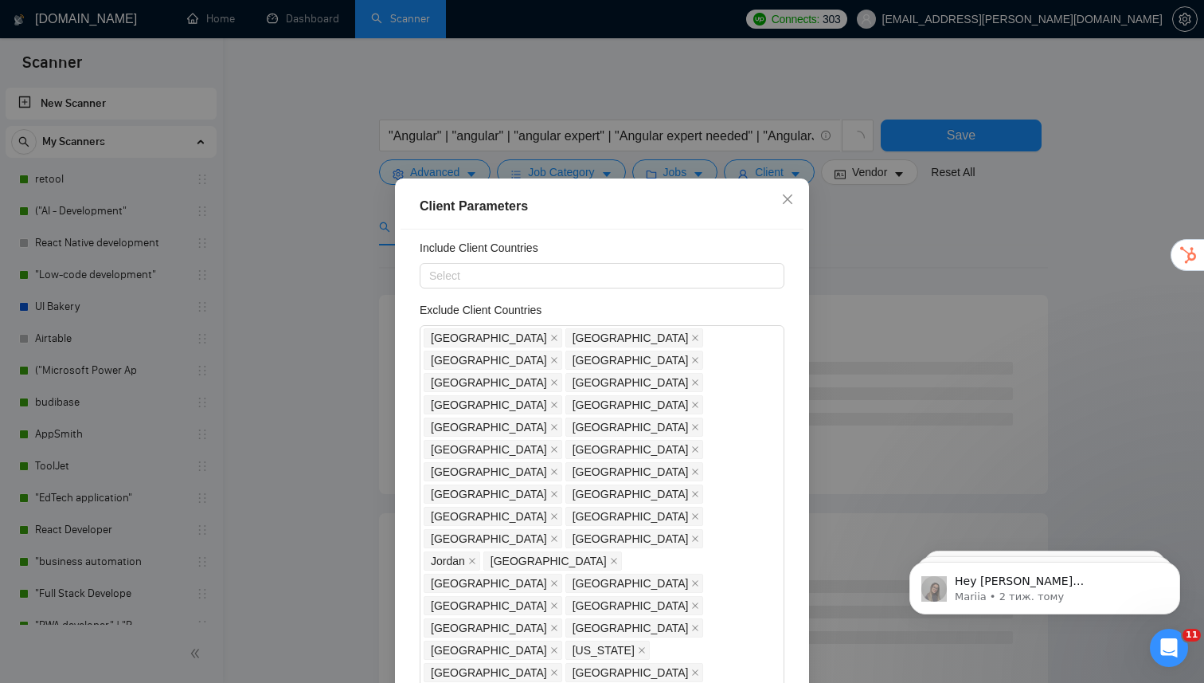
click at [796, 413] on div "Client Location Include Client Countries Select Exclude Client Countries [GEOGR…" at bounding box center [602, 468] width 403 height 478
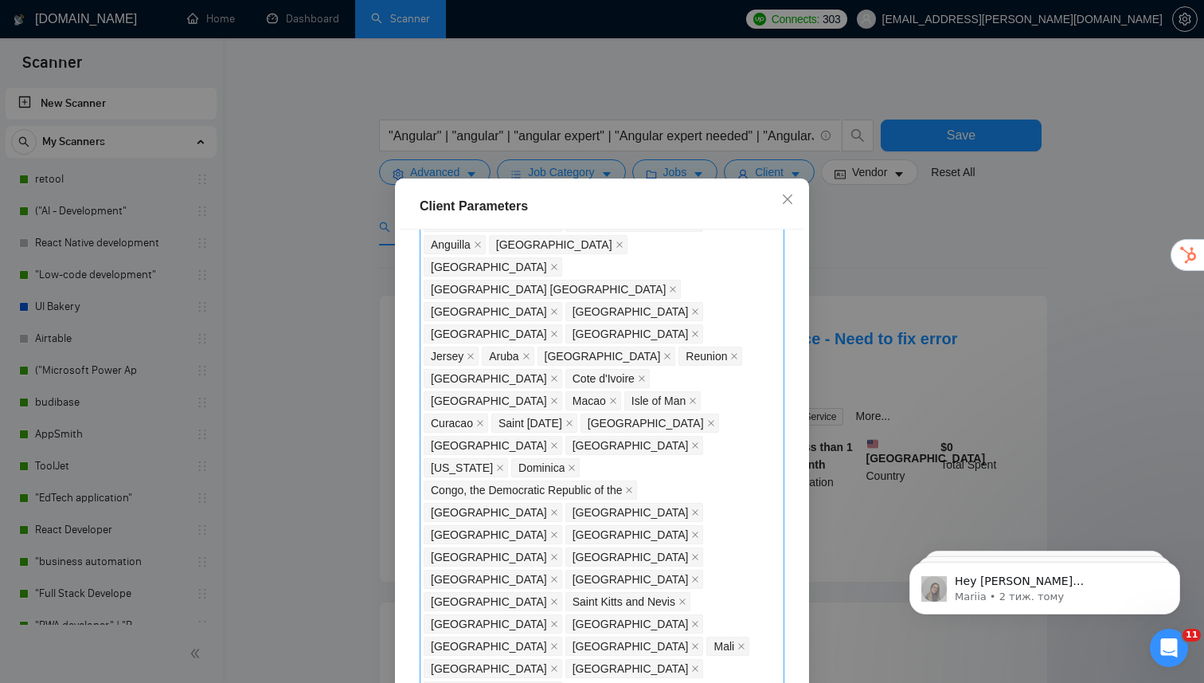
scroll to position [979, 0]
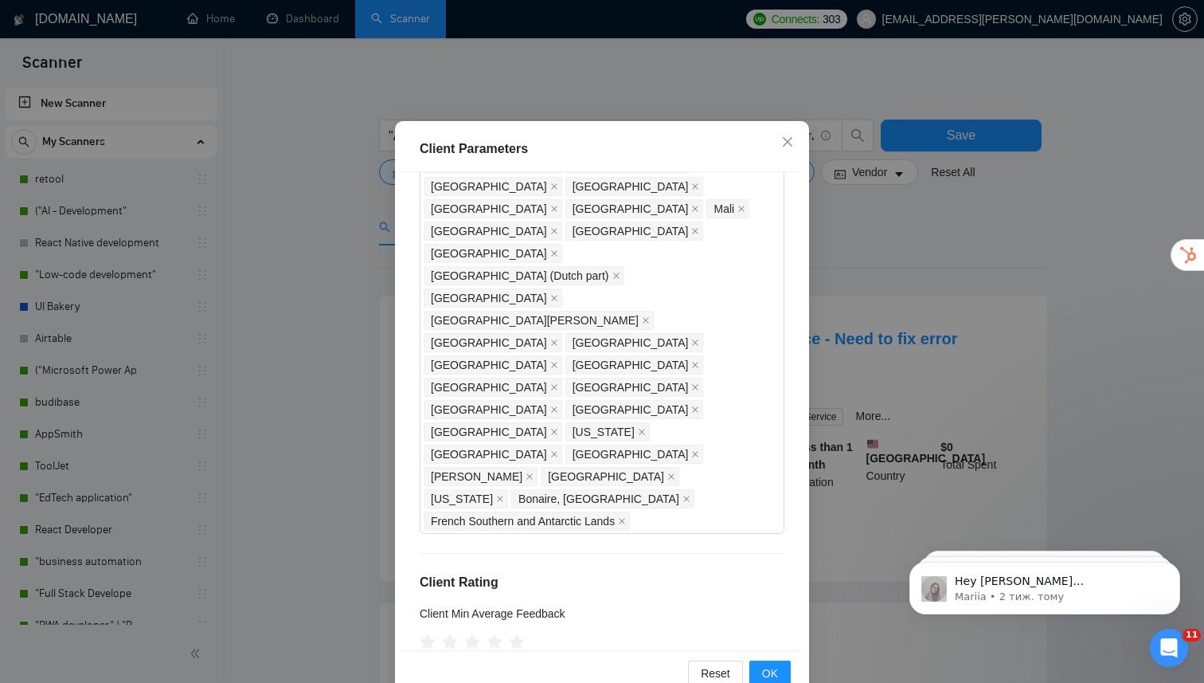
scroll to position [95, 0]
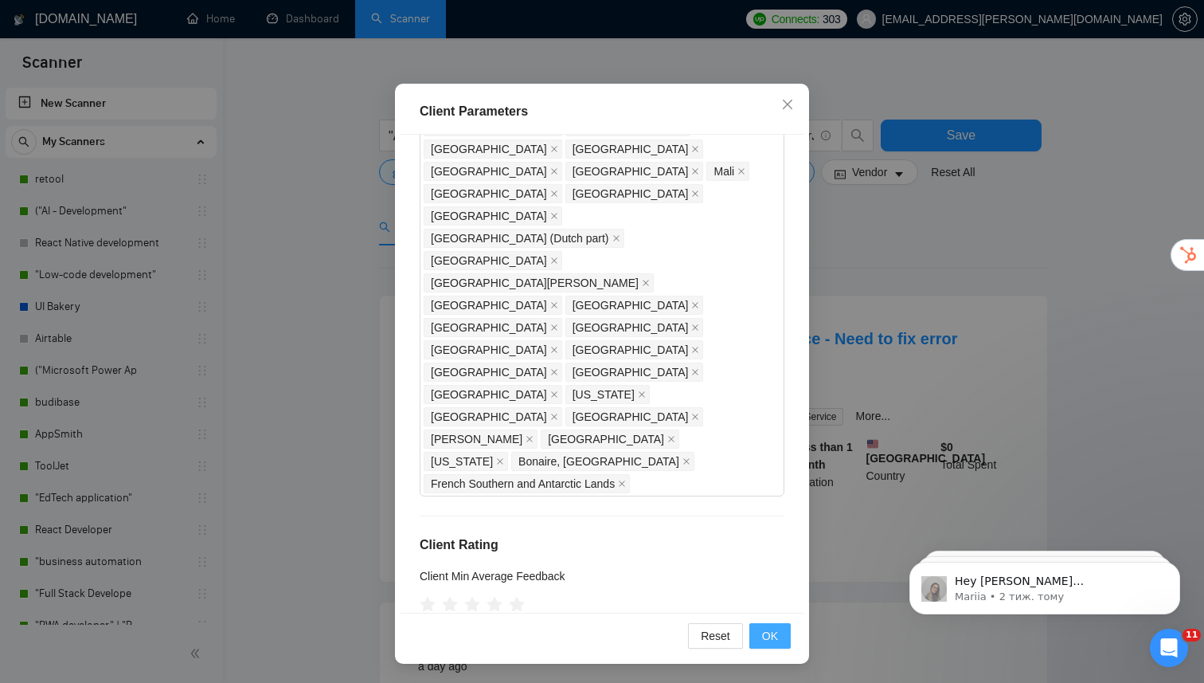
click at [764, 631] on span "OK" at bounding box center [770, 636] width 16 height 18
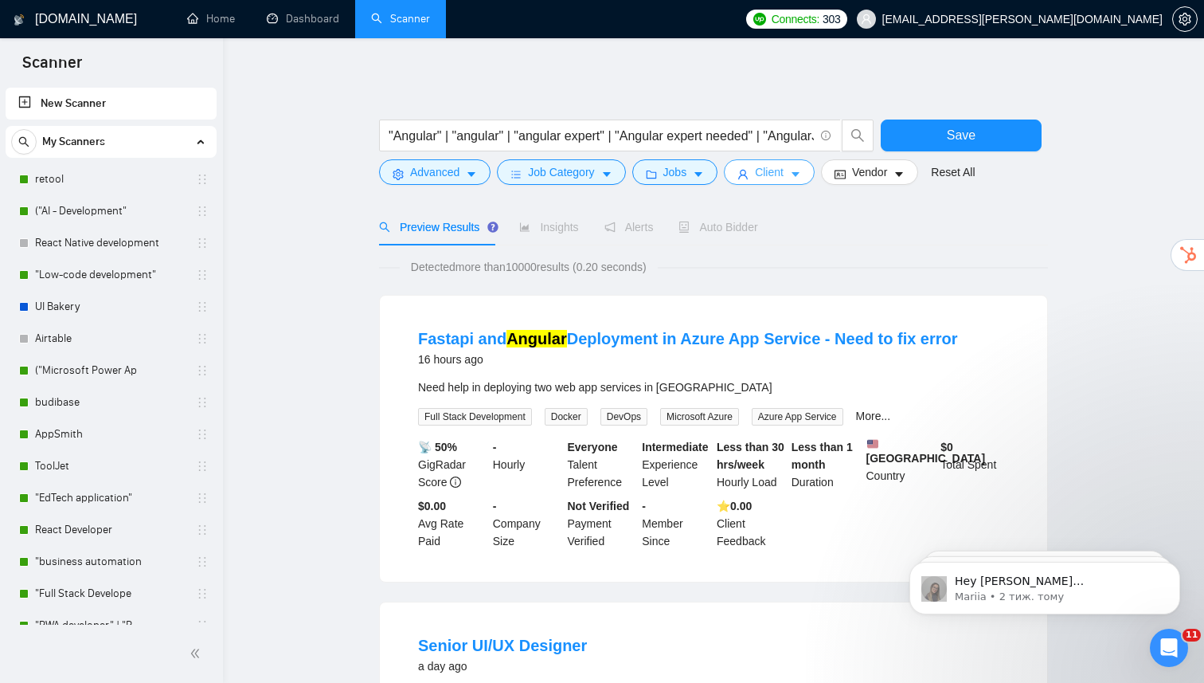
click at [761, 174] on span "Client" at bounding box center [769, 172] width 29 height 18
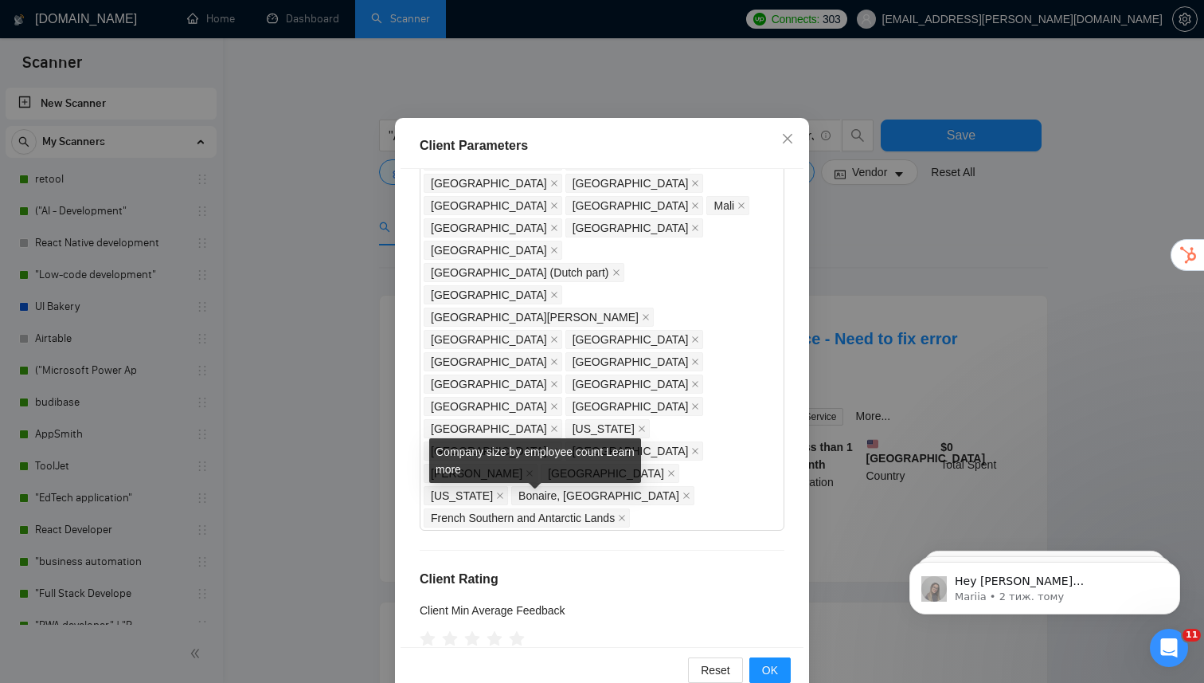
scroll to position [95, 0]
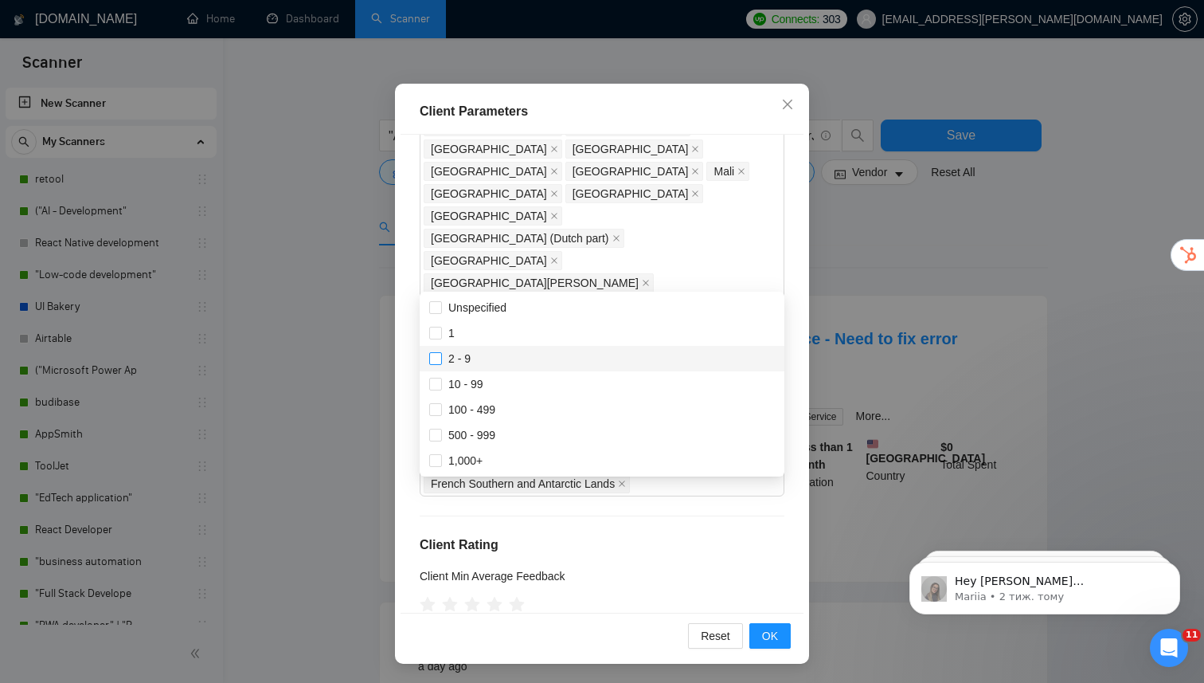
click at [441, 366] on label "2 - 9" at bounding box center [453, 359] width 48 height 18
click at [440, 363] on input "2 - 9" at bounding box center [434, 357] width 11 height 11
checkbox input "false"
click at [439, 385] on input "10 - 99" at bounding box center [434, 382] width 11 height 11
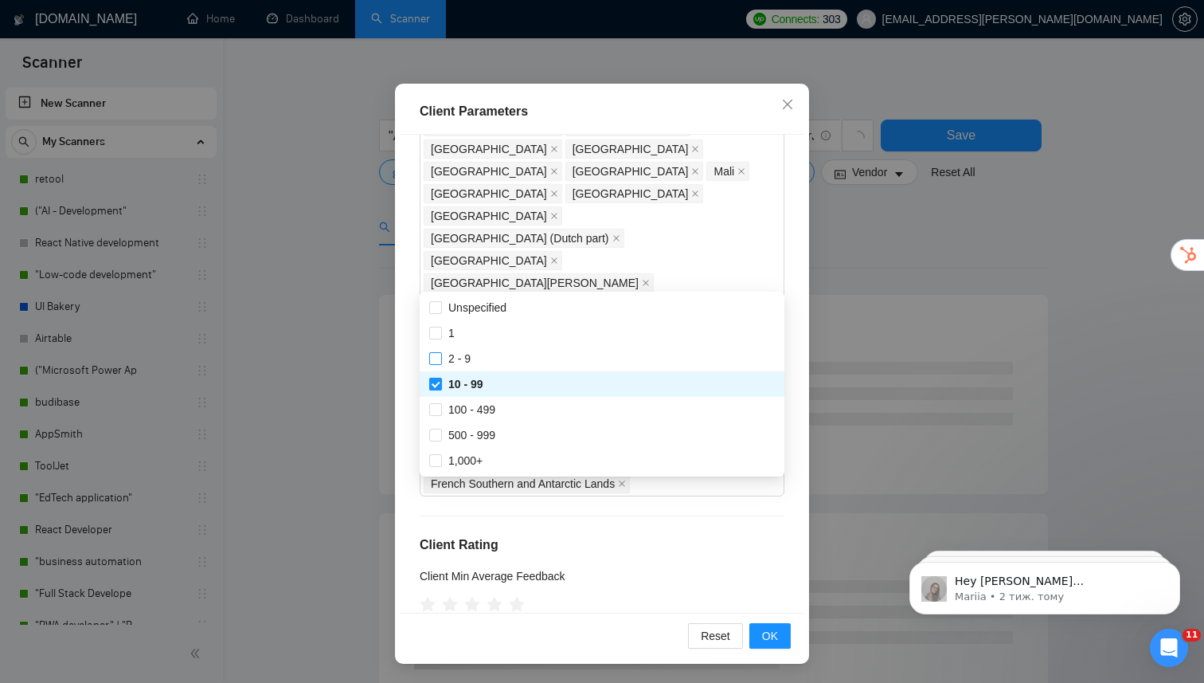
click at [436, 383] on input "10 - 99" at bounding box center [434, 382] width 11 height 11
checkbox input "false"
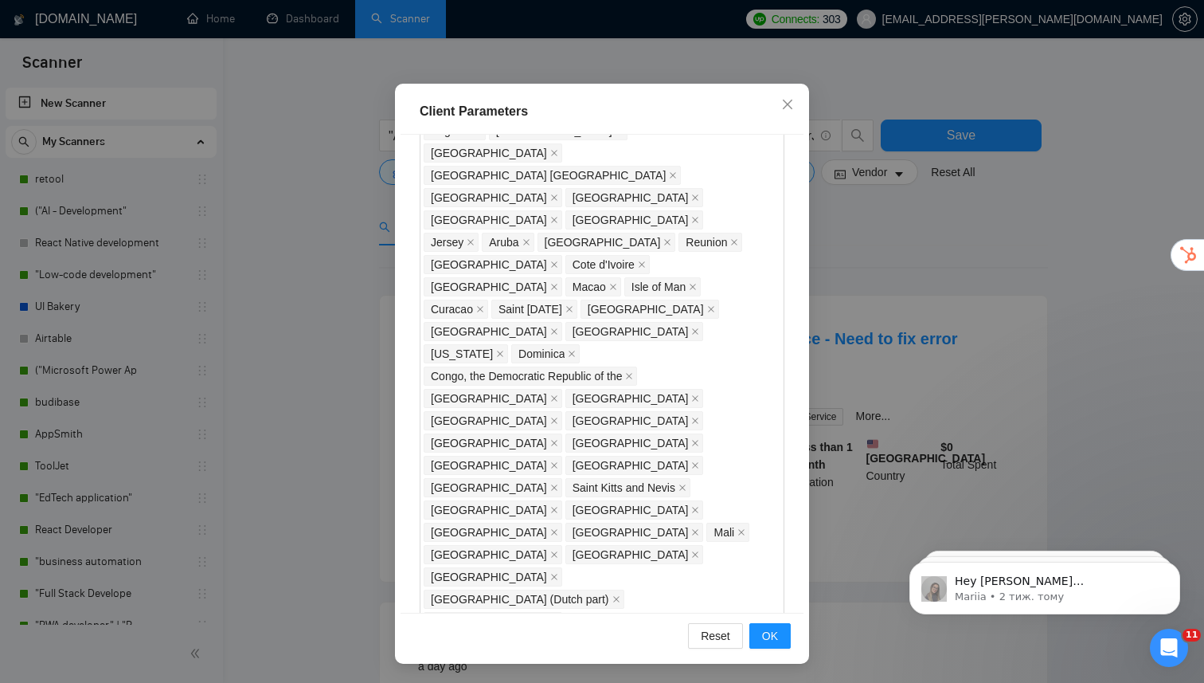
scroll to position [1029, 0]
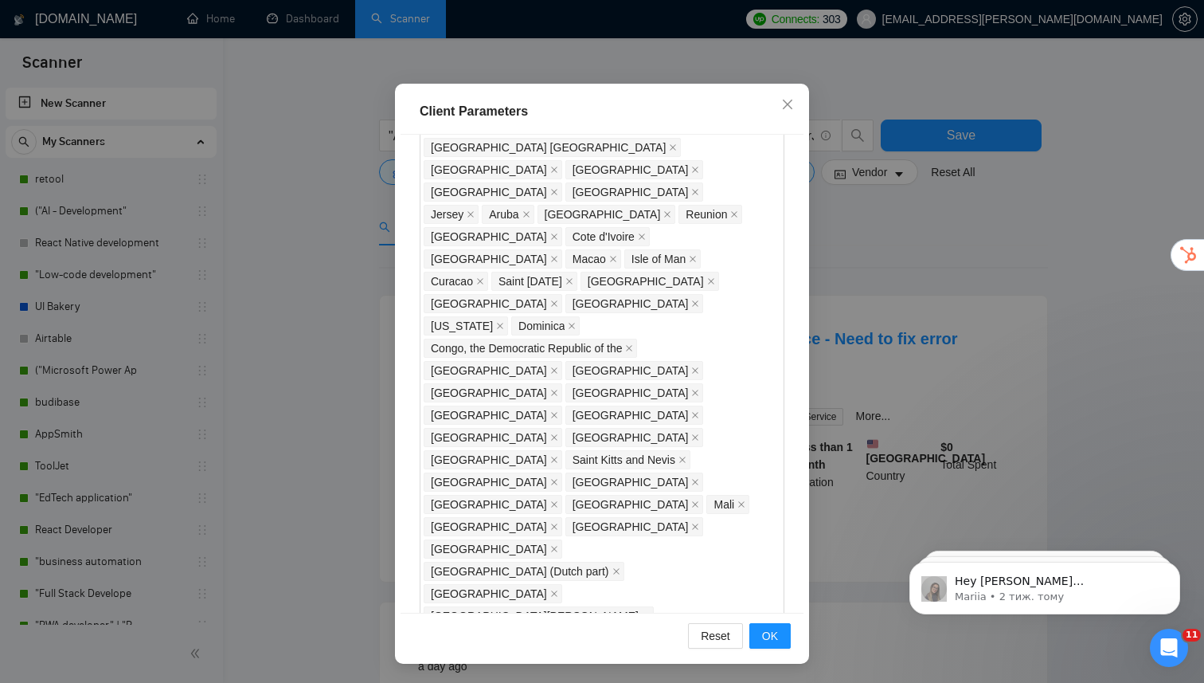
click at [762, 634] on span "OK" at bounding box center [770, 636] width 16 height 18
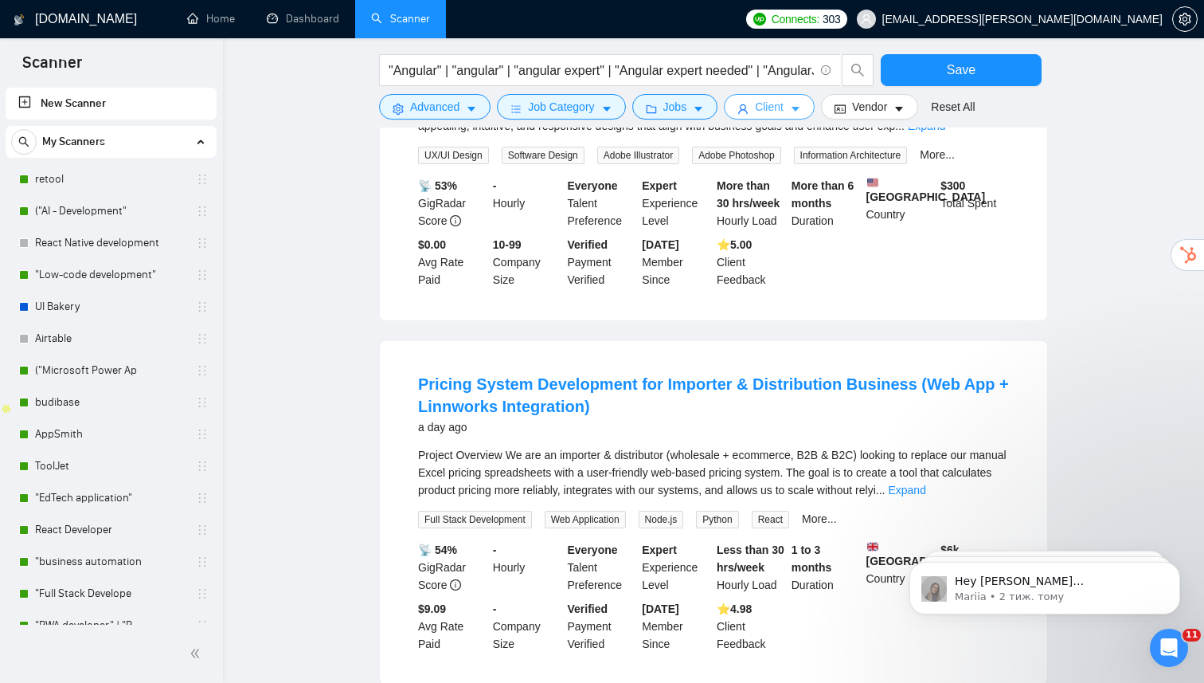
scroll to position [0, 0]
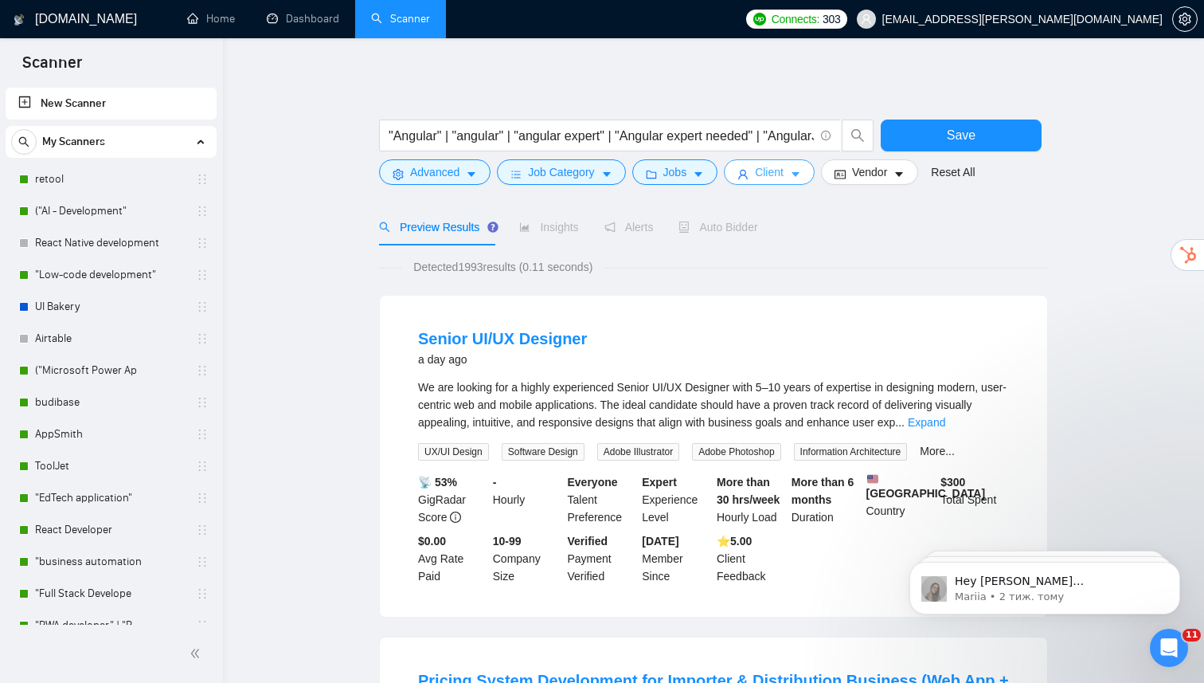
click at [776, 170] on span "Client" at bounding box center [769, 172] width 29 height 18
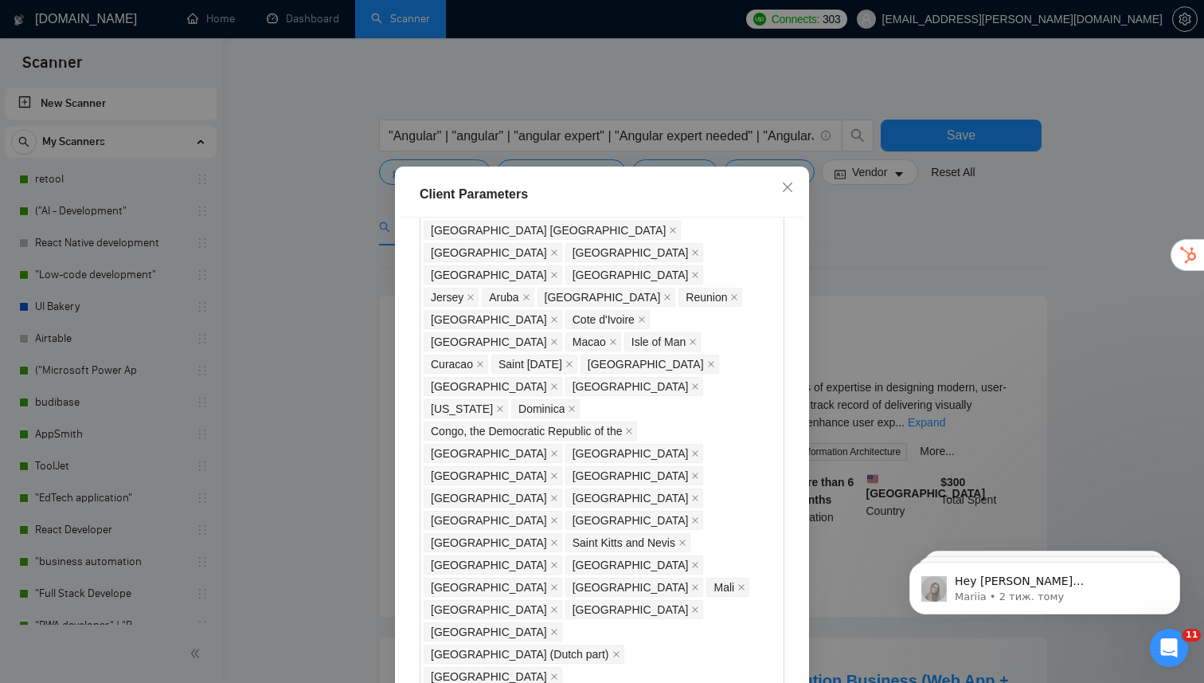
checkbox input "false"
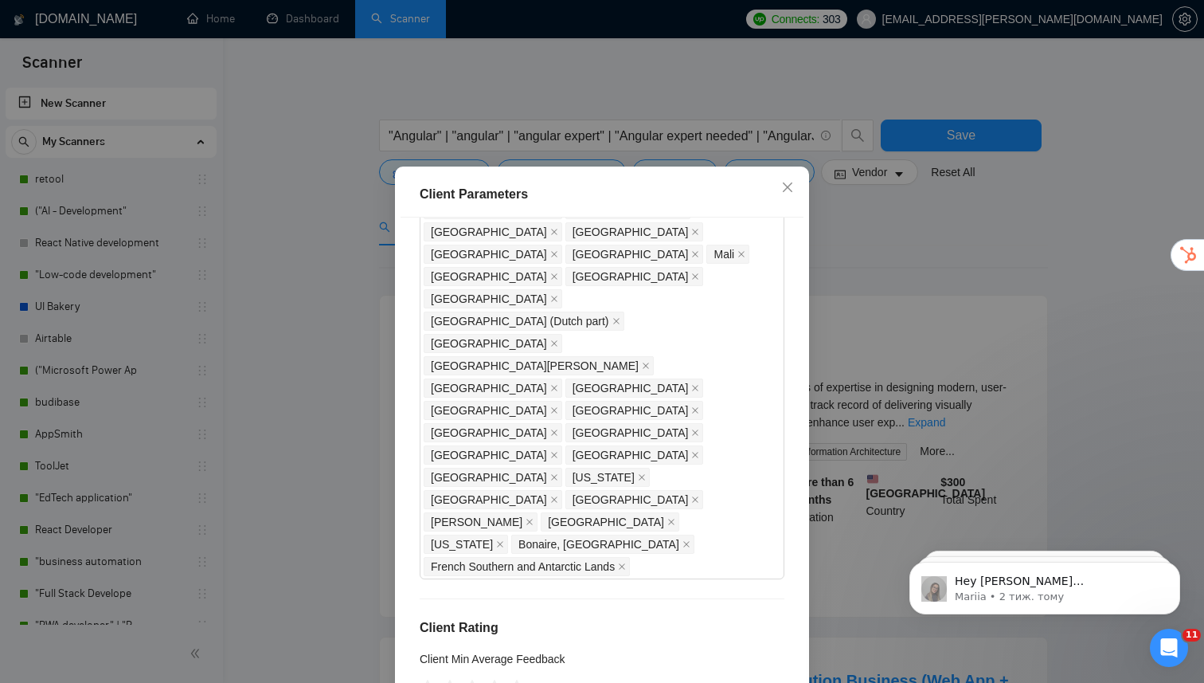
scroll to position [95, 0]
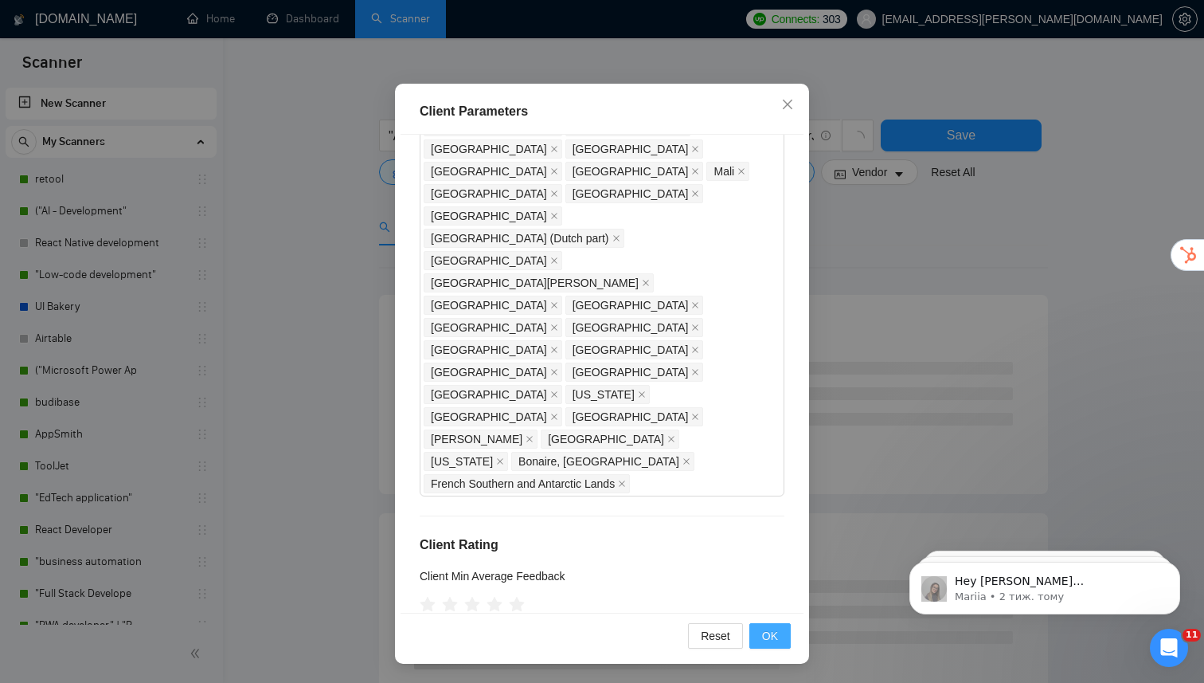
click at [768, 631] on span "OK" at bounding box center [770, 636] width 16 height 18
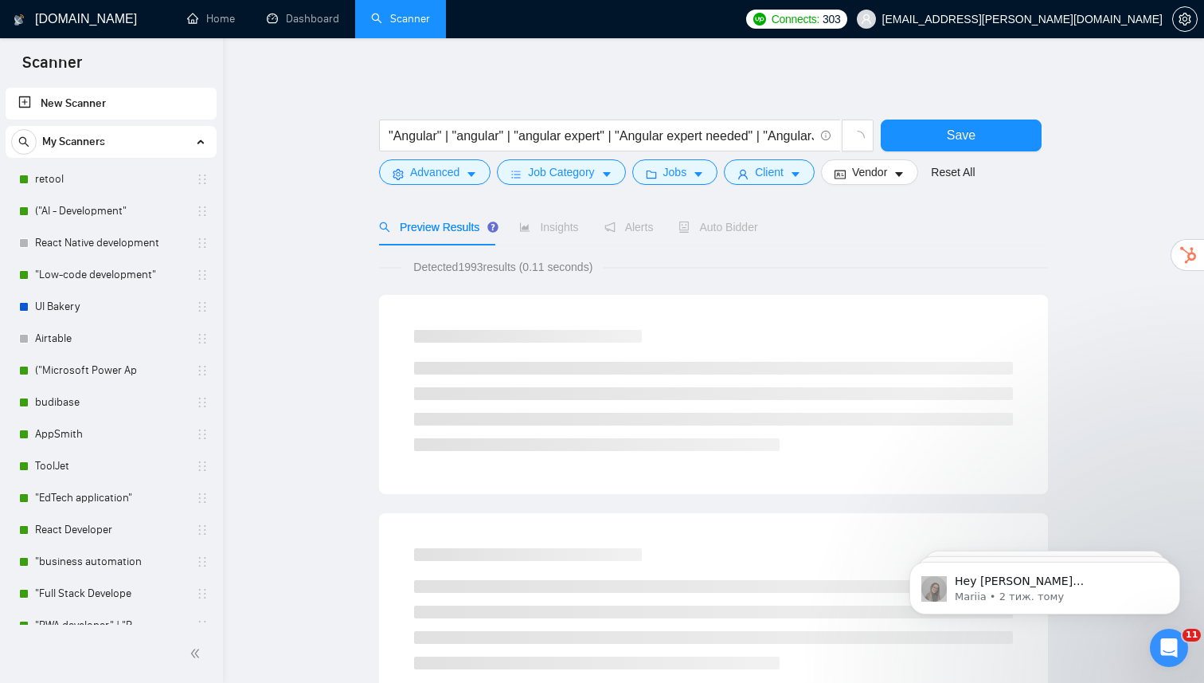
scroll to position [12, 0]
click at [464, 178] on button "Advanced" at bounding box center [434, 171] width 111 height 25
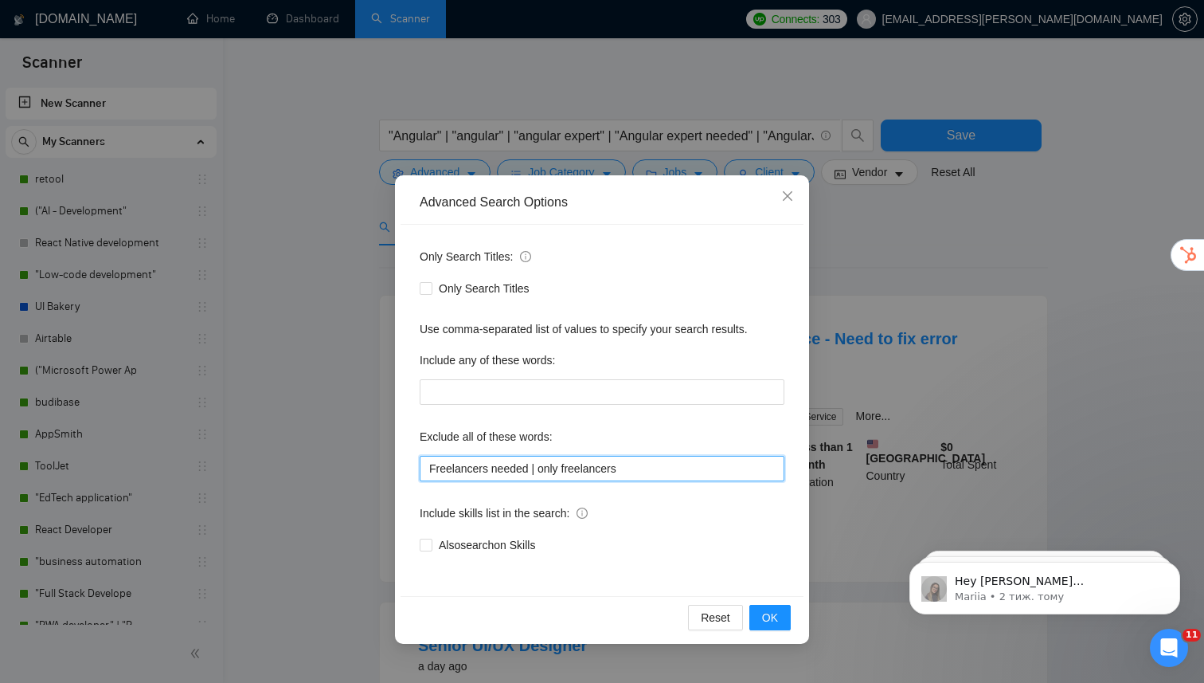
click at [530, 470] on input "Freelancers needed | only freelancers" at bounding box center [602, 468] width 365 height 25
click at [430, 471] on input "Freelancers needed" | only freelancers" at bounding box center [602, 468] width 365 height 25
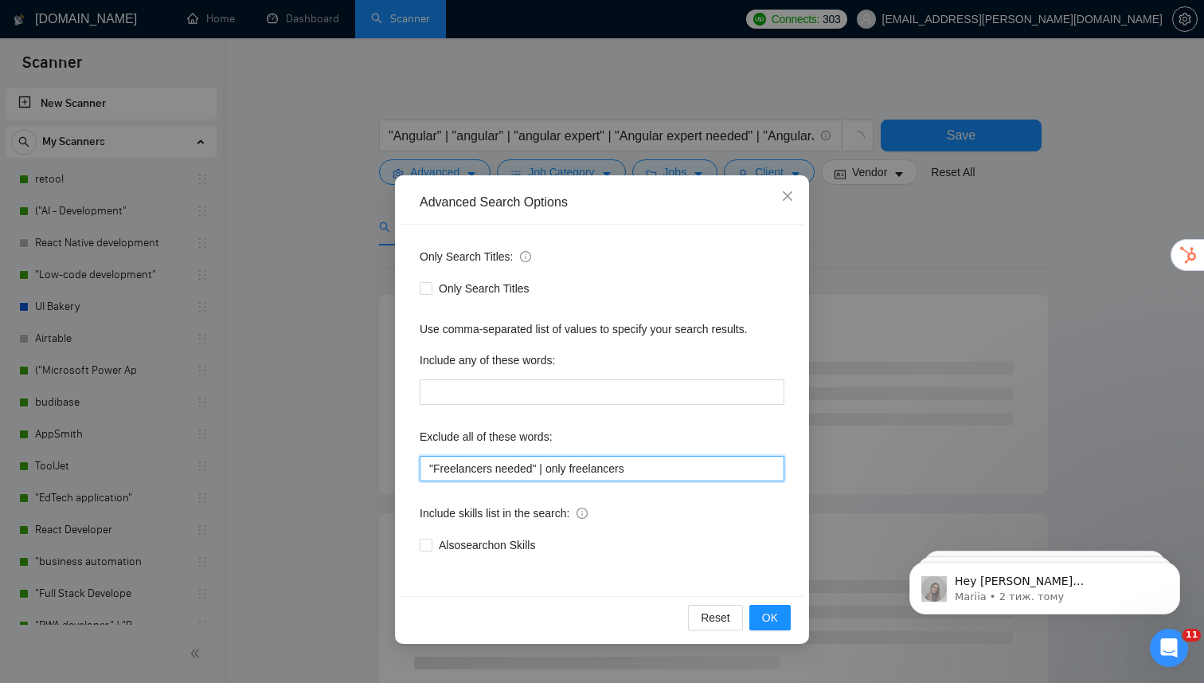
click at [551, 471] on input ""Freelancers needed" | only freelancers" at bounding box center [602, 468] width 365 height 25
click at [640, 471] on input ""Freelancers needed" | "only freelancers" at bounding box center [602, 468] width 365 height 25
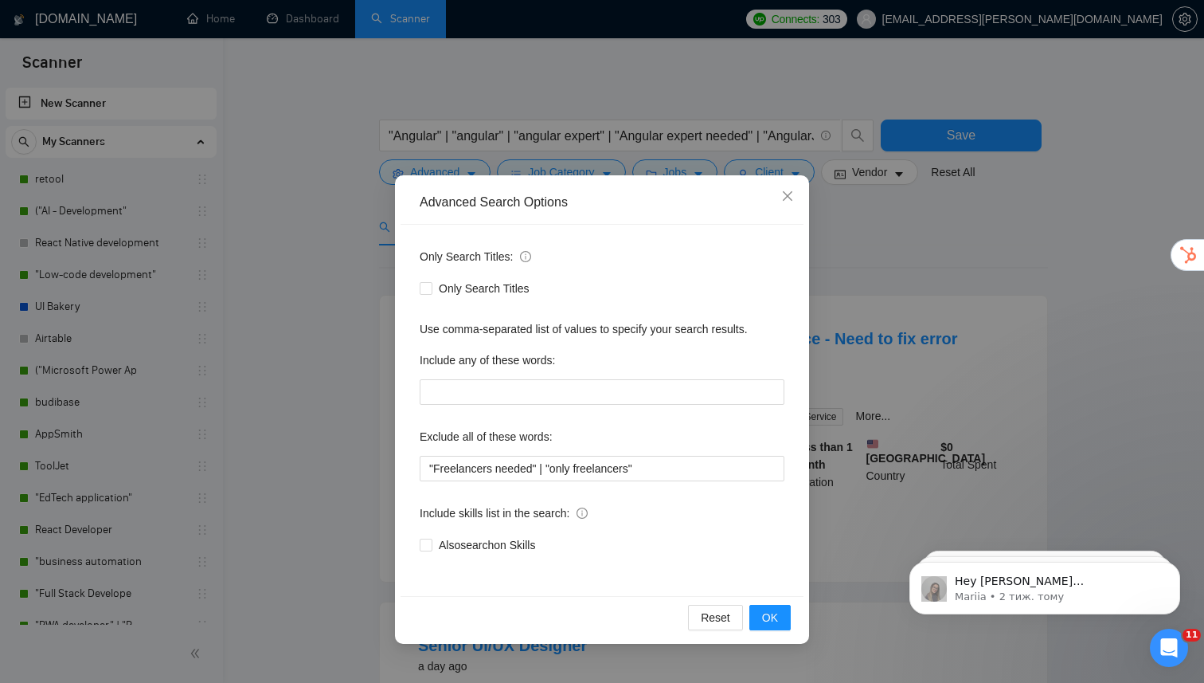
click at [654, 424] on div "Exclude all of these words:" at bounding box center [602, 440] width 365 height 32
click at [673, 471] on input ""Freelancers needed" | "only freelancers"" at bounding box center [602, 468] width 365 height 25
type input ""Freelancers needed" | "only freelancers" |"
click at [765, 612] on span "OK" at bounding box center [770, 617] width 16 height 18
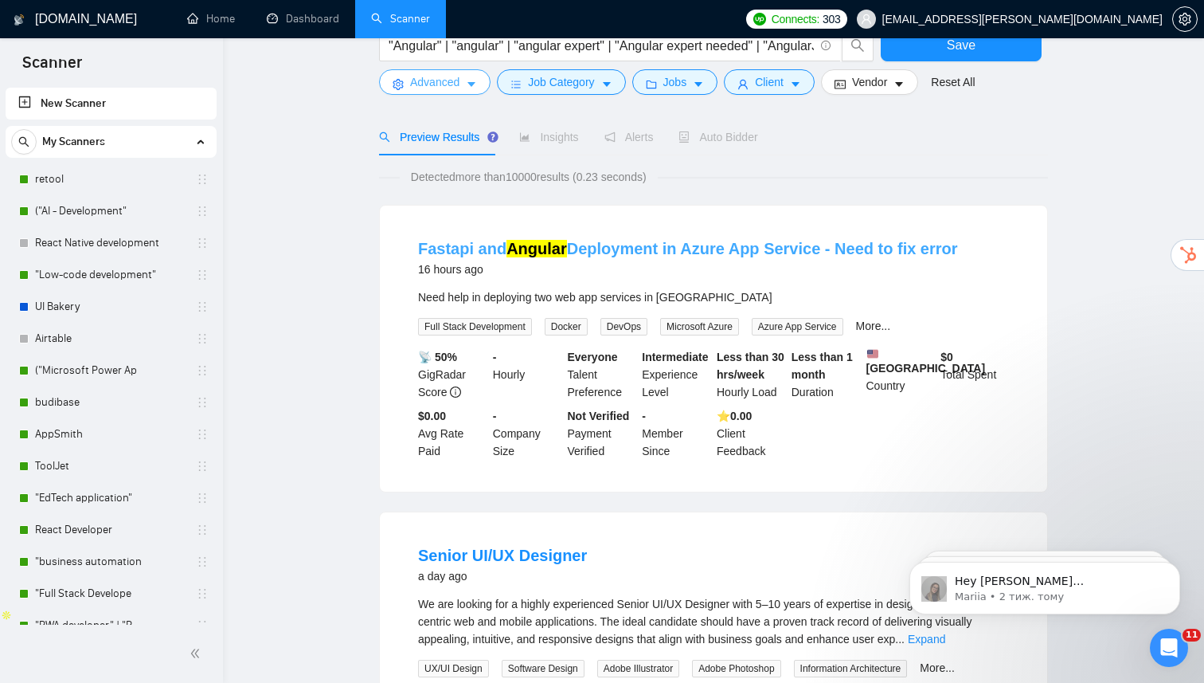
scroll to position [0, 0]
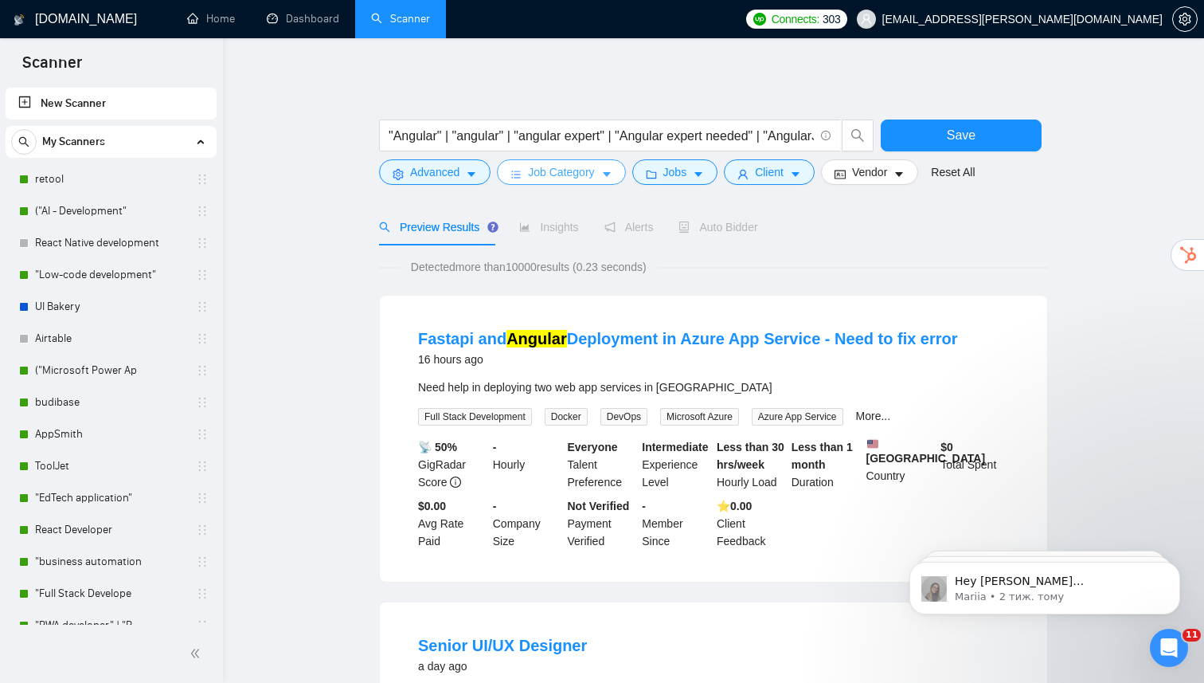
click at [582, 166] on span "Job Category" at bounding box center [561, 172] width 66 height 18
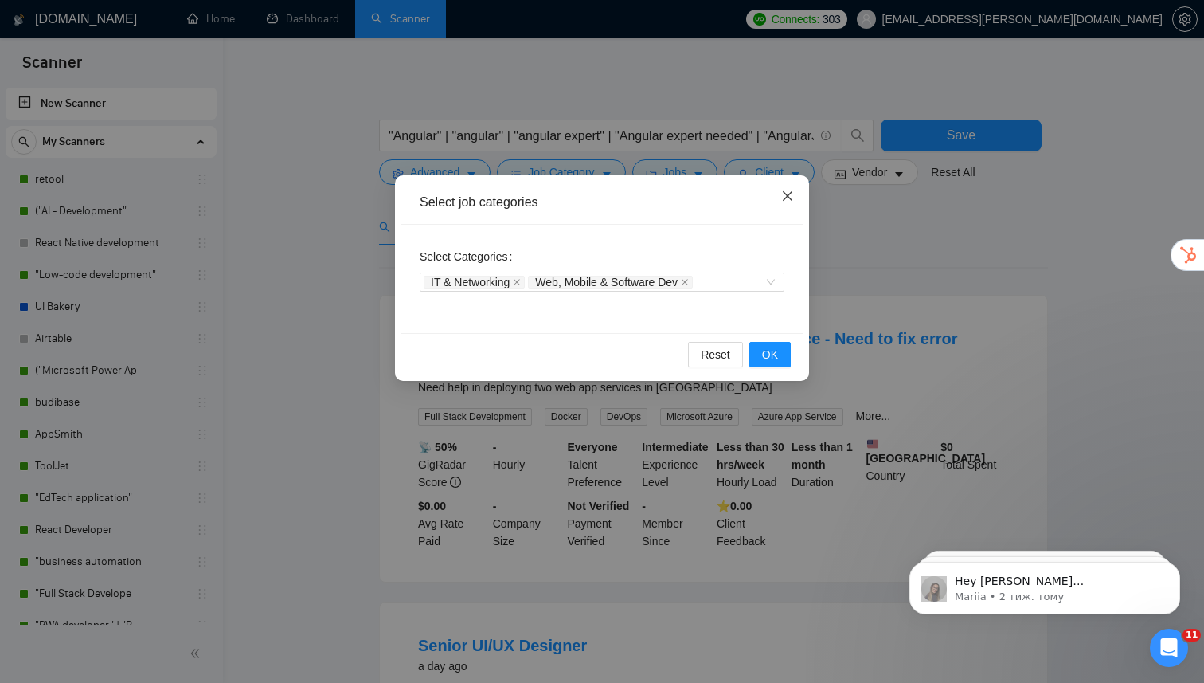
click at [791, 192] on icon "close" at bounding box center [788, 196] width 10 height 10
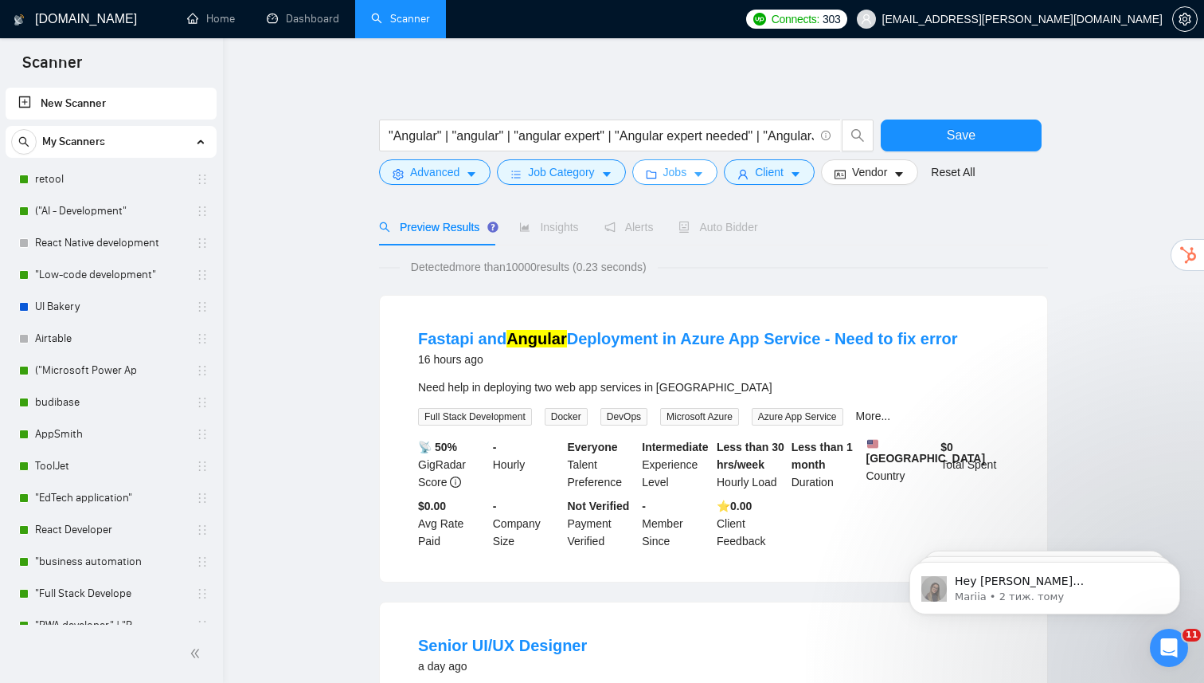
click at [705, 184] on button "Jobs" at bounding box center [675, 171] width 86 height 25
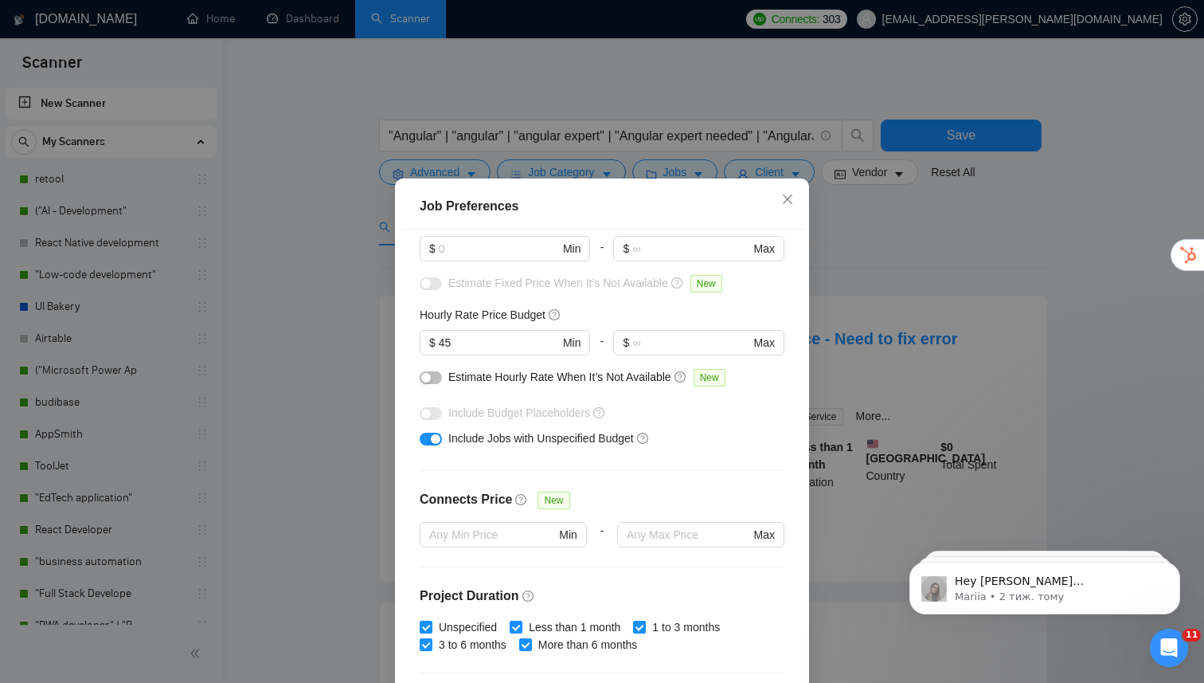
scroll to position [37, 0]
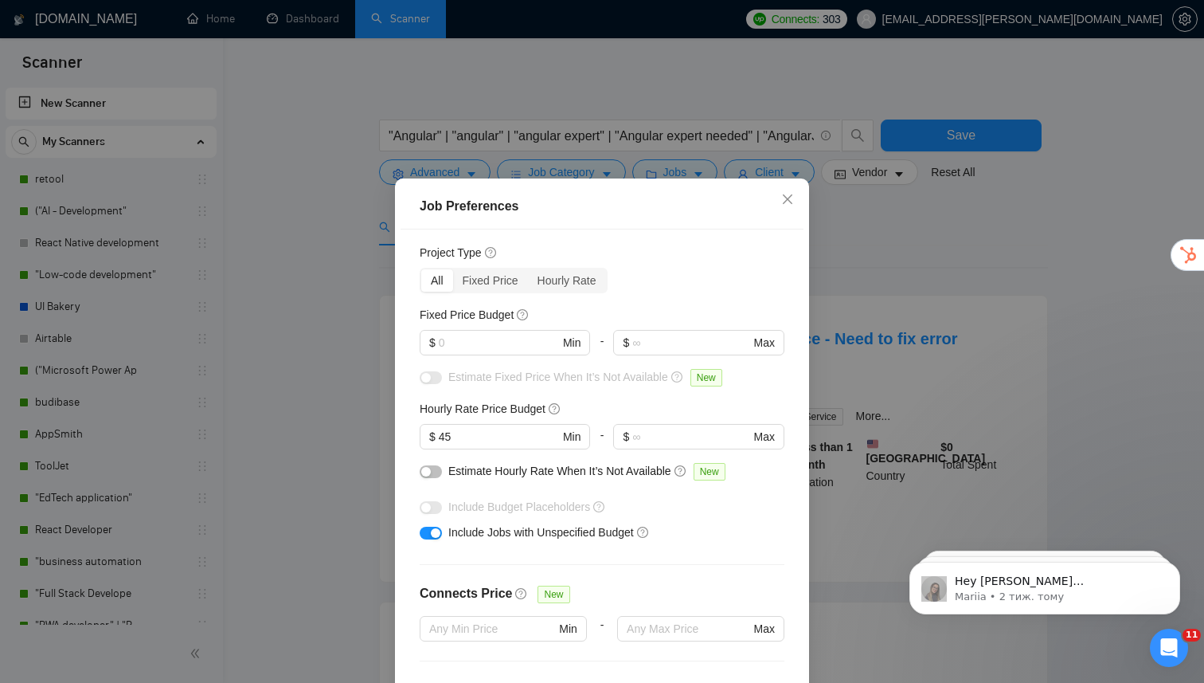
click at [434, 535] on div "button" at bounding box center [436, 533] width 10 height 10
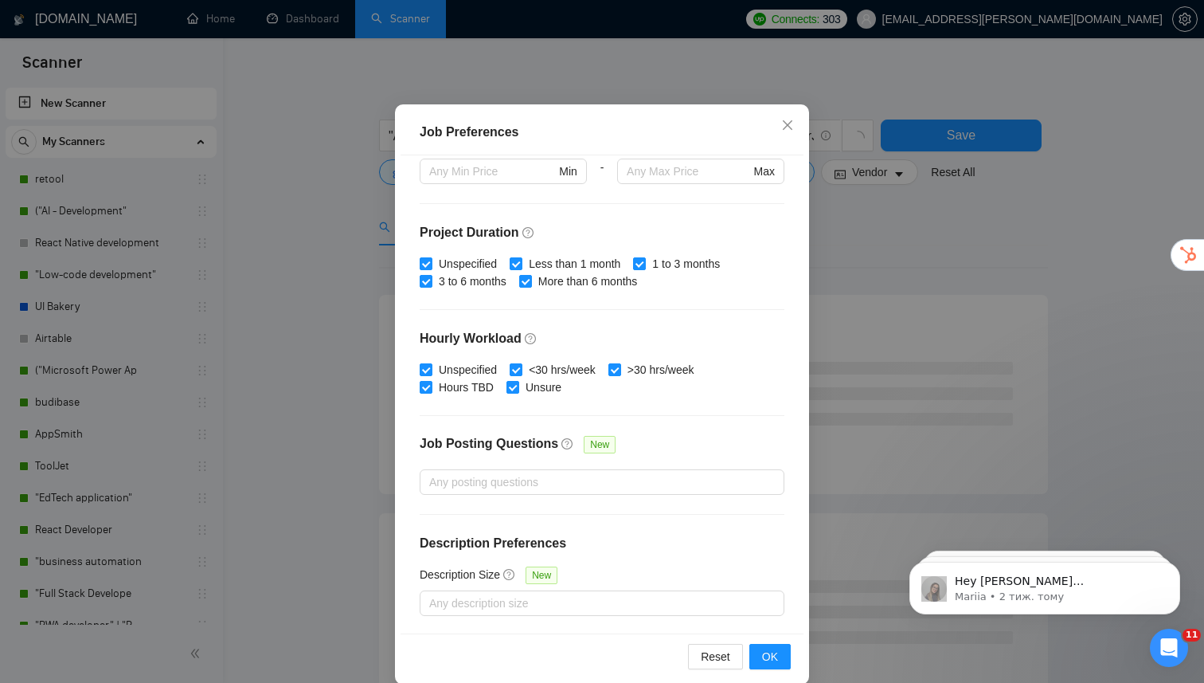
scroll to position [95, 0]
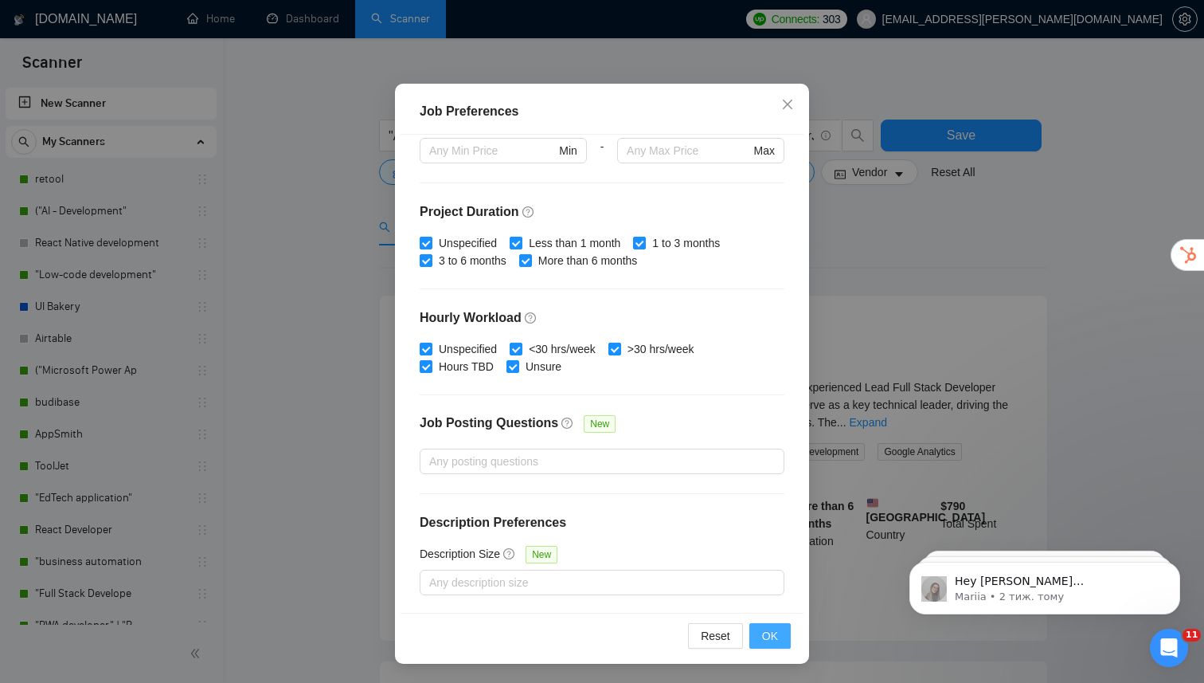
click at [778, 640] on button "OK" at bounding box center [769, 635] width 41 height 25
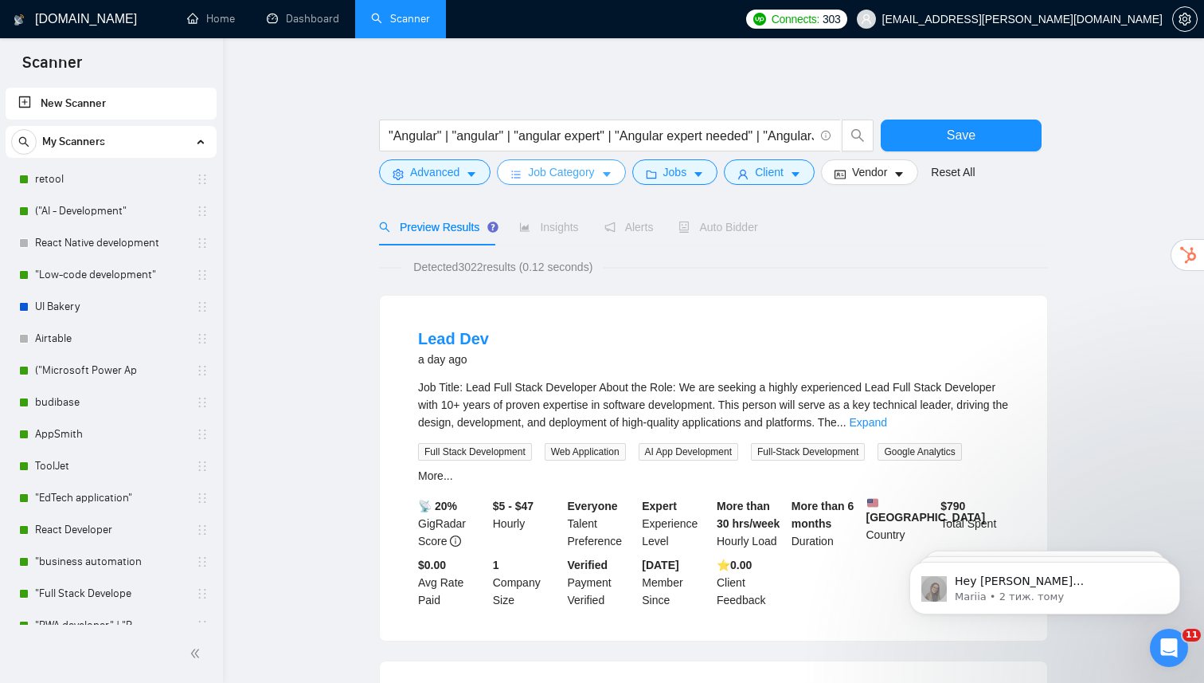
click at [612, 181] on button "Job Category" at bounding box center [561, 171] width 128 height 25
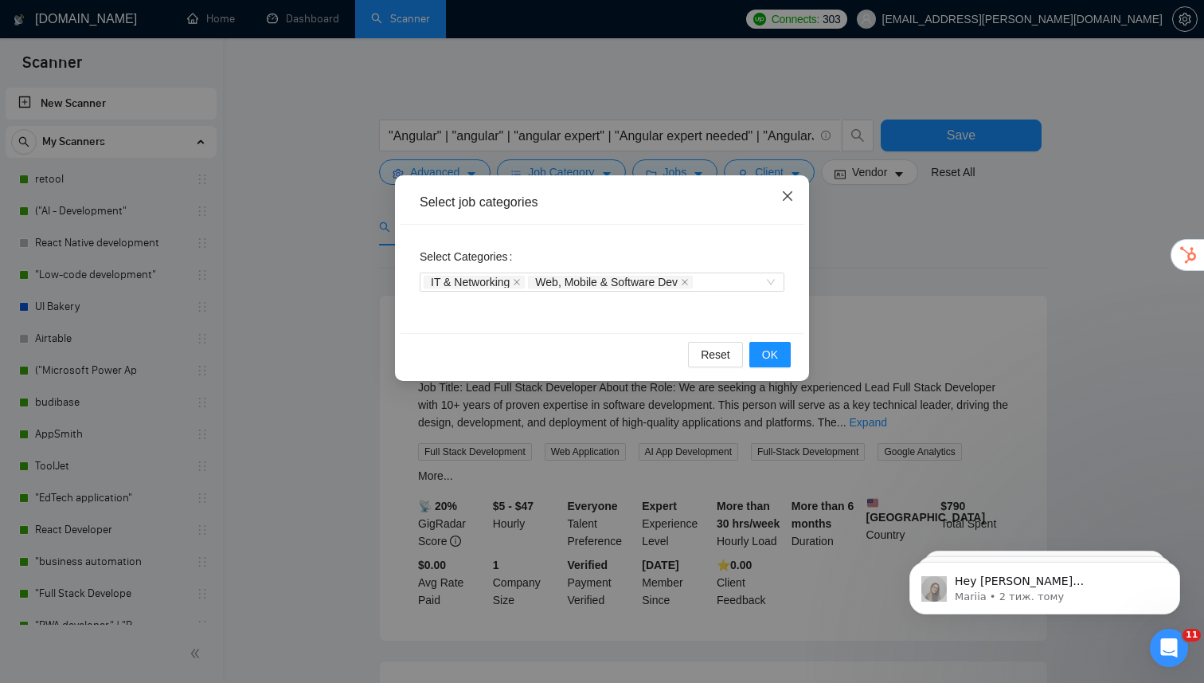
click at [787, 194] on icon "close" at bounding box center [787, 196] width 13 height 13
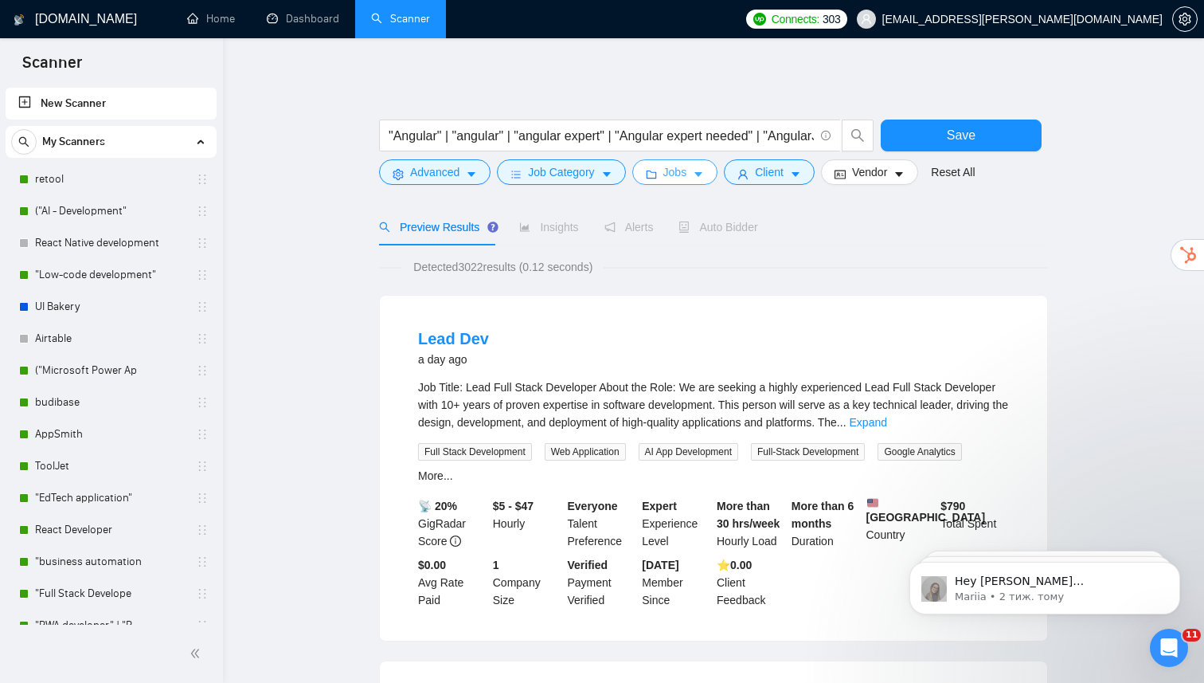
click at [692, 184] on button "Jobs" at bounding box center [675, 171] width 86 height 25
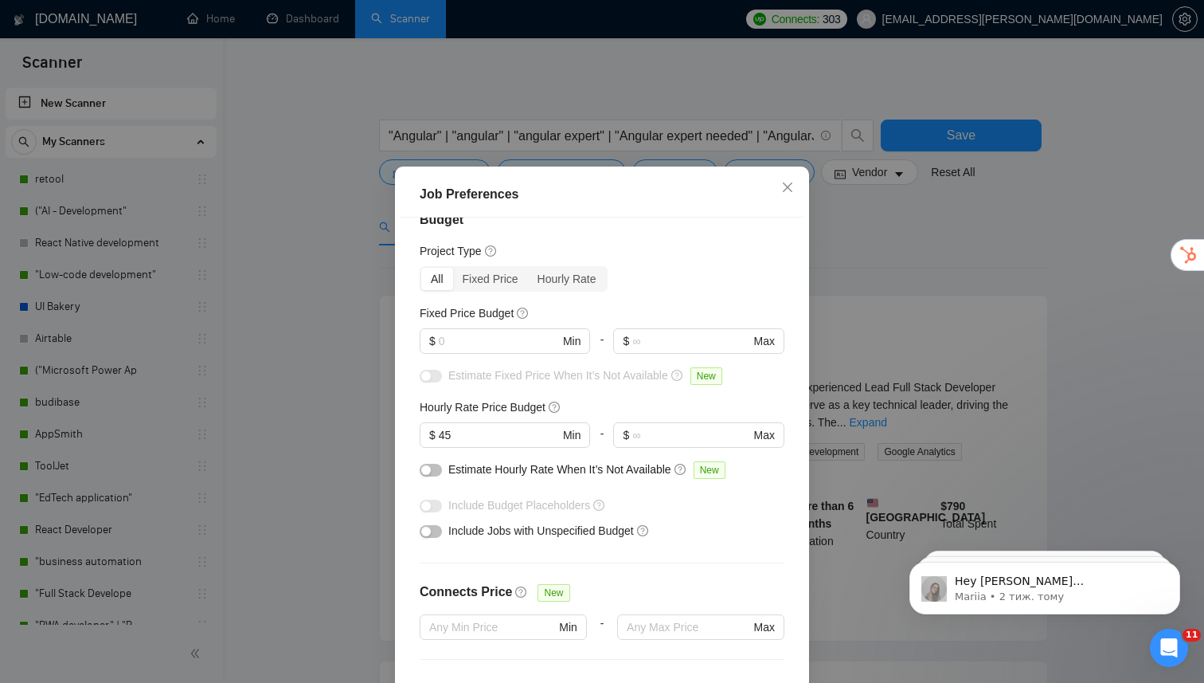
scroll to position [6, 0]
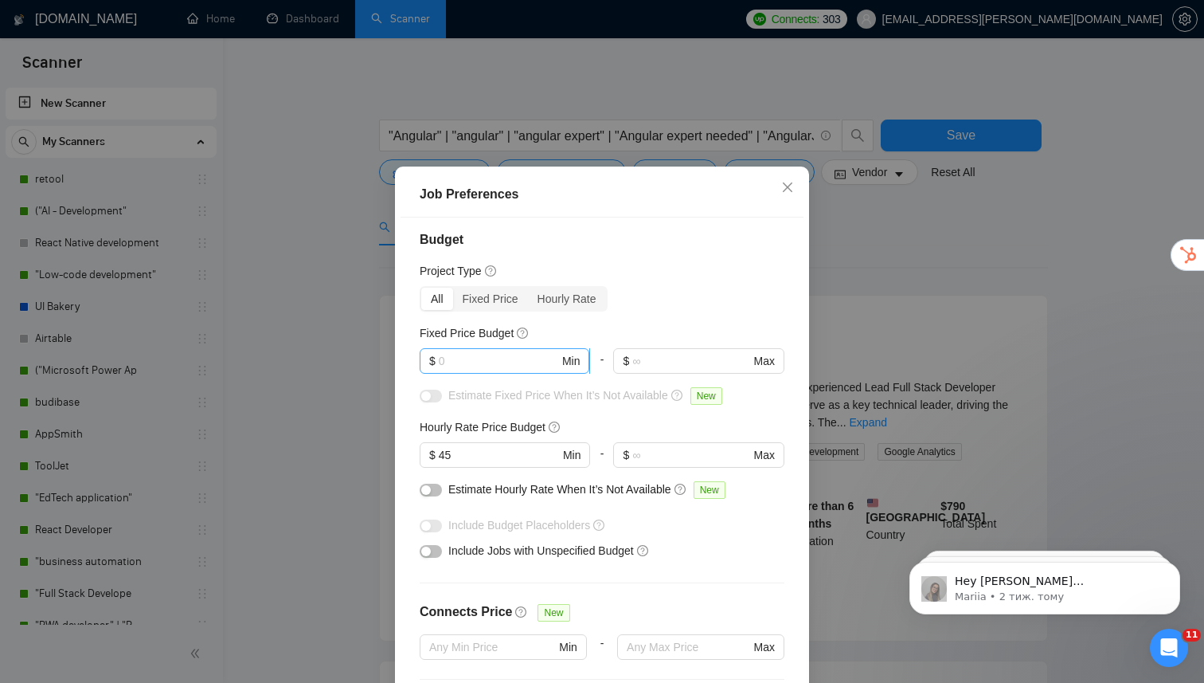
click at [521, 366] on input "text" at bounding box center [499, 361] width 120 height 18
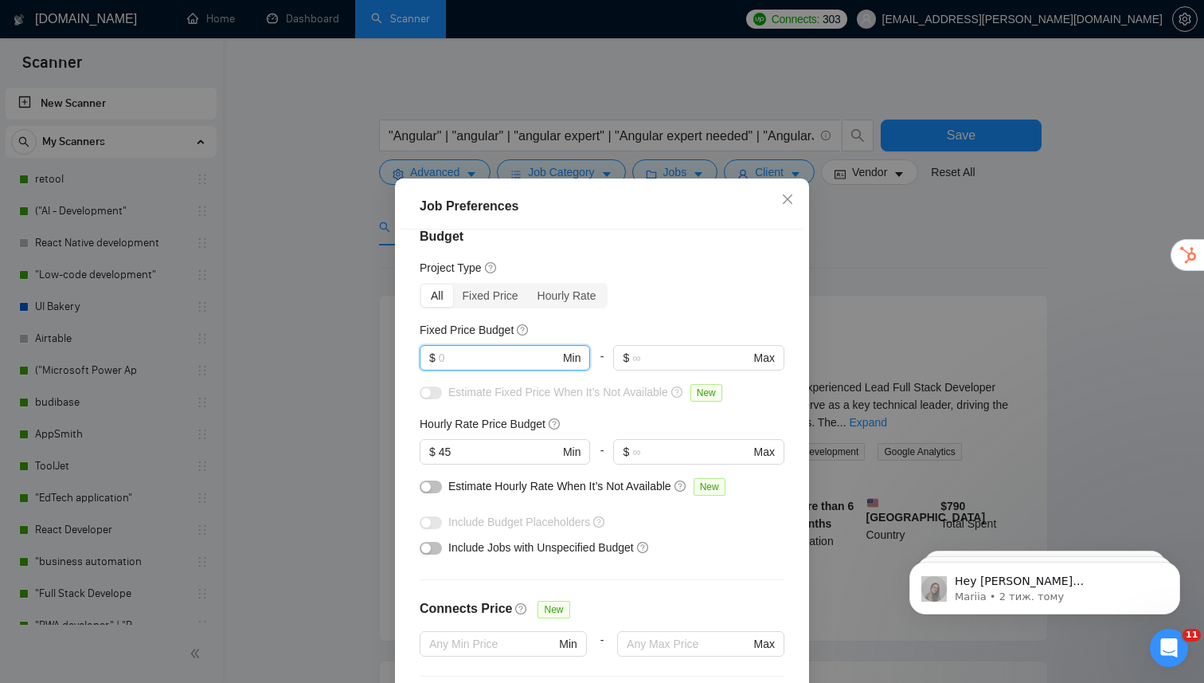
scroll to position [22, 0]
click at [428, 542] on div "button" at bounding box center [426, 547] width 10 height 10
click at [491, 358] on input "text" at bounding box center [499, 357] width 120 height 18
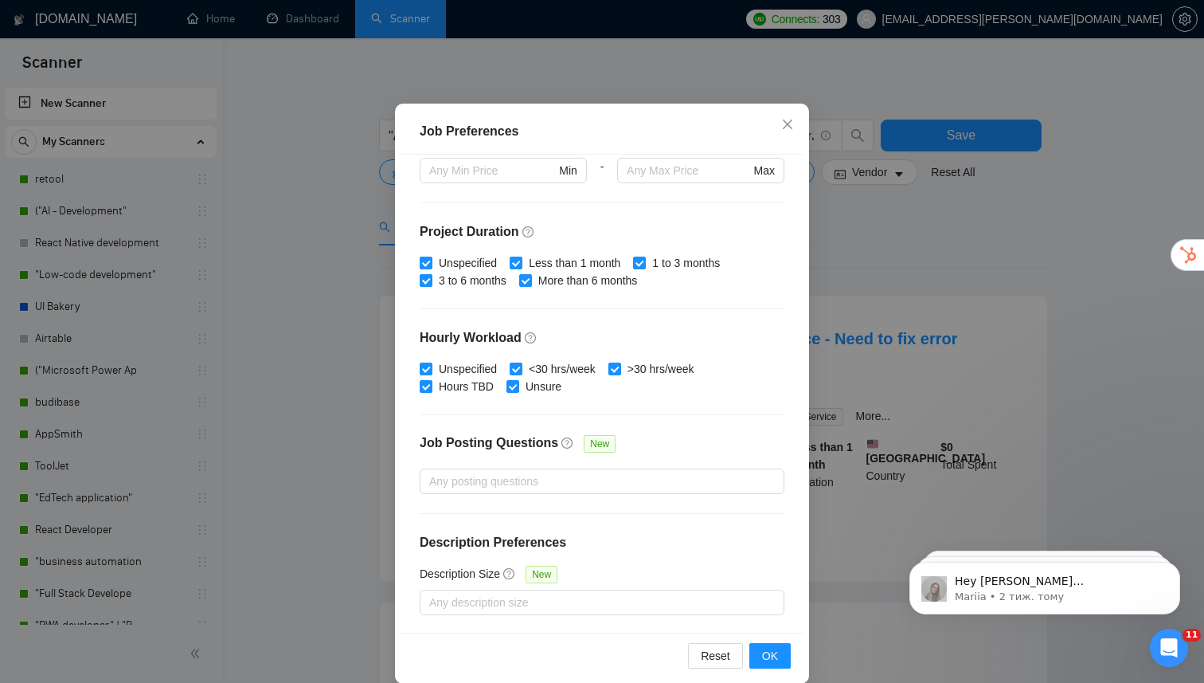
scroll to position [95, 0]
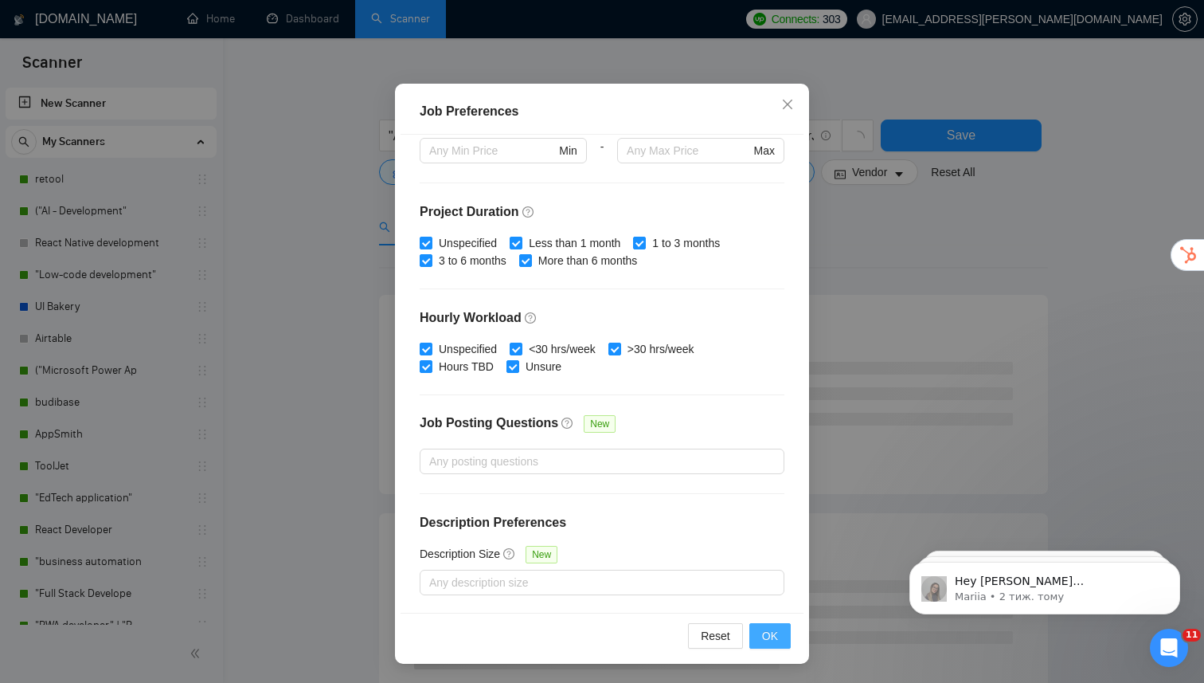
type input "15000"
click at [770, 633] on span "OK" at bounding box center [770, 636] width 16 height 18
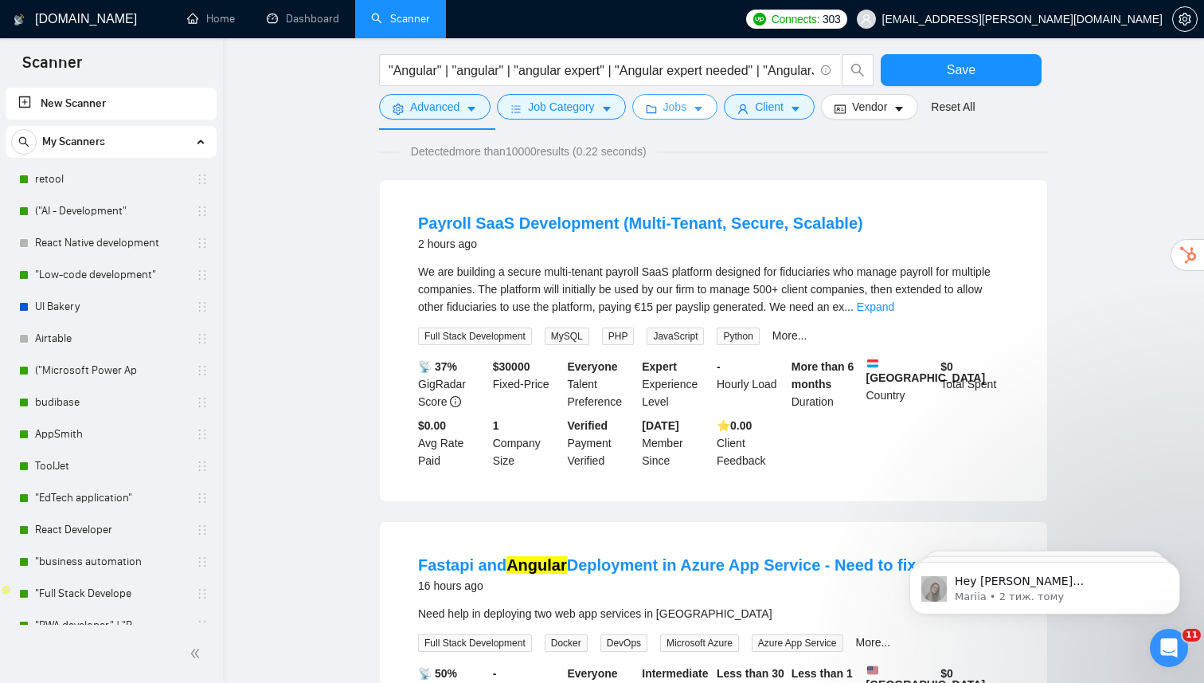
scroll to position [0, 0]
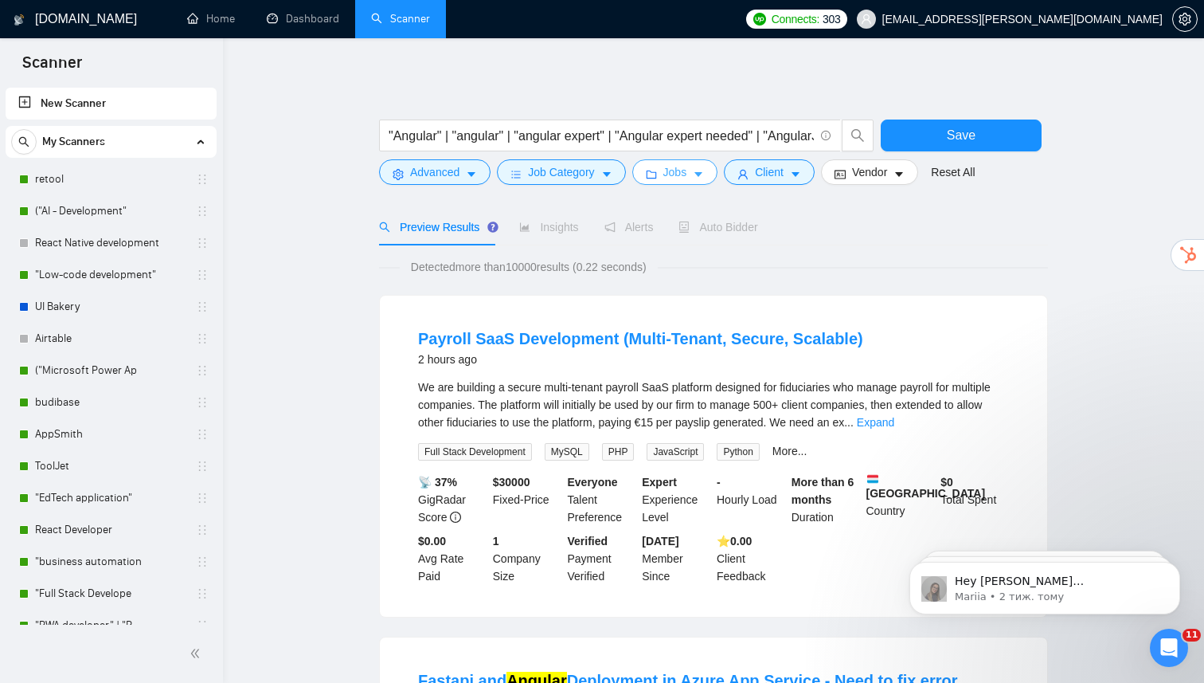
click at [687, 180] on span "Jobs" at bounding box center [675, 172] width 24 height 18
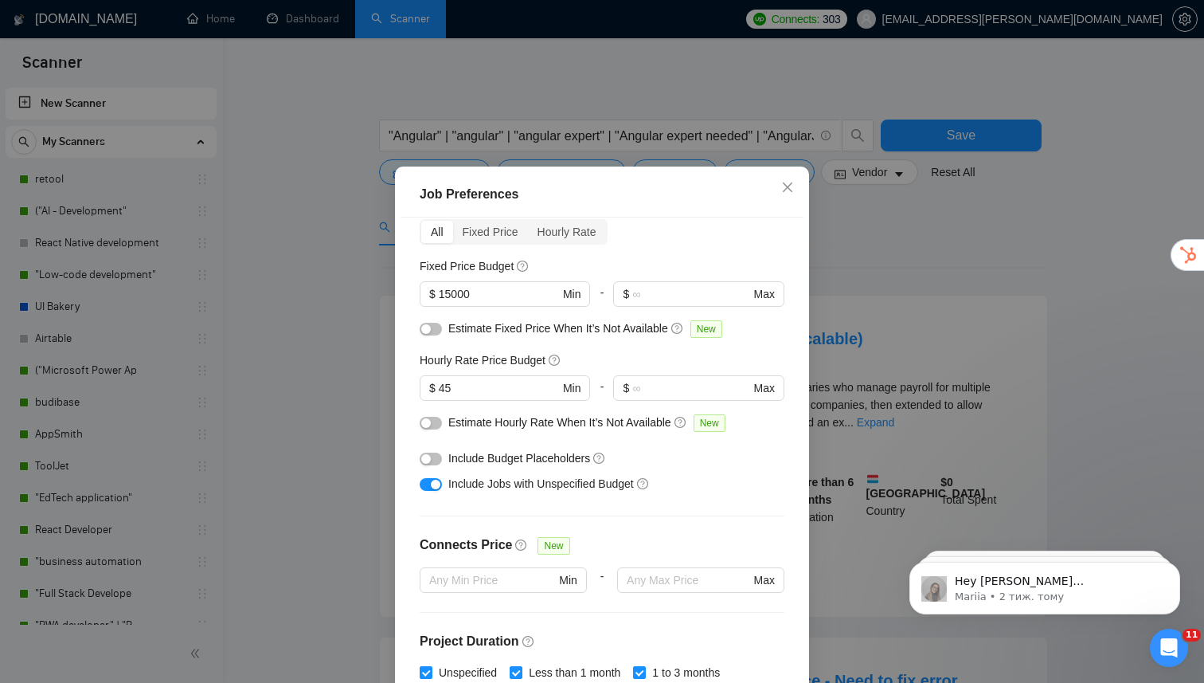
scroll to position [60, 0]
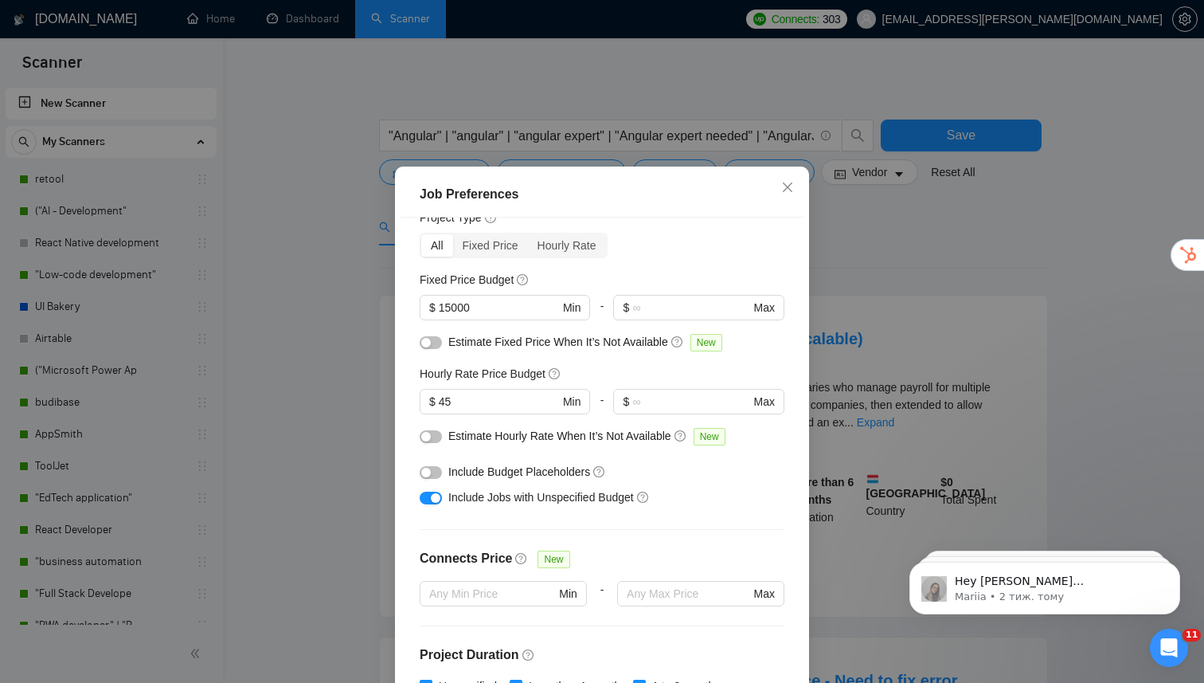
click at [431, 503] on div "button" at bounding box center [436, 498] width 10 height 10
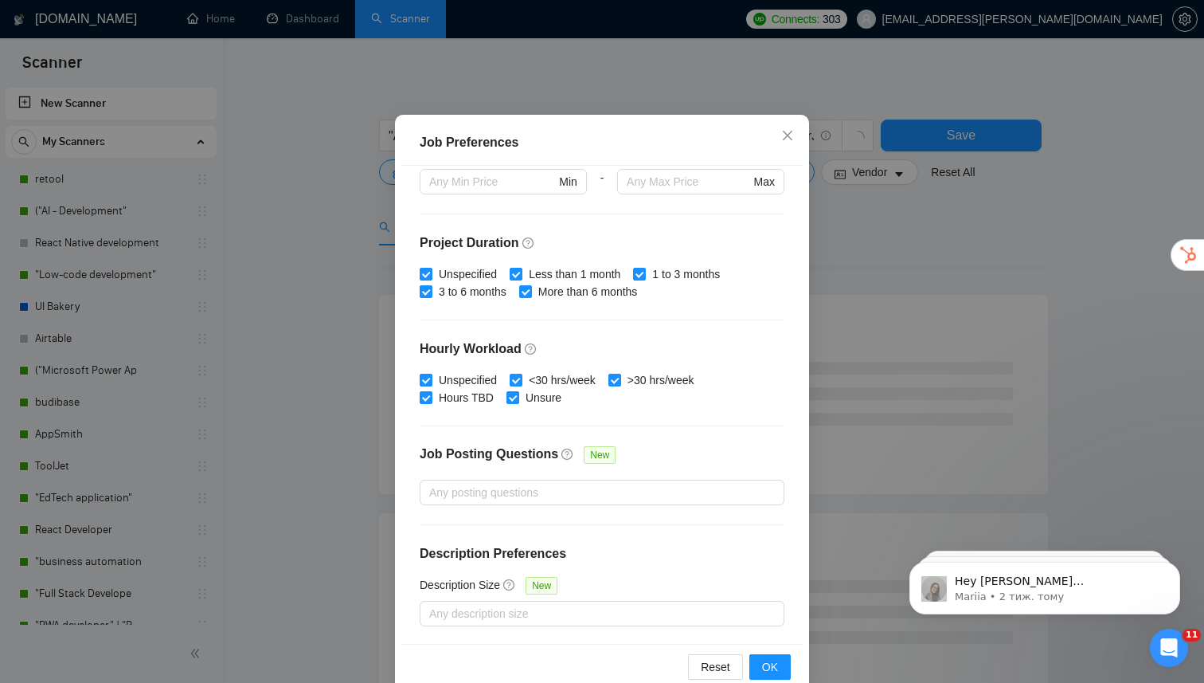
scroll to position [95, 0]
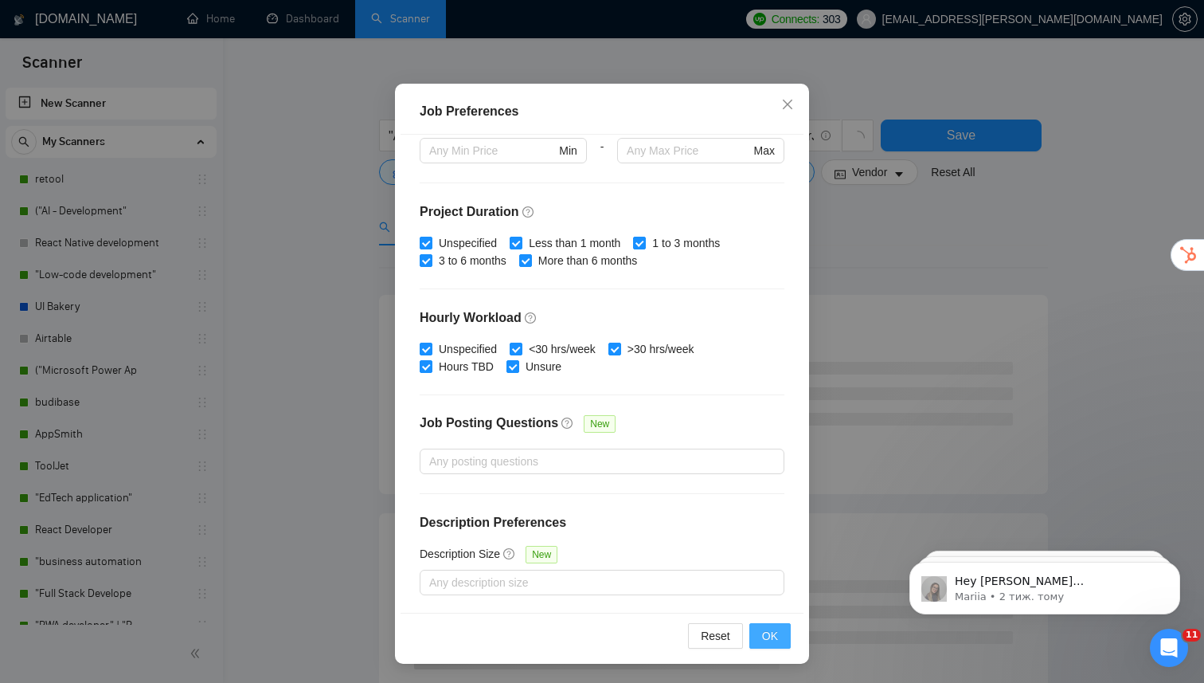
click at [769, 638] on span "OK" at bounding box center [770, 636] width 16 height 18
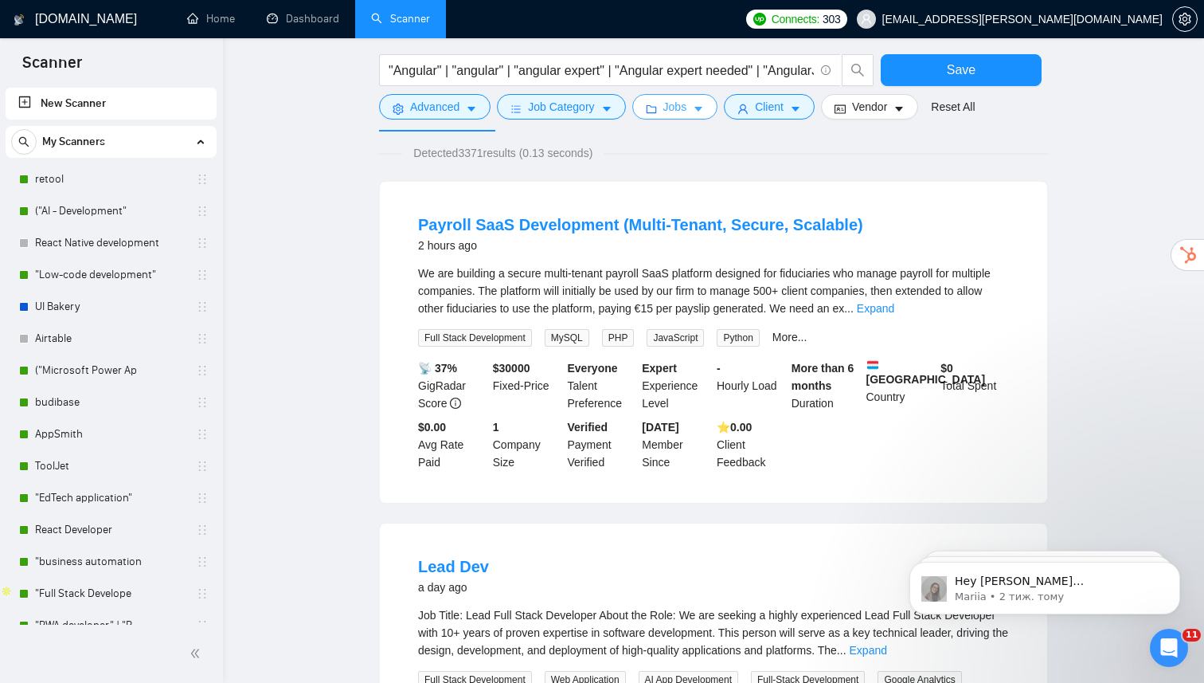
scroll to position [0, 0]
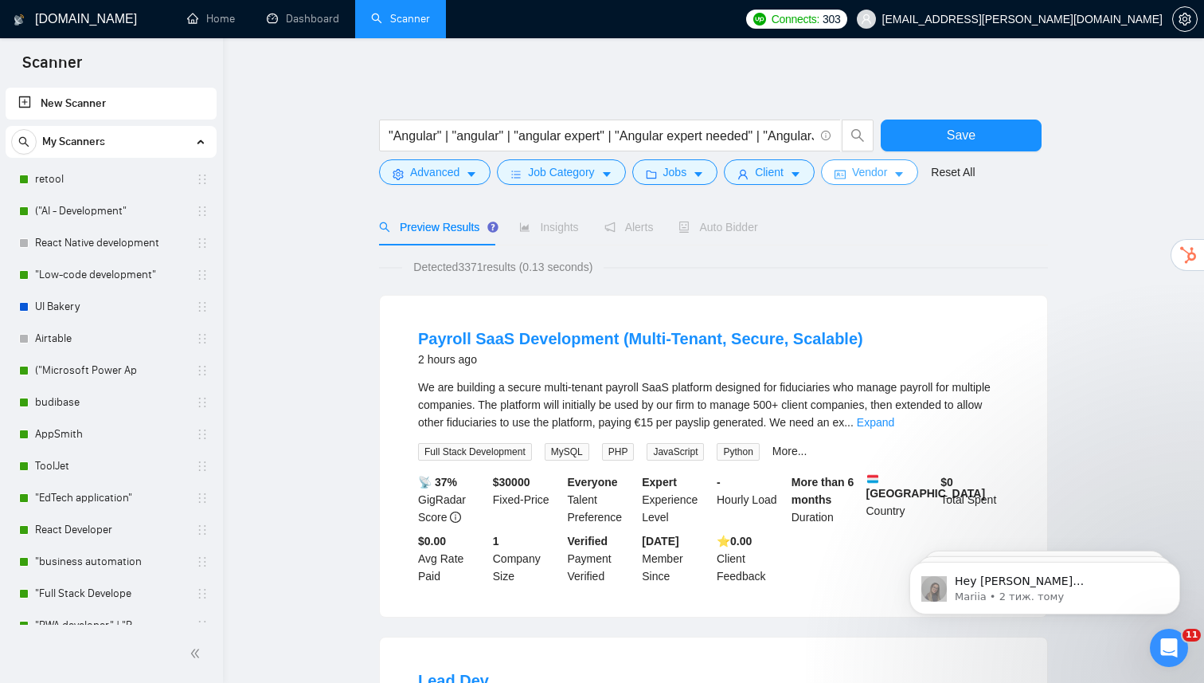
click at [884, 172] on span "Vendor" at bounding box center [869, 172] width 35 height 18
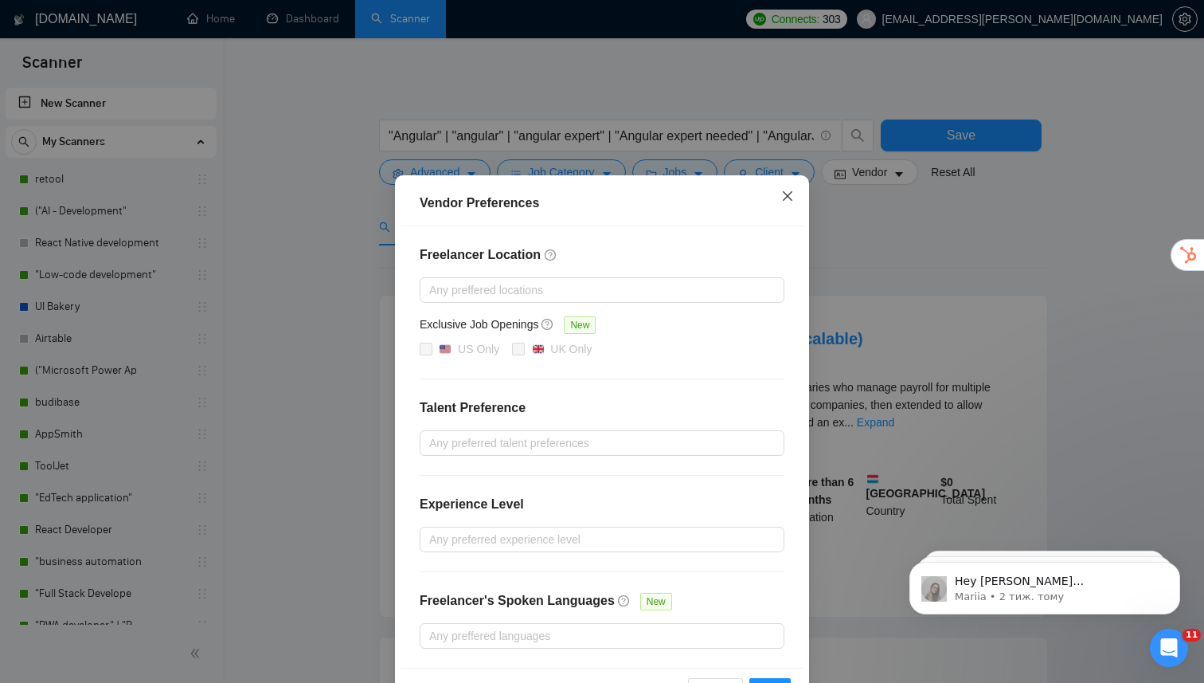
click at [792, 196] on icon "close" at bounding box center [787, 196] width 13 height 13
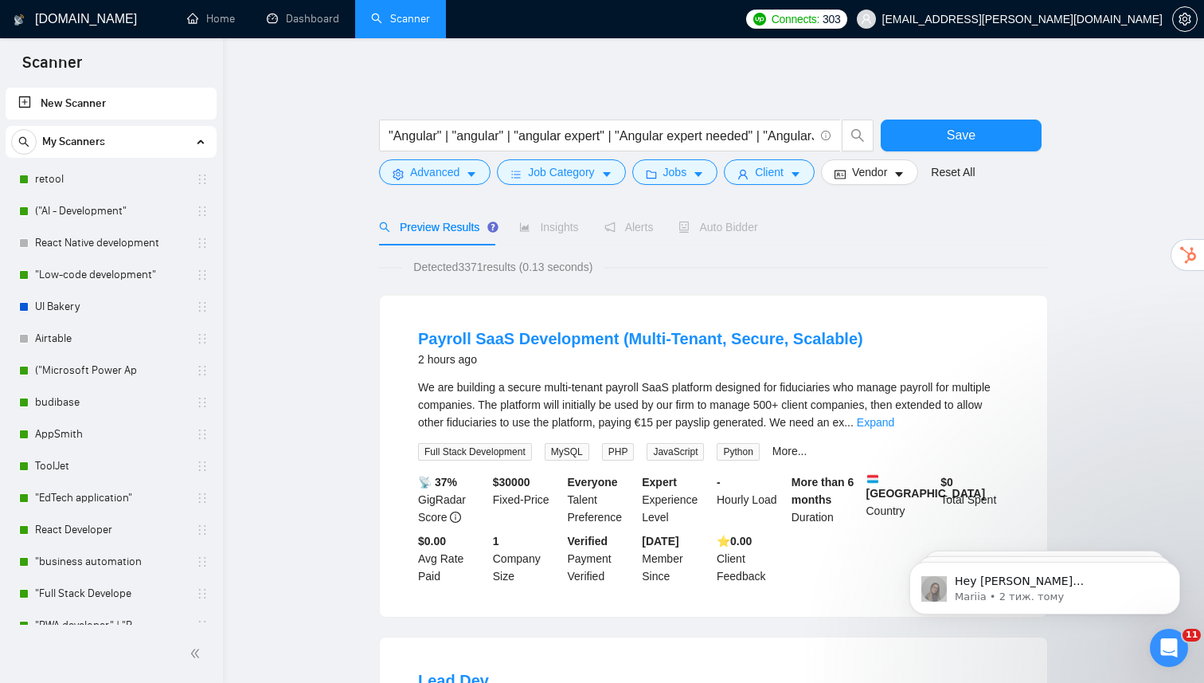
click at [707, 222] on span "Auto Bidder" at bounding box center [718, 227] width 79 height 13
click at [710, 232] on span "Auto Bidder" at bounding box center [718, 227] width 79 height 13
click at [931, 131] on button "Save" at bounding box center [961, 135] width 161 height 32
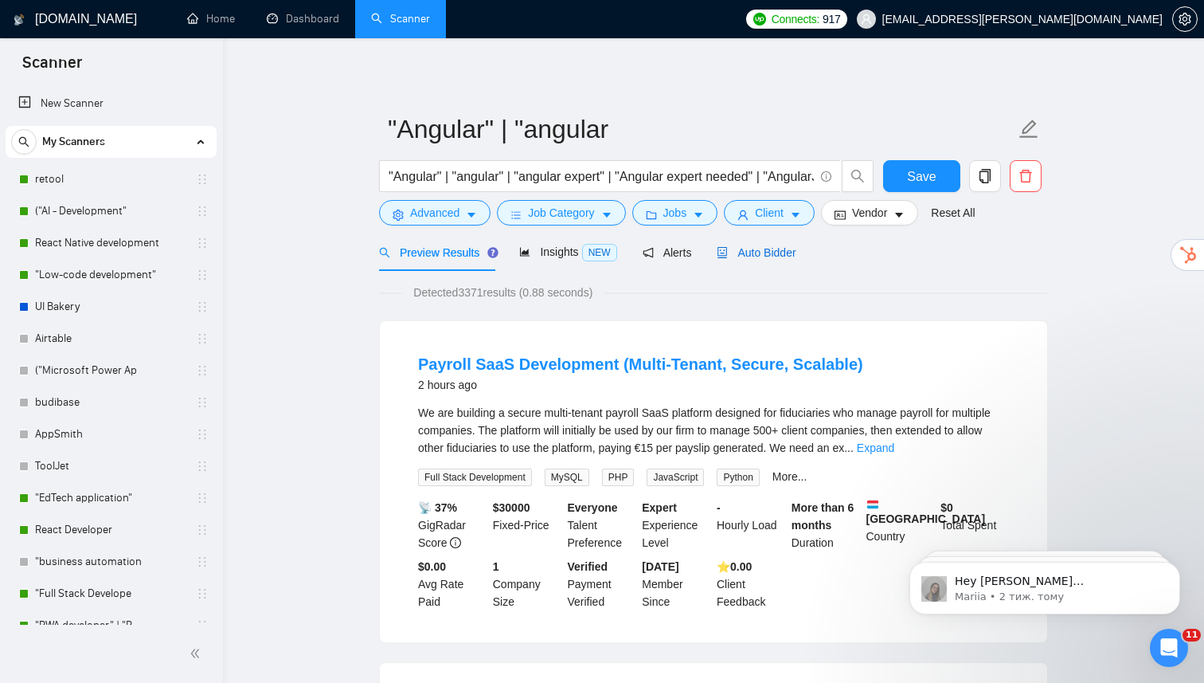
click at [772, 252] on span "Auto Bidder" at bounding box center [756, 252] width 79 height 13
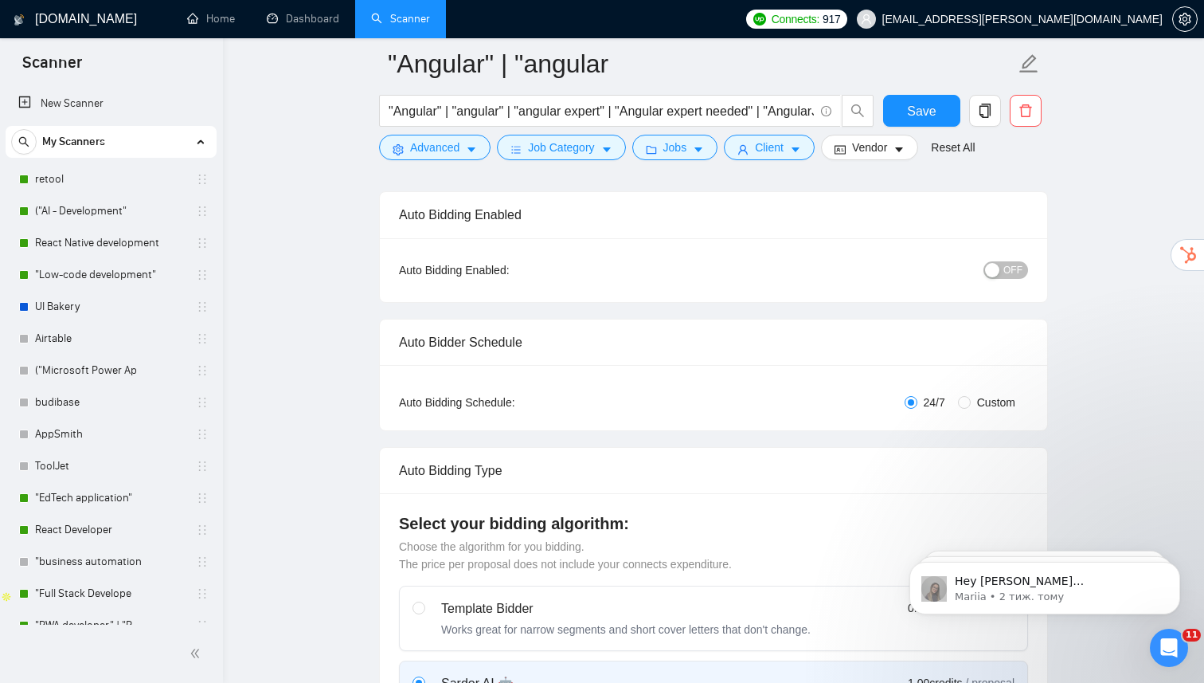
scroll to position [123, 0]
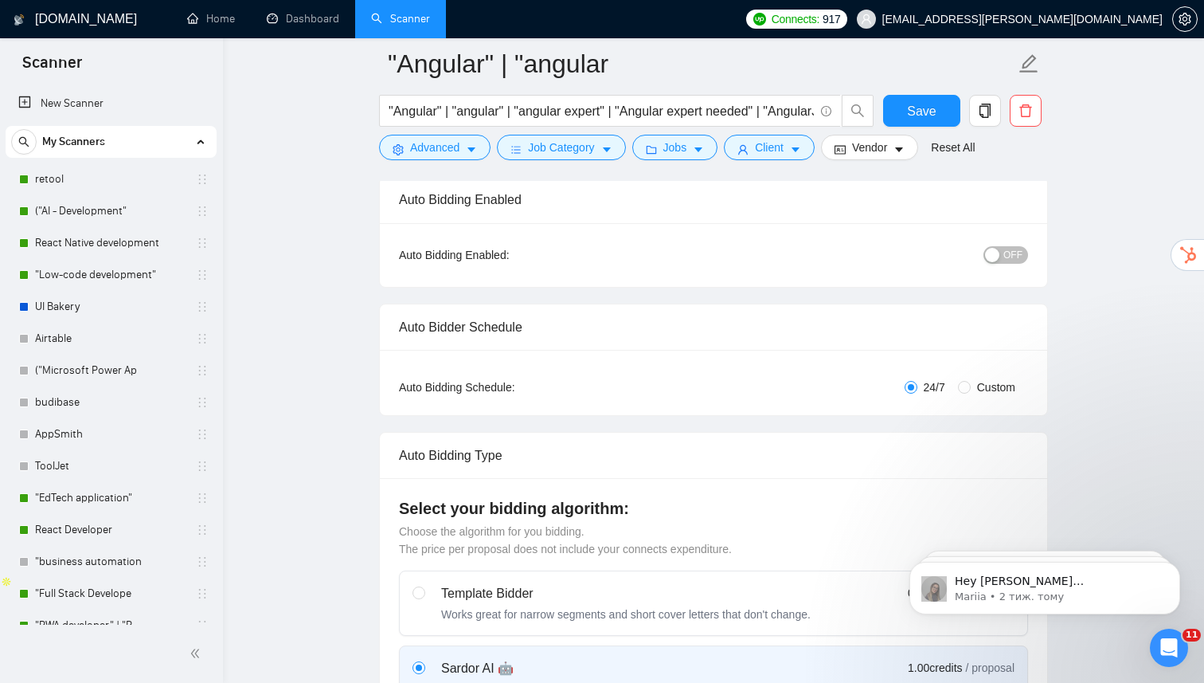
click at [1004, 252] on span "OFF" at bounding box center [1012, 255] width 19 height 18
click at [958, 386] on input "Custom" at bounding box center [964, 387] width 13 height 13
radio input "true"
radio input "false"
checkbox input "true"
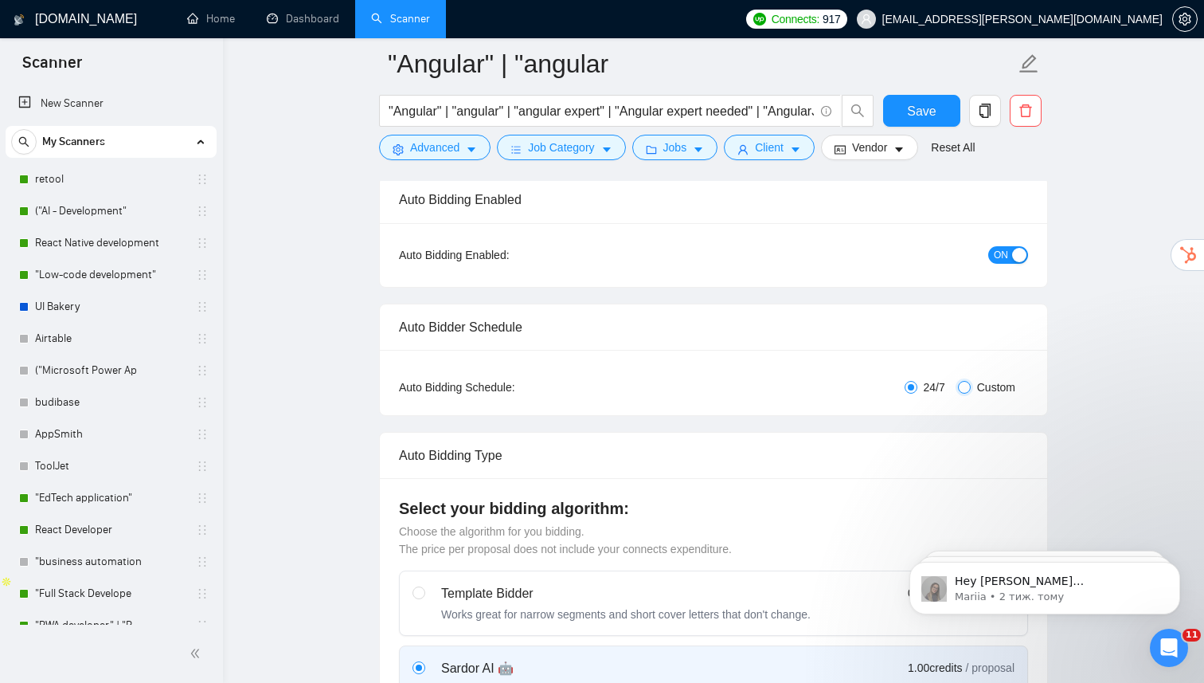
checkbox input "true"
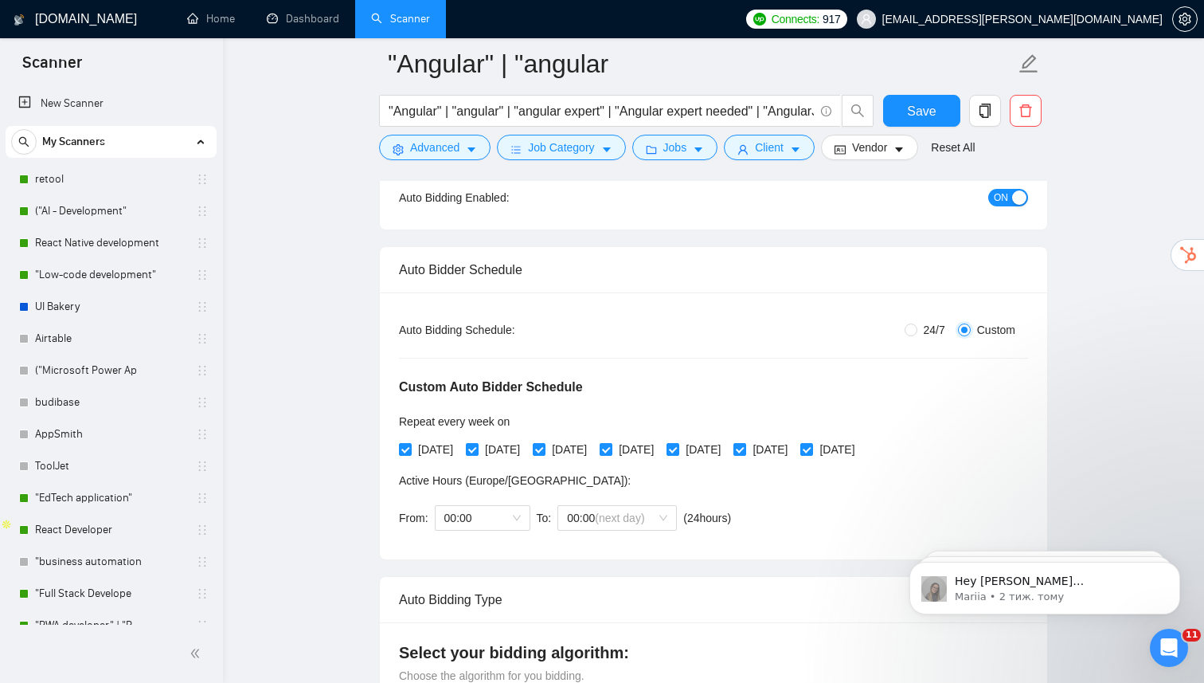
scroll to position [182, 0]
click at [812, 450] on input "[DATE]" at bounding box center [805, 447] width 11 height 11
checkbox input "false"
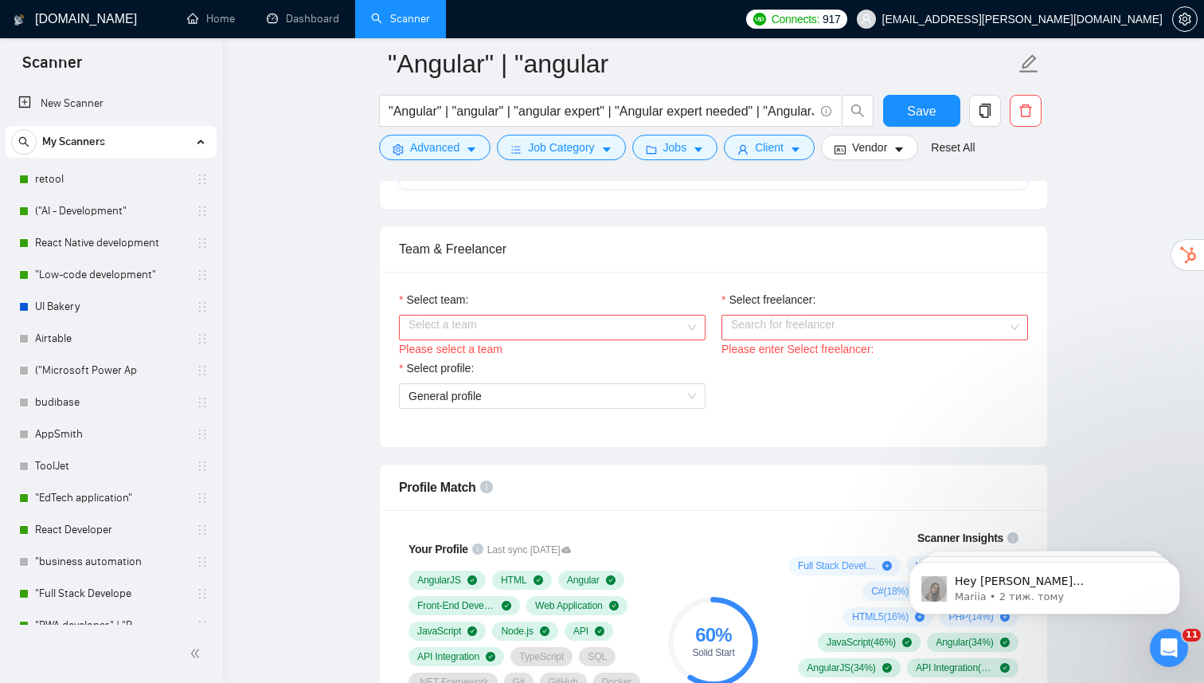
scroll to position [957, 0]
click at [693, 338] on div "Please select a team" at bounding box center [552, 347] width 307 height 18
click at [687, 330] on div "Select a team" at bounding box center [552, 325] width 307 height 25
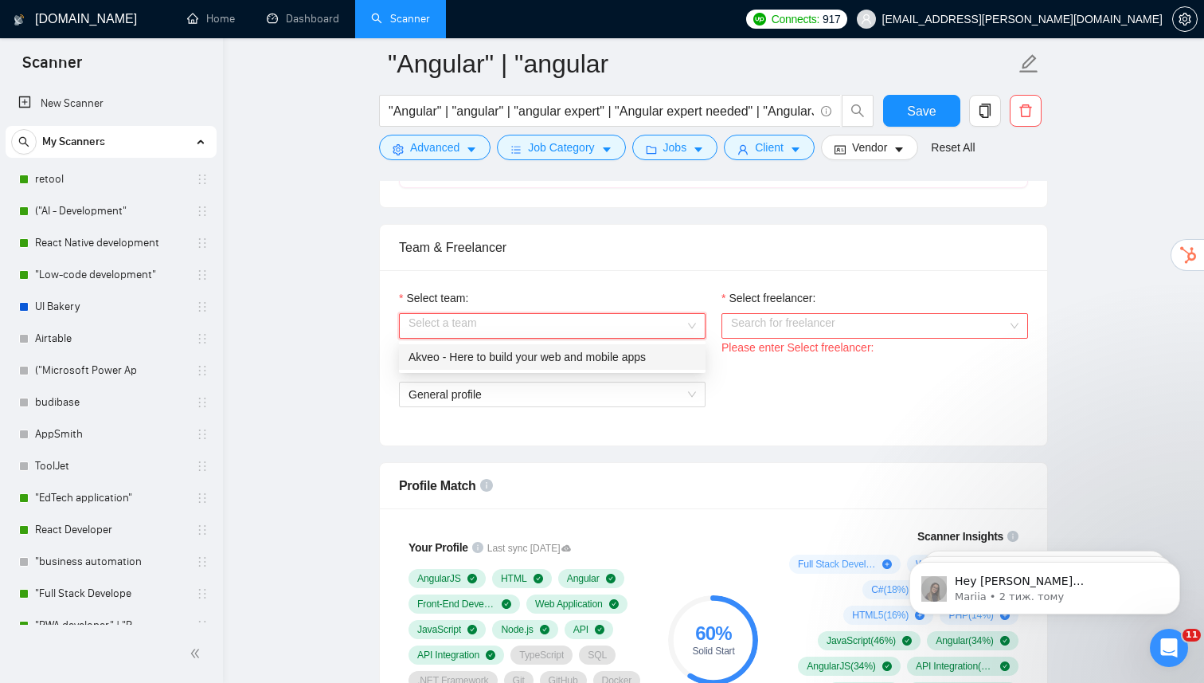
click at [633, 352] on div "Akveo - Here to build your web and mobile apps" at bounding box center [552, 357] width 287 height 18
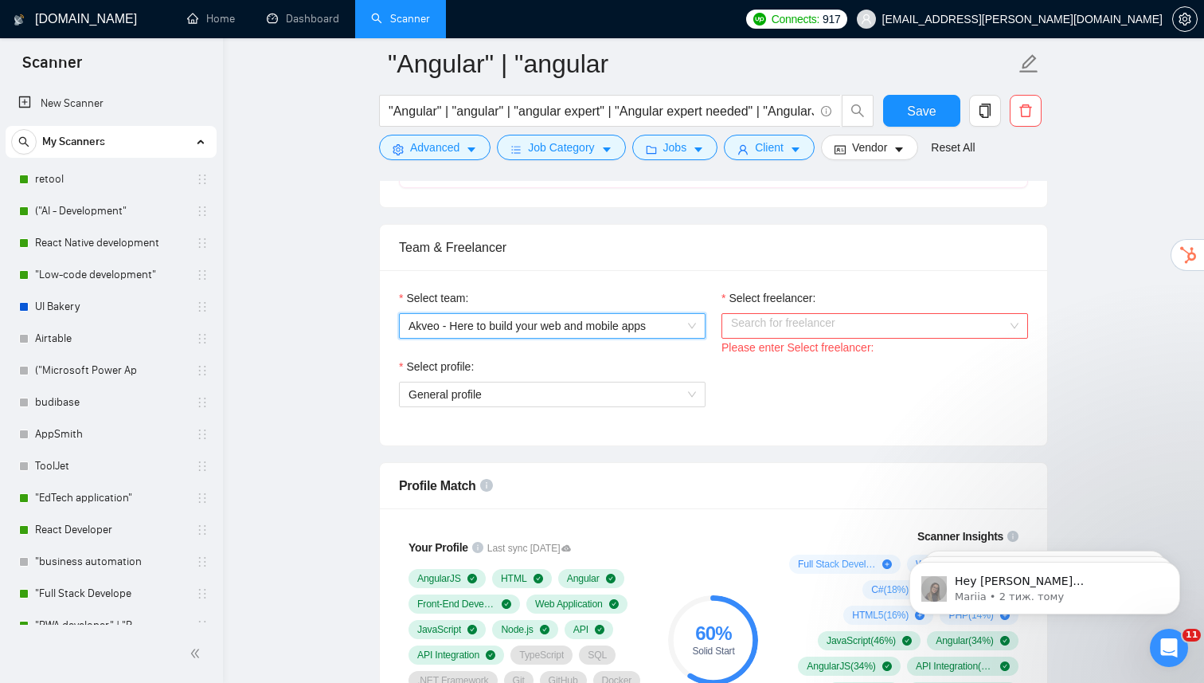
click at [755, 327] on input "Select freelancer:" at bounding box center [869, 326] width 276 height 24
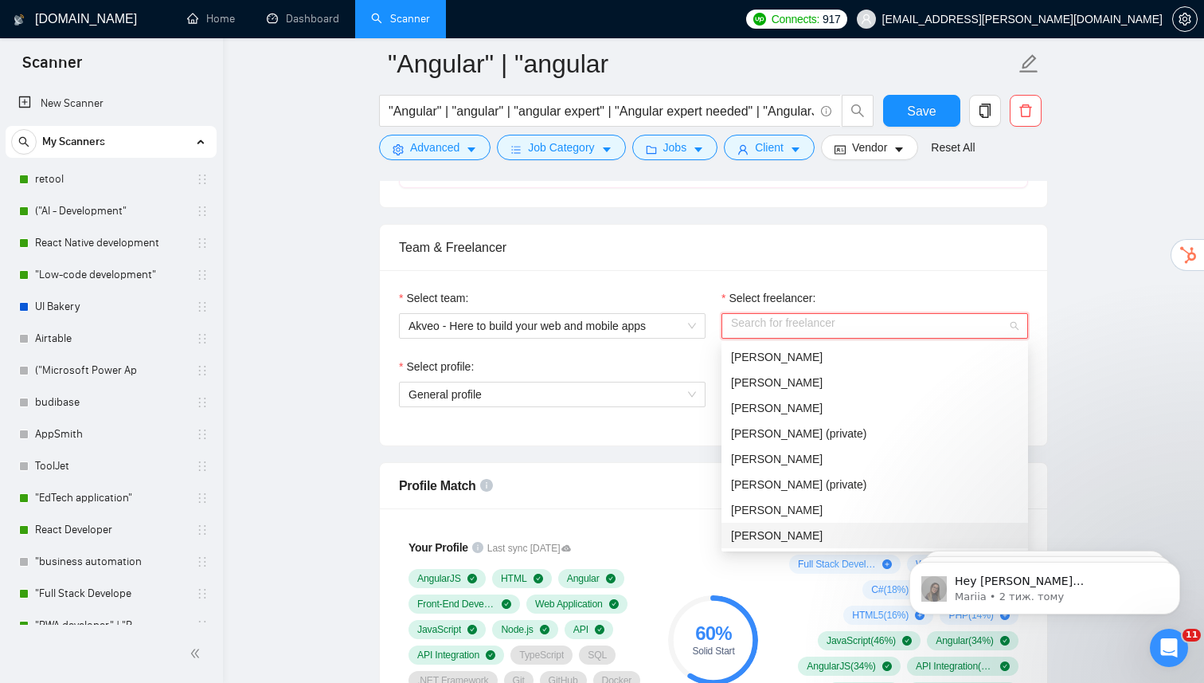
click at [749, 534] on span "[PERSON_NAME]" at bounding box center [777, 535] width 92 height 13
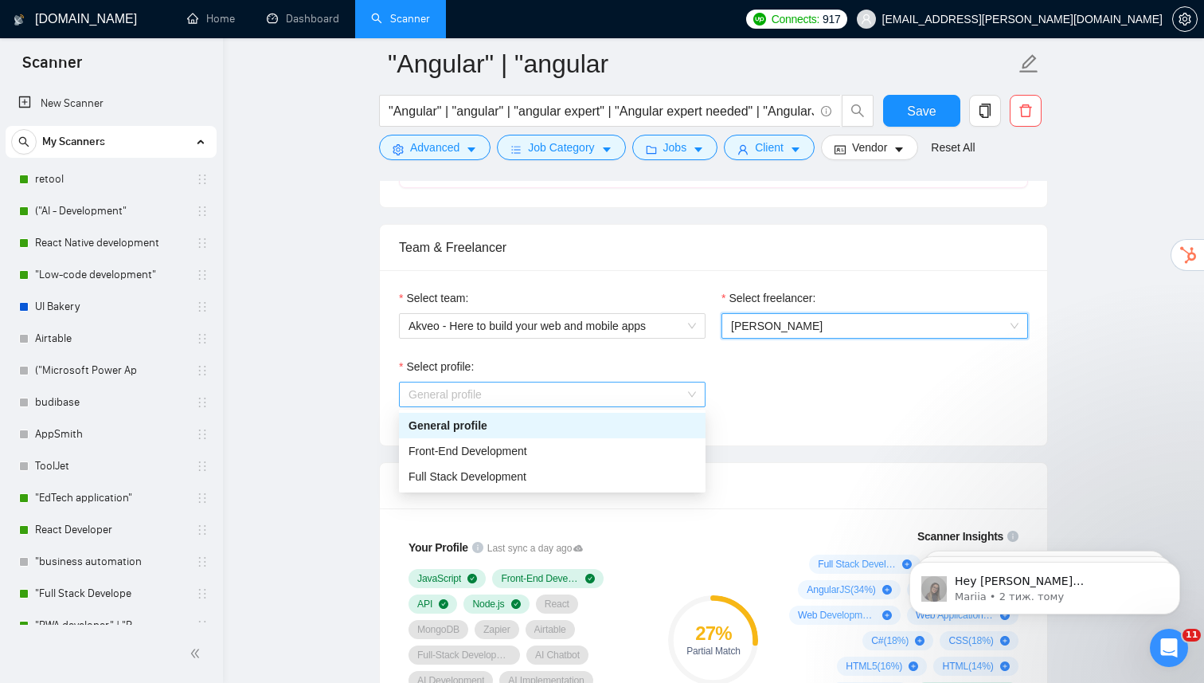
click at [668, 397] on span "General profile" at bounding box center [552, 394] width 287 height 24
click at [610, 467] on div "Full Stack Development" at bounding box center [552, 476] width 287 height 18
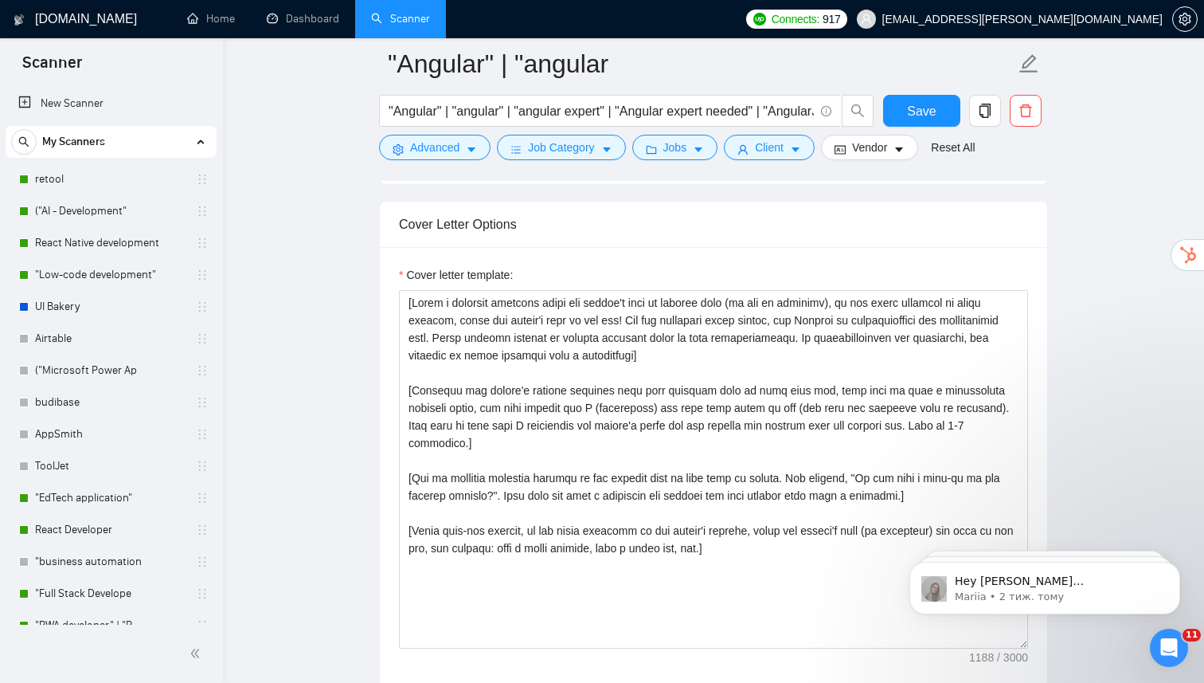
scroll to position [2010, 0]
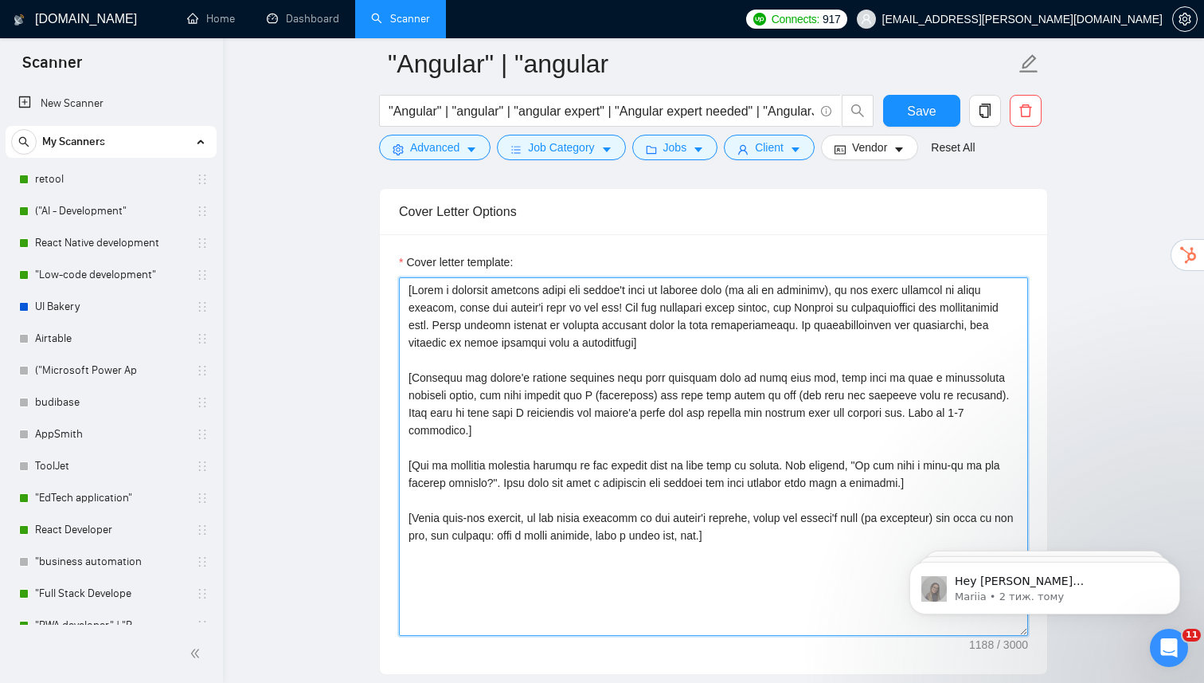
click at [755, 365] on textarea "Cover letter template:" at bounding box center [713, 456] width 629 height 358
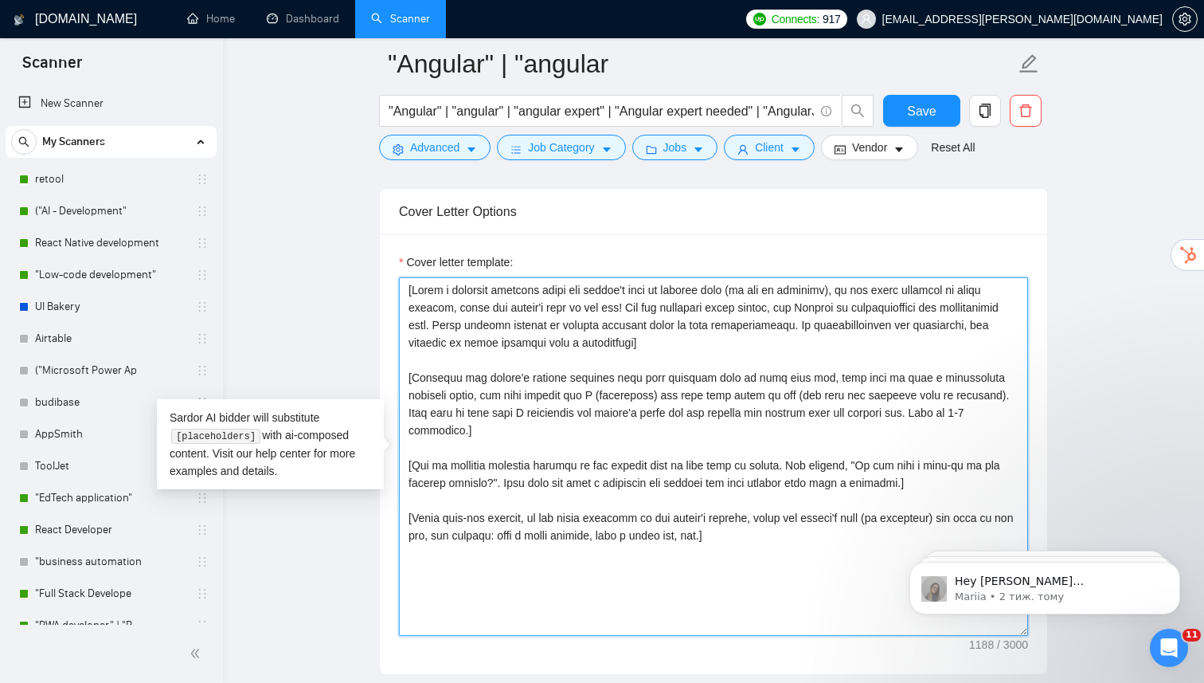
click at [761, 357] on textarea "Cover letter template:" at bounding box center [713, 456] width 629 height 358
click at [760, 381] on textarea "Cover letter template:" at bounding box center [713, 456] width 629 height 358
click at [756, 363] on textarea "Cover letter template:" at bounding box center [713, 456] width 629 height 358
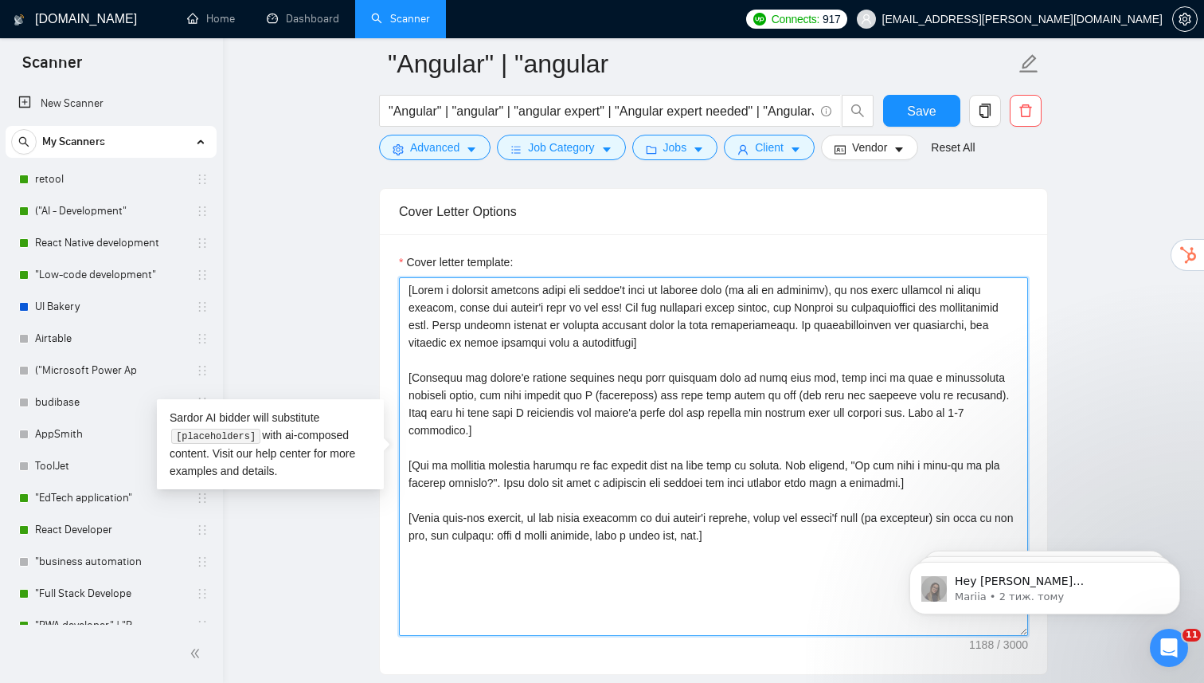
click at [755, 349] on textarea "Cover letter template:" at bounding box center [713, 456] width 629 height 358
drag, startPoint x: 755, startPoint y: 526, endPoint x: 401, endPoint y: 282, distance: 430.6
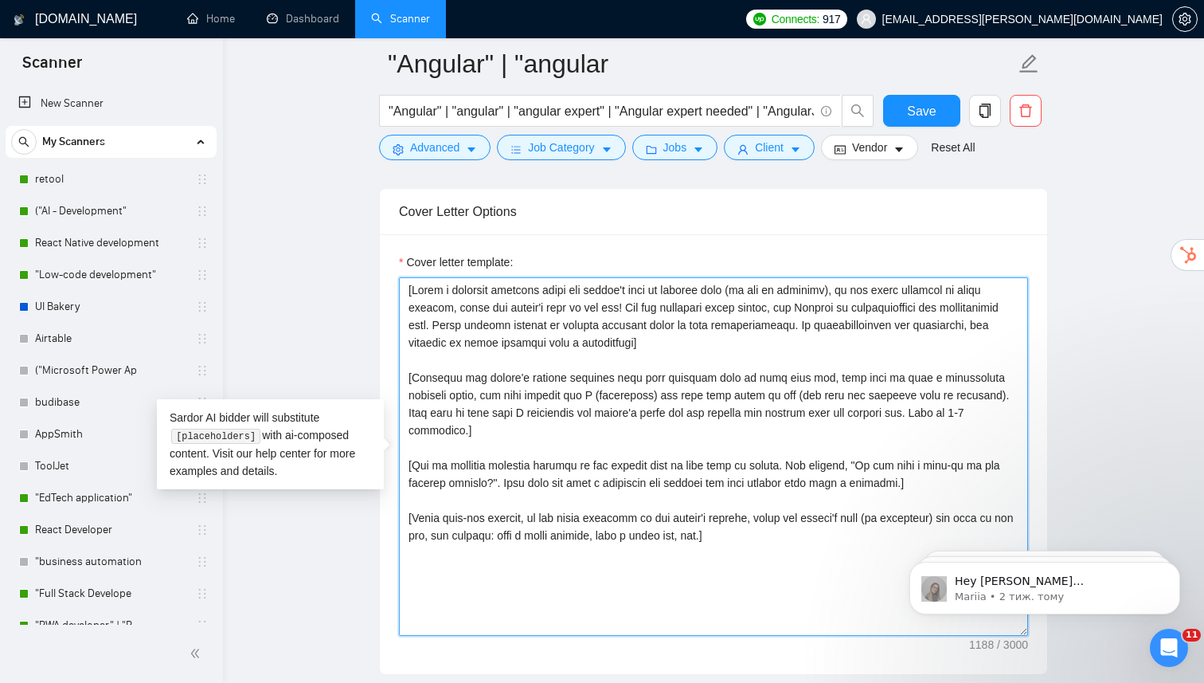
click at [401, 282] on textarea "Cover letter template:" at bounding box center [713, 456] width 629 height 358
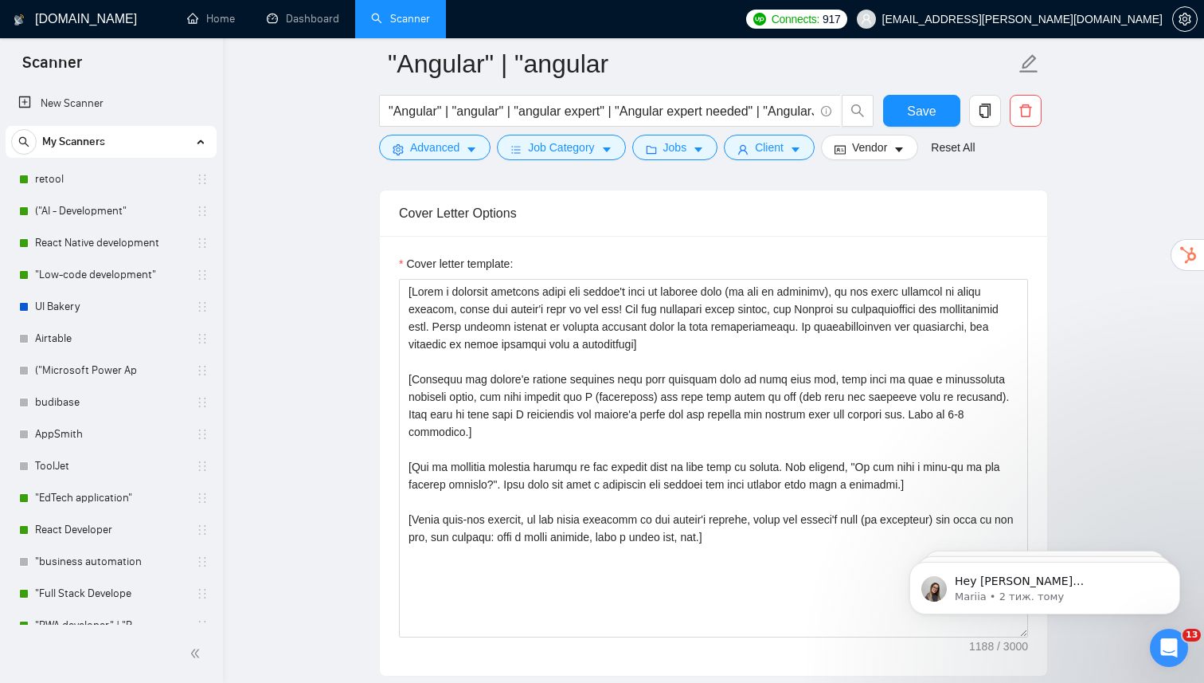
scroll to position [1705, 0]
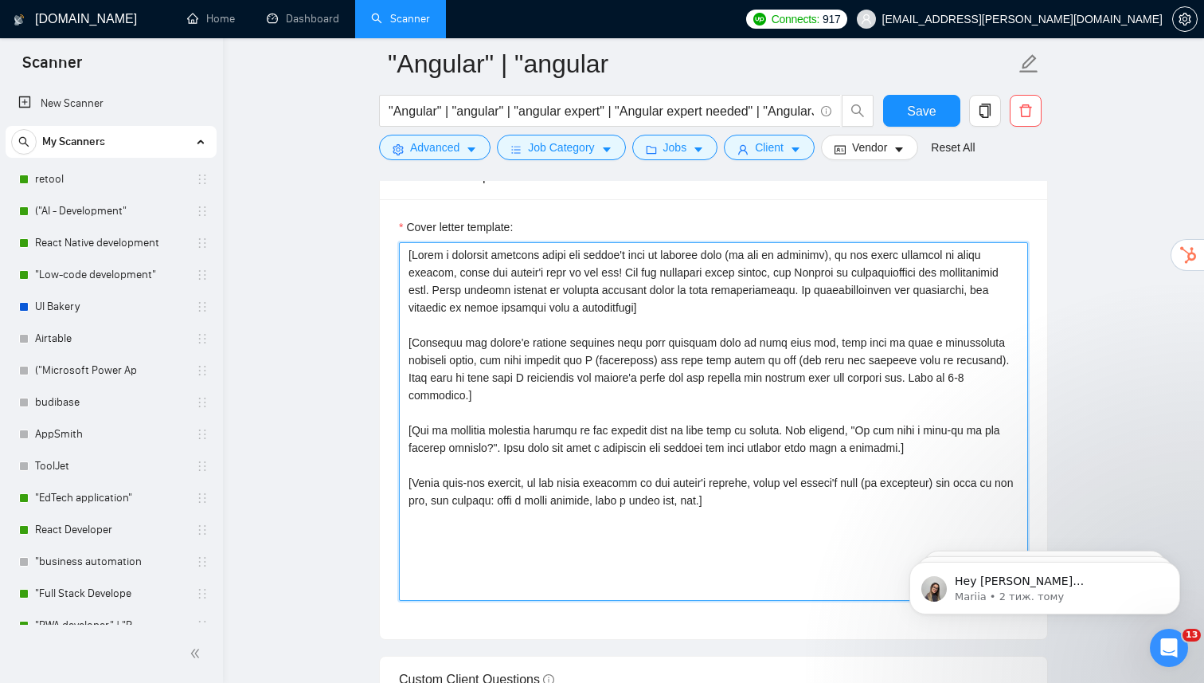
click at [614, 430] on textarea "Cover letter template:" at bounding box center [713, 421] width 629 height 358
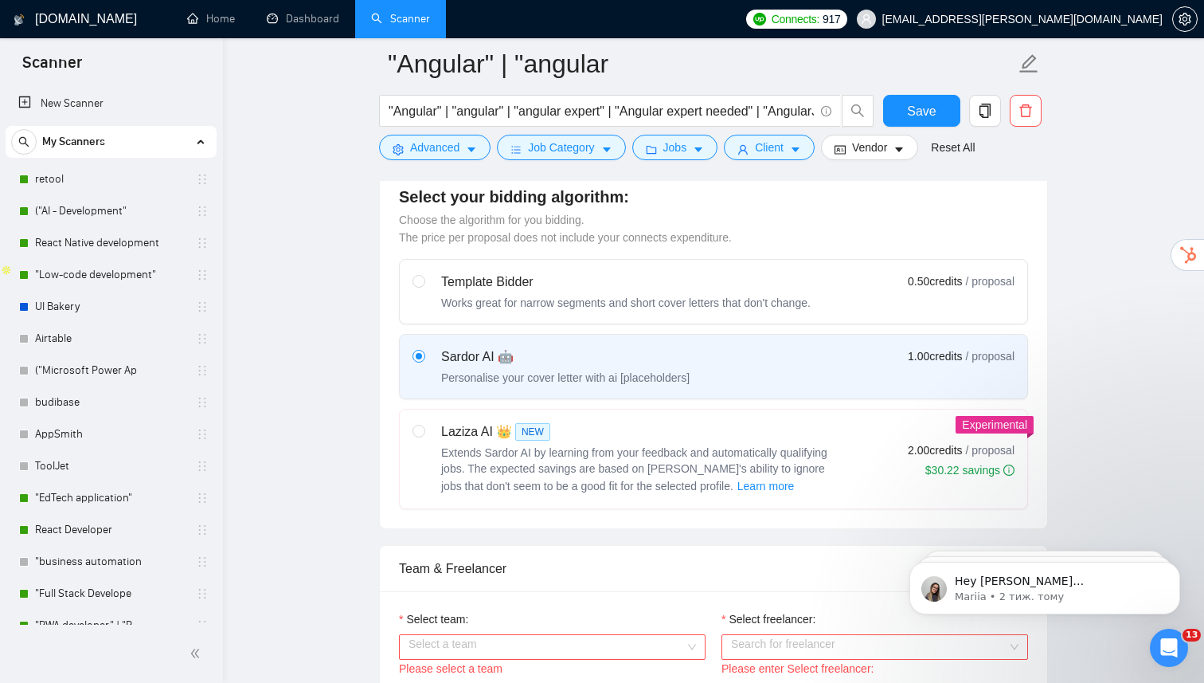
scroll to position [445, 0]
